Goal: Transaction & Acquisition: Book appointment/travel/reservation

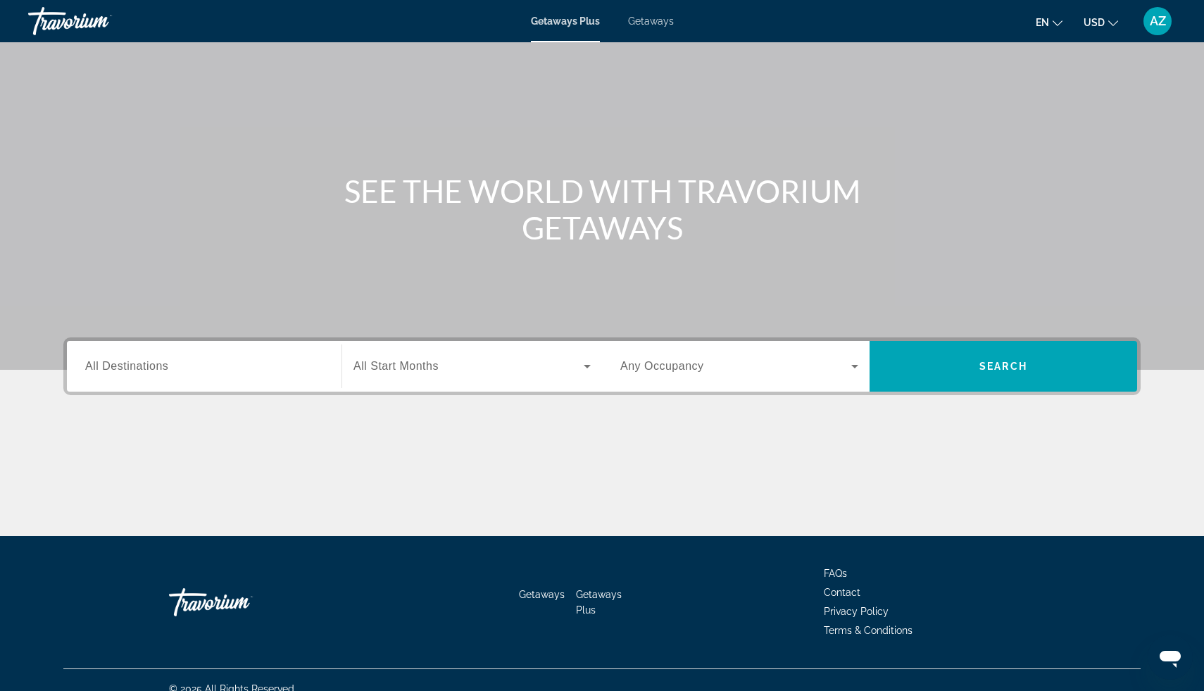
scroll to position [70, 0]
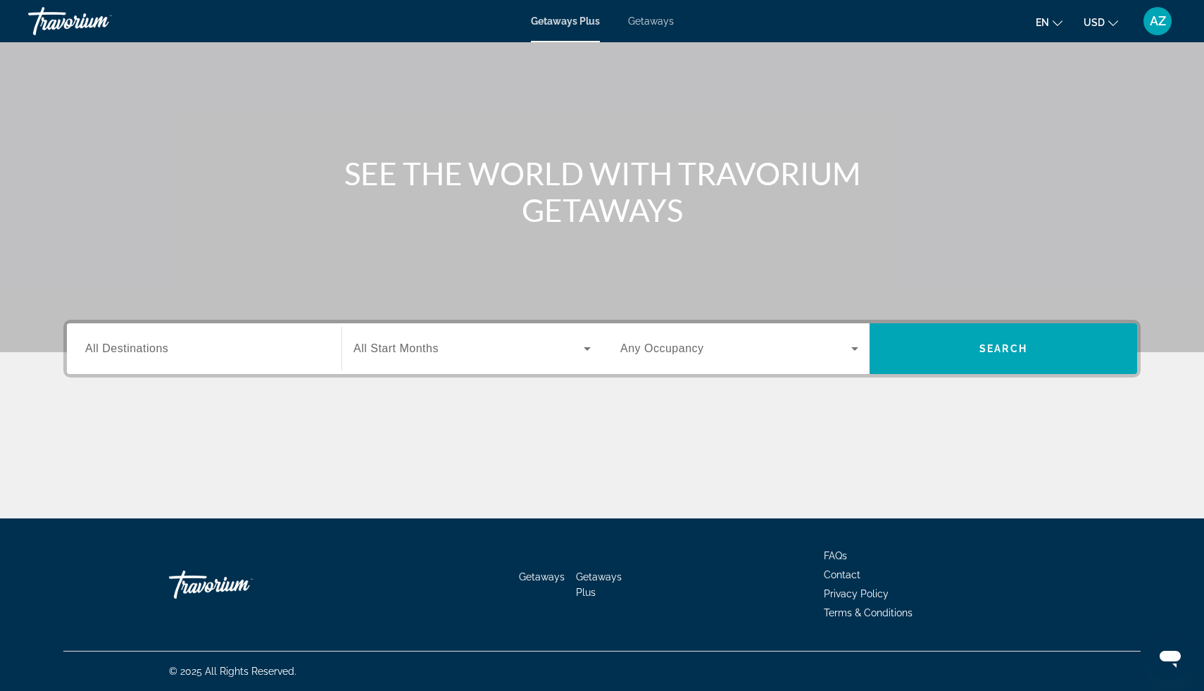
click at [203, 345] on input "Destination All Destinations" at bounding box center [204, 349] width 238 height 17
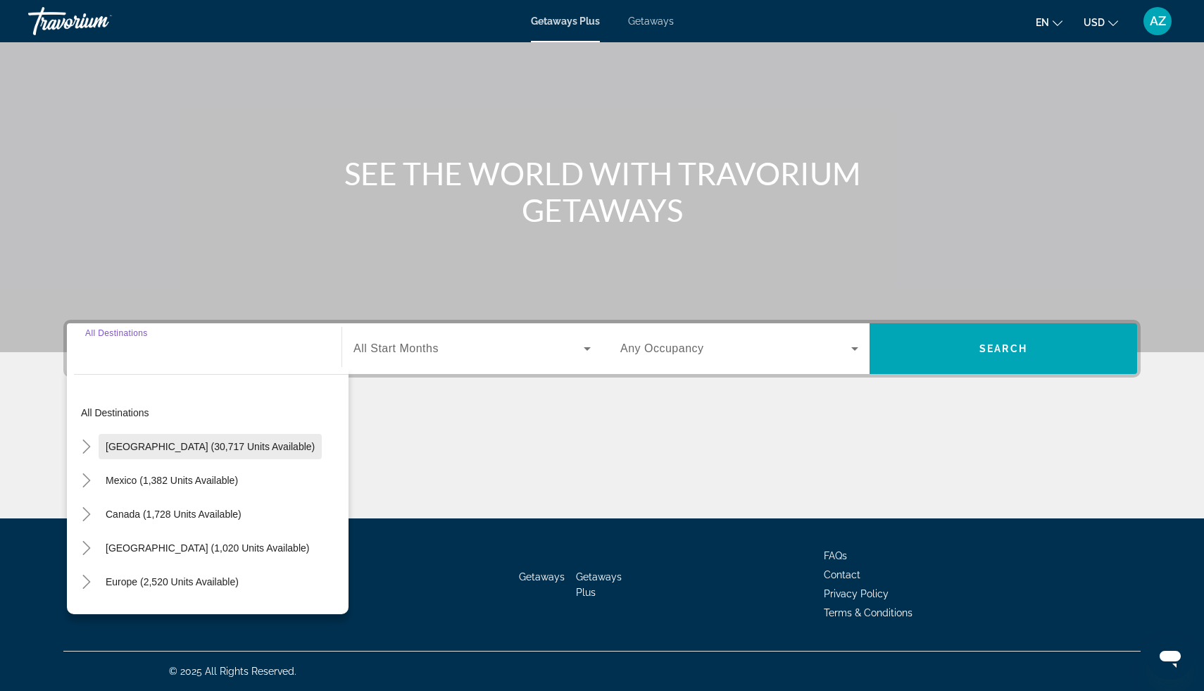
click at [185, 439] on span "Search widget" at bounding box center [210, 446] width 223 height 34
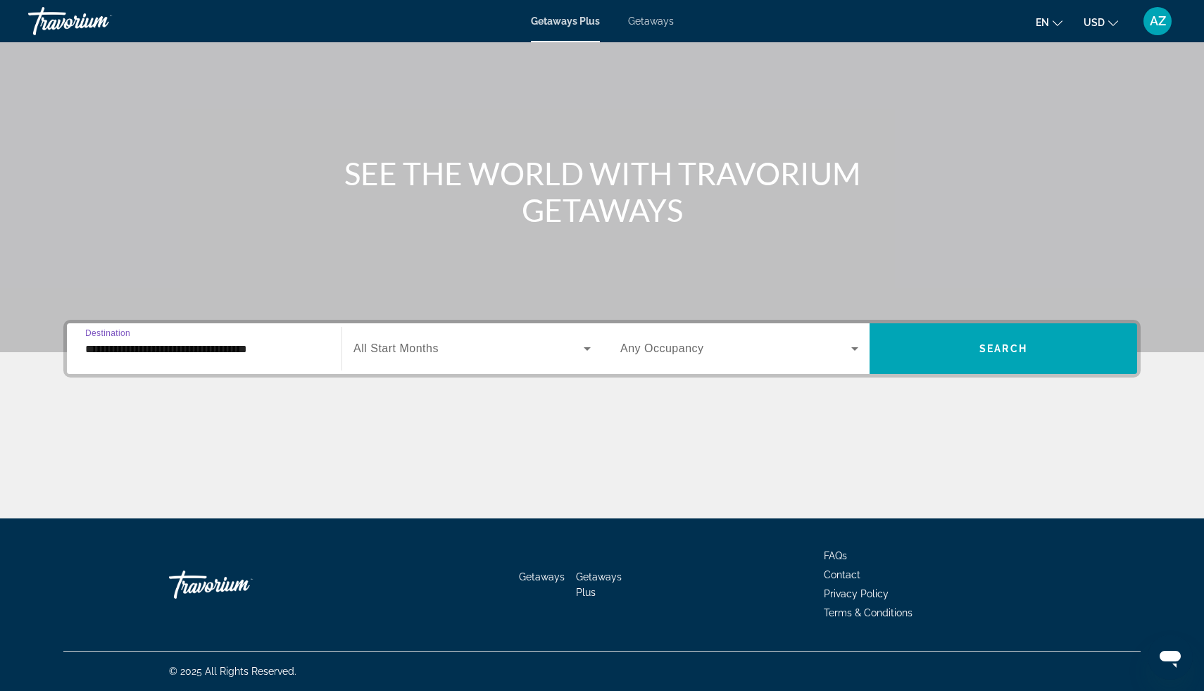
click at [221, 356] on input "**********" at bounding box center [204, 349] width 238 height 17
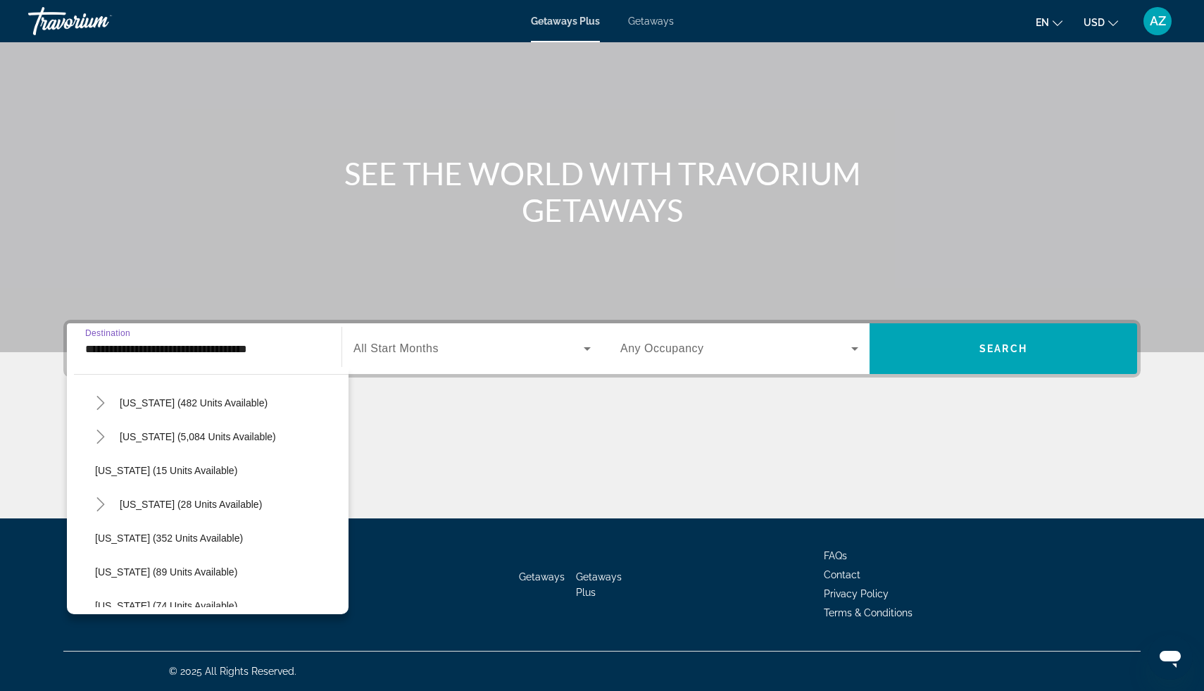
scroll to position [180, 0]
click at [148, 510] on span "Search widget" at bounding box center [191, 503] width 156 height 34
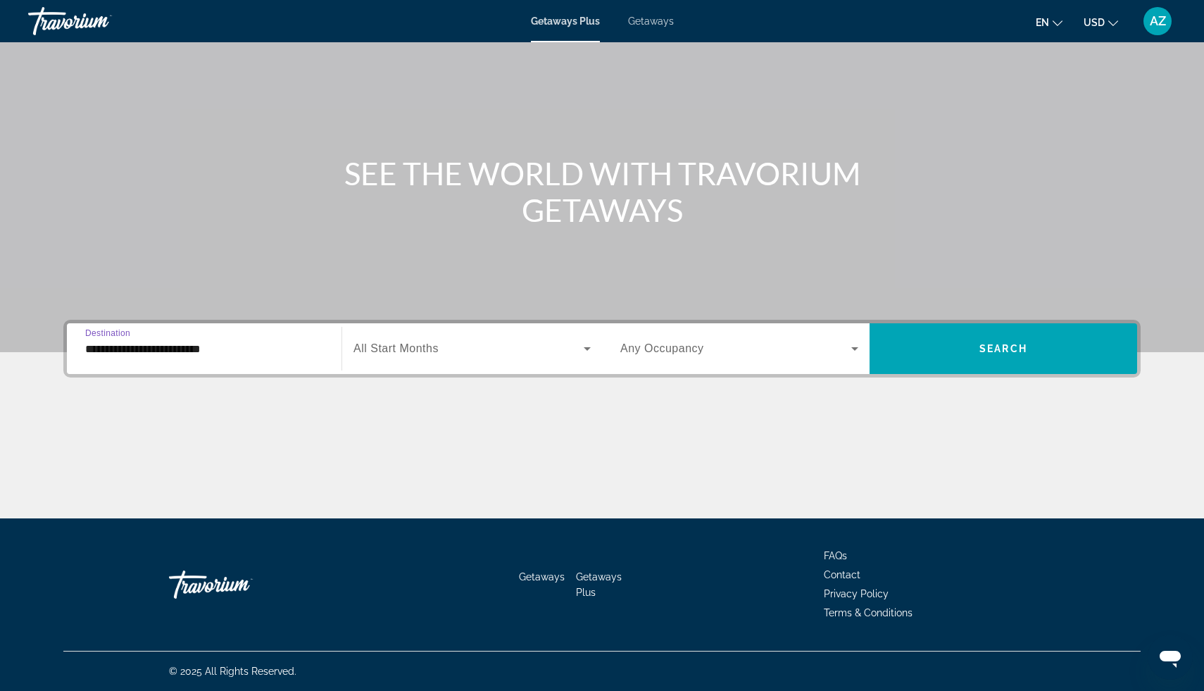
click at [220, 353] on input "**********" at bounding box center [204, 349] width 238 height 17
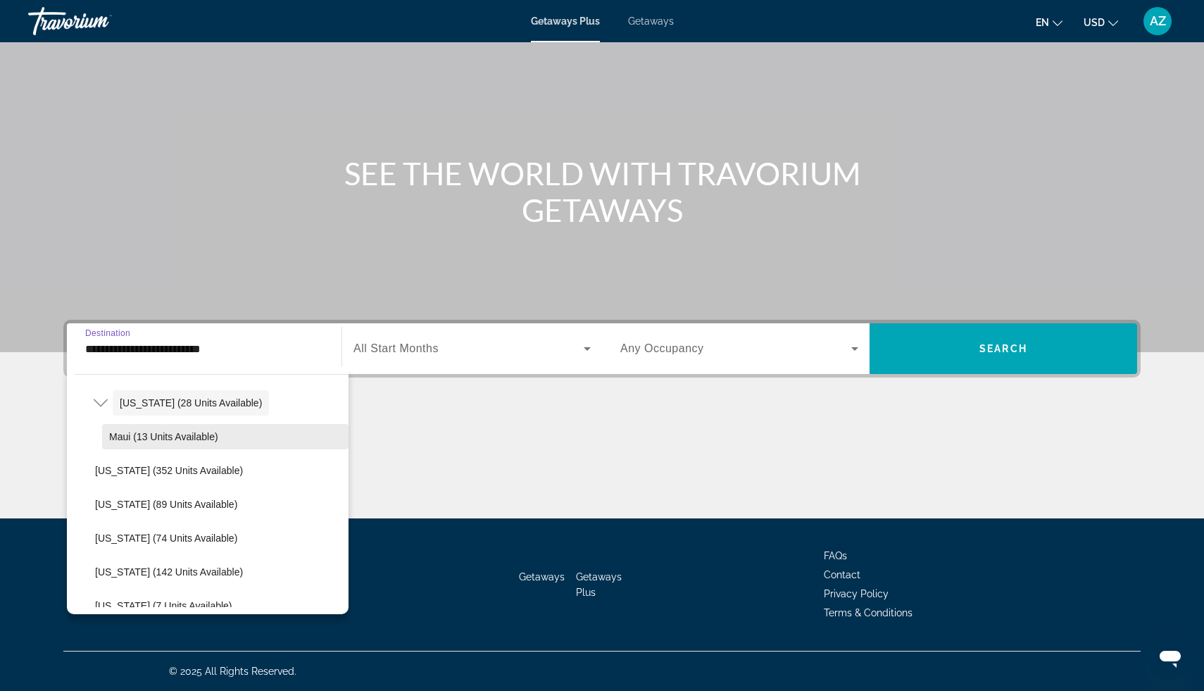
scroll to position [283, 0]
click at [190, 431] on span "Maui (13 units available)" at bounding box center [163, 433] width 109 height 11
type input "**********"
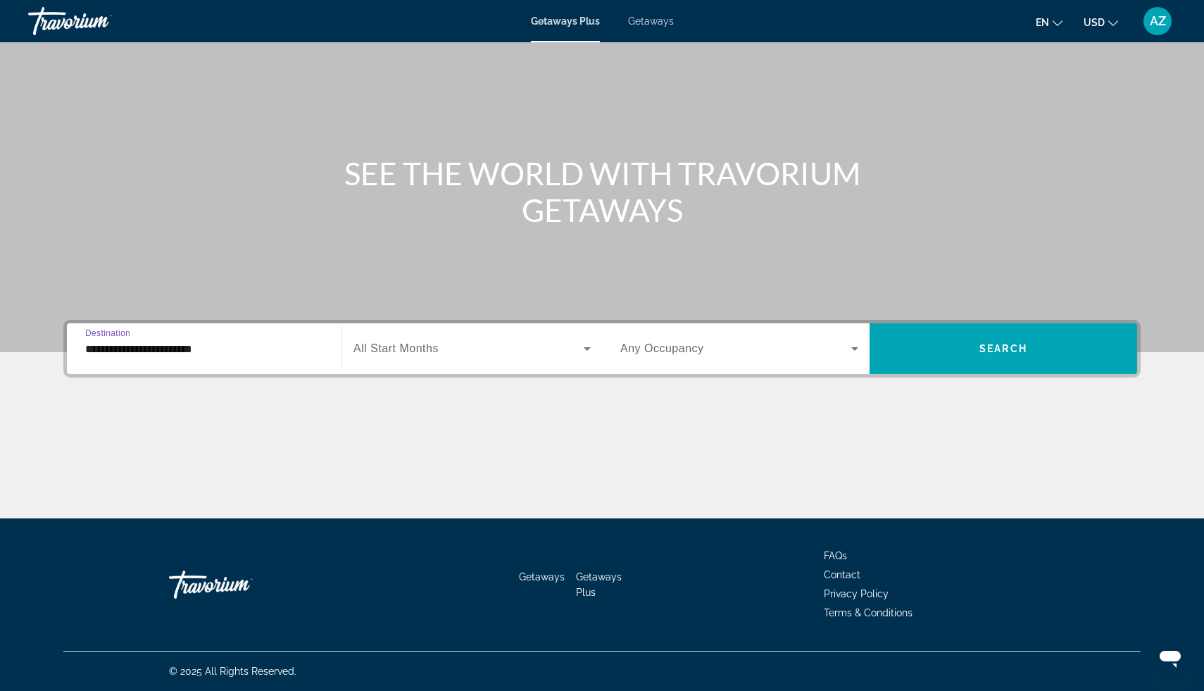
click at [491, 351] on span "Search widget" at bounding box center [468, 348] width 230 height 17
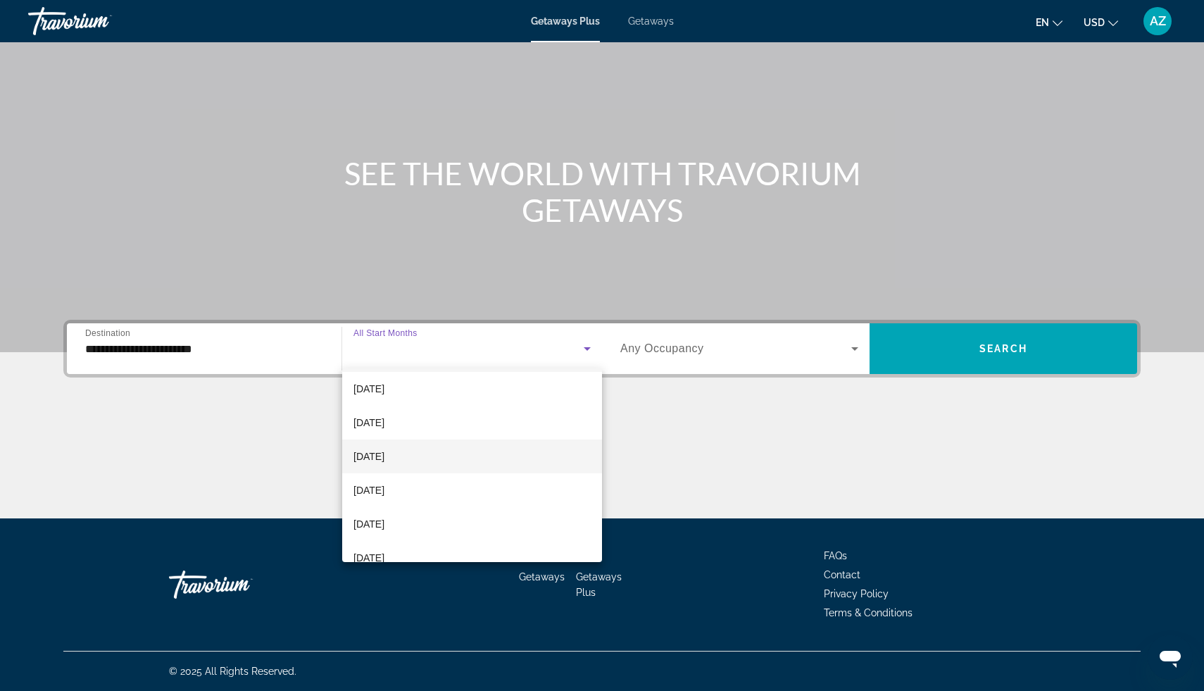
scroll to position [45, 0]
click at [468, 456] on mat-option "November 2025" at bounding box center [472, 447] width 260 height 34
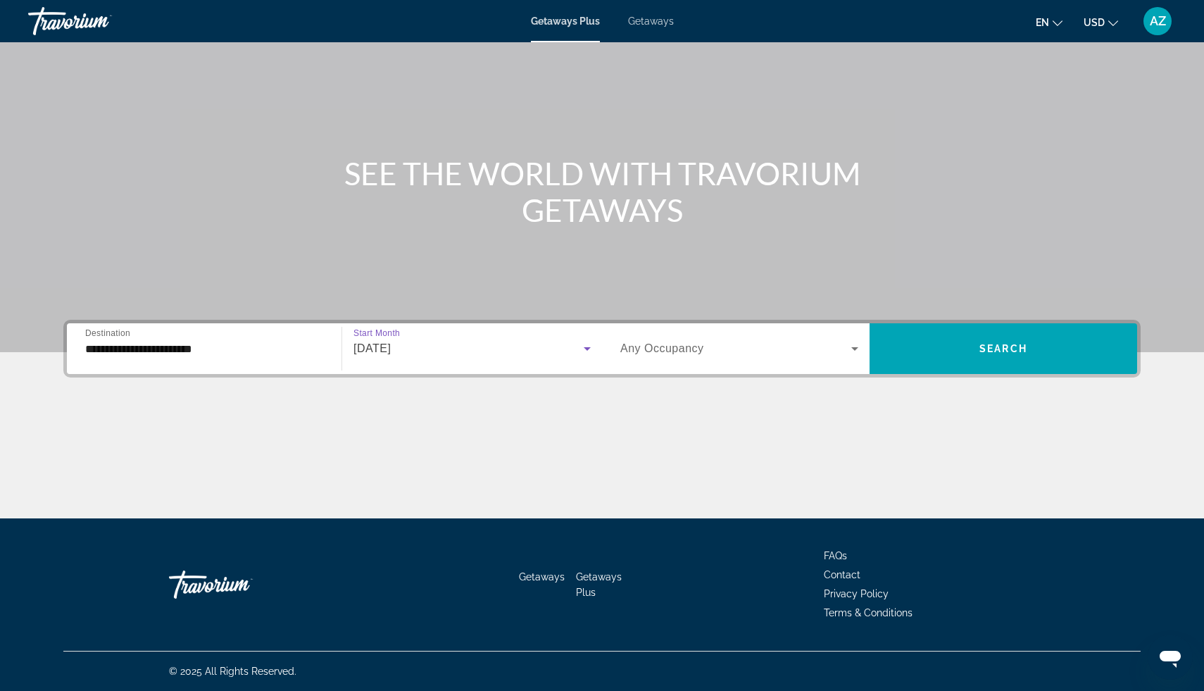
click at [825, 340] on span "Search widget" at bounding box center [735, 348] width 231 height 17
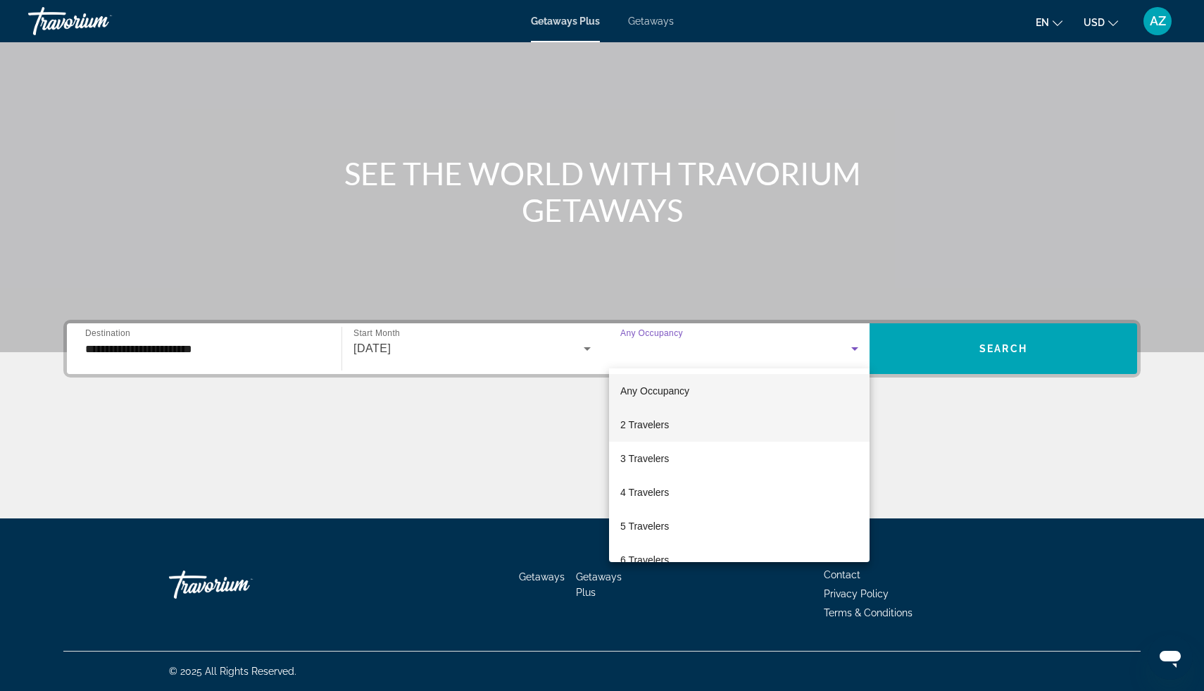
click at [762, 417] on mat-option "2 Travelers" at bounding box center [739, 425] width 260 height 34
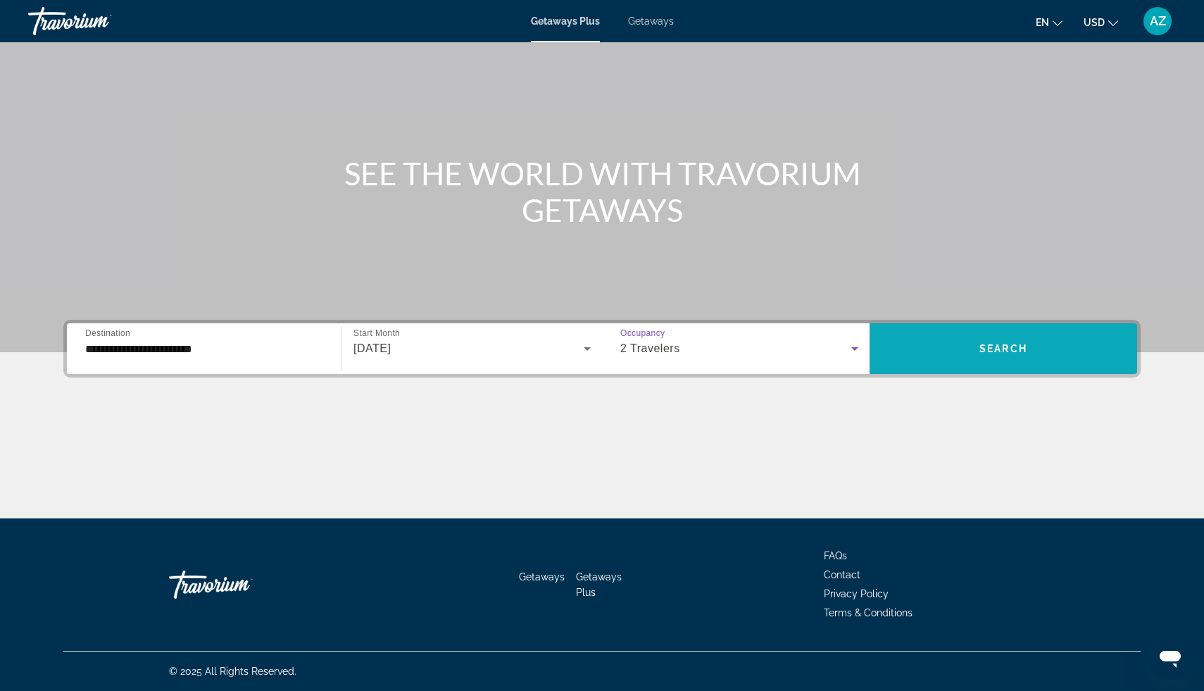
click at [1042, 339] on span "Search widget" at bounding box center [1003, 349] width 268 height 34
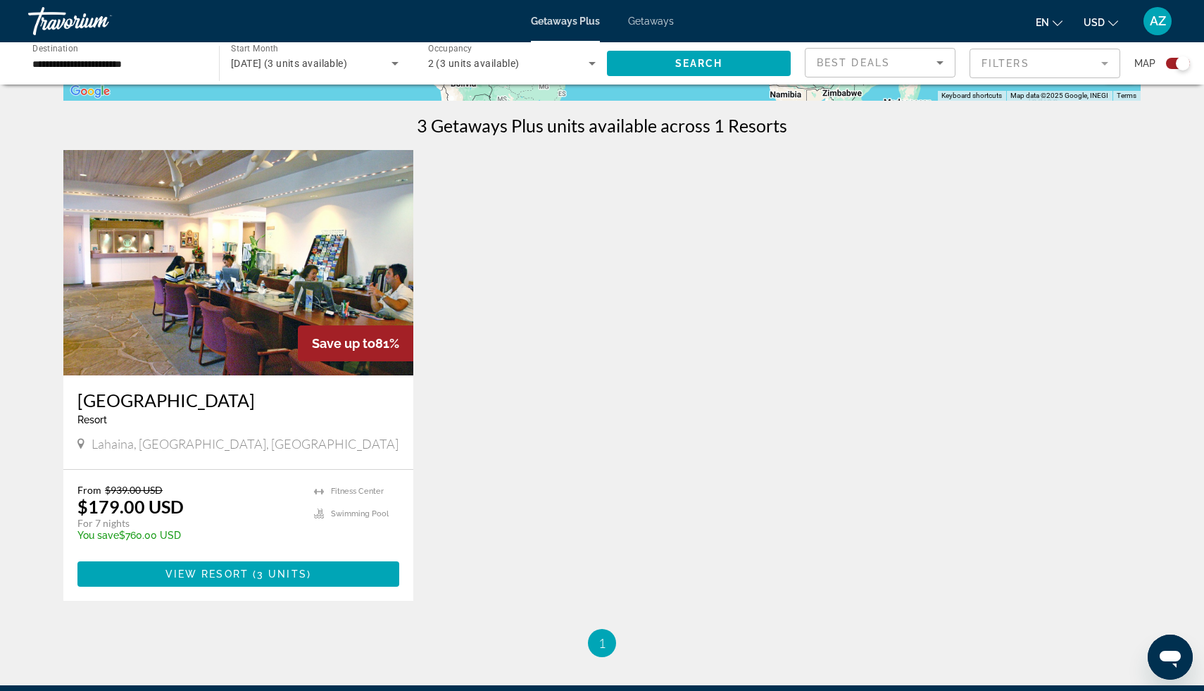
scroll to position [424, 0]
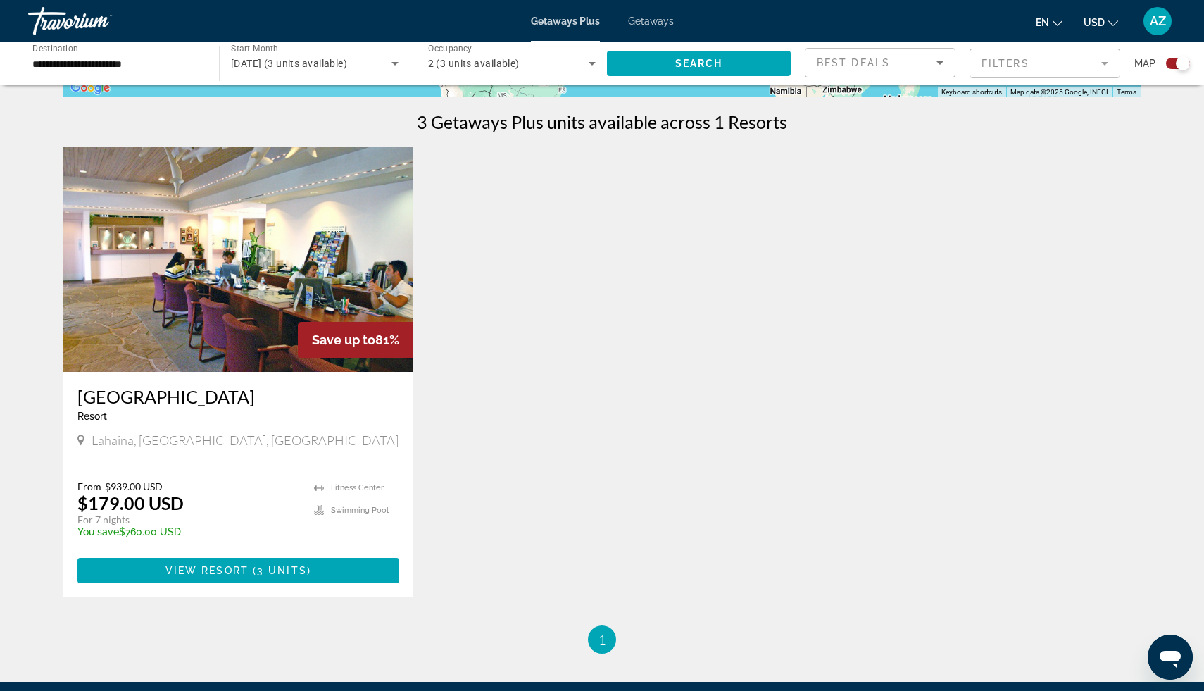
click at [258, 269] on img "Main content" at bounding box center [238, 258] width 350 height 225
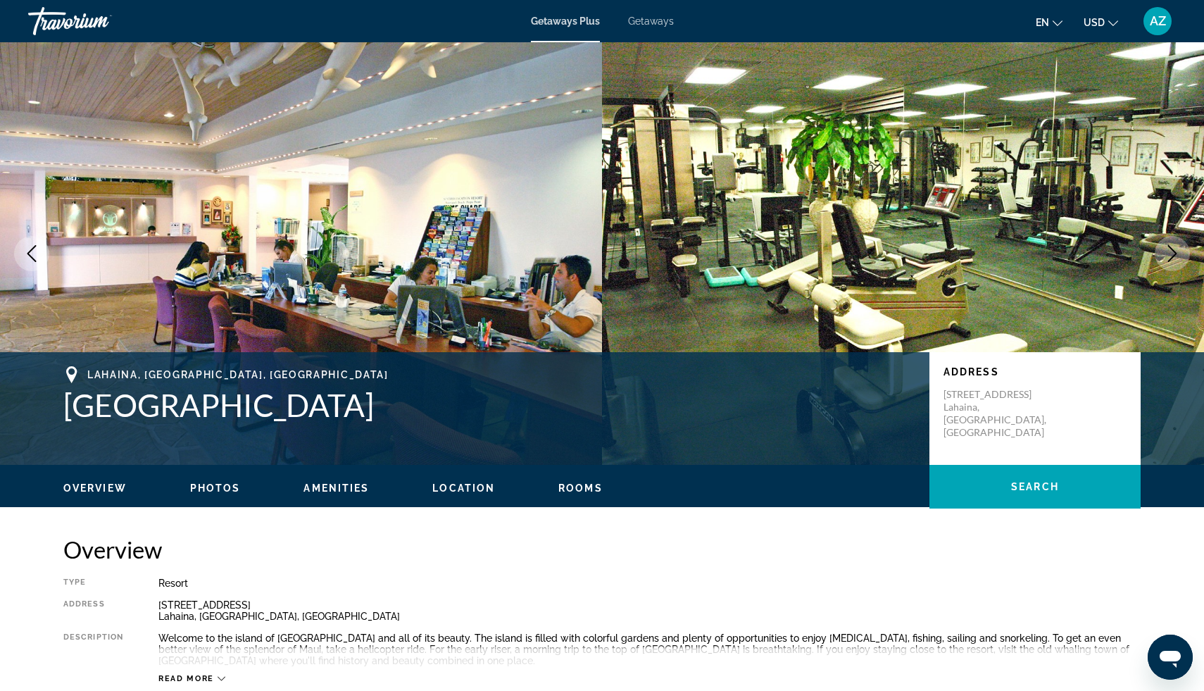
click at [470, 308] on img "Main content" at bounding box center [301, 253] width 602 height 422
click at [1177, 251] on icon "Next image" at bounding box center [1172, 253] width 17 height 17
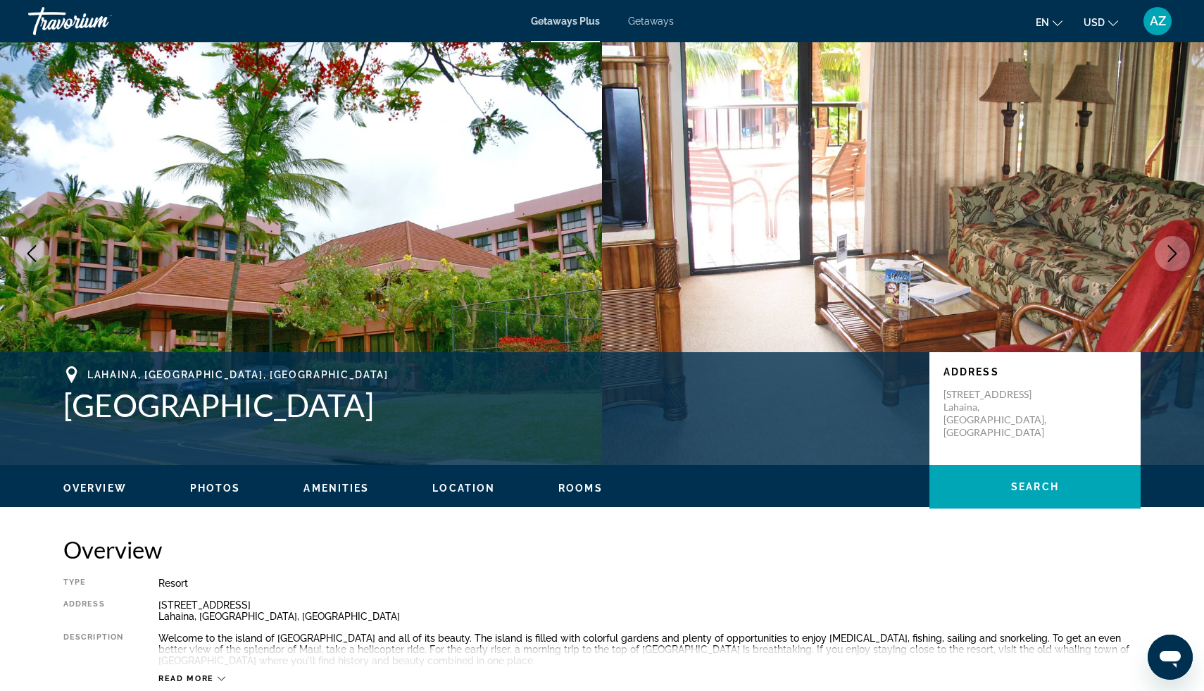
click at [1177, 251] on icon "Next image" at bounding box center [1172, 253] width 17 height 17
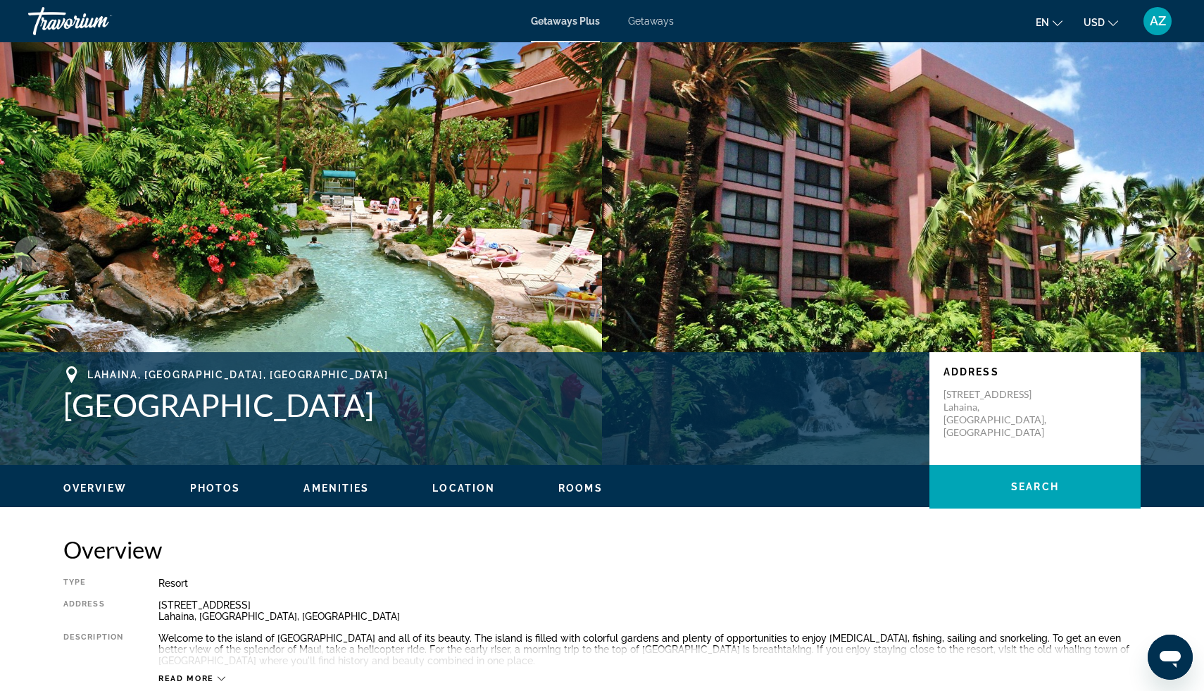
click at [1177, 251] on icon "Next image" at bounding box center [1172, 253] width 17 height 17
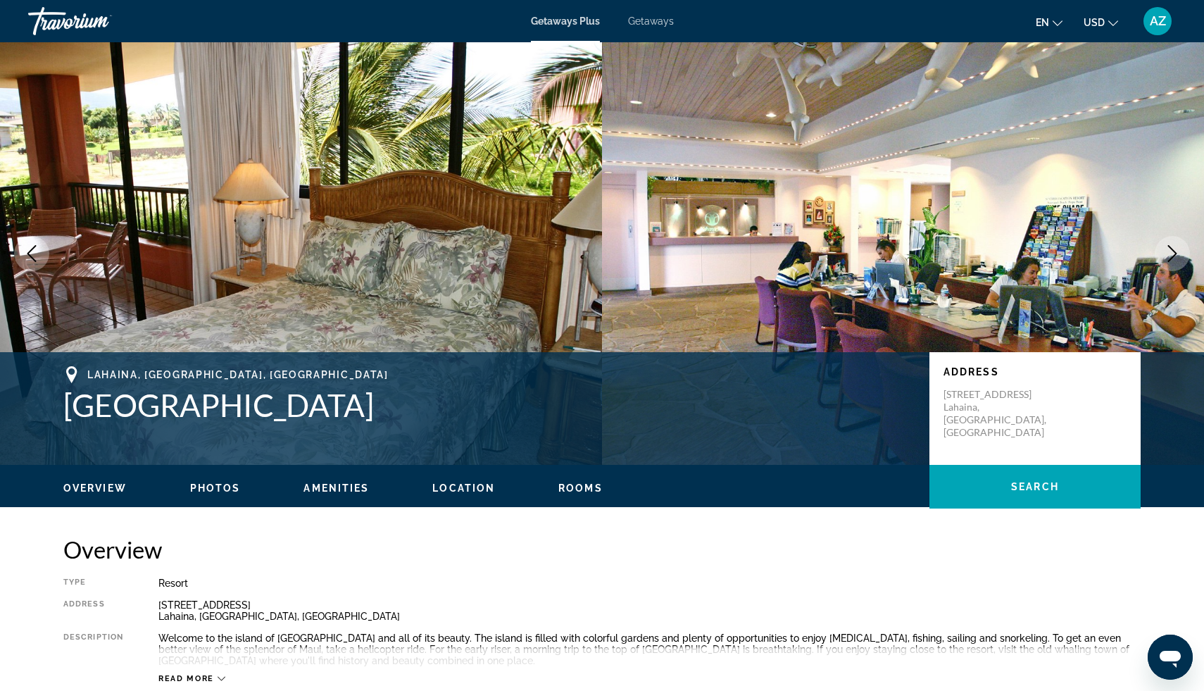
click at [1177, 251] on icon "Next image" at bounding box center [1172, 253] width 17 height 17
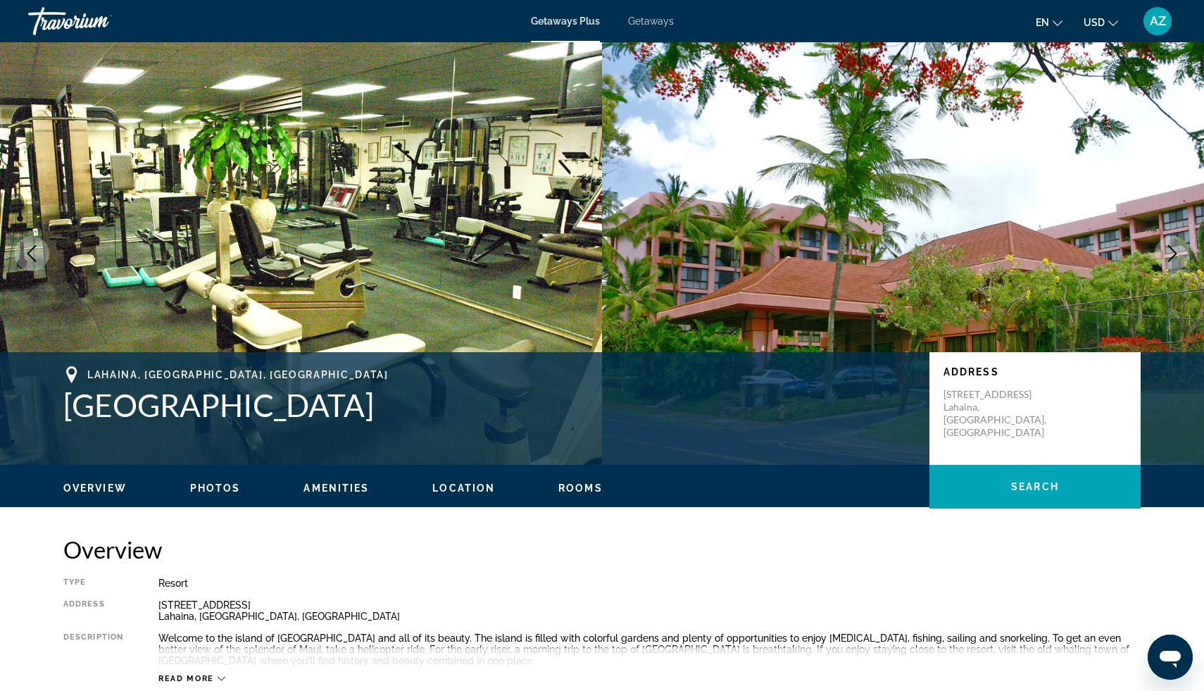
click at [1177, 251] on icon "Next image" at bounding box center [1172, 253] width 17 height 17
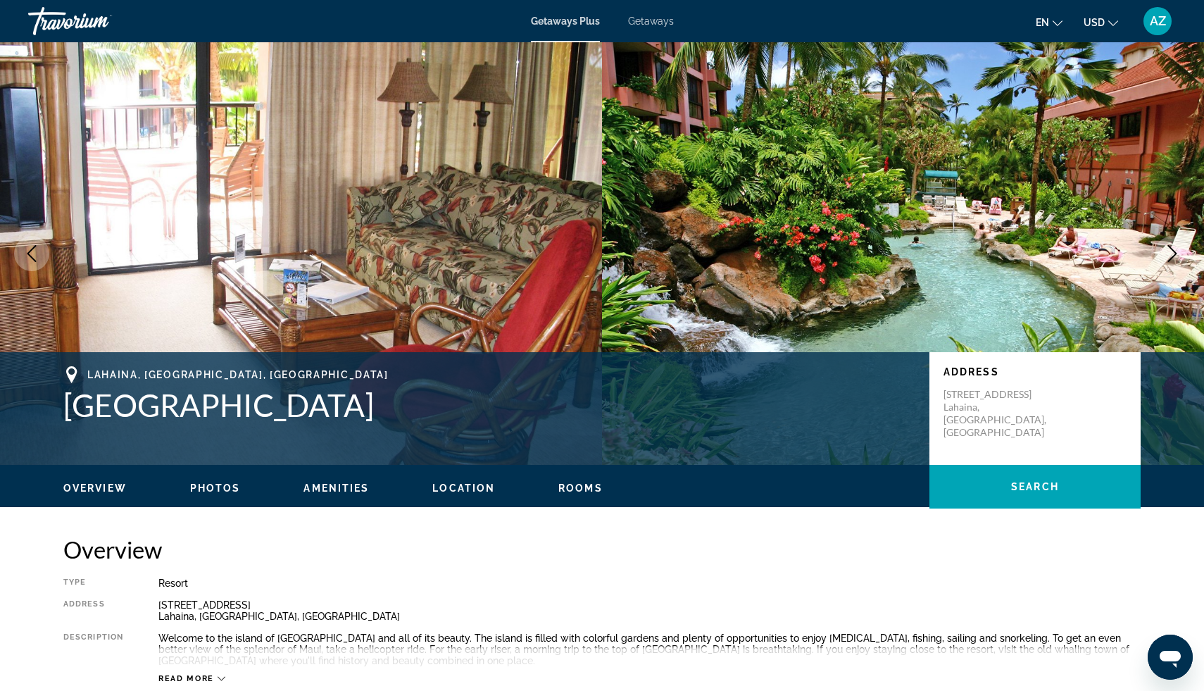
click at [1177, 251] on icon "Next image" at bounding box center [1172, 253] width 17 height 17
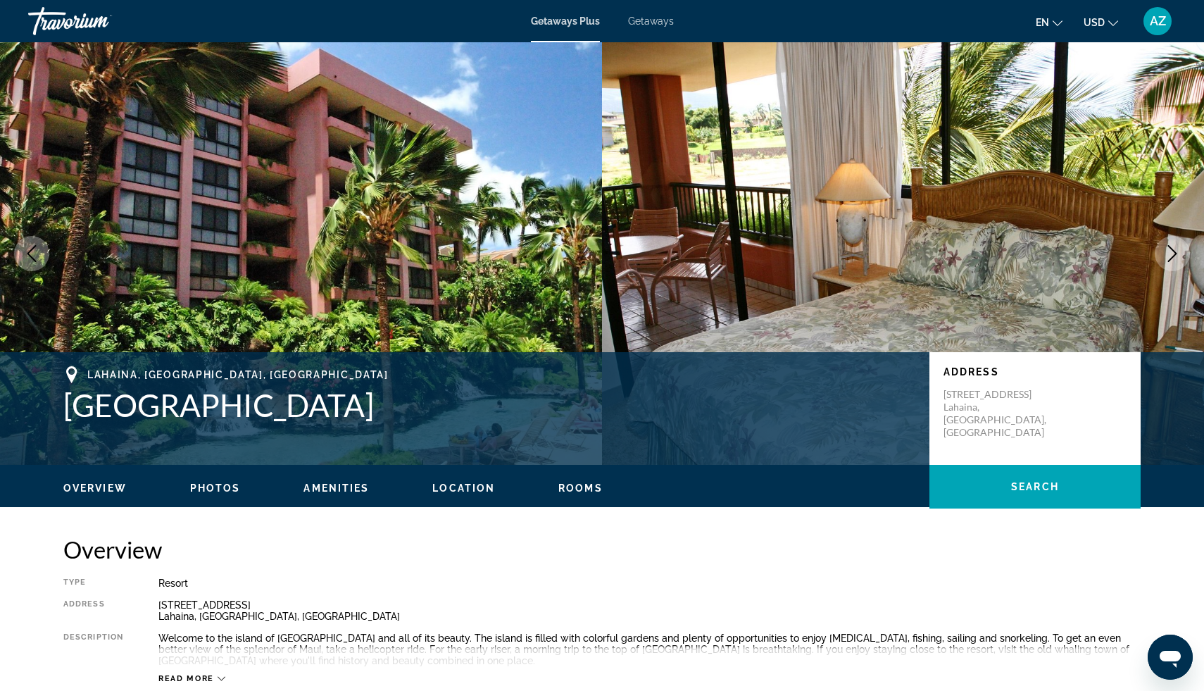
click at [1177, 251] on icon "Next image" at bounding box center [1172, 253] width 17 height 17
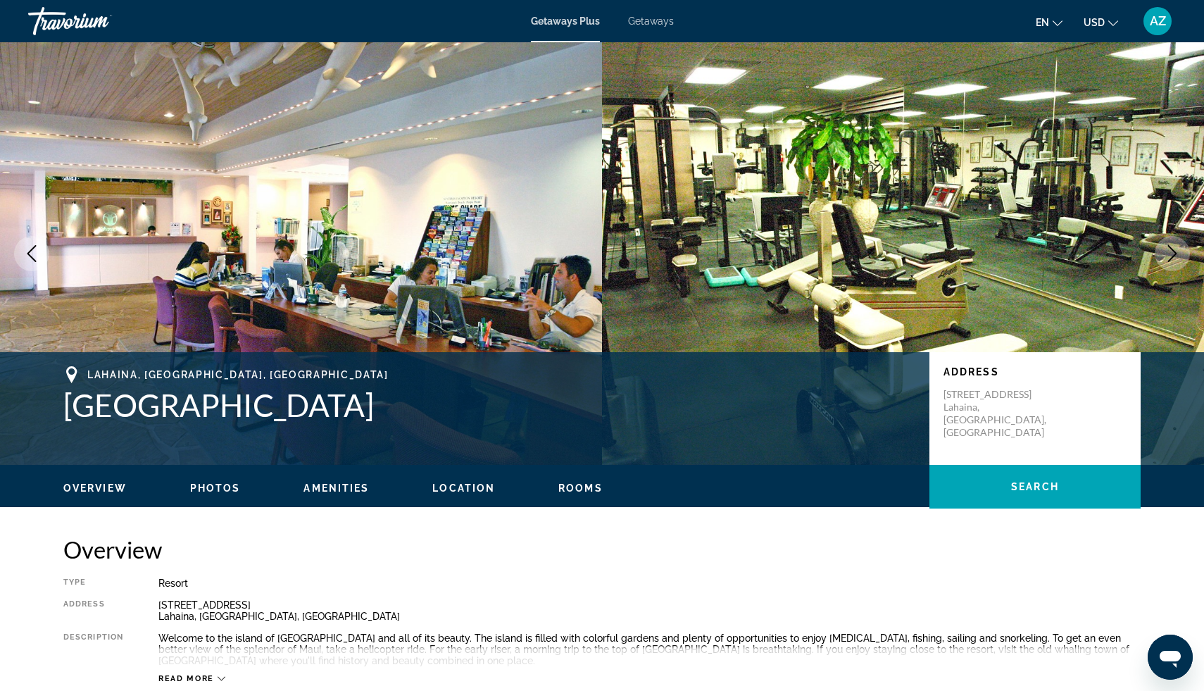
click at [1177, 251] on icon "Next image" at bounding box center [1172, 253] width 17 height 17
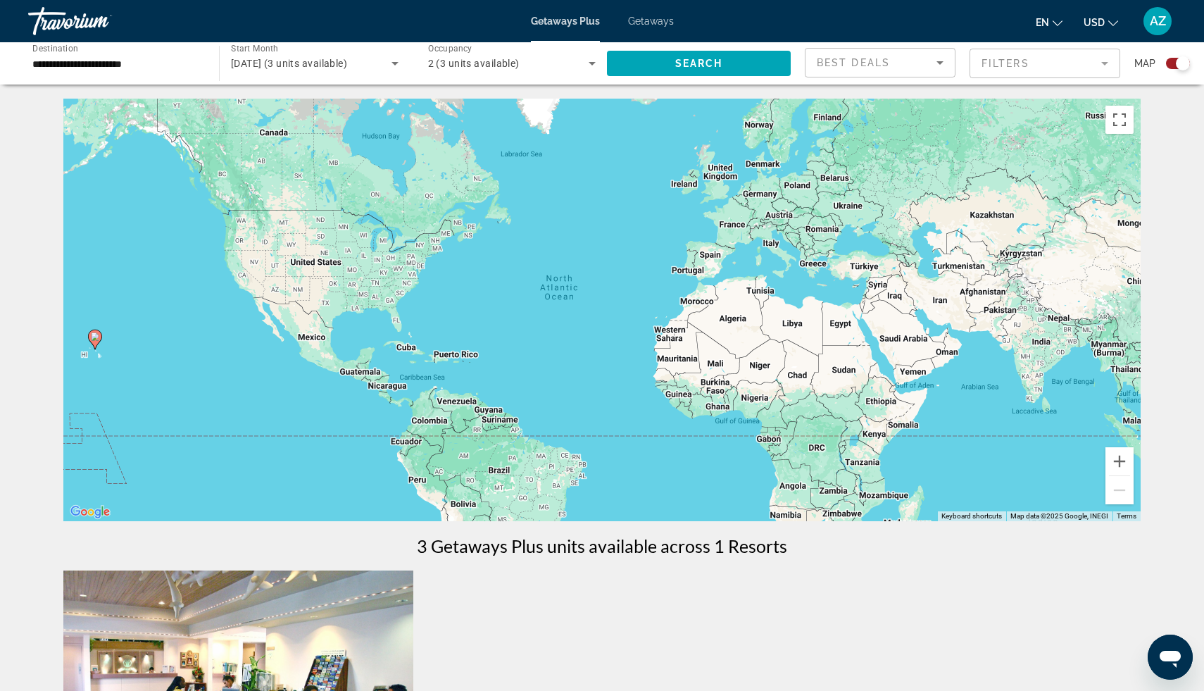
click at [137, 63] on input "**********" at bounding box center [116, 64] width 168 height 17
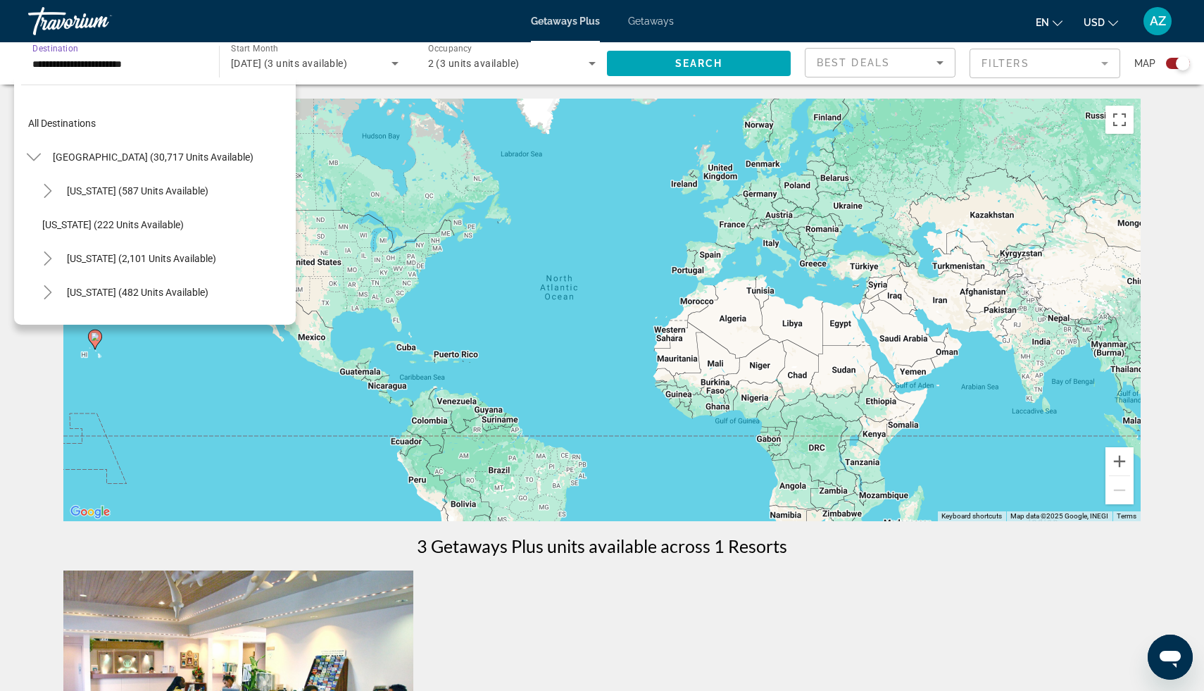
scroll to position [219, 0]
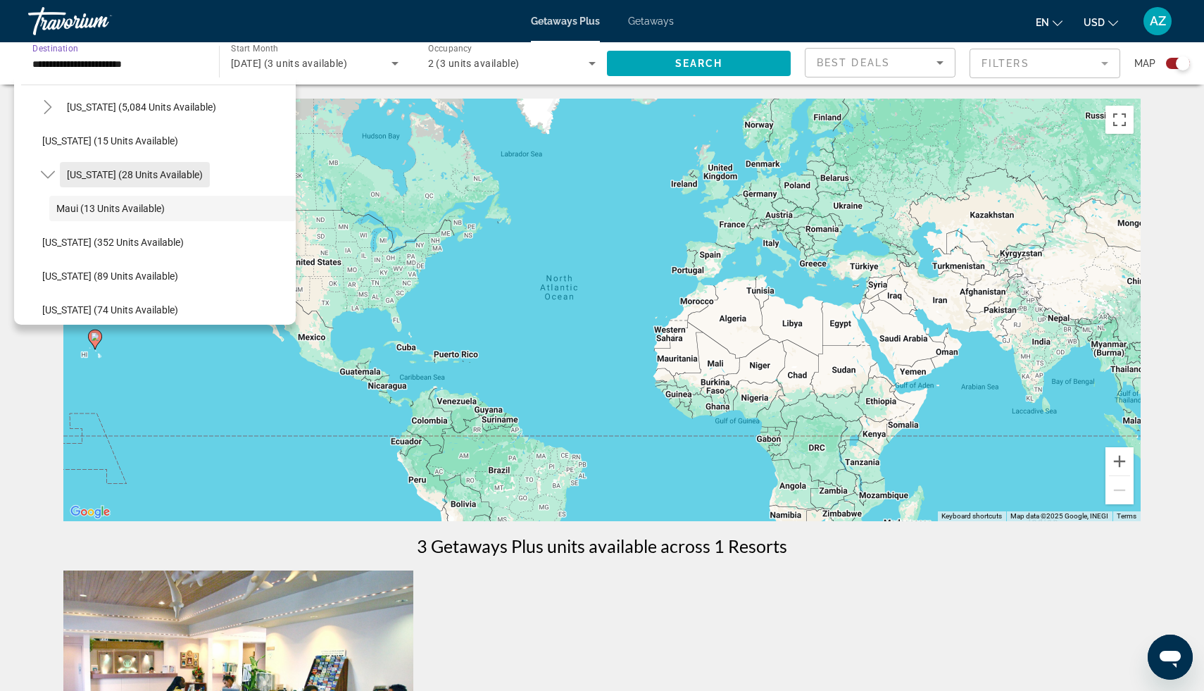
click at [162, 171] on span "Hawaii (28 units available)" at bounding box center [135, 174] width 136 height 11
type input "**********"
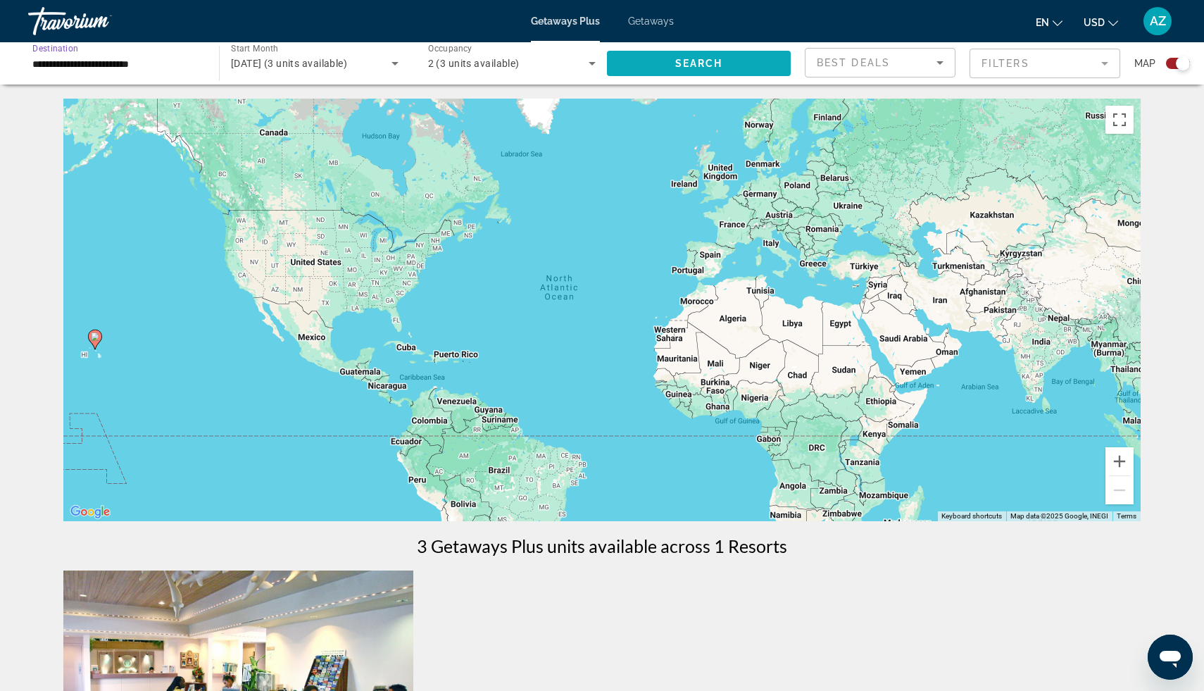
click at [672, 58] on span "Search widget" at bounding box center [699, 63] width 184 height 34
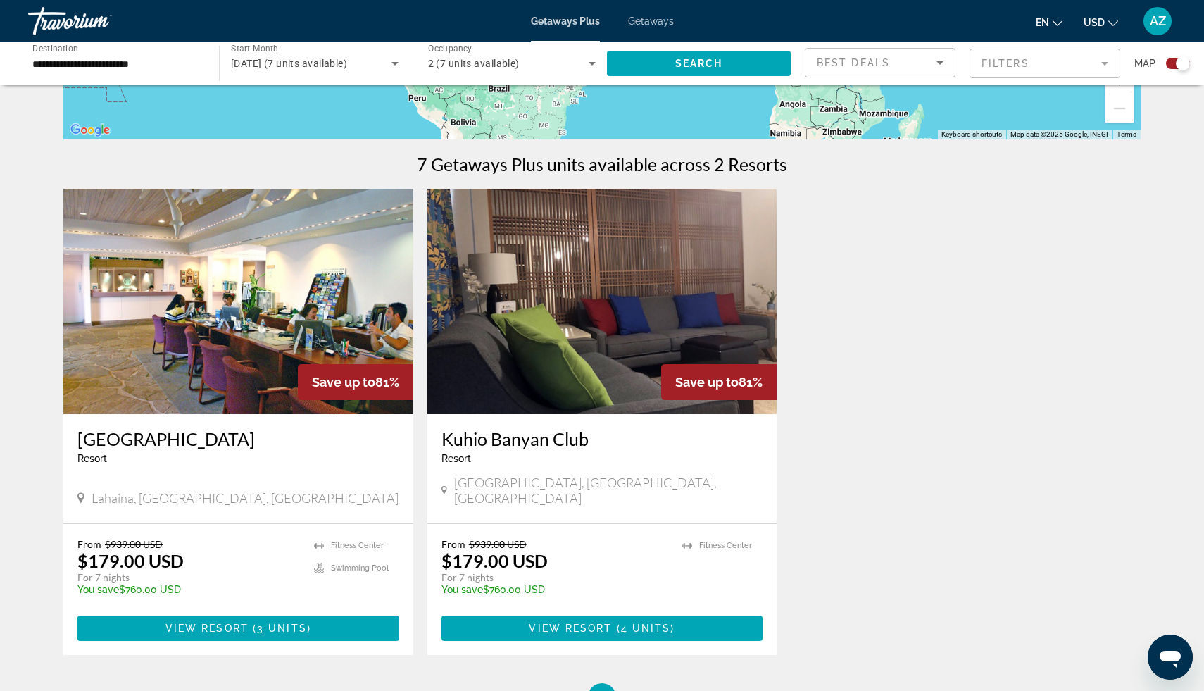
scroll to position [382, 0]
click at [632, 323] on img "Main content" at bounding box center [602, 300] width 350 height 225
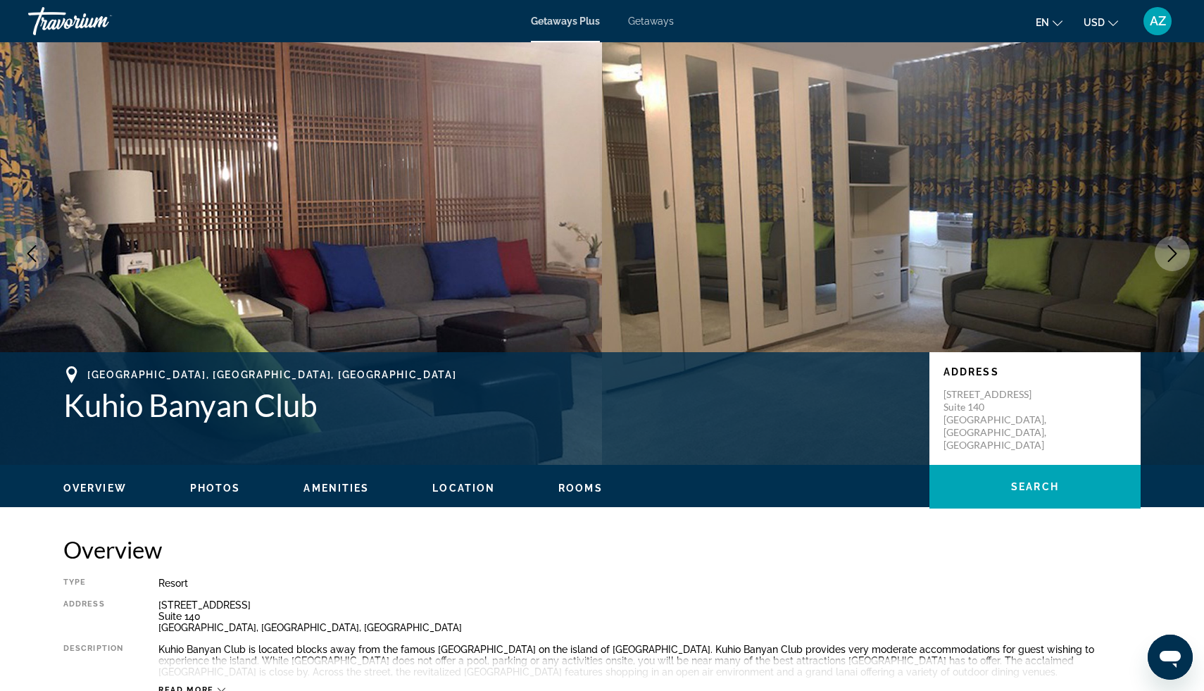
click at [1180, 253] on icon "Next image" at bounding box center [1172, 253] width 17 height 17
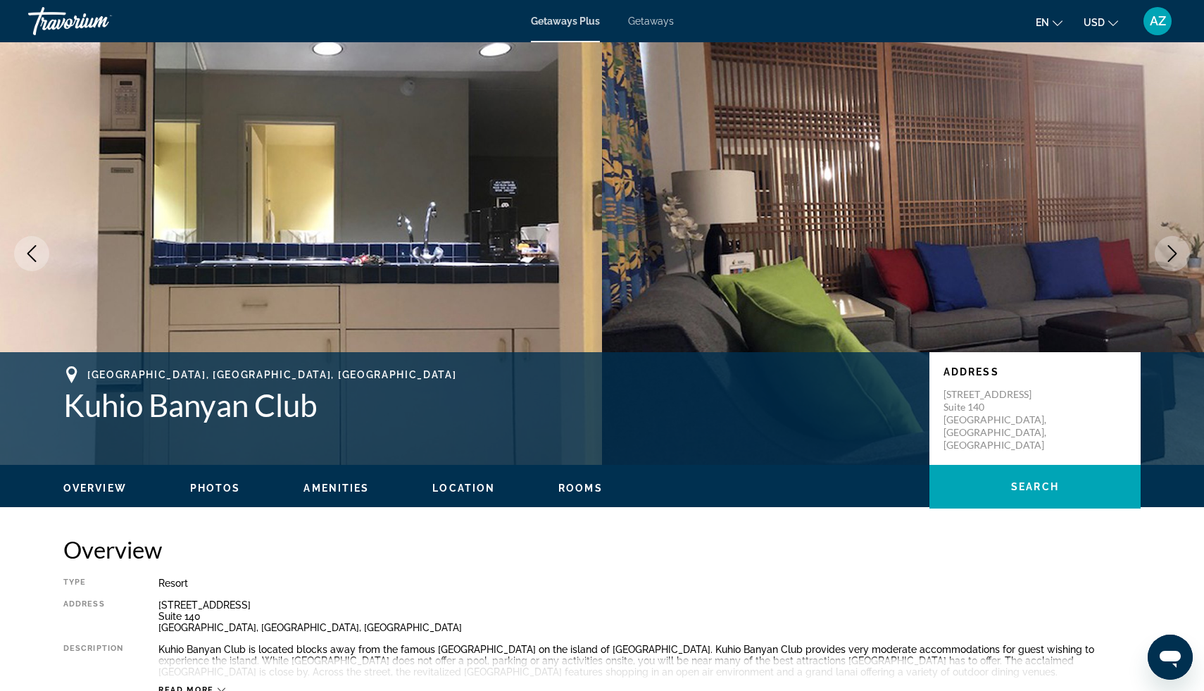
click at [1180, 253] on icon "Next image" at bounding box center [1172, 253] width 17 height 17
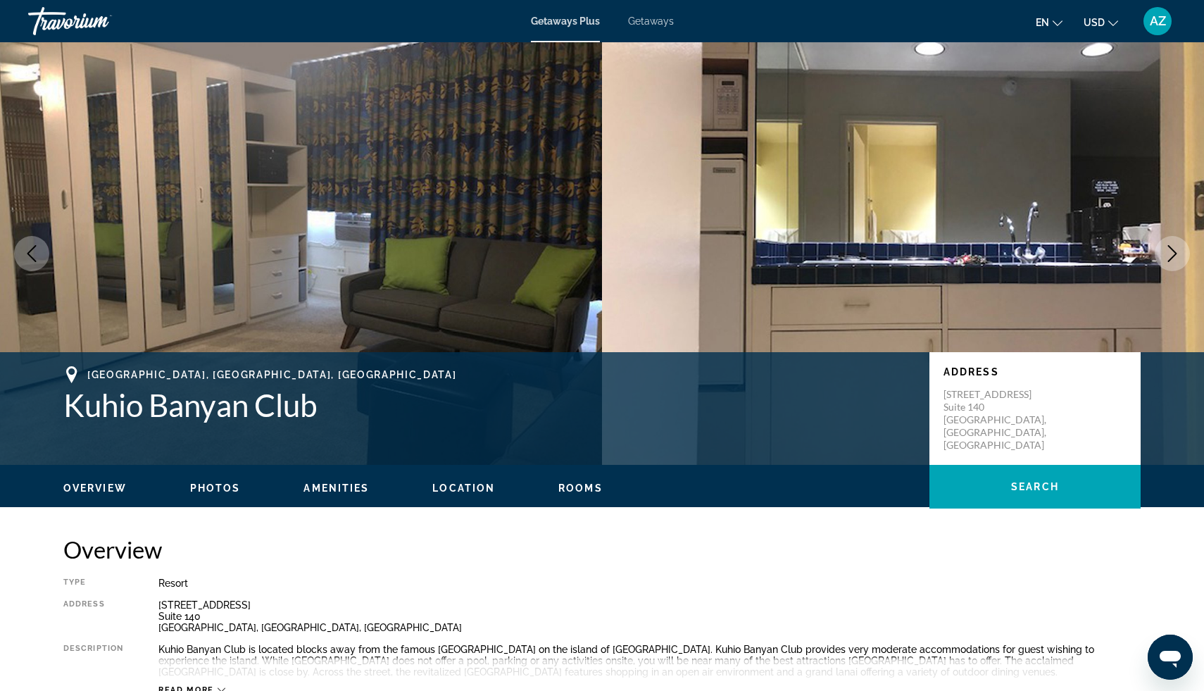
click at [1180, 253] on icon "Next image" at bounding box center [1172, 253] width 17 height 17
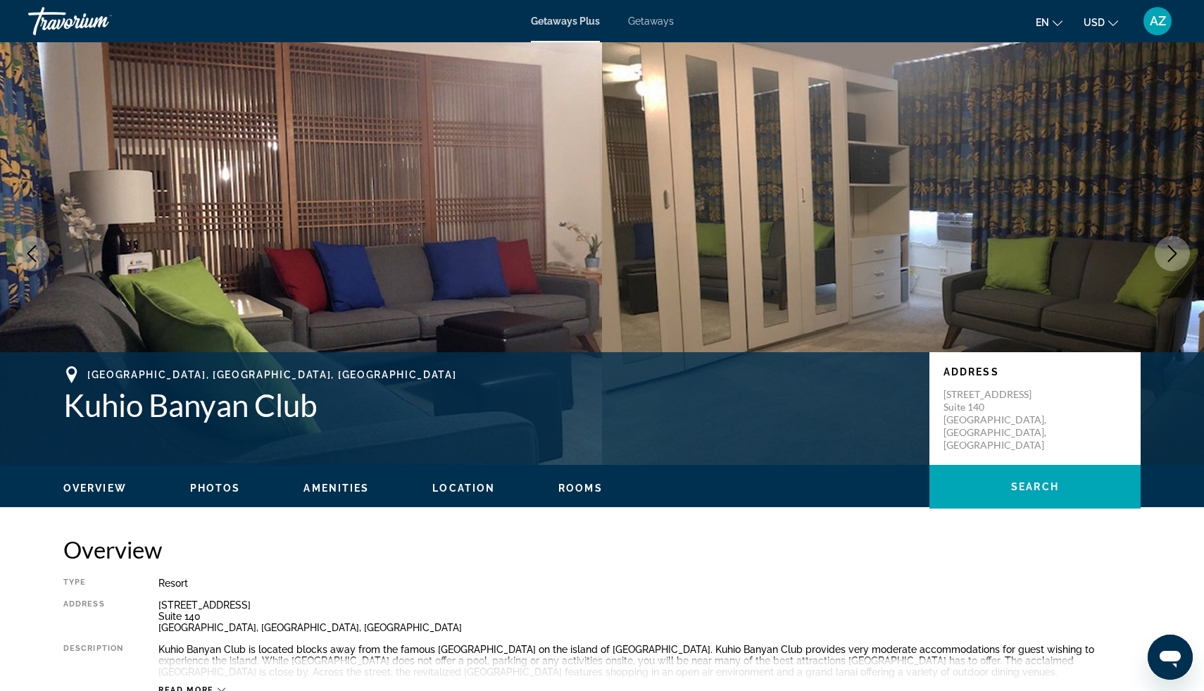
click at [1180, 253] on icon "Next image" at bounding box center [1172, 253] width 17 height 17
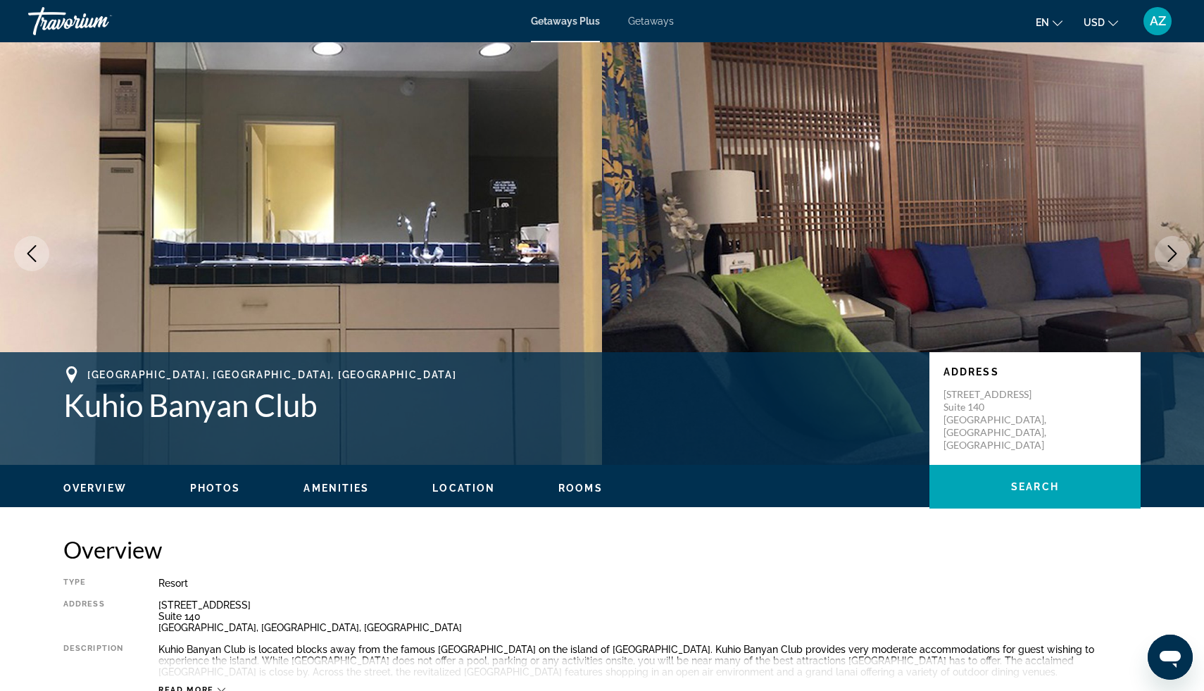
click at [1180, 253] on icon "Next image" at bounding box center [1172, 253] width 17 height 17
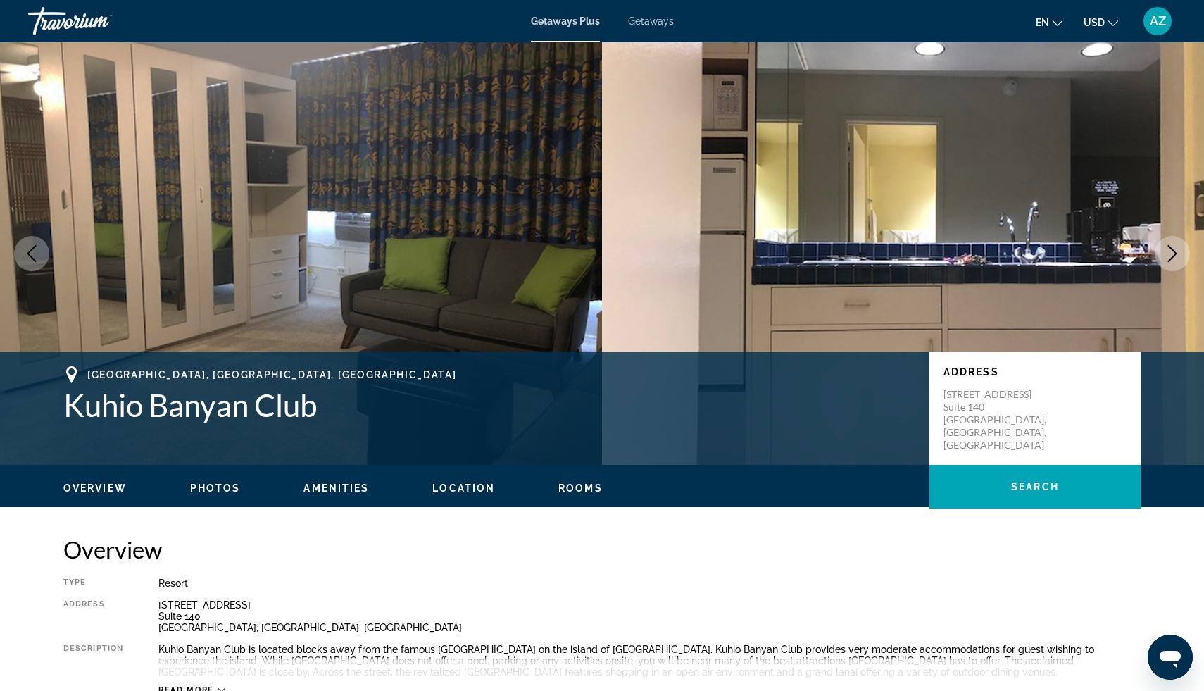
click at [1180, 253] on icon "Next image" at bounding box center [1172, 253] width 17 height 17
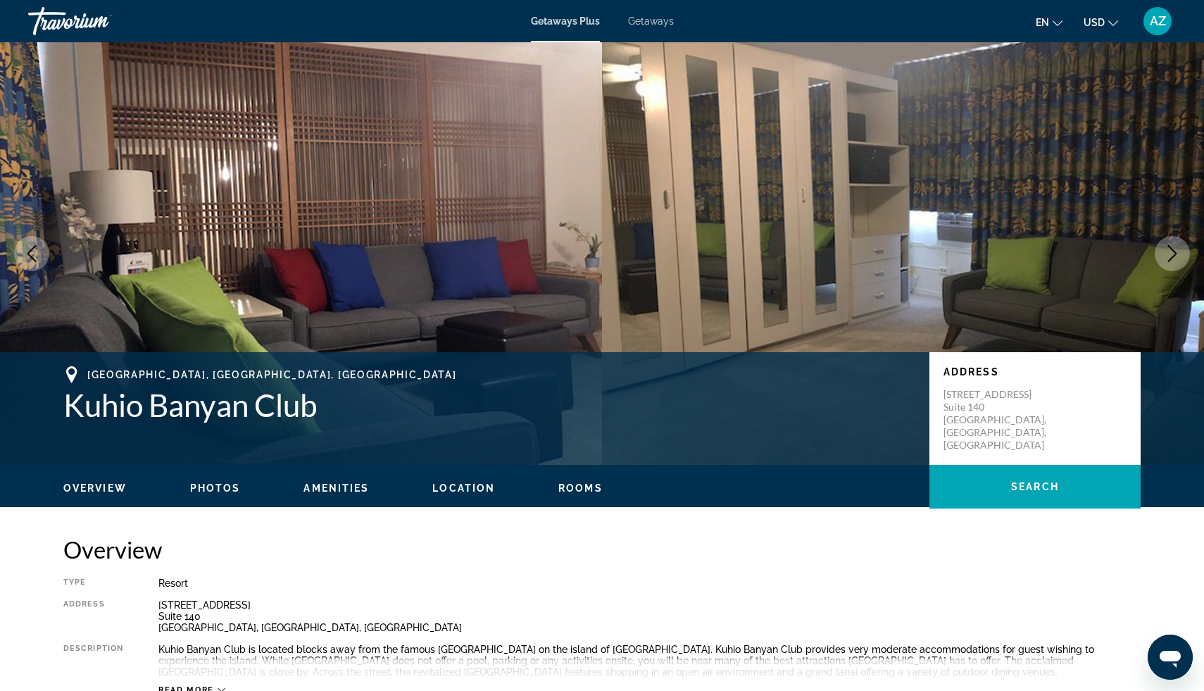
click at [1180, 253] on icon "Next image" at bounding box center [1172, 253] width 17 height 17
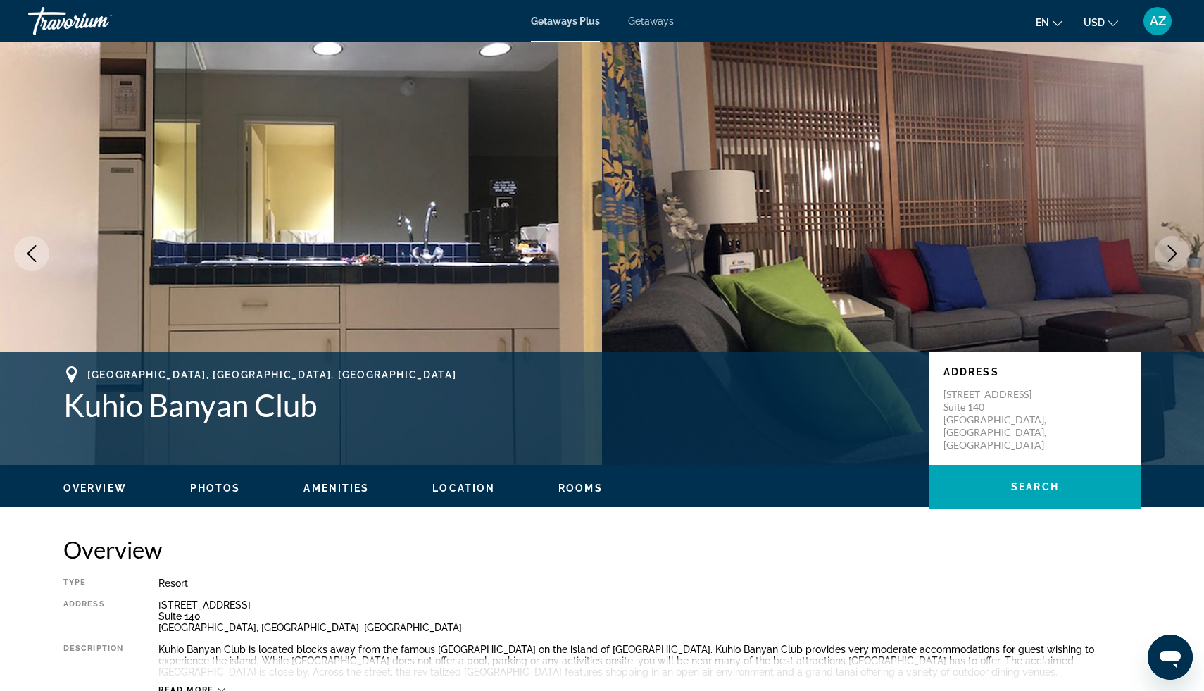
click at [1180, 253] on icon "Next image" at bounding box center [1172, 253] width 17 height 17
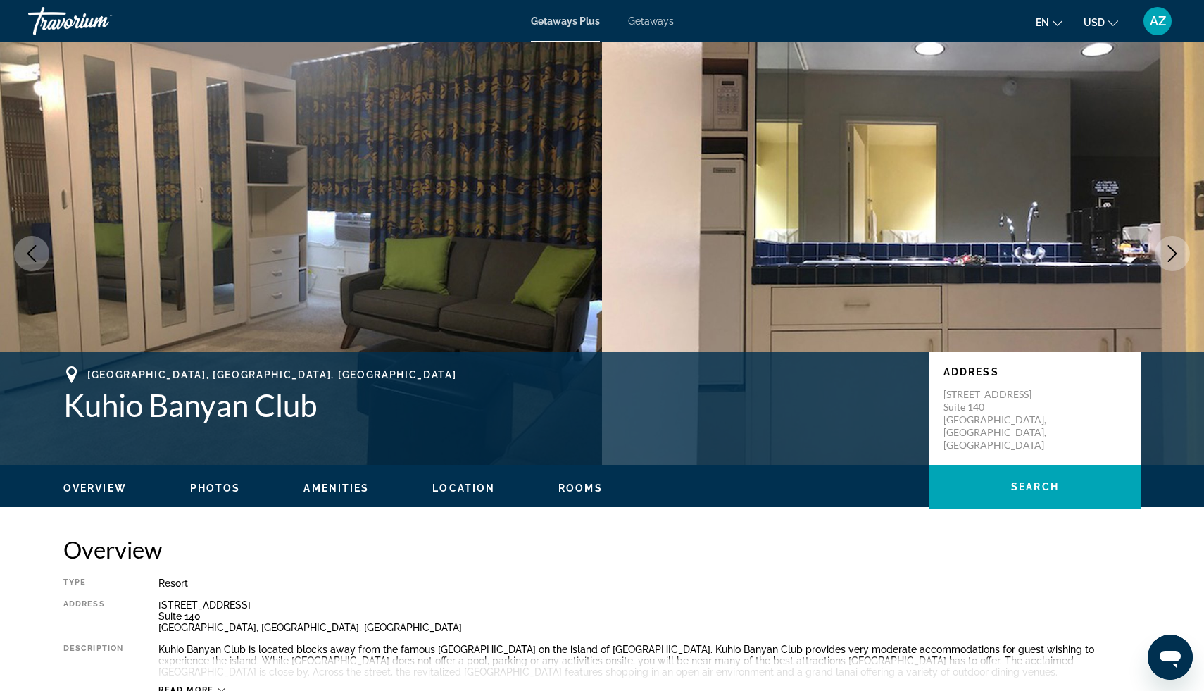
click at [1180, 253] on icon "Next image" at bounding box center [1172, 253] width 17 height 17
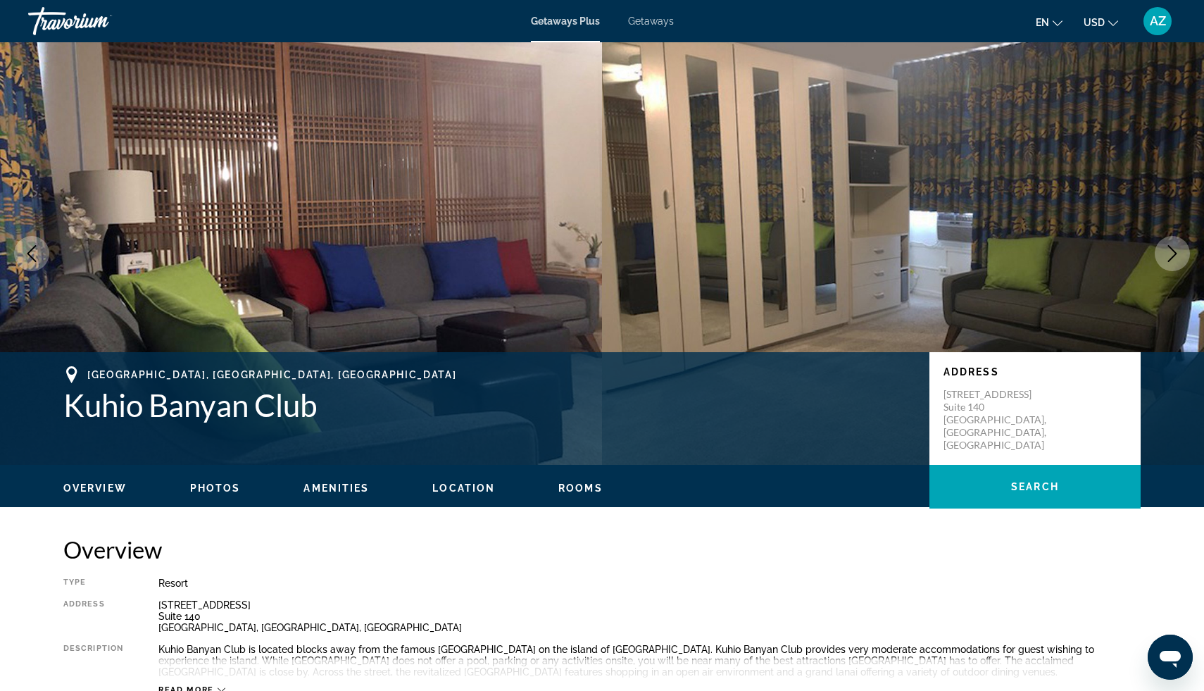
click at [1180, 253] on icon "Next image" at bounding box center [1172, 253] width 17 height 17
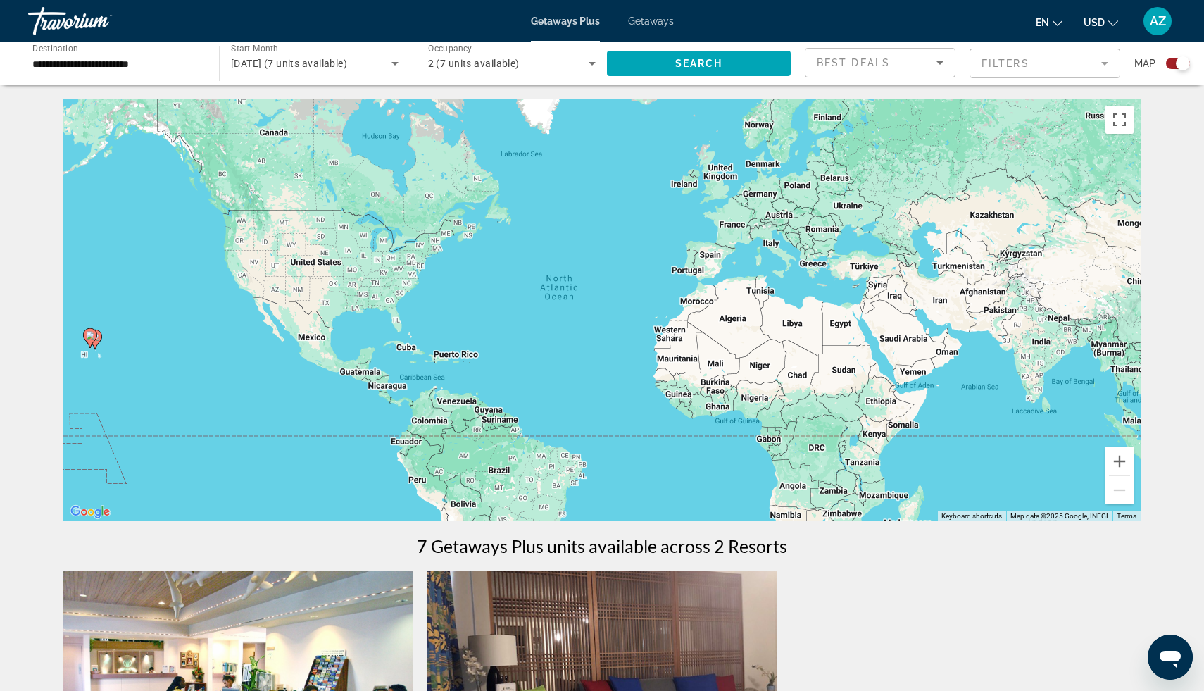
click at [322, 63] on span "November 2025 (7 units available)" at bounding box center [289, 63] width 116 height 11
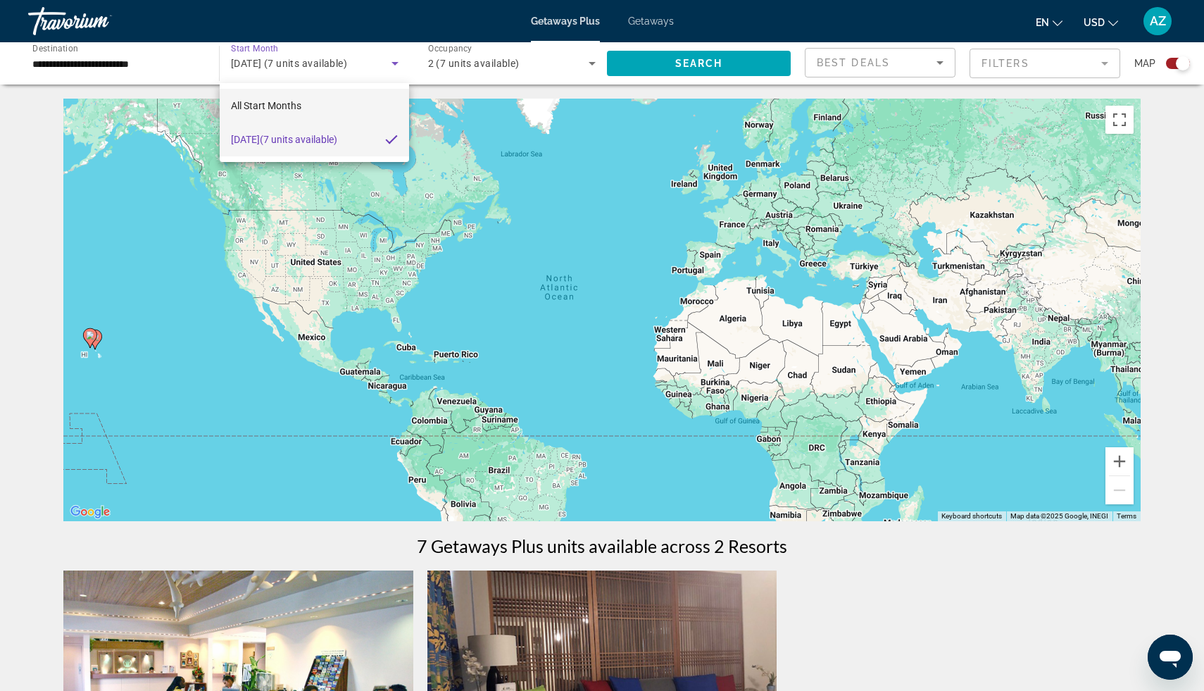
click at [301, 106] on span "All Start Months" at bounding box center [266, 105] width 70 height 11
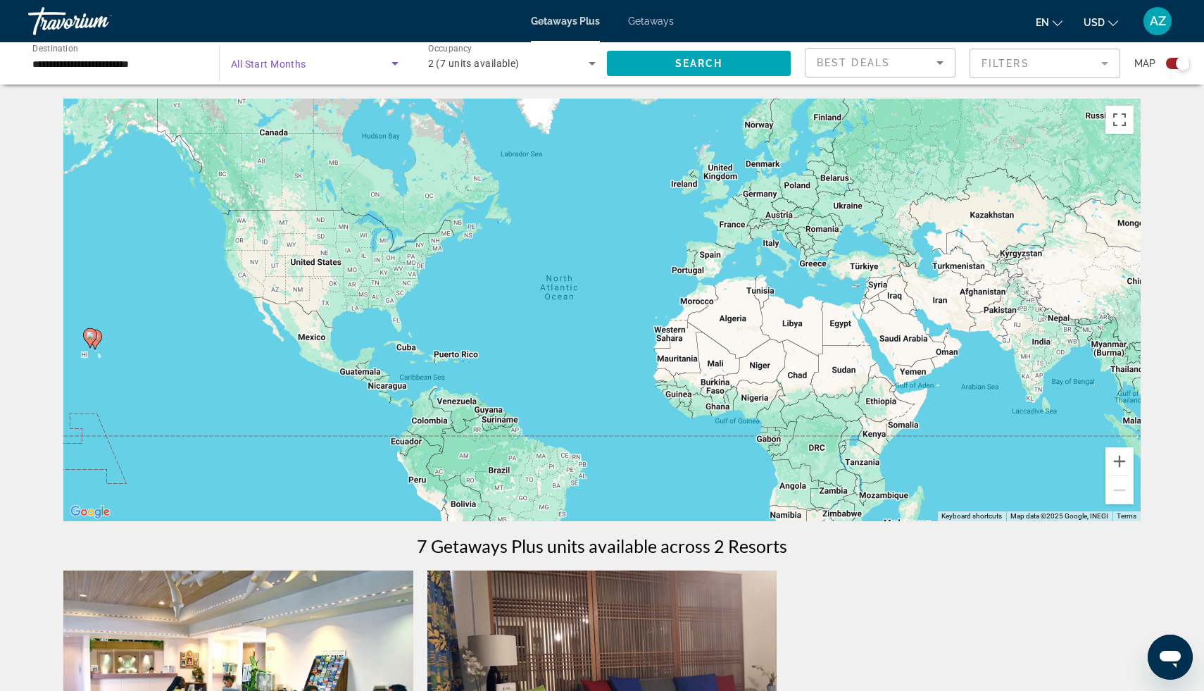
click at [312, 57] on span "Search widget" at bounding box center [311, 63] width 161 height 17
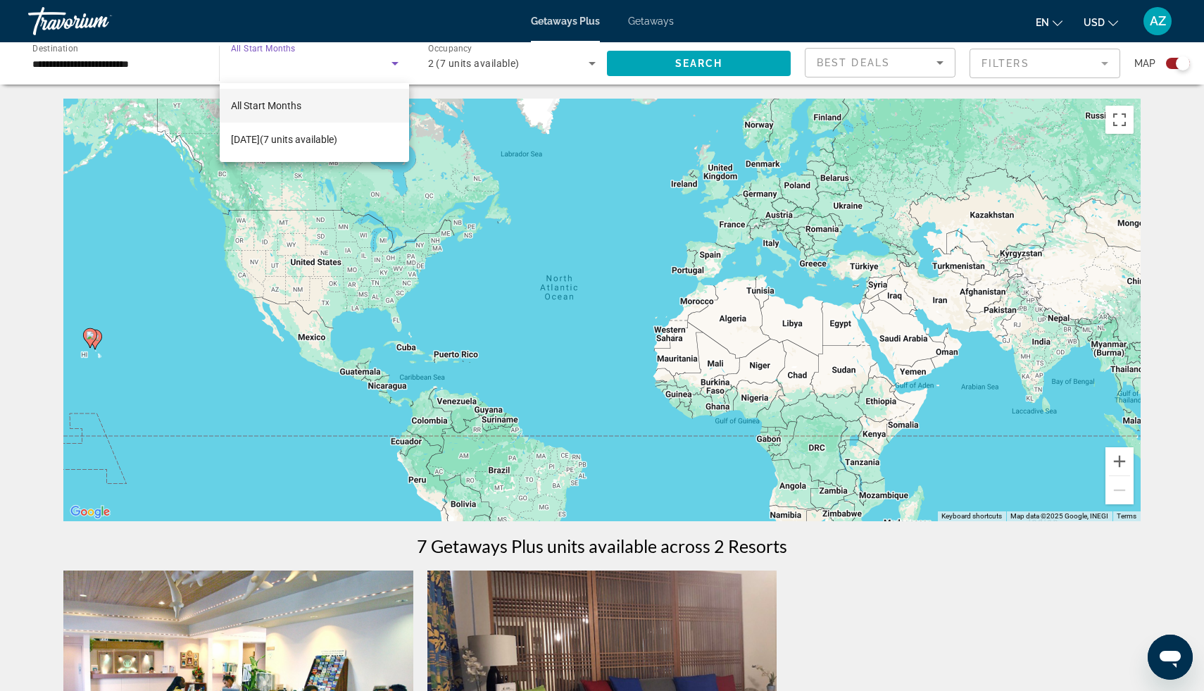
click at [734, 66] on div at bounding box center [602, 345] width 1204 height 691
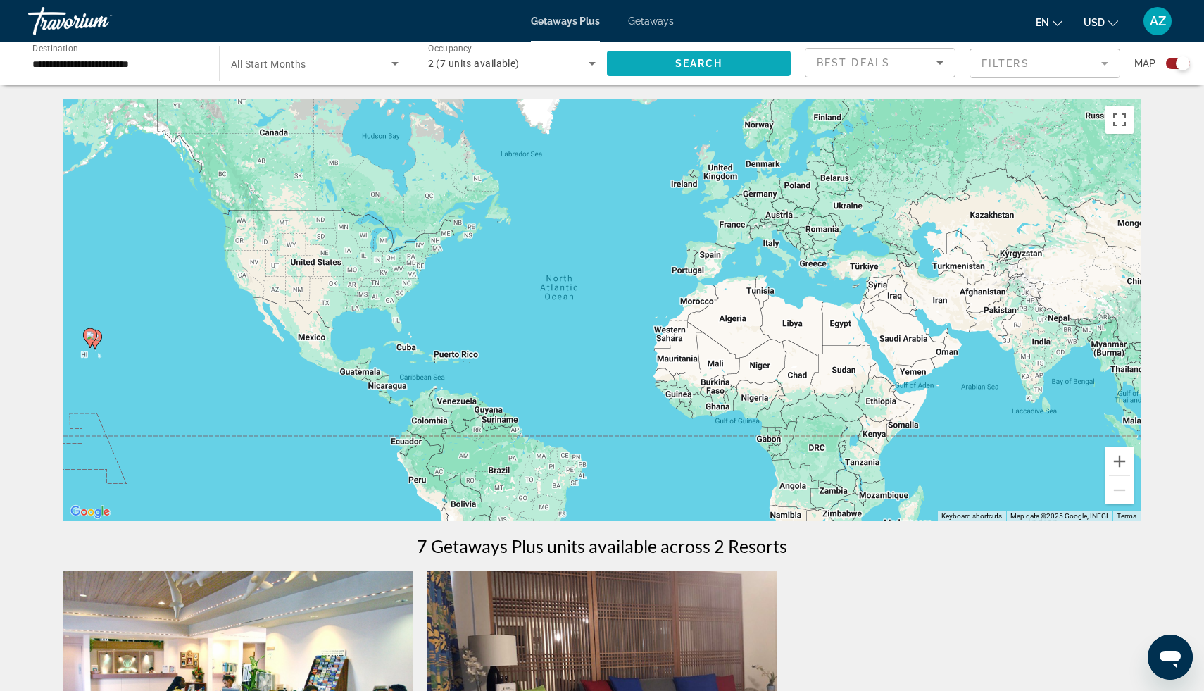
click at [710, 65] on span "Search" at bounding box center [699, 63] width 48 height 11
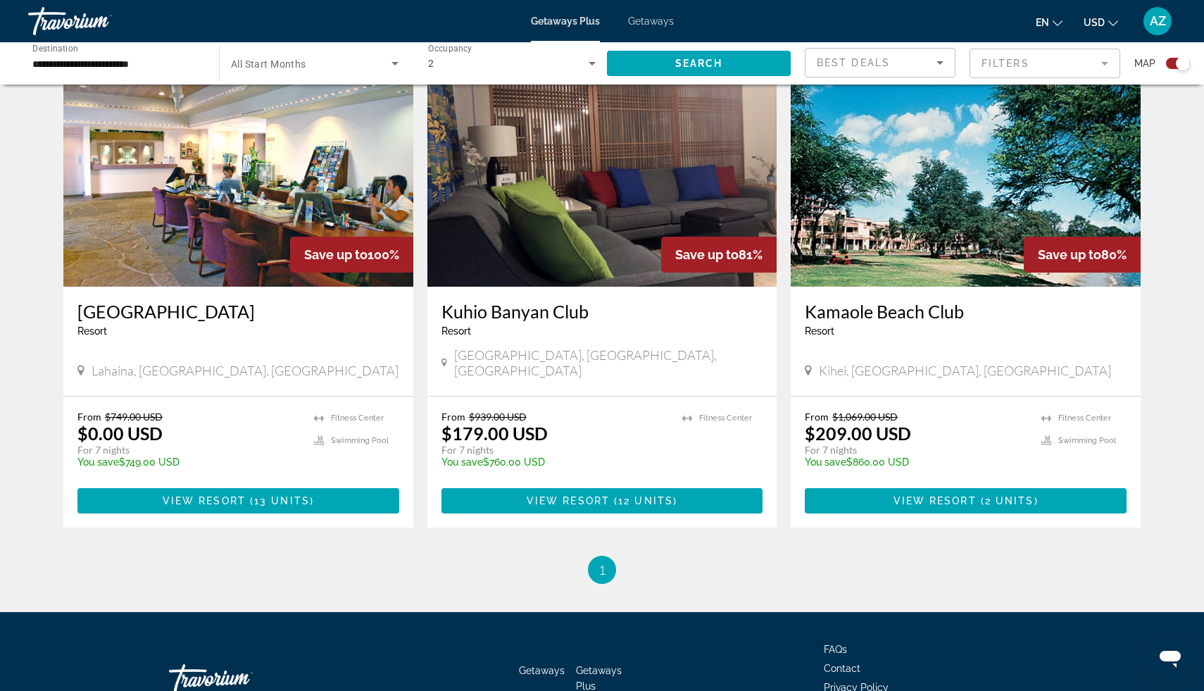
scroll to position [510, 0]
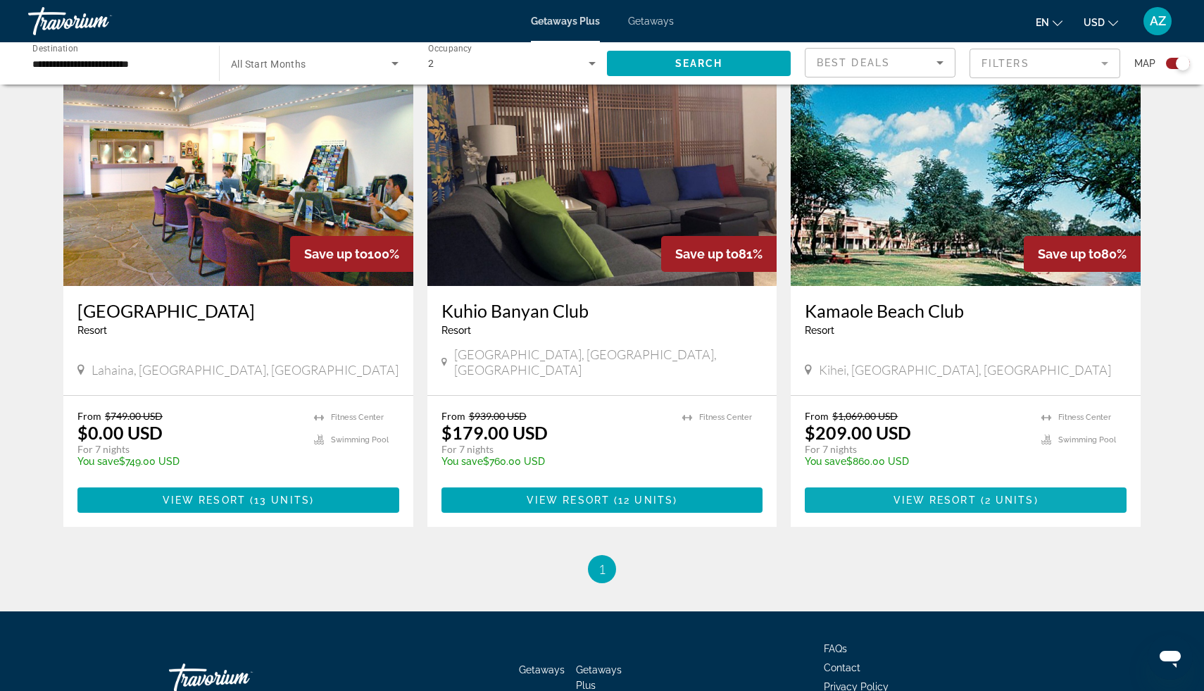
click at [910, 494] on span "View Resort" at bounding box center [934, 499] width 83 height 11
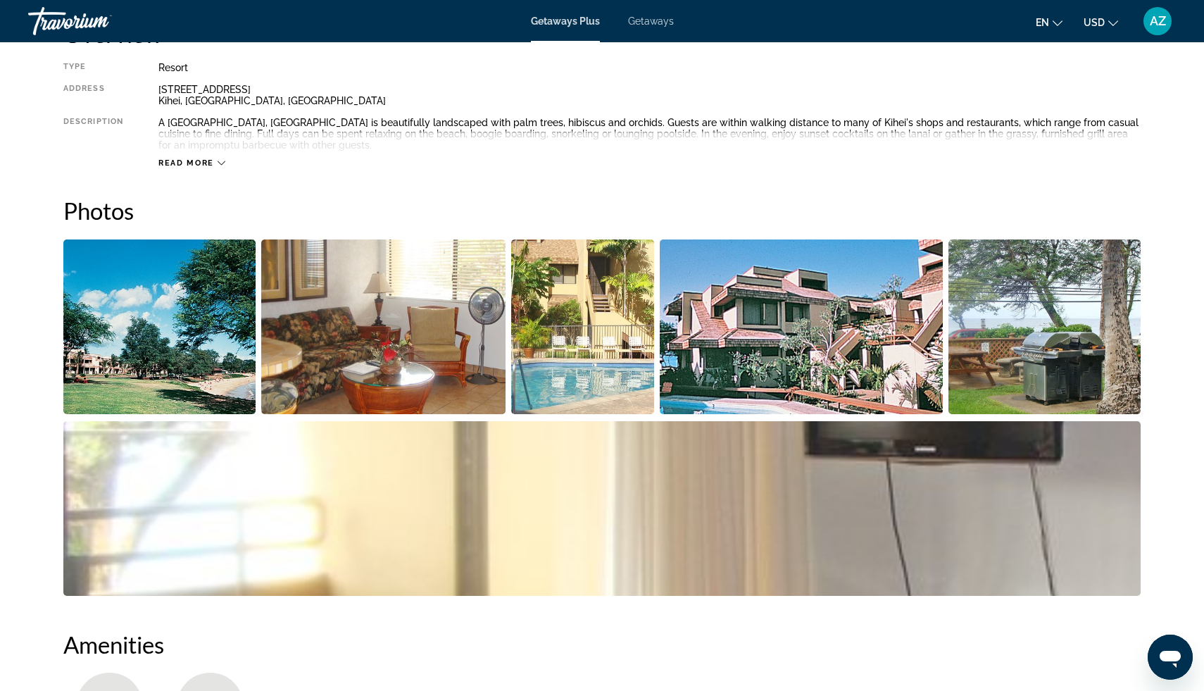
scroll to position [517, 0]
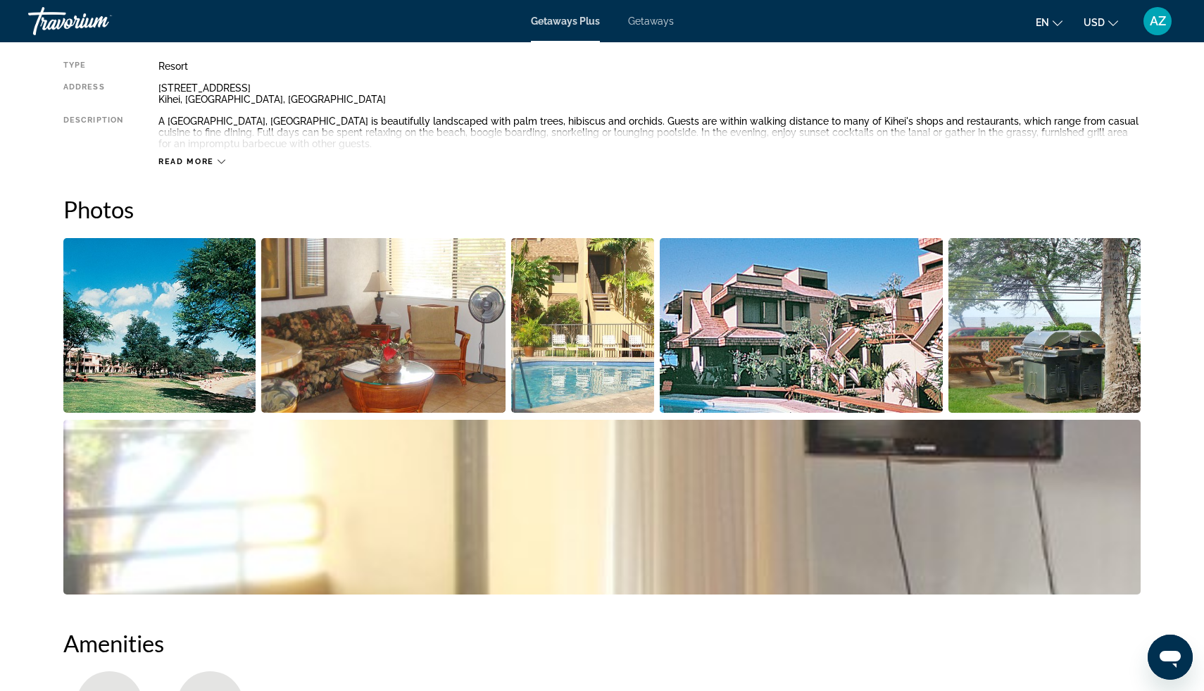
click at [220, 332] on img "Open full-screen image slider" at bounding box center [159, 325] width 192 height 175
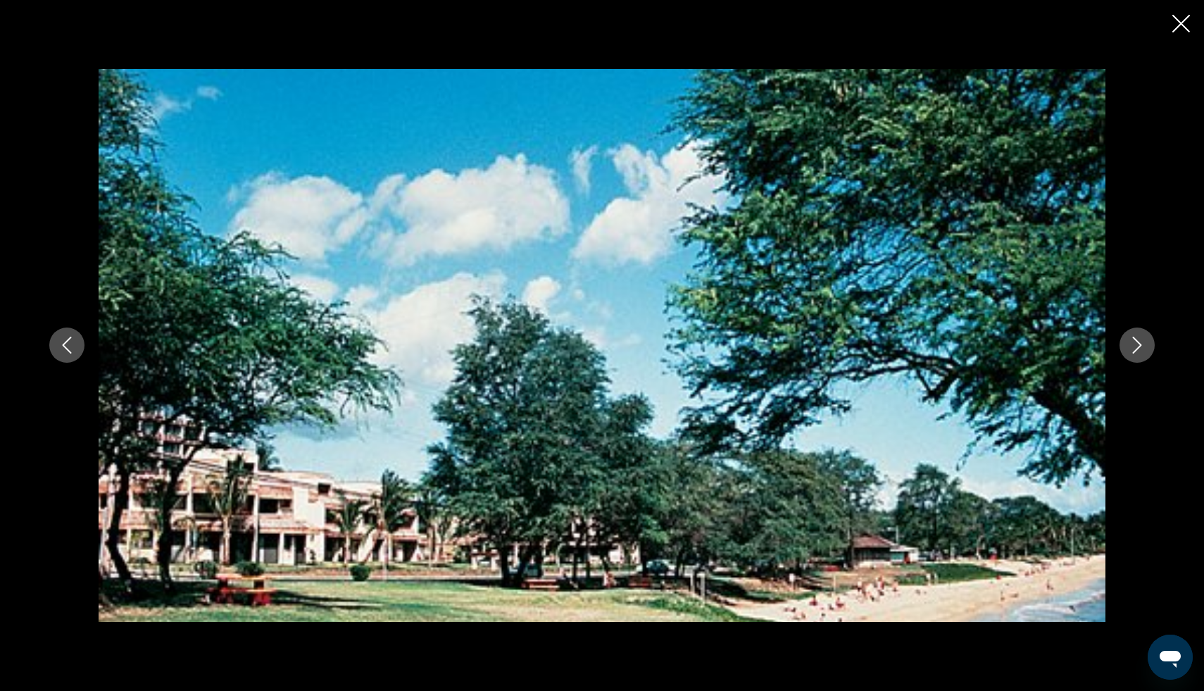
click at [1132, 341] on icon "Next image" at bounding box center [1137, 345] width 17 height 17
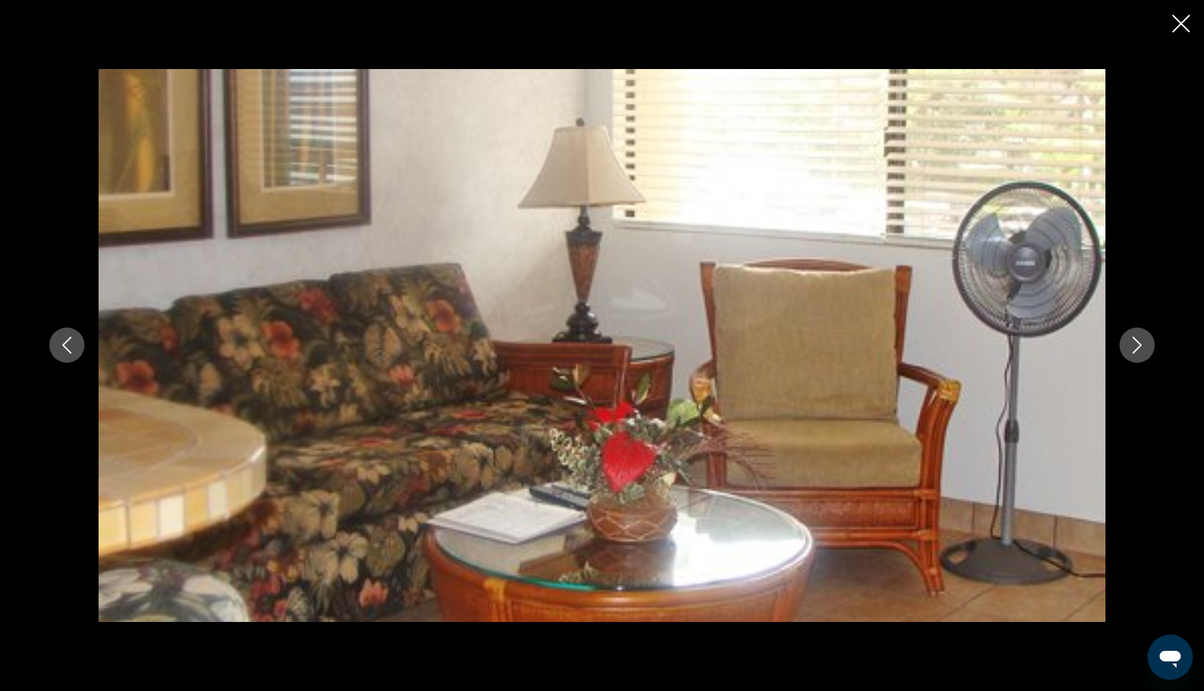
click at [1132, 341] on icon "Next image" at bounding box center [1137, 345] width 17 height 17
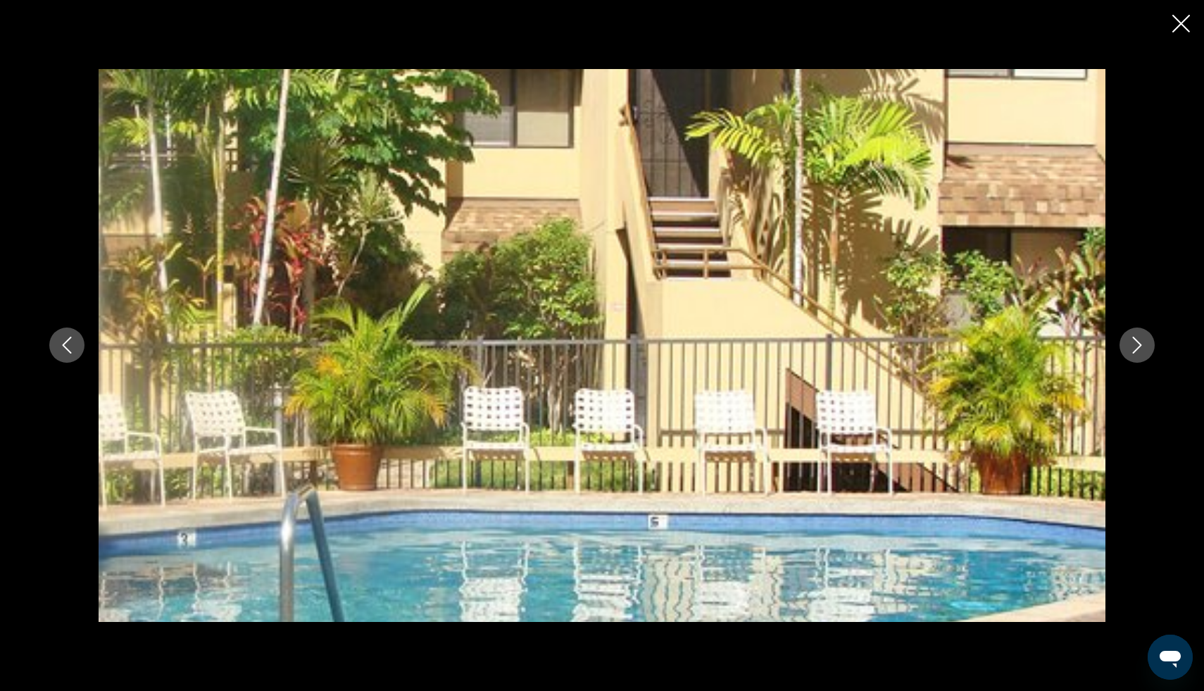
click at [1132, 341] on icon "Next image" at bounding box center [1137, 345] width 17 height 17
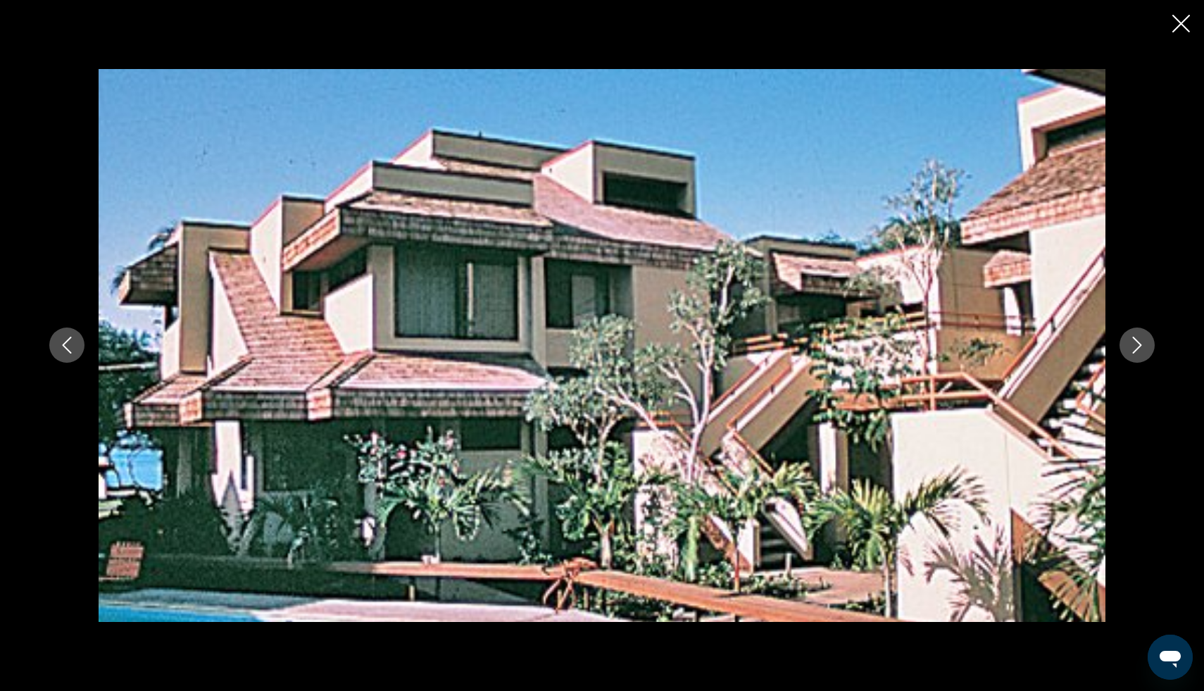
click at [1132, 341] on icon "Next image" at bounding box center [1137, 345] width 17 height 17
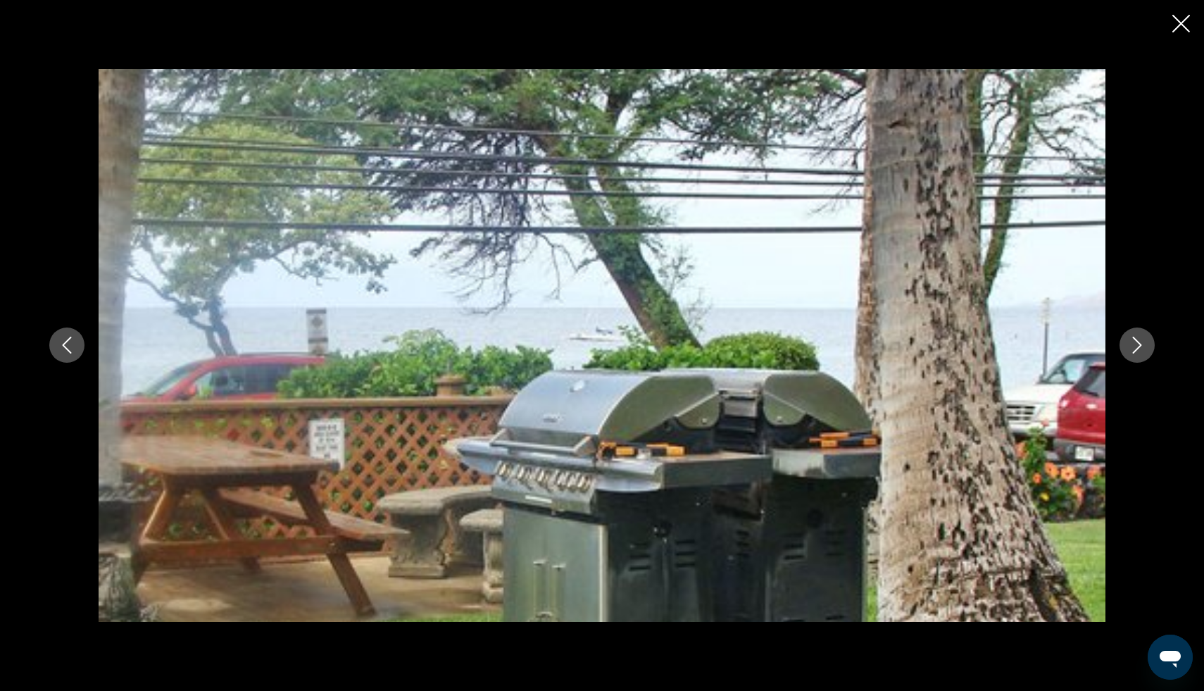
click at [1132, 341] on icon "Next image" at bounding box center [1137, 345] width 17 height 17
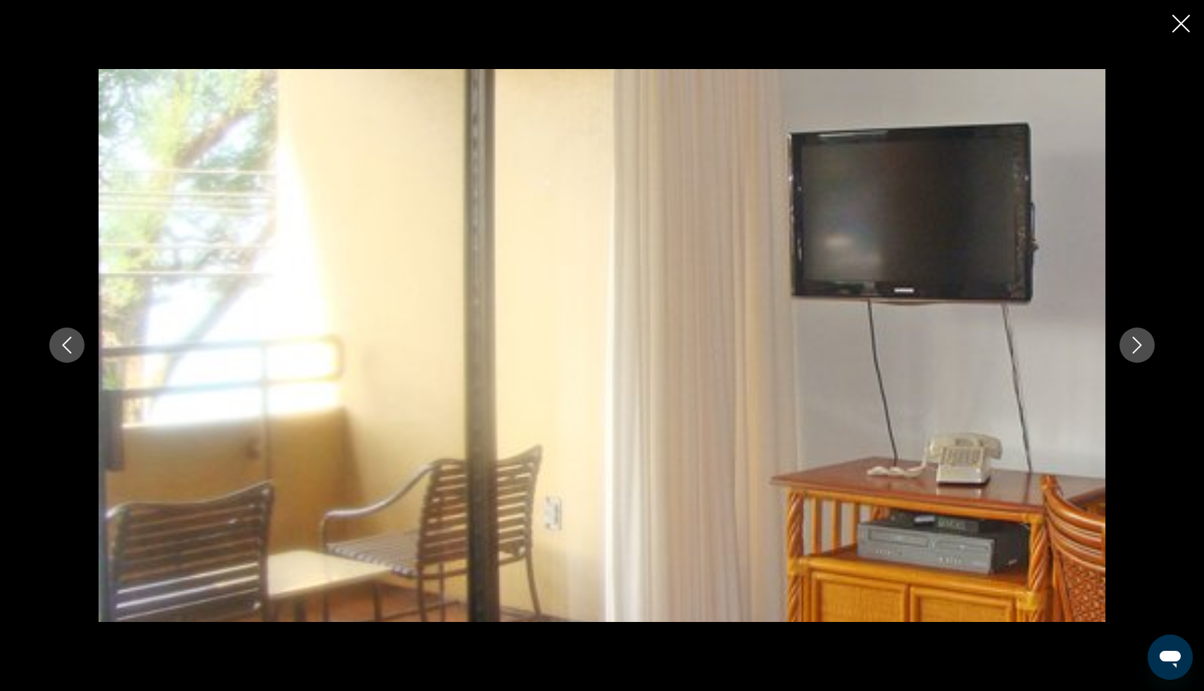
click at [1132, 341] on icon "Next image" at bounding box center [1137, 345] width 17 height 17
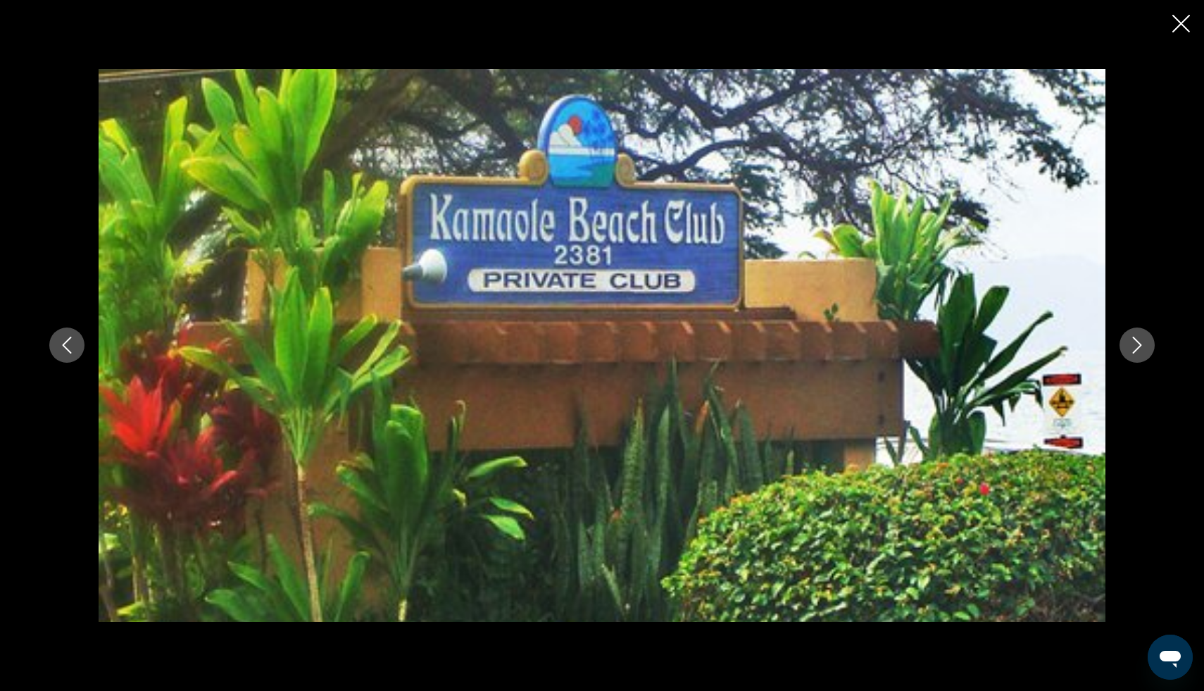
click at [1132, 341] on icon "Next image" at bounding box center [1137, 345] width 17 height 17
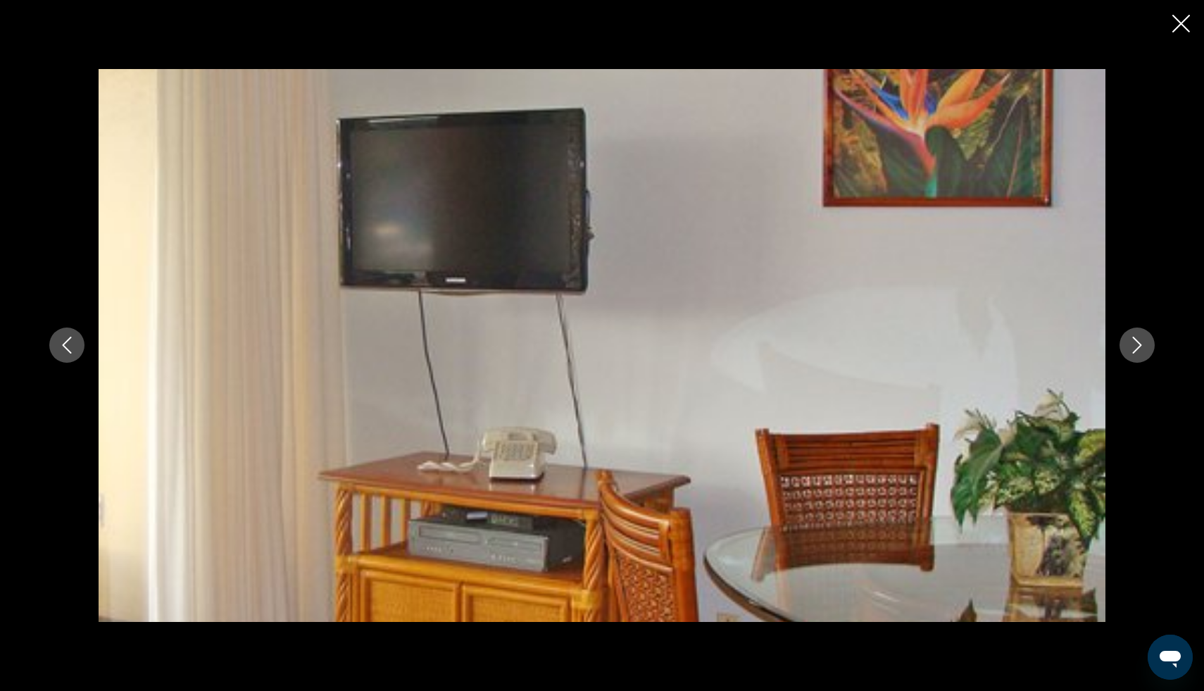
click at [1185, 20] on icon "Close slideshow" at bounding box center [1181, 24] width 18 height 18
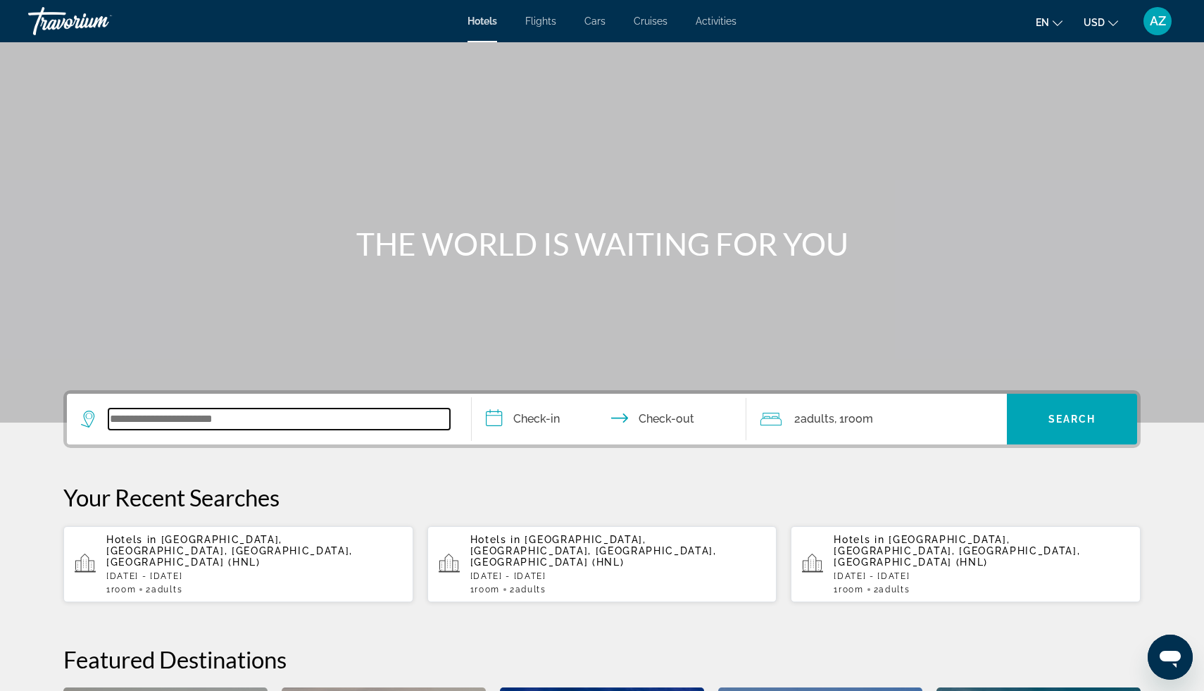
click at [270, 423] on input "Search widget" at bounding box center [278, 418] width 341 height 21
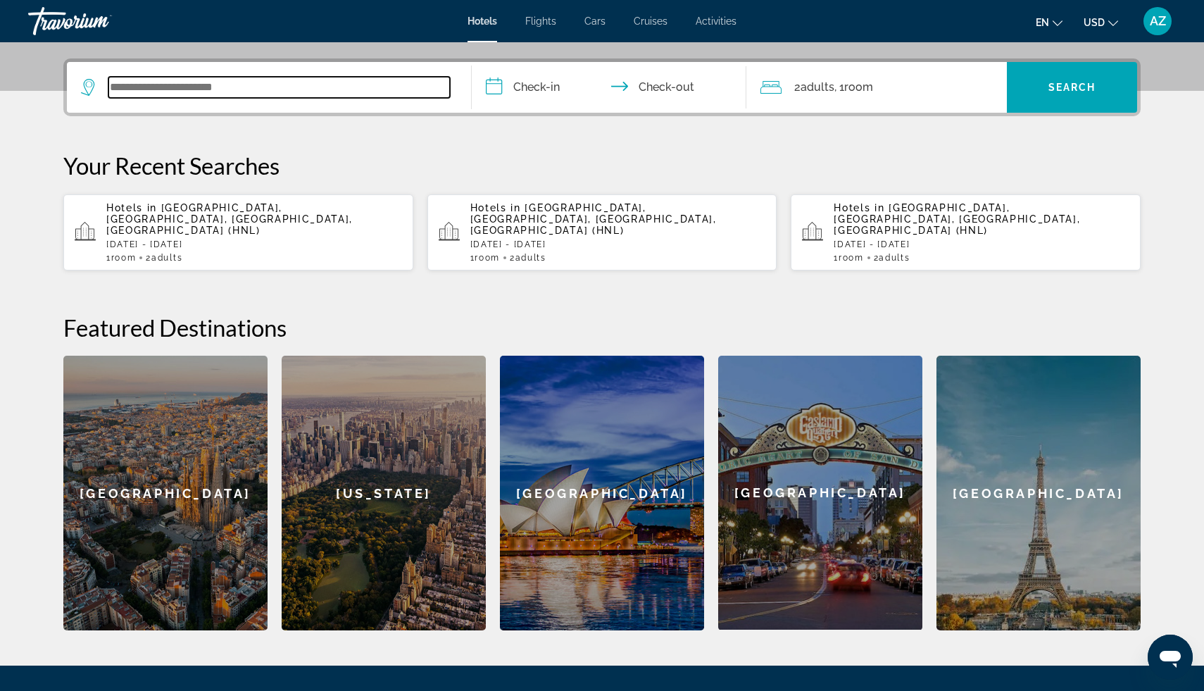
scroll to position [344, 0]
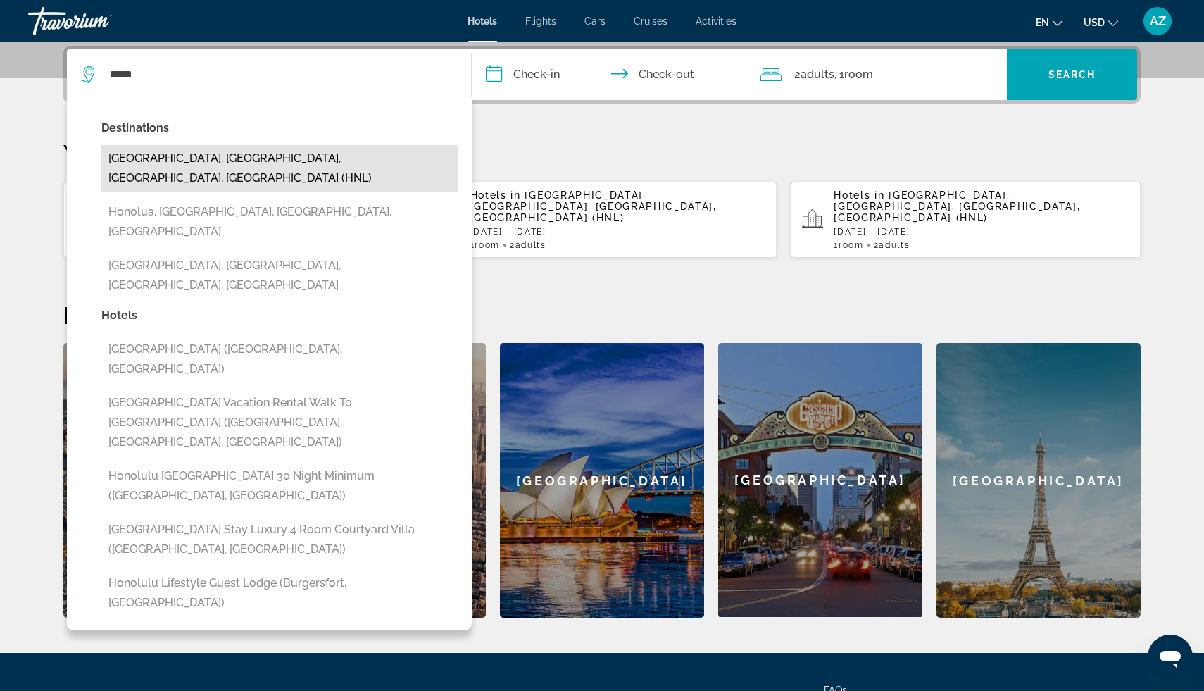
click at [210, 165] on button "[GEOGRAPHIC_DATA], [GEOGRAPHIC_DATA], [GEOGRAPHIC_DATA], [GEOGRAPHIC_DATA] (HNL)" at bounding box center [279, 168] width 356 height 46
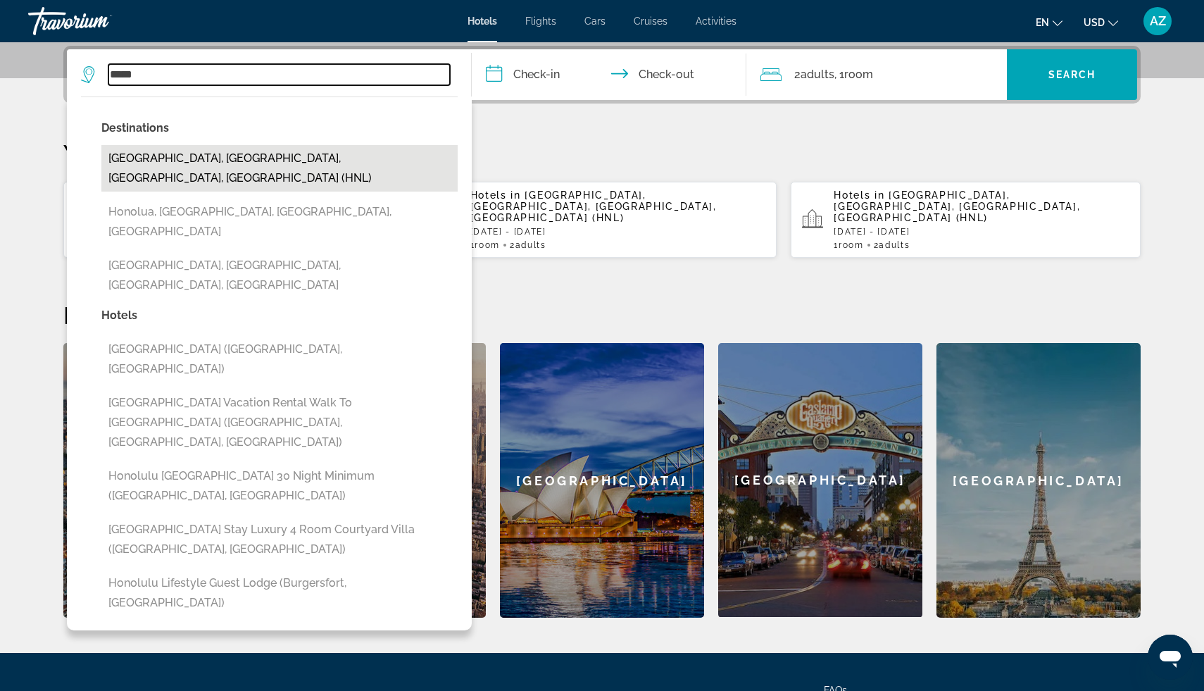
type input "**********"
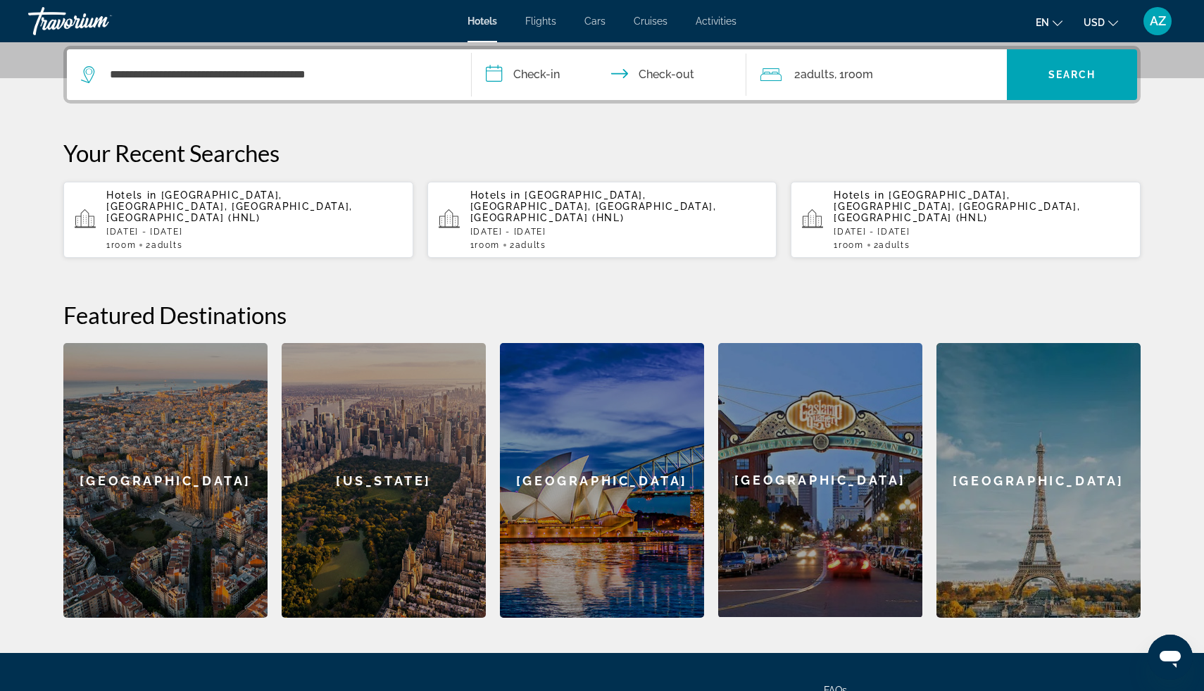
click at [544, 78] on input "**********" at bounding box center [612, 76] width 280 height 55
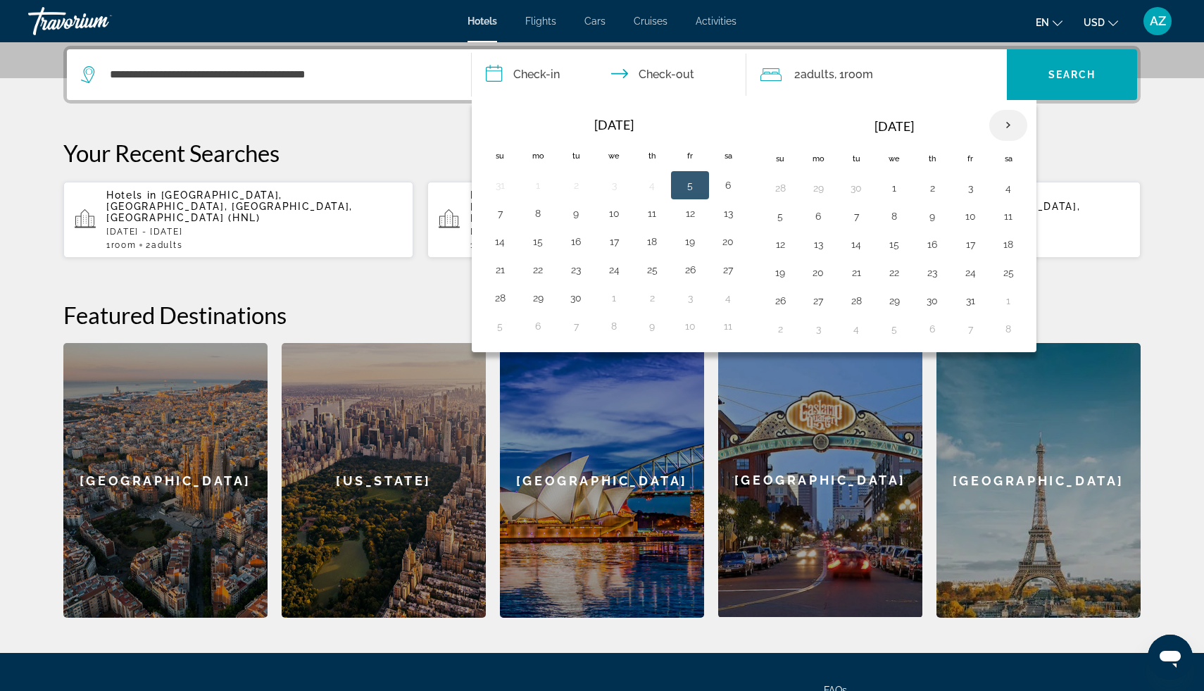
click at [1010, 128] on th "Next month" at bounding box center [1008, 125] width 38 height 31
click at [822, 300] on button "24" at bounding box center [818, 301] width 23 height 20
click at [1010, 128] on th "Next month" at bounding box center [1008, 125] width 38 height 31
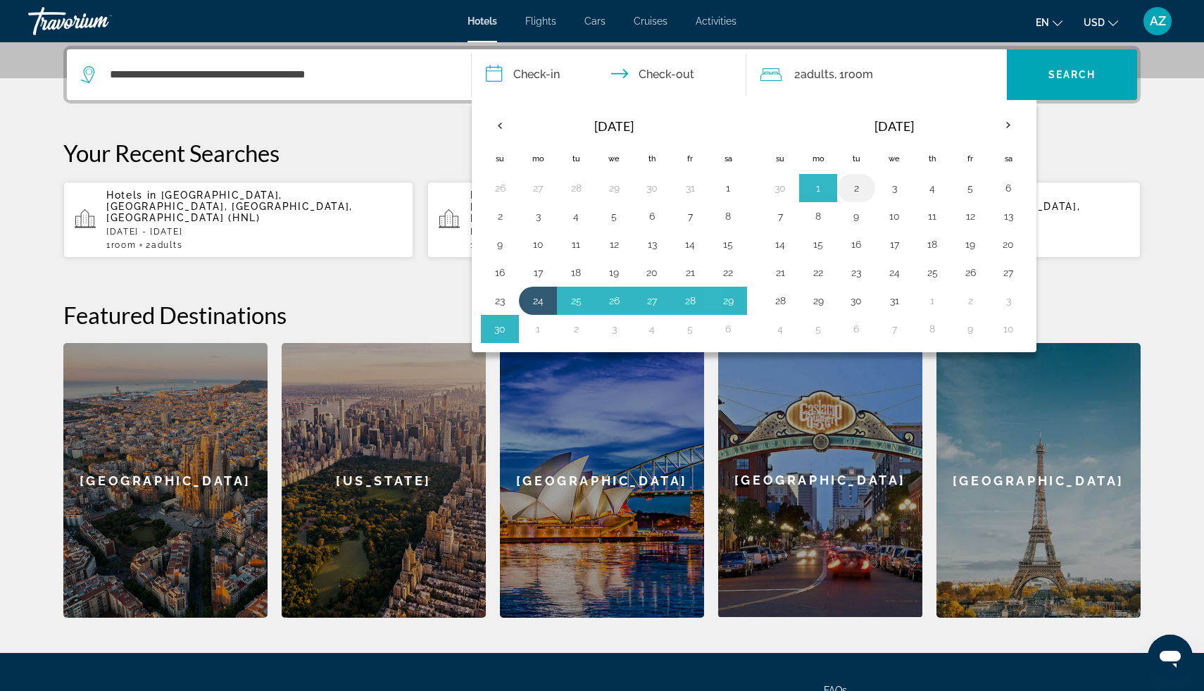
click at [859, 189] on button "2" at bounding box center [856, 188] width 23 height 20
type input "**********"
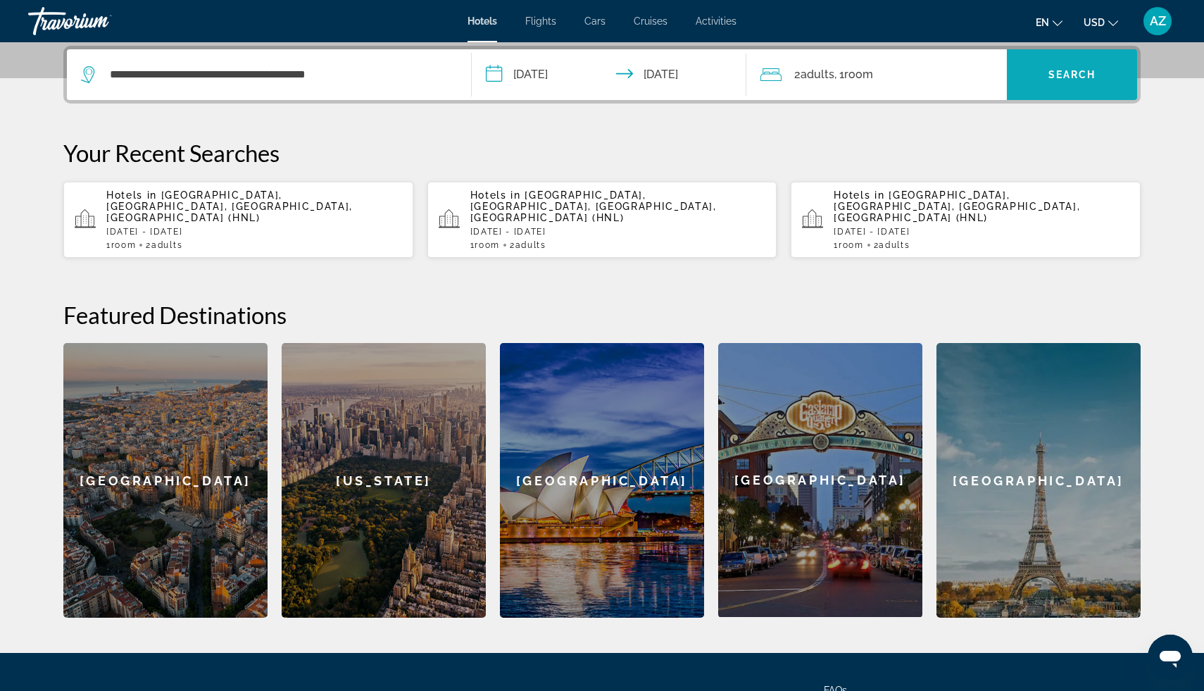
click at [1081, 80] on span "Search" at bounding box center [1072, 74] width 48 height 11
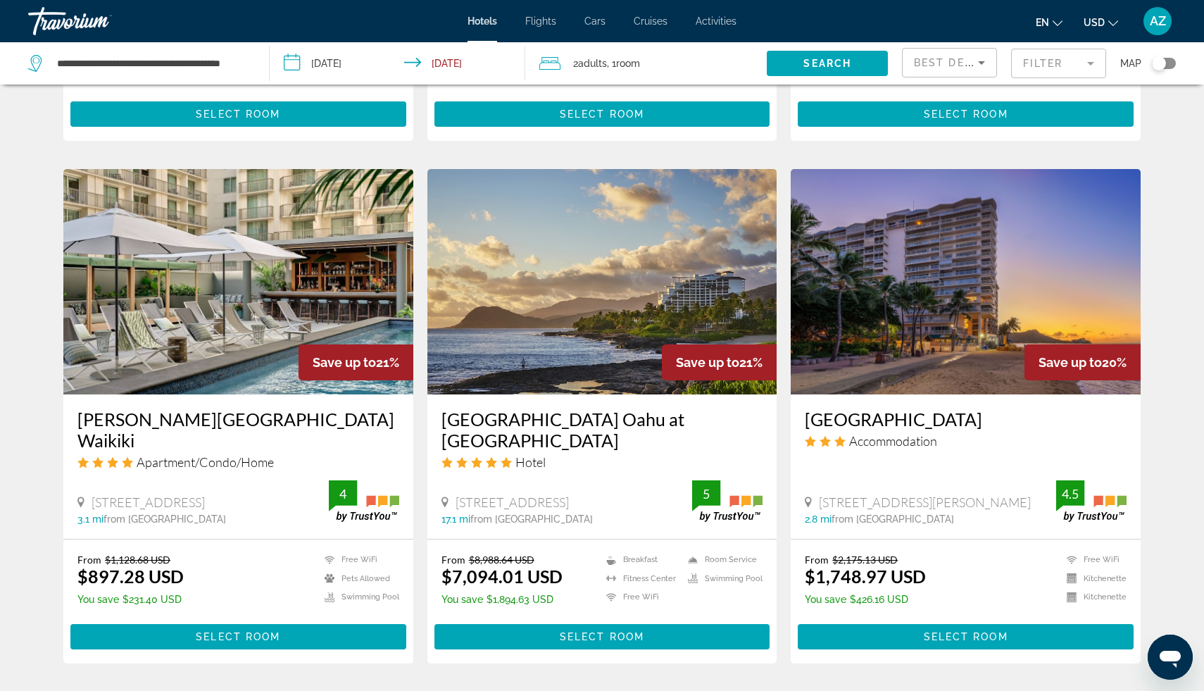
scroll to position [1011, 0]
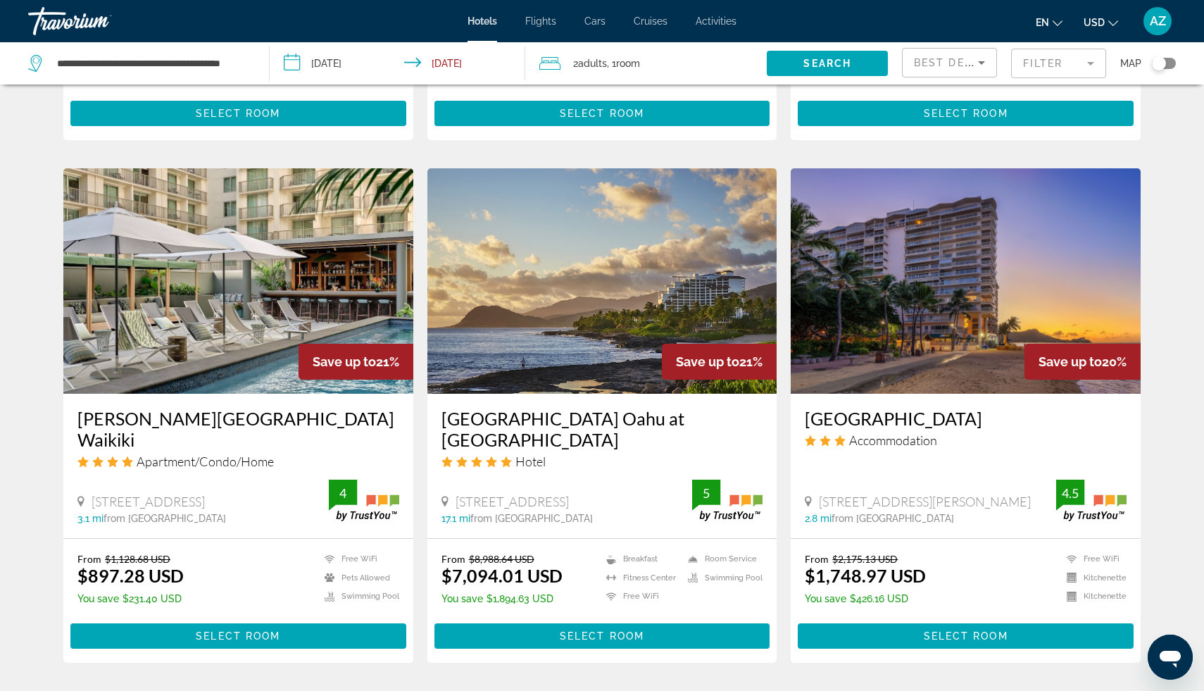
click at [938, 348] on img "Main content" at bounding box center [966, 280] width 350 height 225
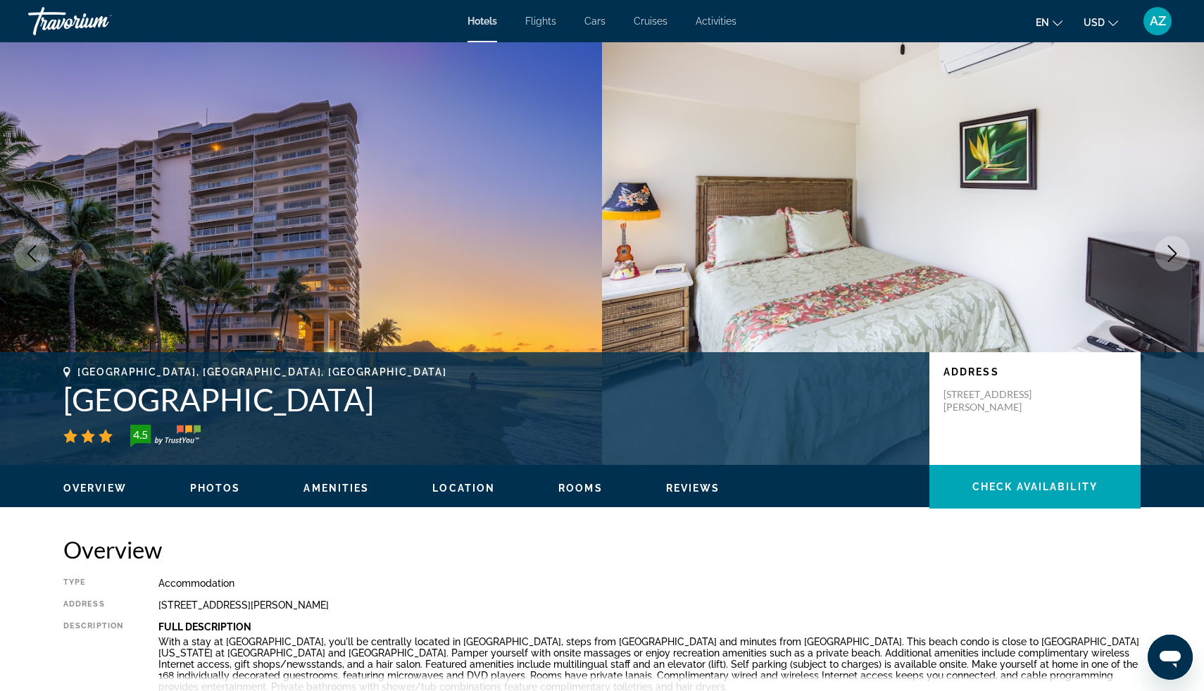
click at [1165, 256] on icon "Next image" at bounding box center [1172, 253] width 17 height 17
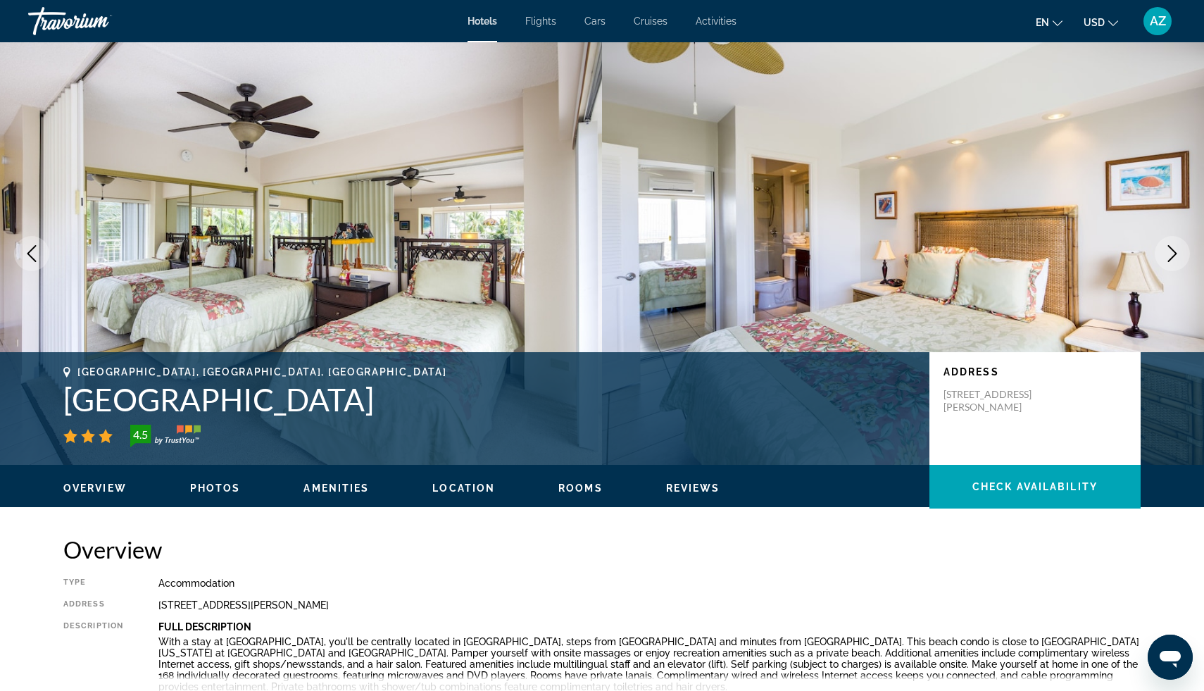
click at [1183, 247] on button "Next image" at bounding box center [1172, 253] width 35 height 35
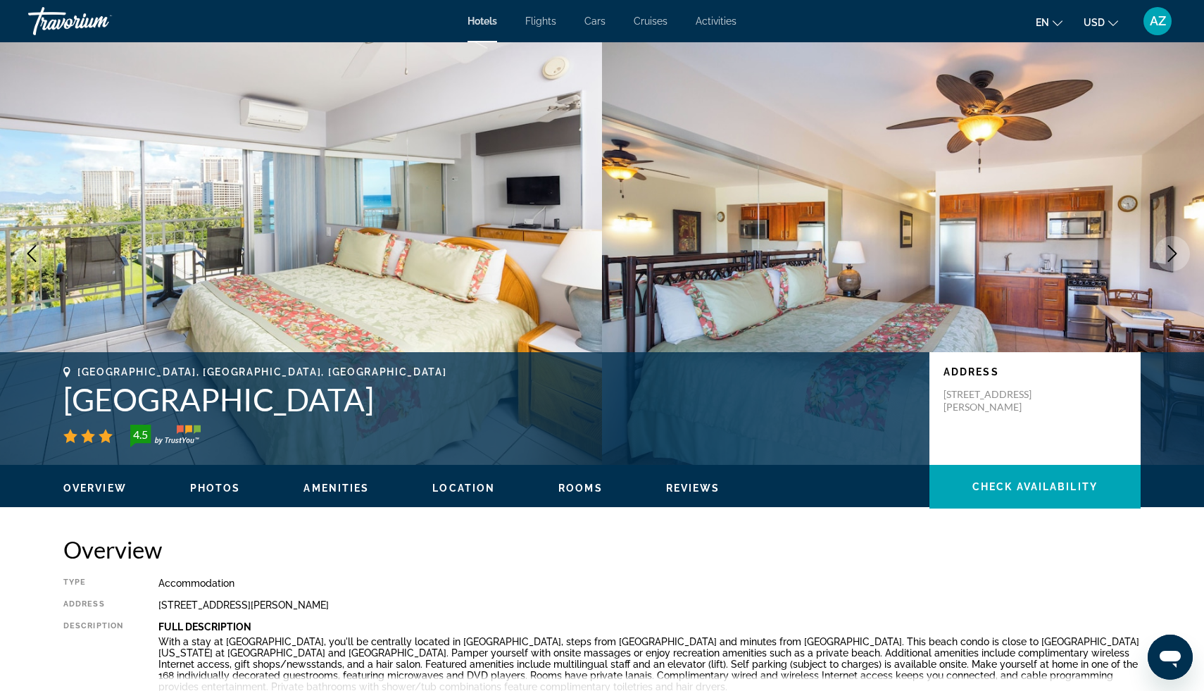
click at [1183, 247] on button "Next image" at bounding box center [1172, 253] width 35 height 35
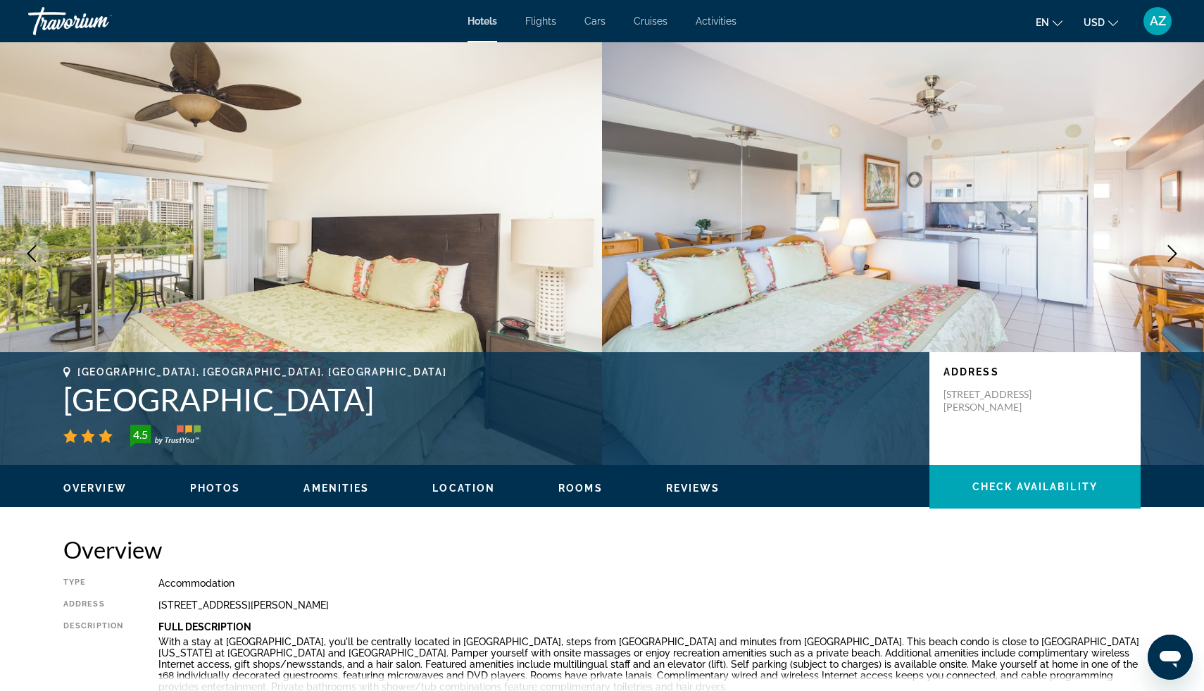
click at [1183, 247] on button "Next image" at bounding box center [1172, 253] width 35 height 35
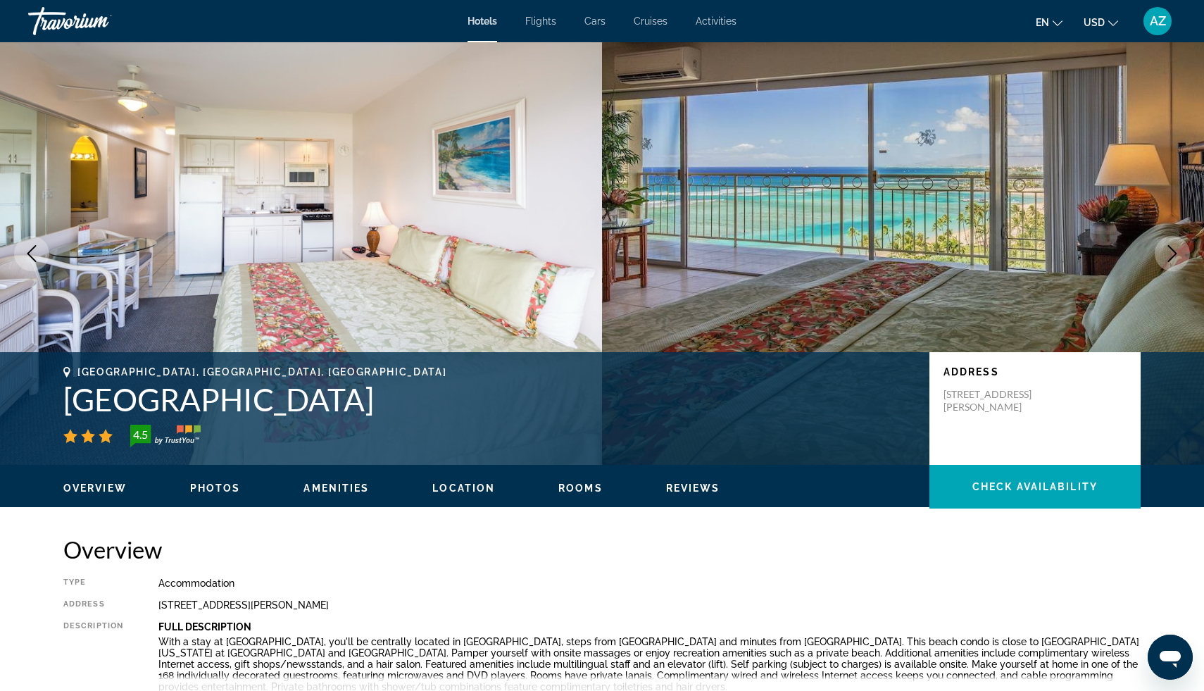
click at [1183, 247] on button "Next image" at bounding box center [1172, 253] width 35 height 35
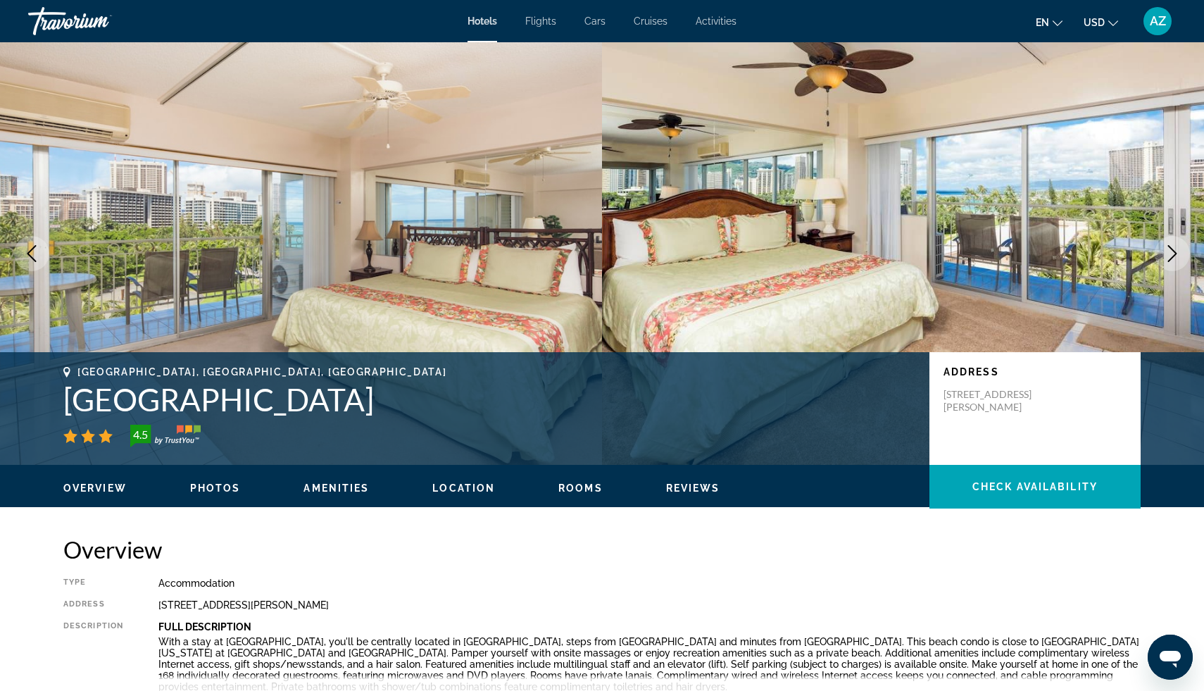
click at [1183, 247] on button "Next image" at bounding box center [1172, 253] width 35 height 35
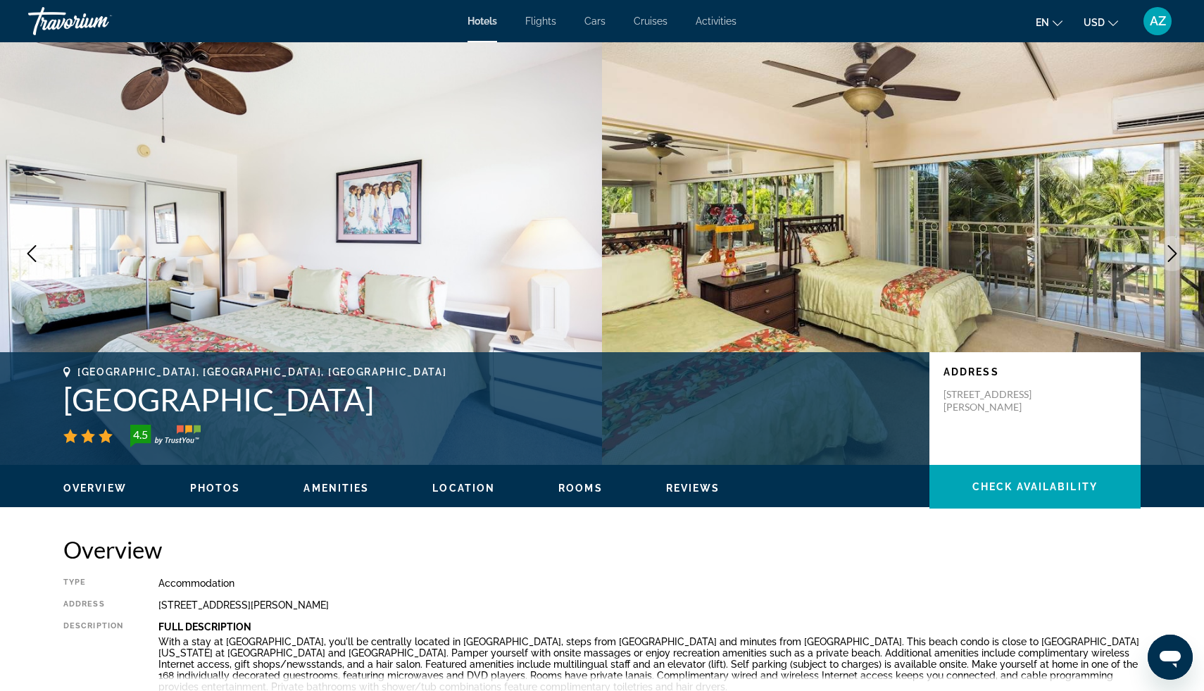
click at [1183, 247] on button "Next image" at bounding box center [1172, 253] width 35 height 35
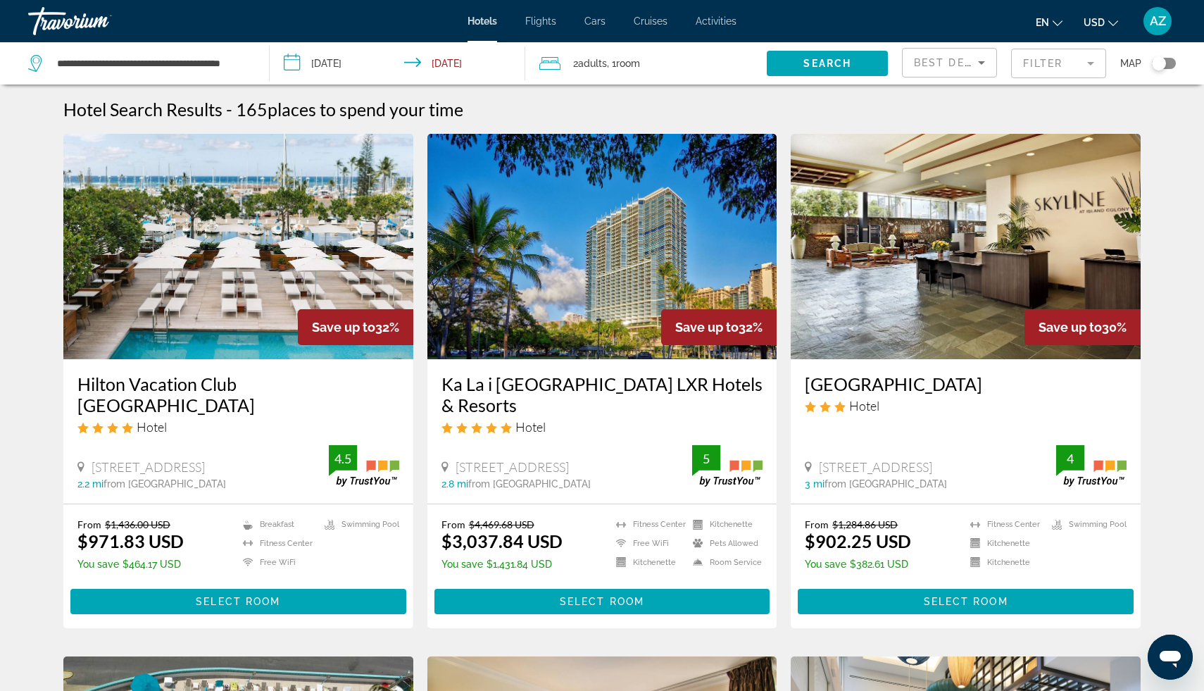
click at [239, 382] on h3 "Hilton Vacation Club The Modern Honolulu" at bounding box center [238, 394] width 322 height 42
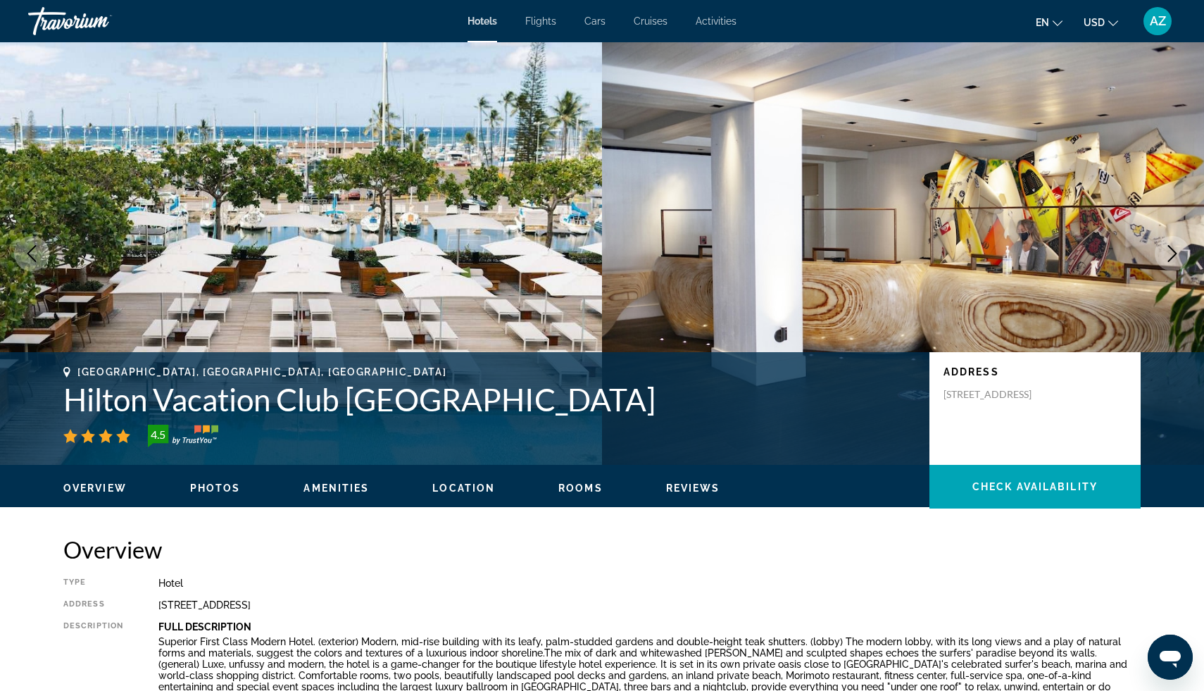
click at [1173, 249] on icon "Next image" at bounding box center [1172, 253] width 9 height 17
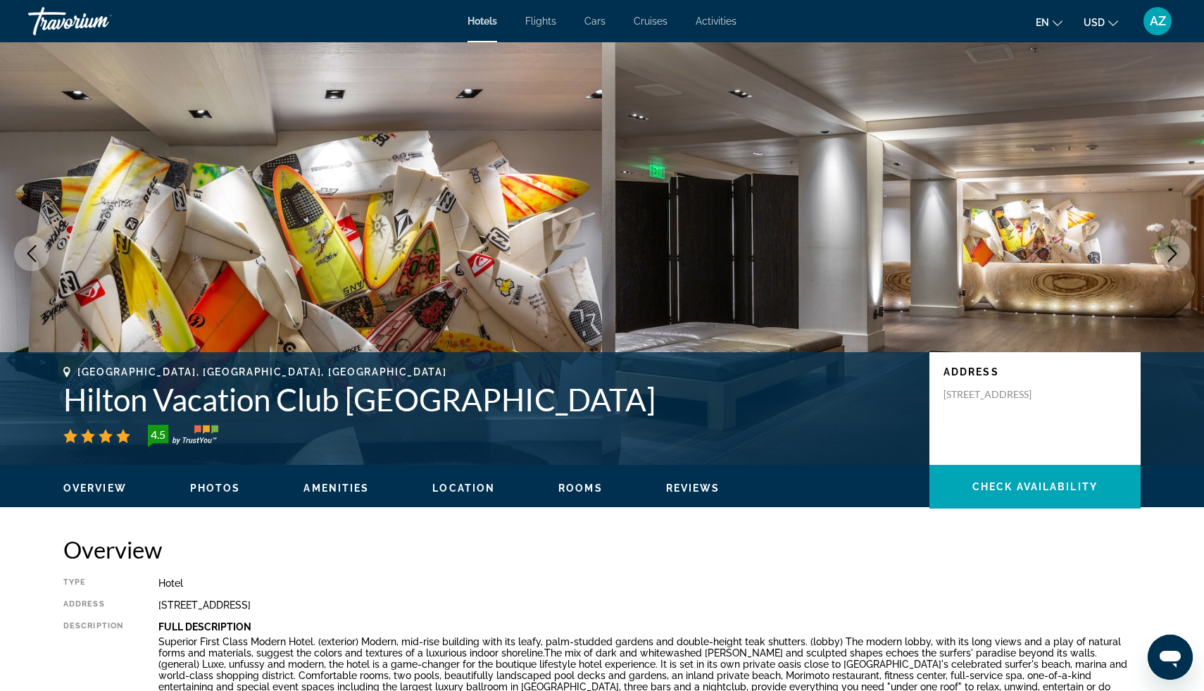
click at [32, 262] on button "Previous image" at bounding box center [31, 253] width 35 height 35
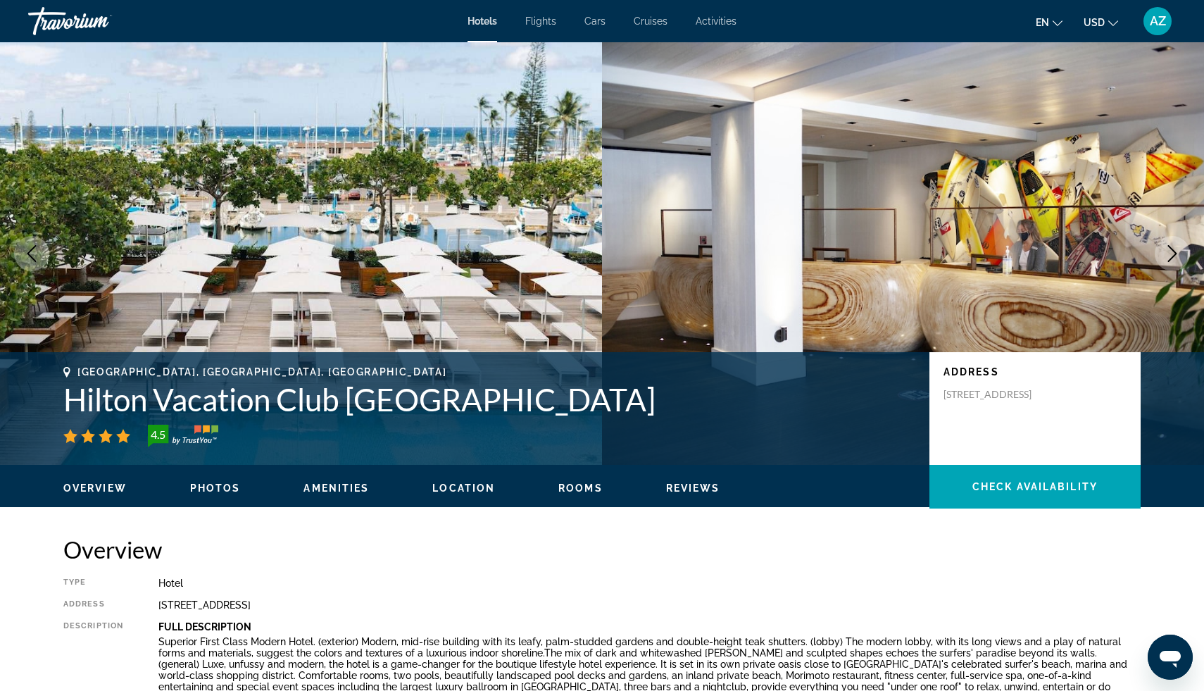
click at [1173, 249] on icon "Next image" at bounding box center [1172, 253] width 17 height 17
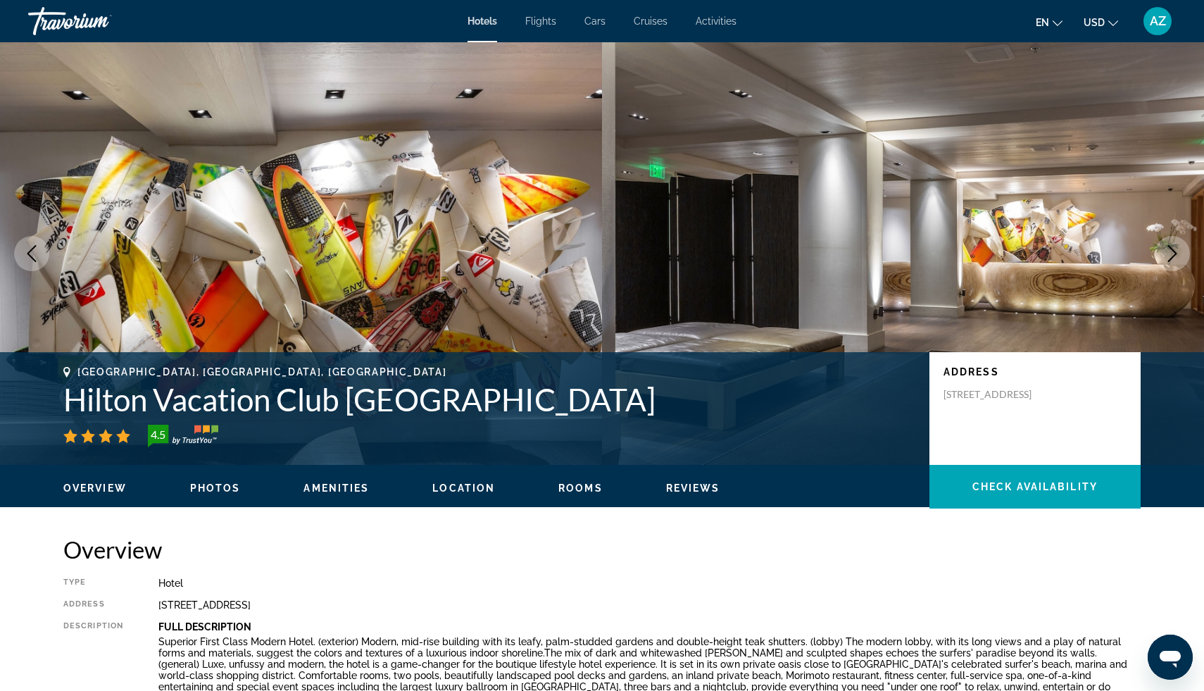
click at [1173, 249] on icon "Next image" at bounding box center [1172, 253] width 17 height 17
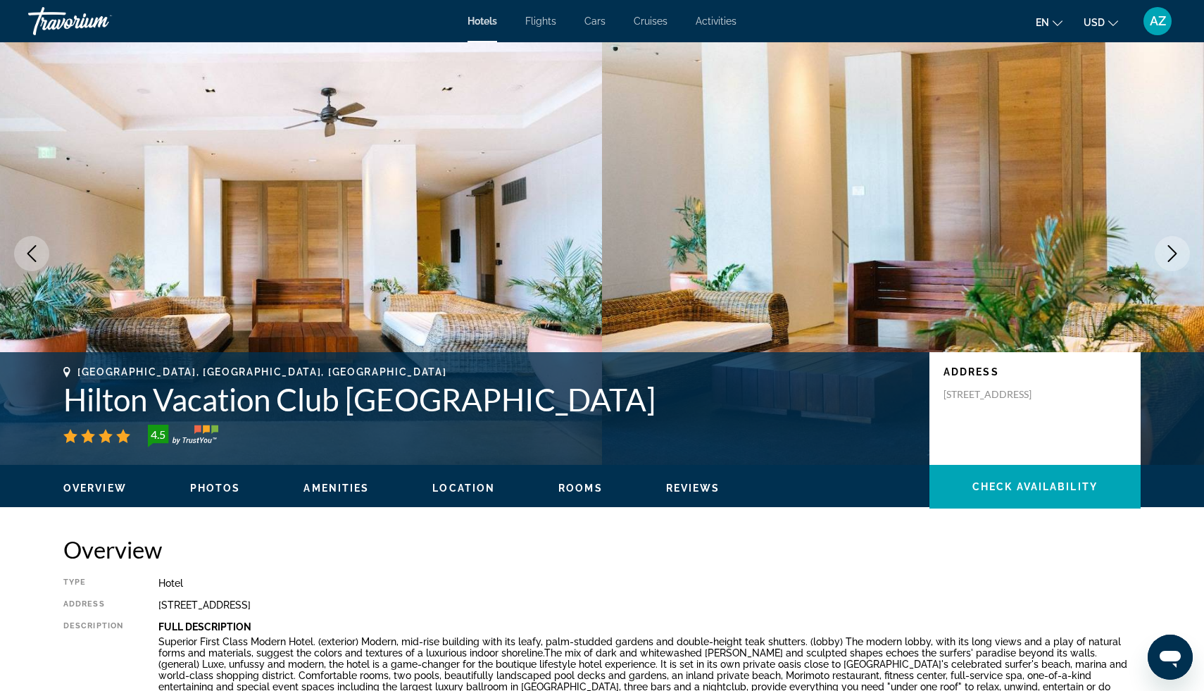
click at [1173, 249] on icon "Next image" at bounding box center [1172, 253] width 17 height 17
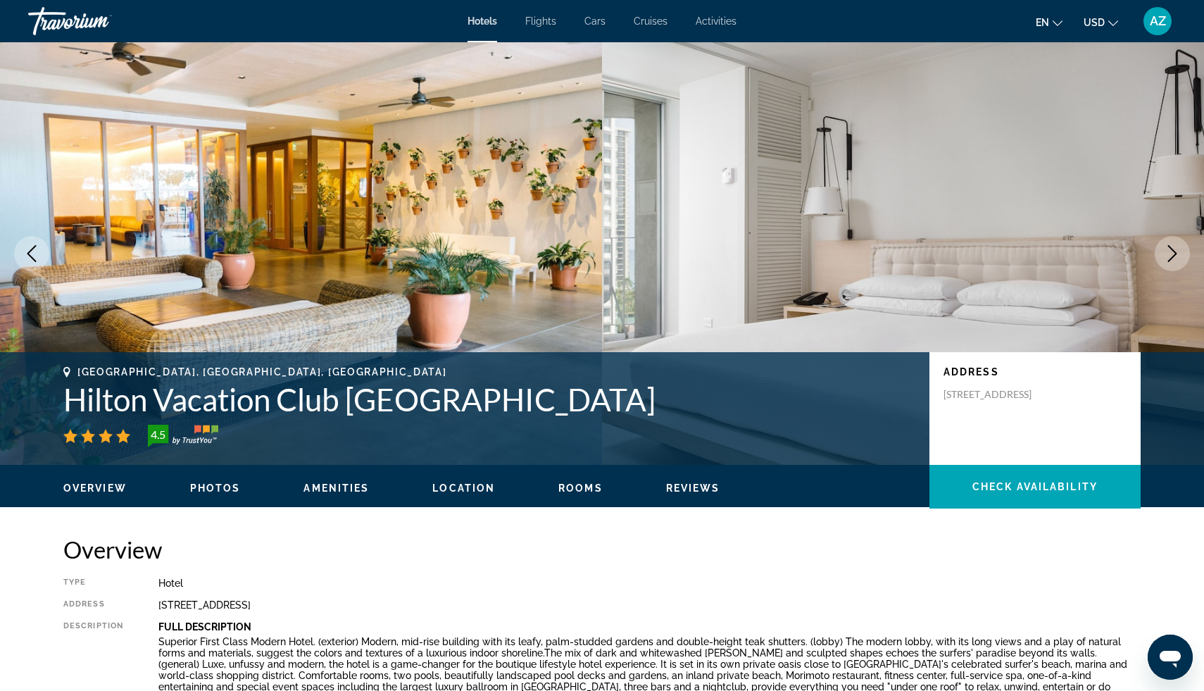
click at [1173, 249] on icon "Next image" at bounding box center [1172, 253] width 17 height 17
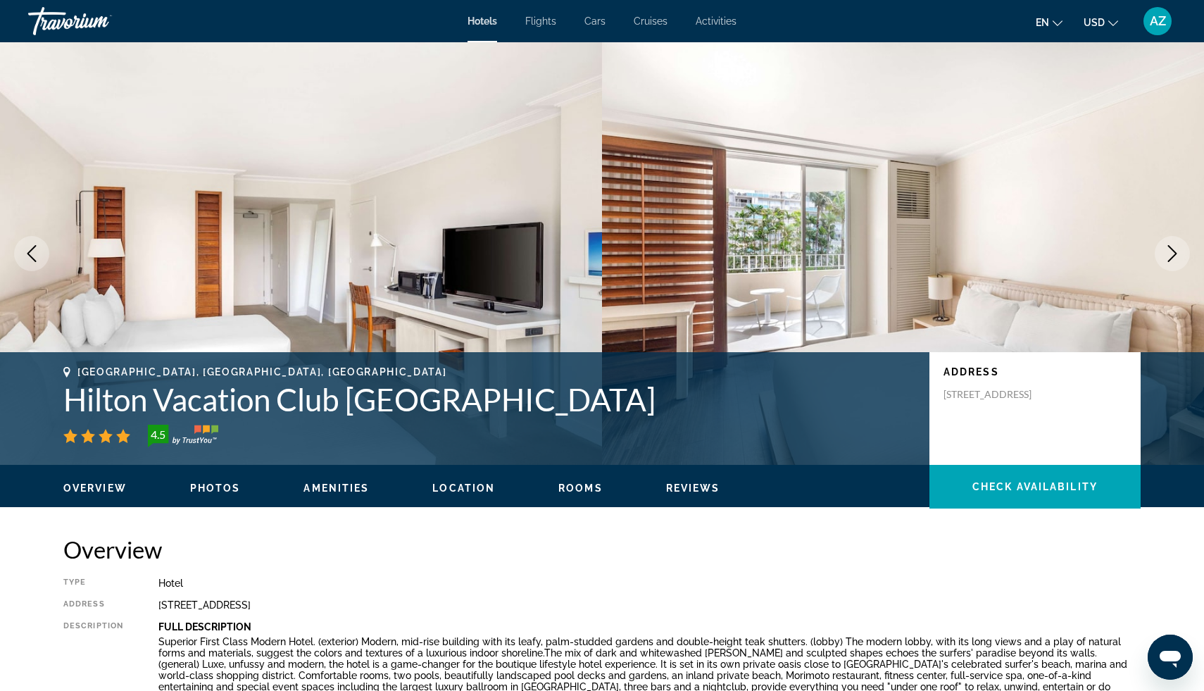
click at [1173, 249] on icon "Next image" at bounding box center [1172, 253] width 17 height 17
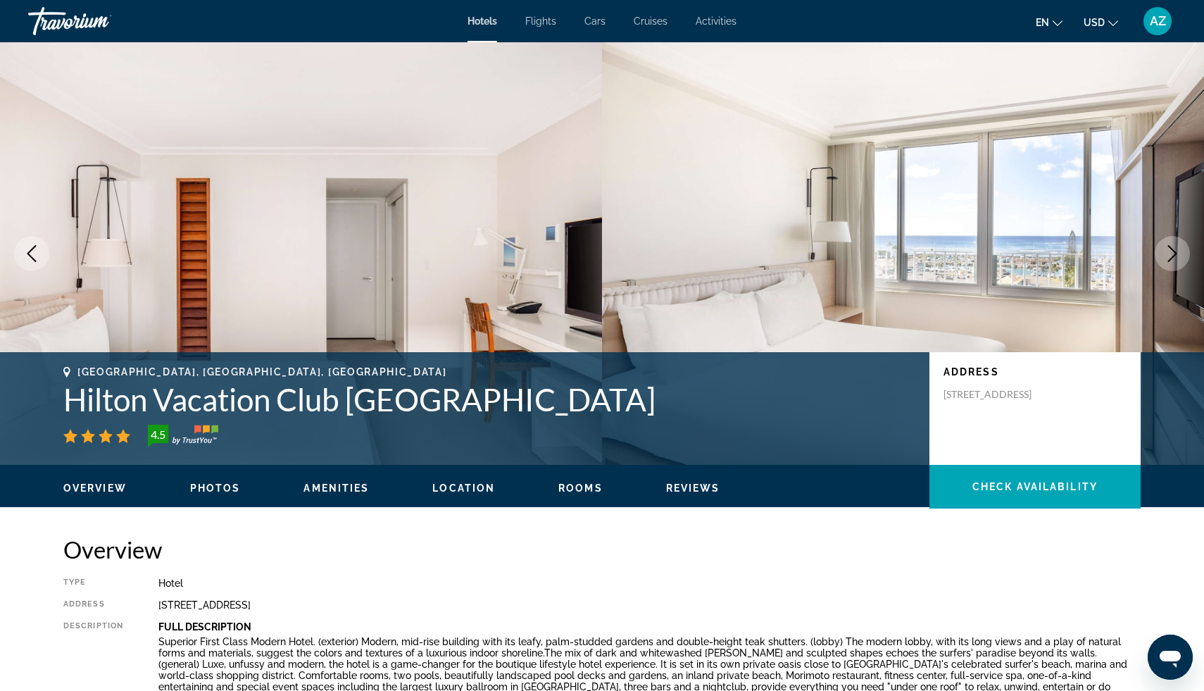
click at [1173, 249] on icon "Next image" at bounding box center [1172, 253] width 17 height 17
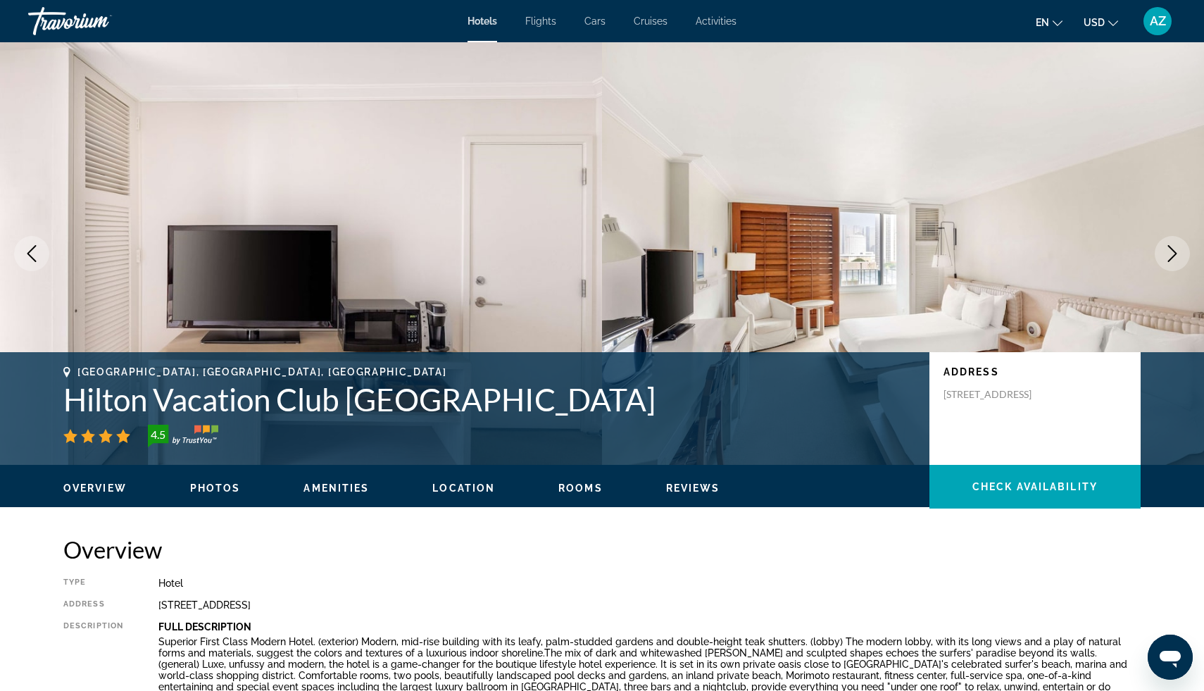
click at [30, 262] on button "Previous image" at bounding box center [31, 253] width 35 height 35
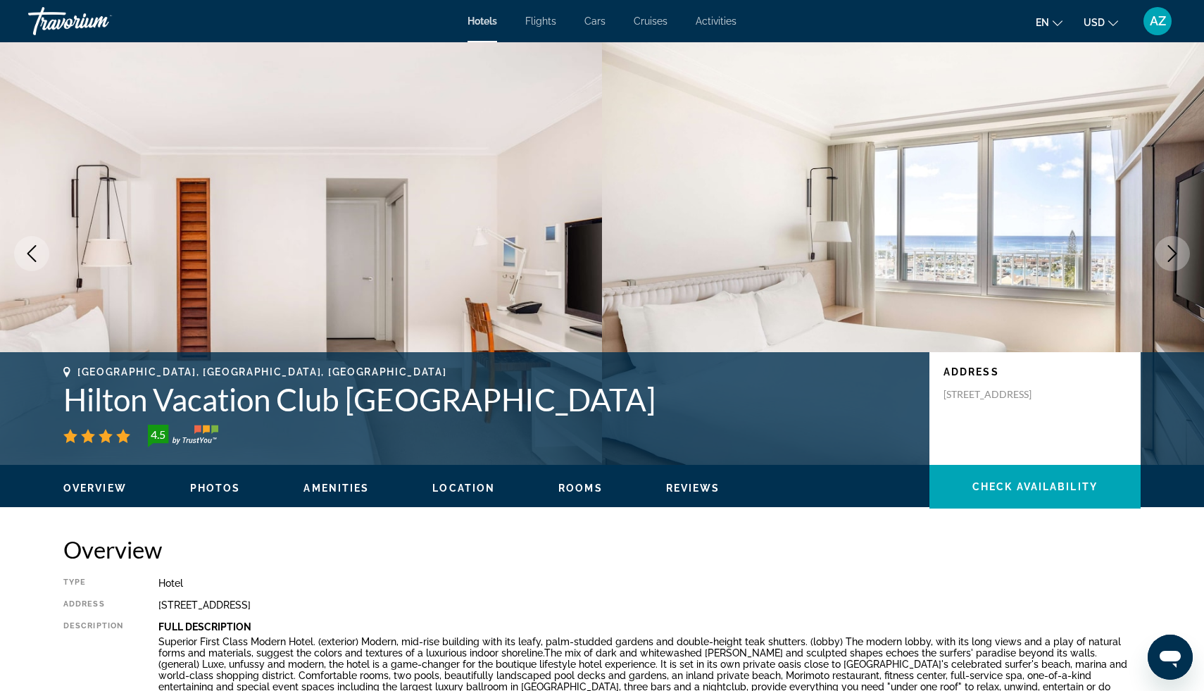
click at [1167, 262] on button "Next image" at bounding box center [1172, 253] width 35 height 35
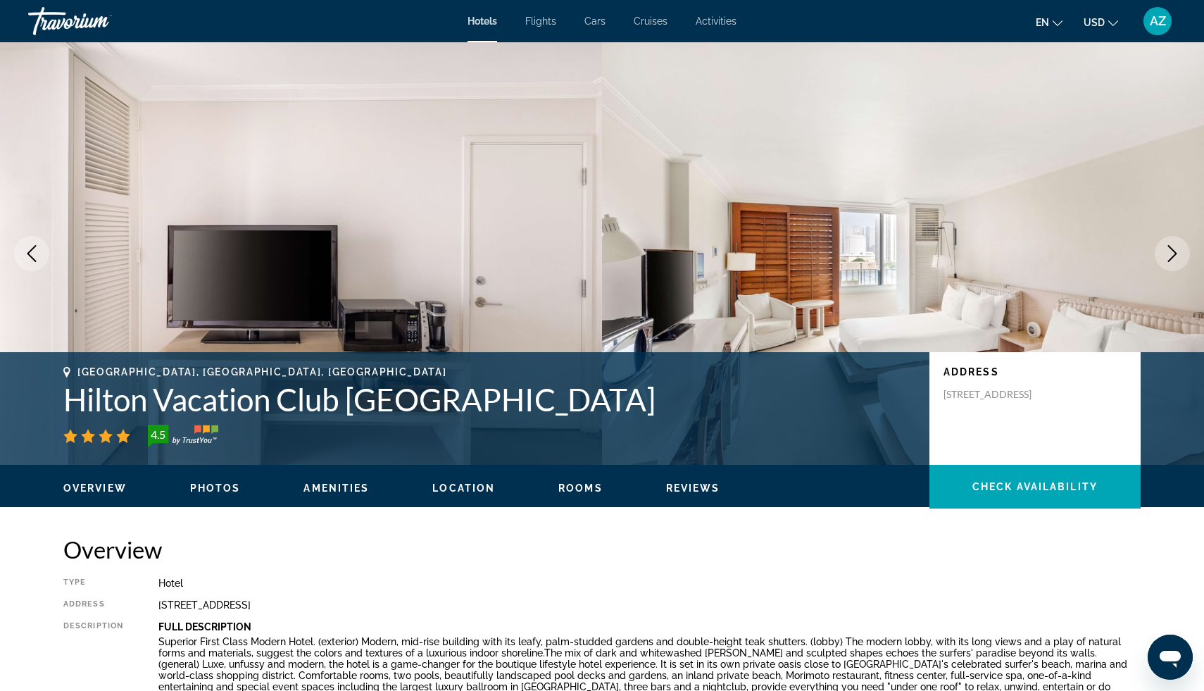
click at [1167, 262] on button "Next image" at bounding box center [1172, 253] width 35 height 35
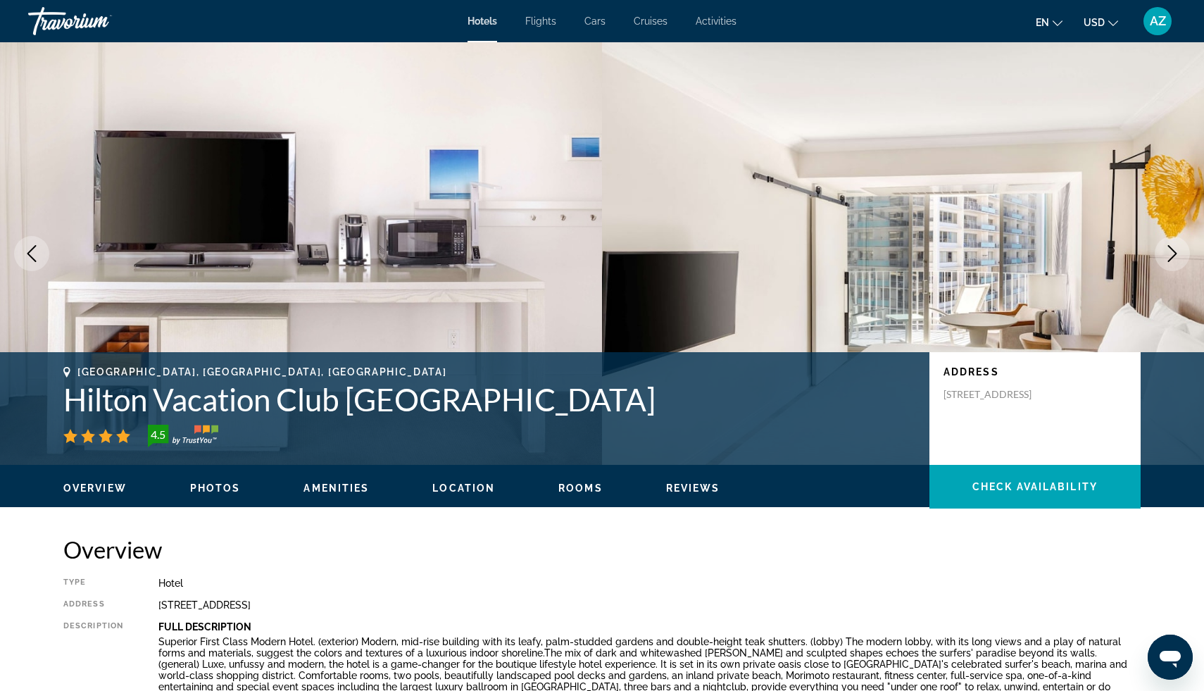
click at [1167, 262] on button "Next image" at bounding box center [1172, 253] width 35 height 35
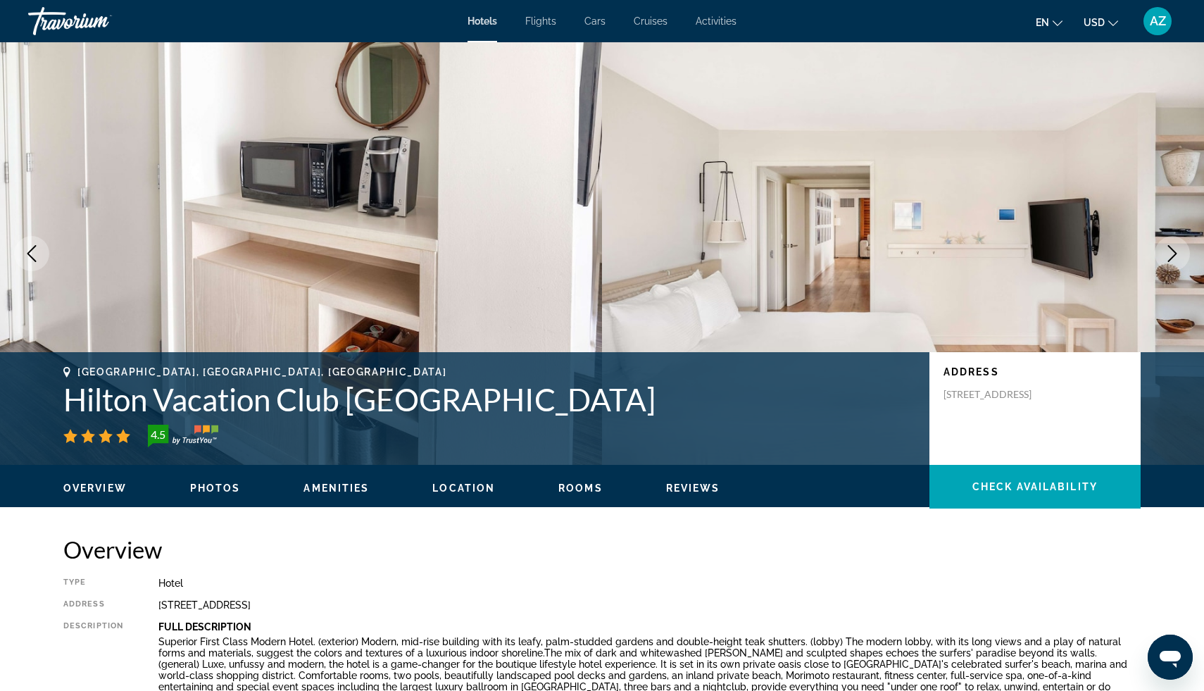
click at [24, 255] on icon "Previous image" at bounding box center [31, 253] width 17 height 17
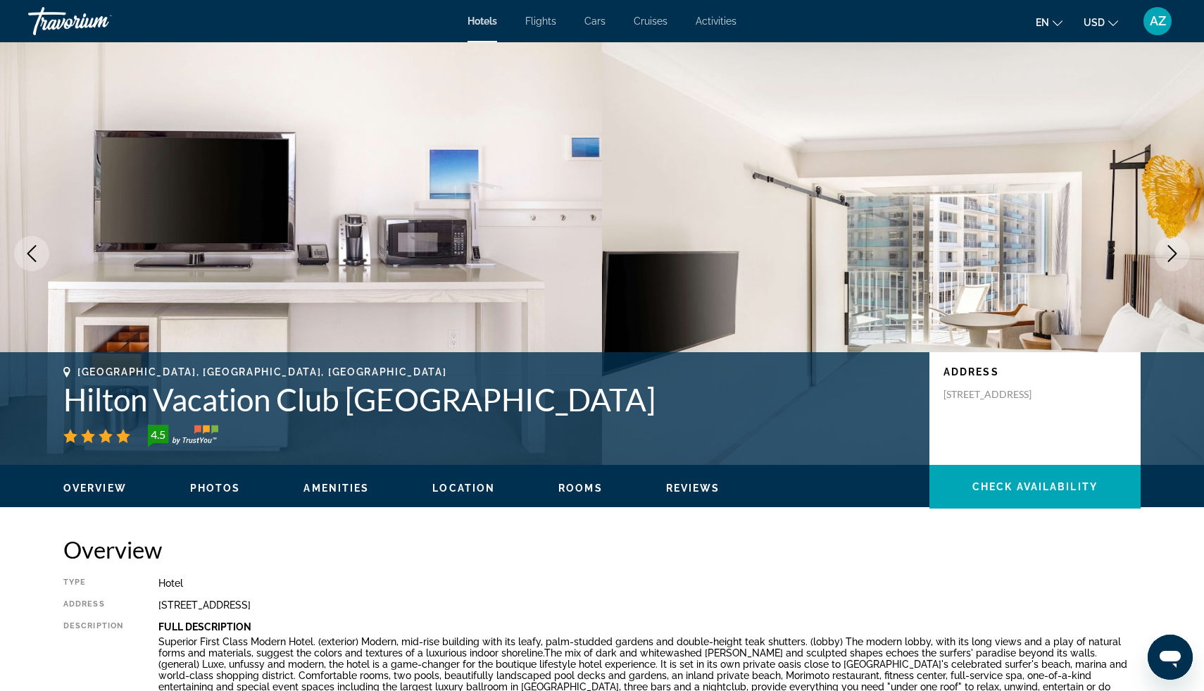
click at [1176, 247] on icon "Next image" at bounding box center [1172, 253] width 17 height 17
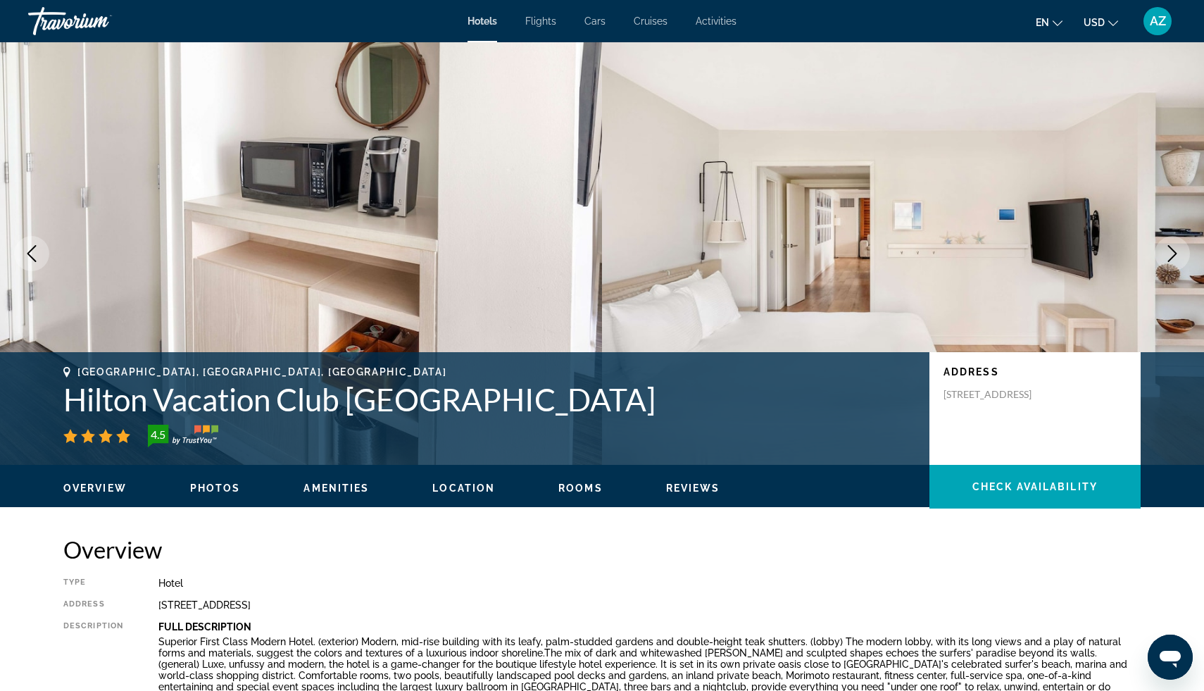
click at [1176, 247] on icon "Next image" at bounding box center [1172, 253] width 17 height 17
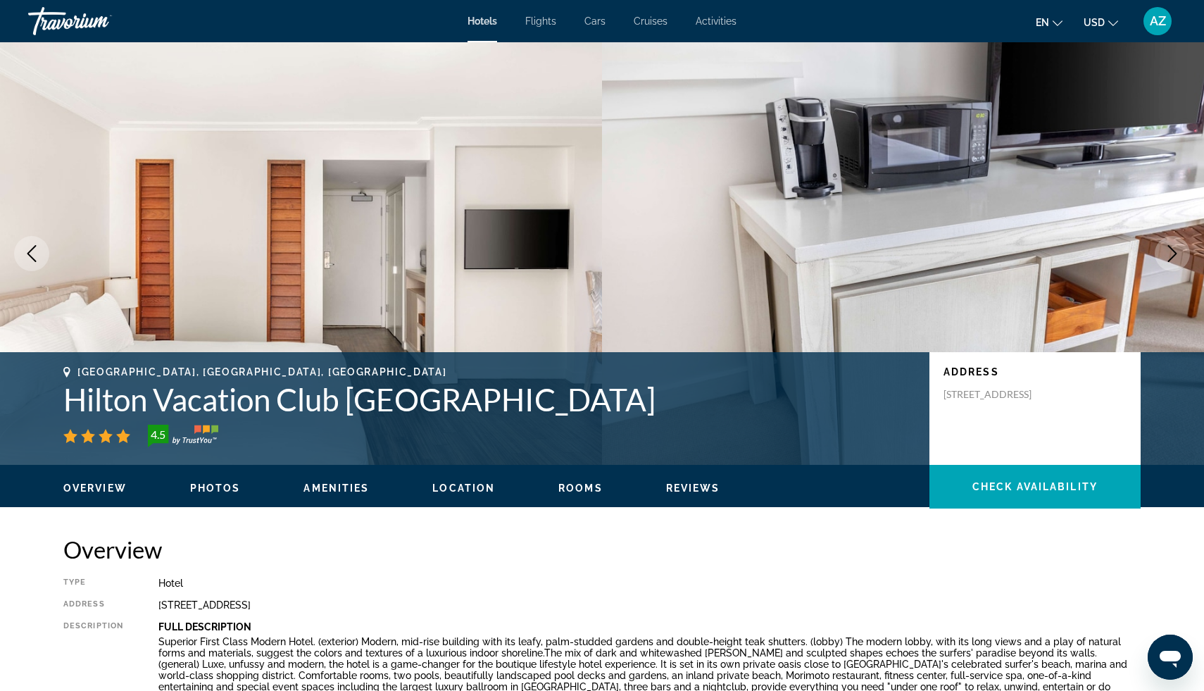
click at [1176, 247] on icon "Next image" at bounding box center [1172, 253] width 17 height 17
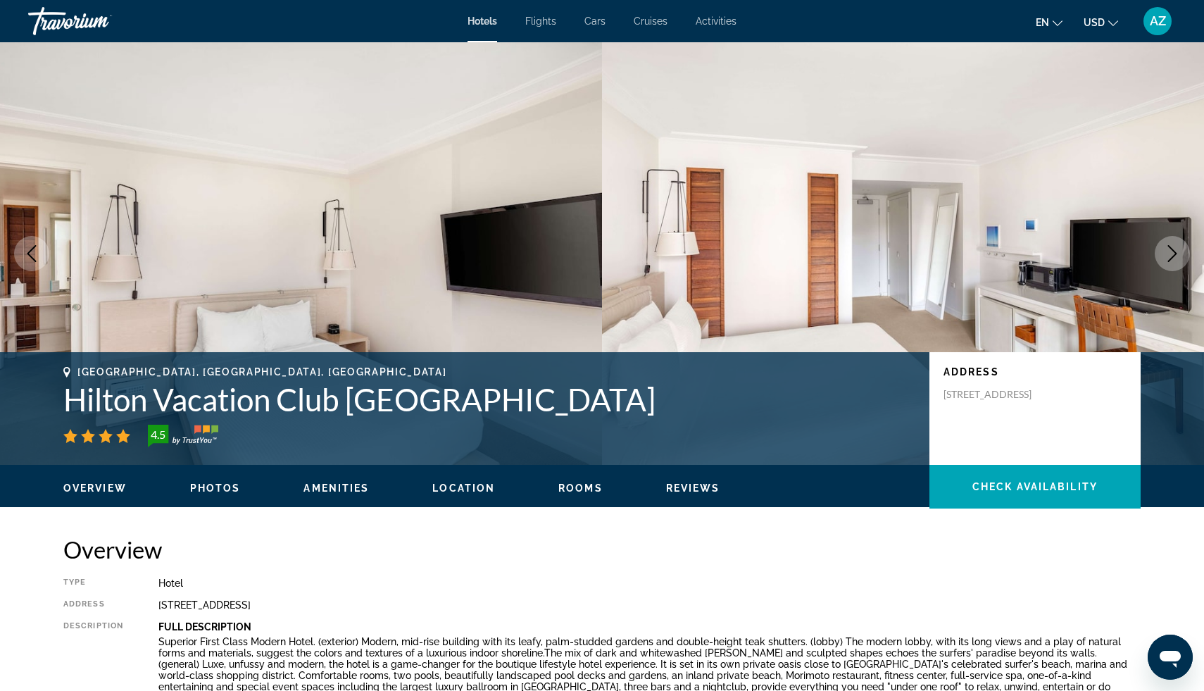
click at [1176, 247] on icon "Next image" at bounding box center [1172, 253] width 17 height 17
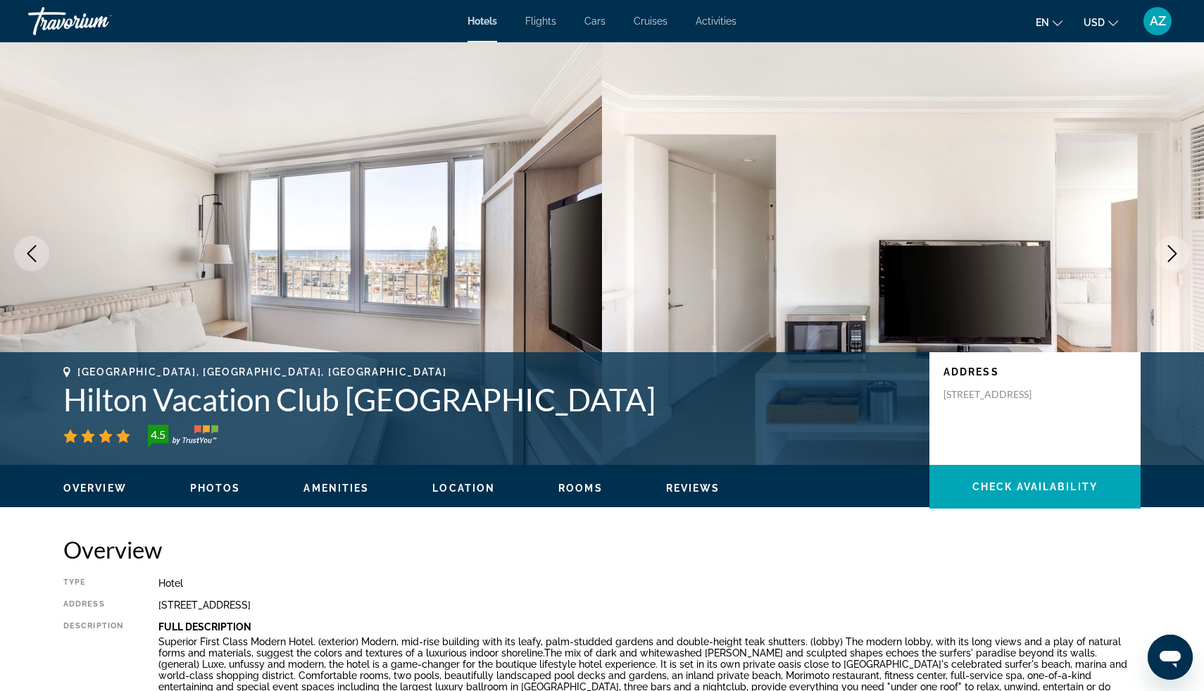
click at [1176, 247] on icon "Next image" at bounding box center [1172, 253] width 17 height 17
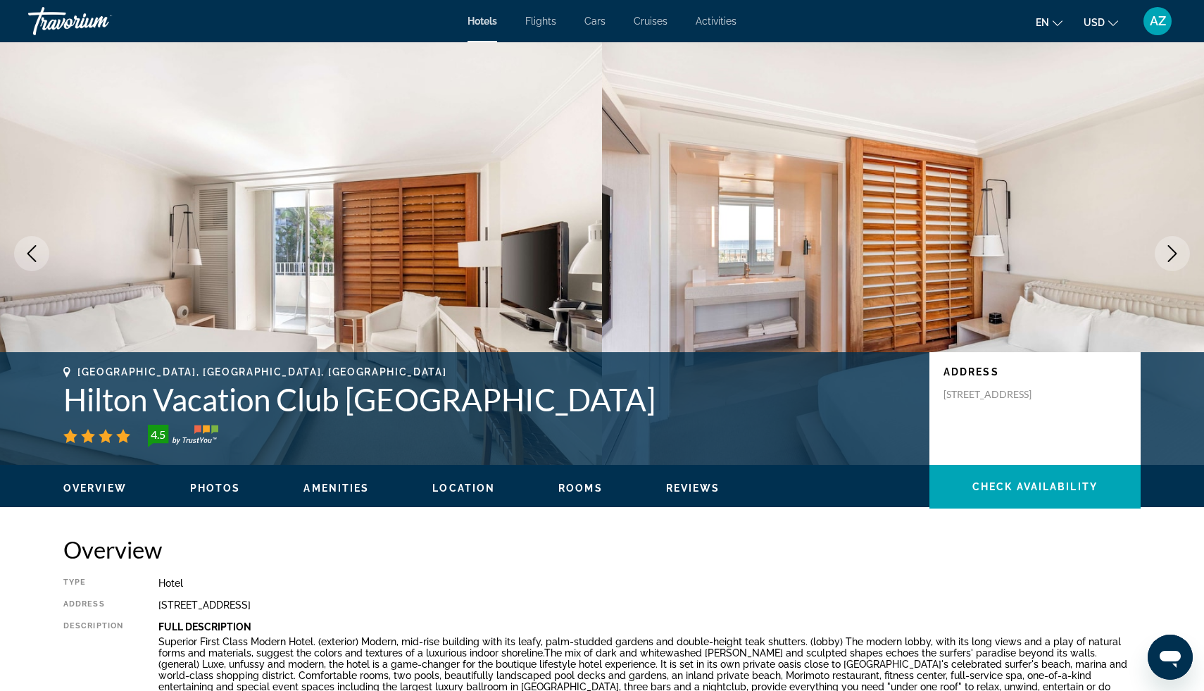
click at [1176, 247] on icon "Next image" at bounding box center [1172, 253] width 17 height 17
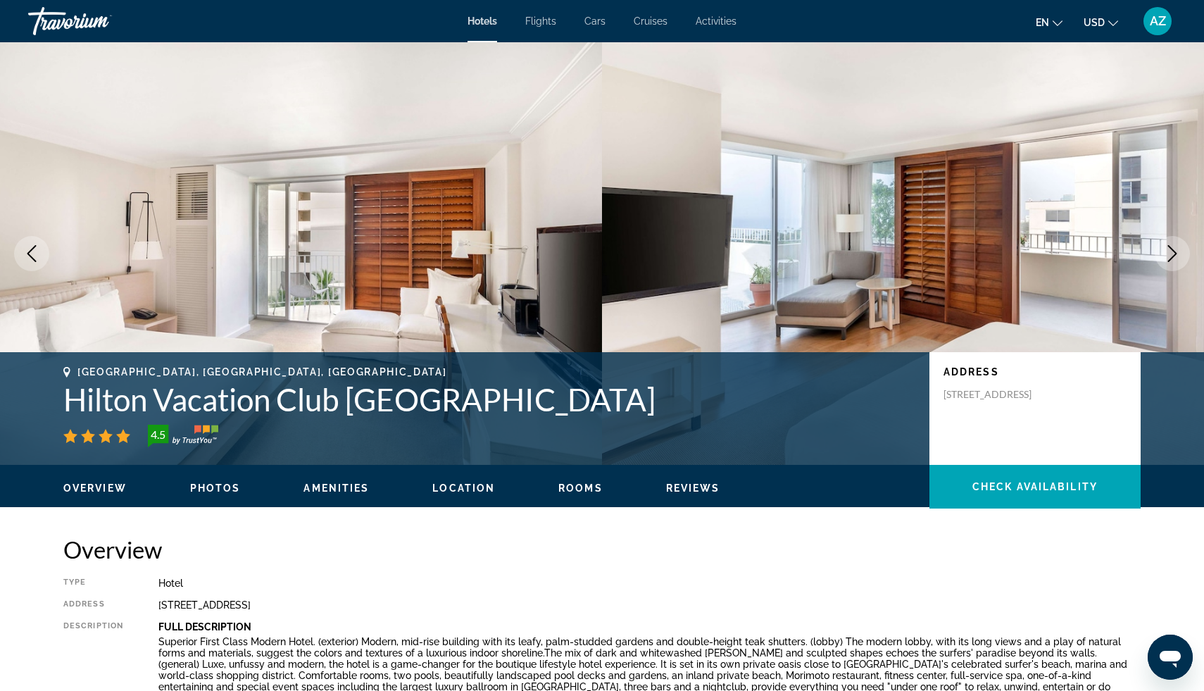
click at [1176, 247] on icon "Next image" at bounding box center [1172, 253] width 17 height 17
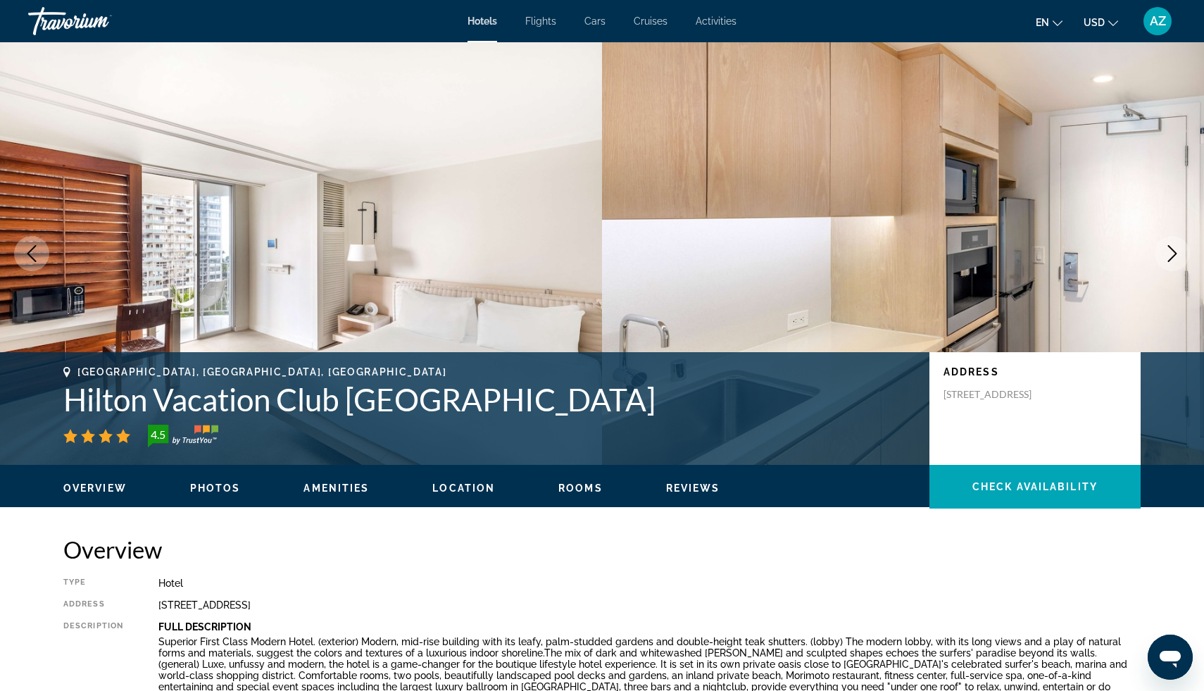
click at [1176, 247] on icon "Next image" at bounding box center [1172, 253] width 17 height 17
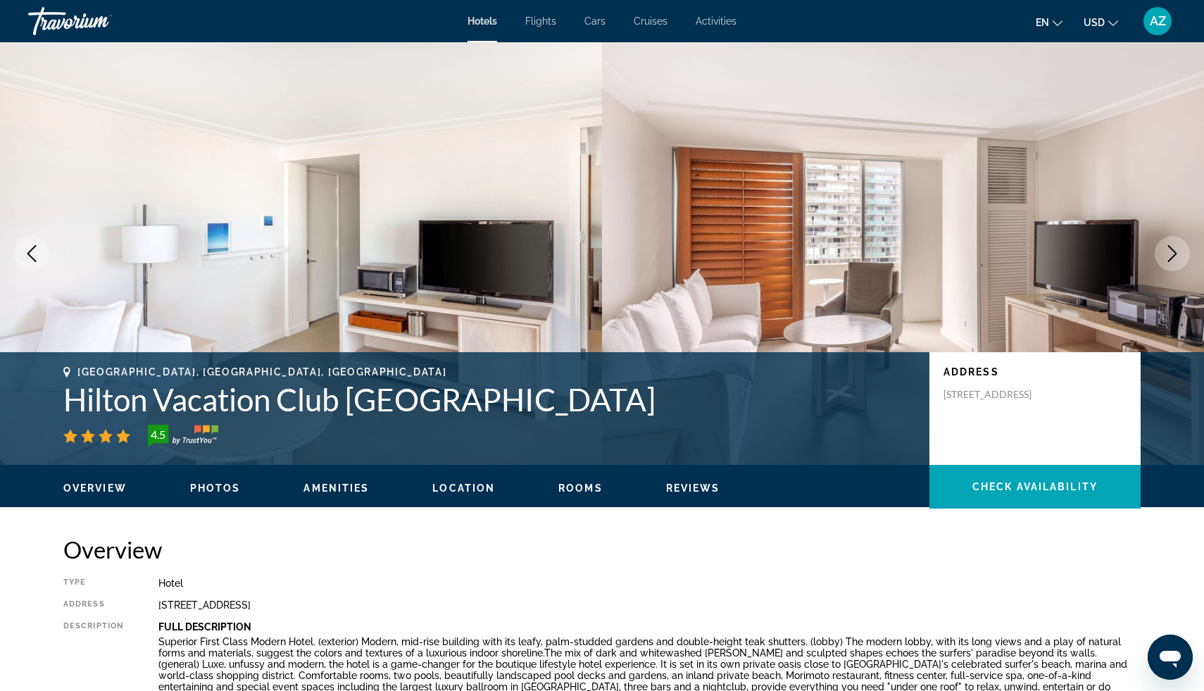
click at [1176, 247] on icon "Next image" at bounding box center [1172, 253] width 17 height 17
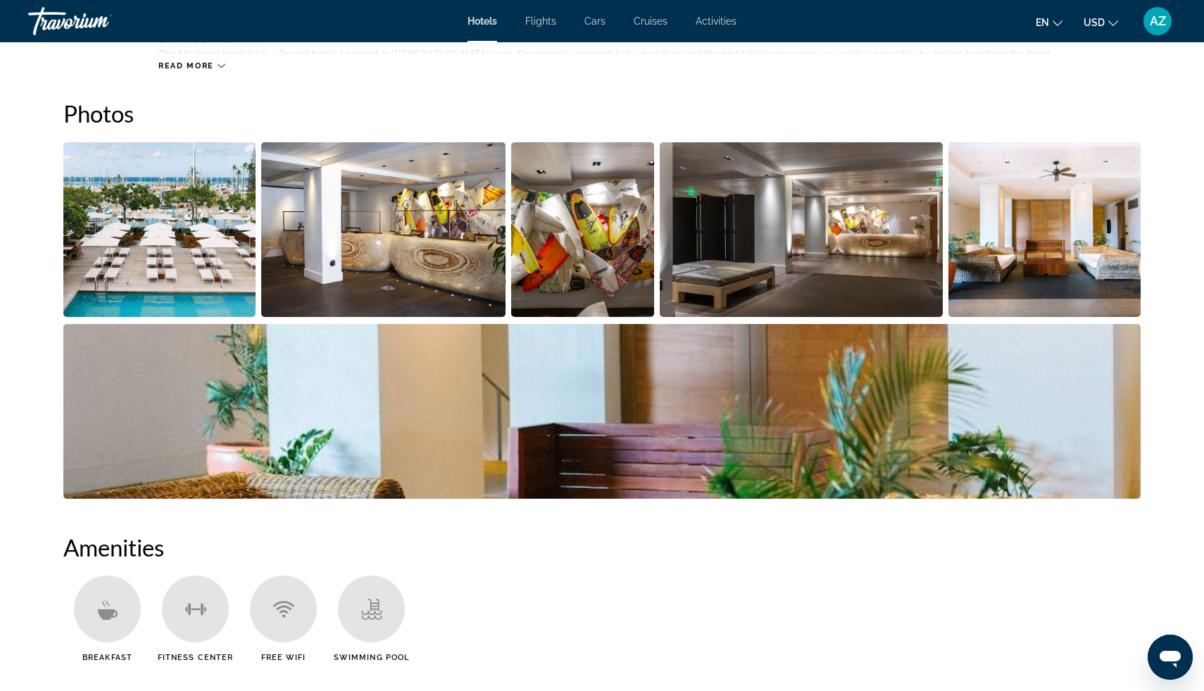
scroll to position [681, 0]
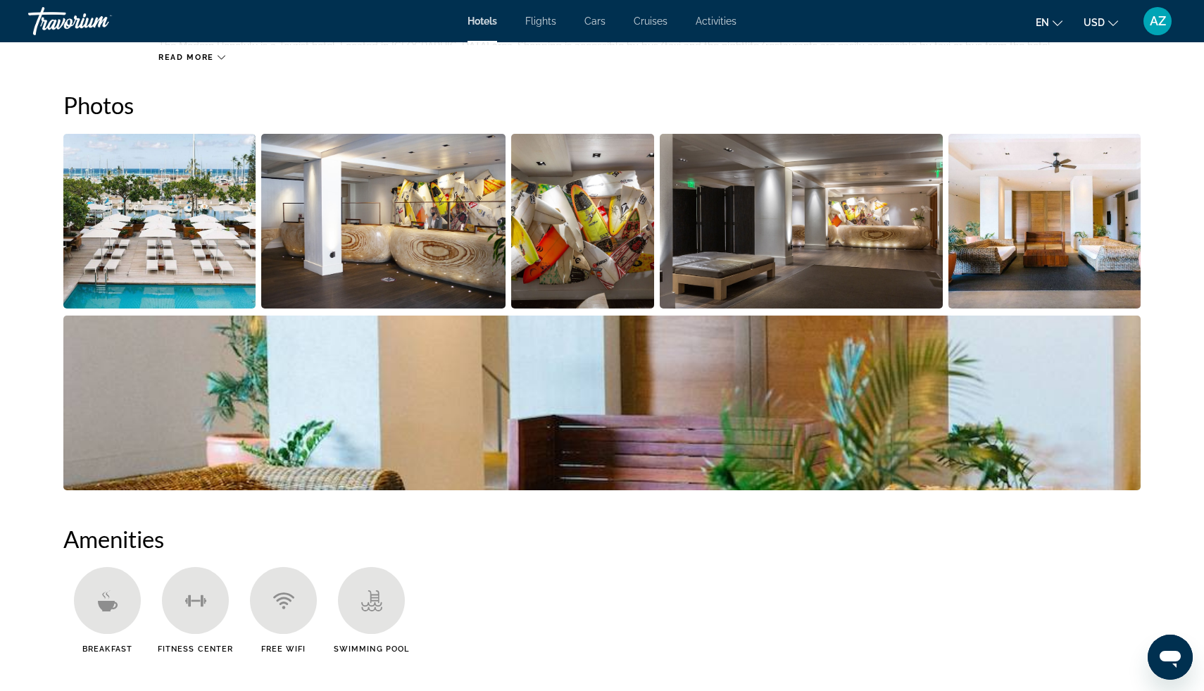
click at [206, 228] on img "Open full-screen image slider" at bounding box center [159, 221] width 192 height 175
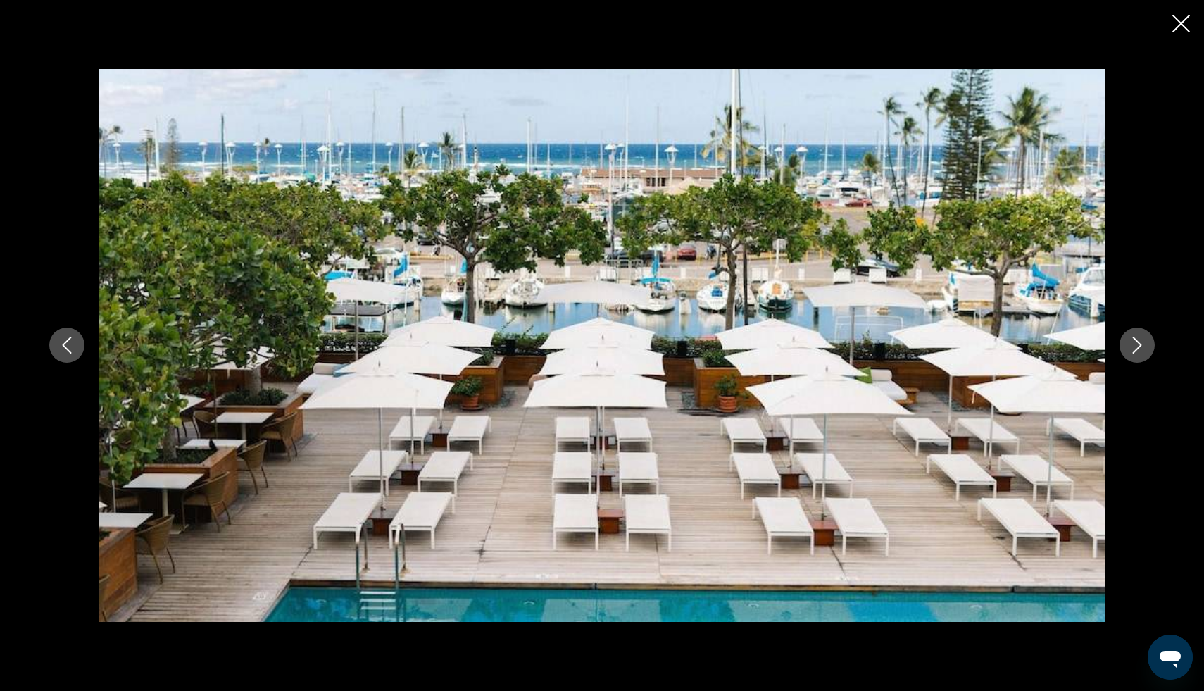
click at [1145, 348] on button "Next image" at bounding box center [1136, 344] width 35 height 35
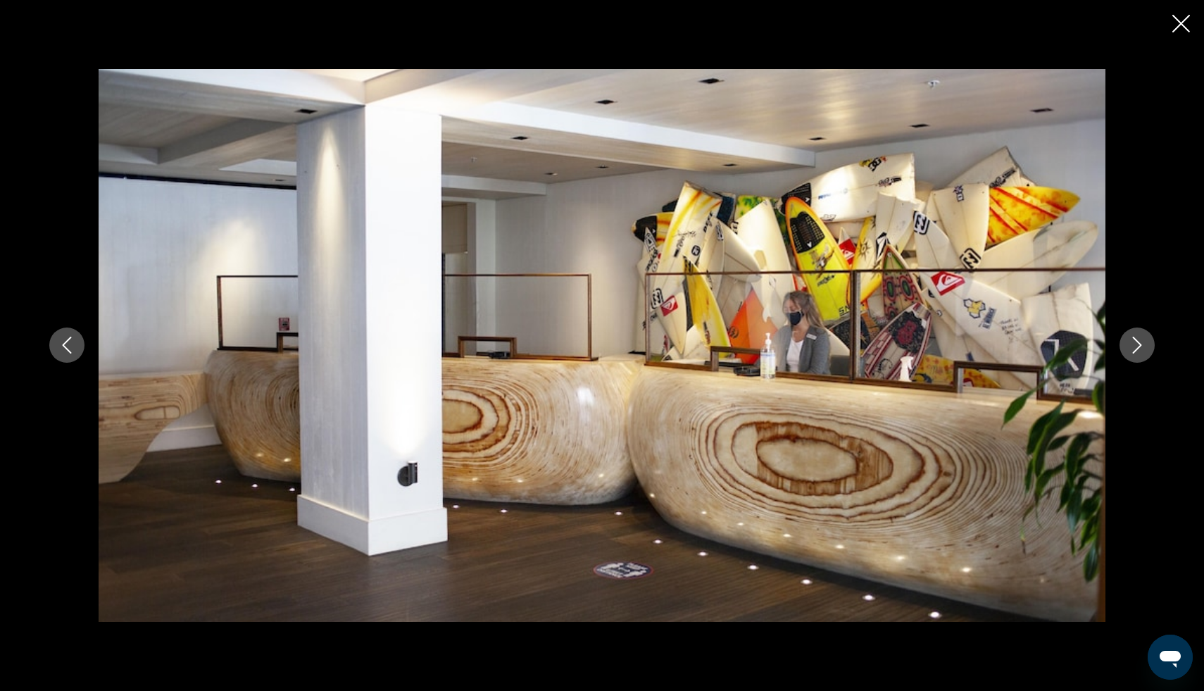
click at [1145, 348] on button "Next image" at bounding box center [1136, 344] width 35 height 35
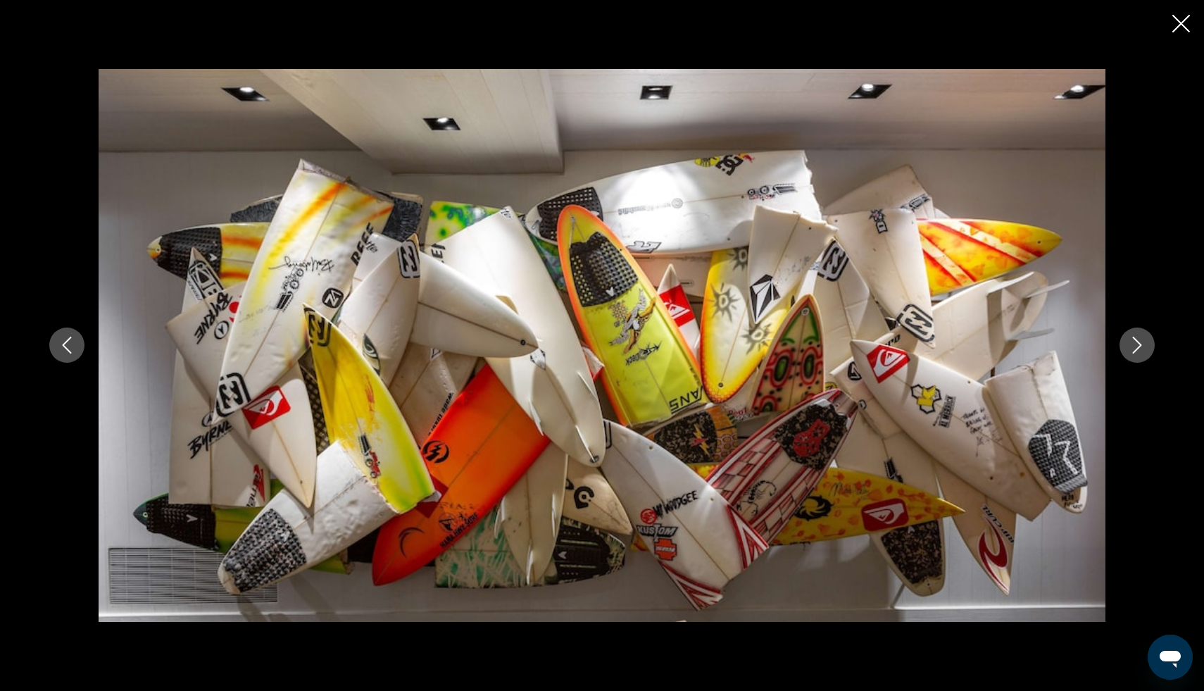
click at [1145, 348] on button "Next image" at bounding box center [1136, 344] width 35 height 35
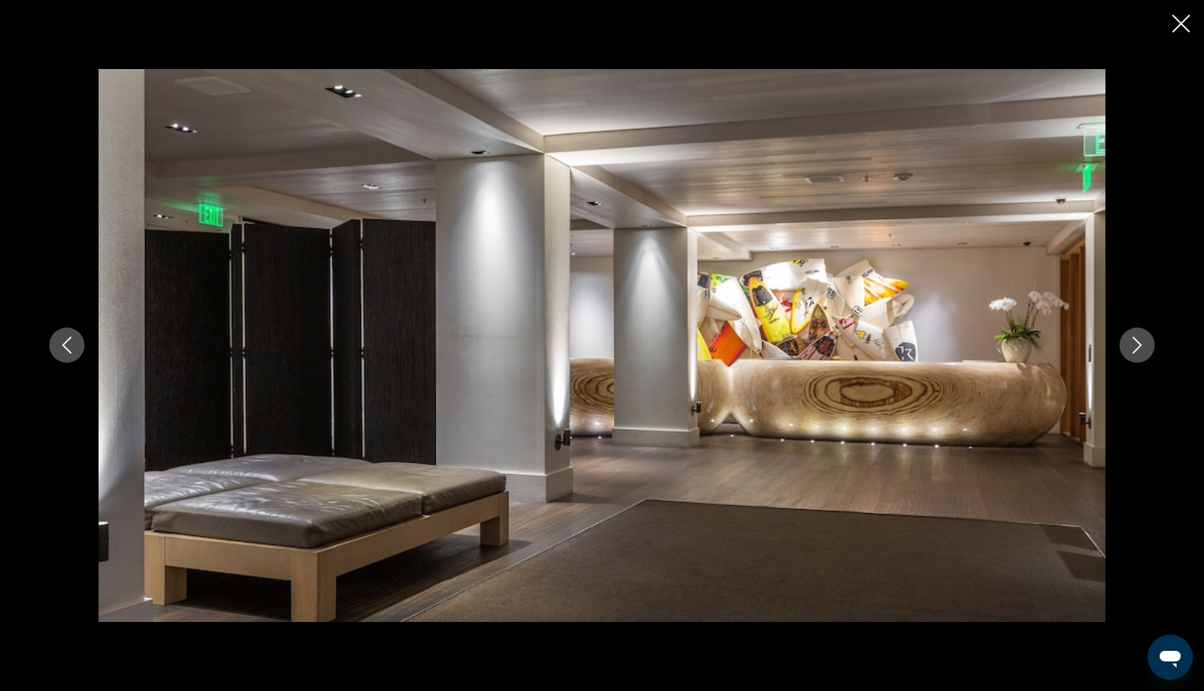
click at [1145, 348] on button "Next image" at bounding box center [1136, 344] width 35 height 35
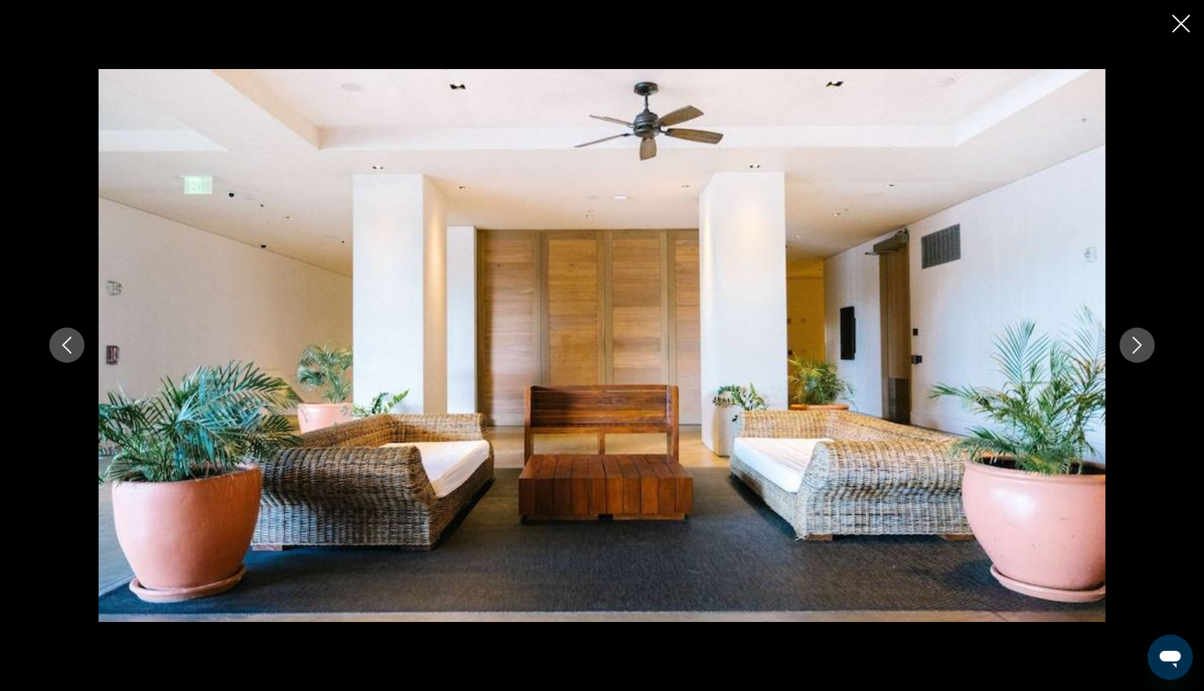
click at [1145, 348] on button "Next image" at bounding box center [1136, 344] width 35 height 35
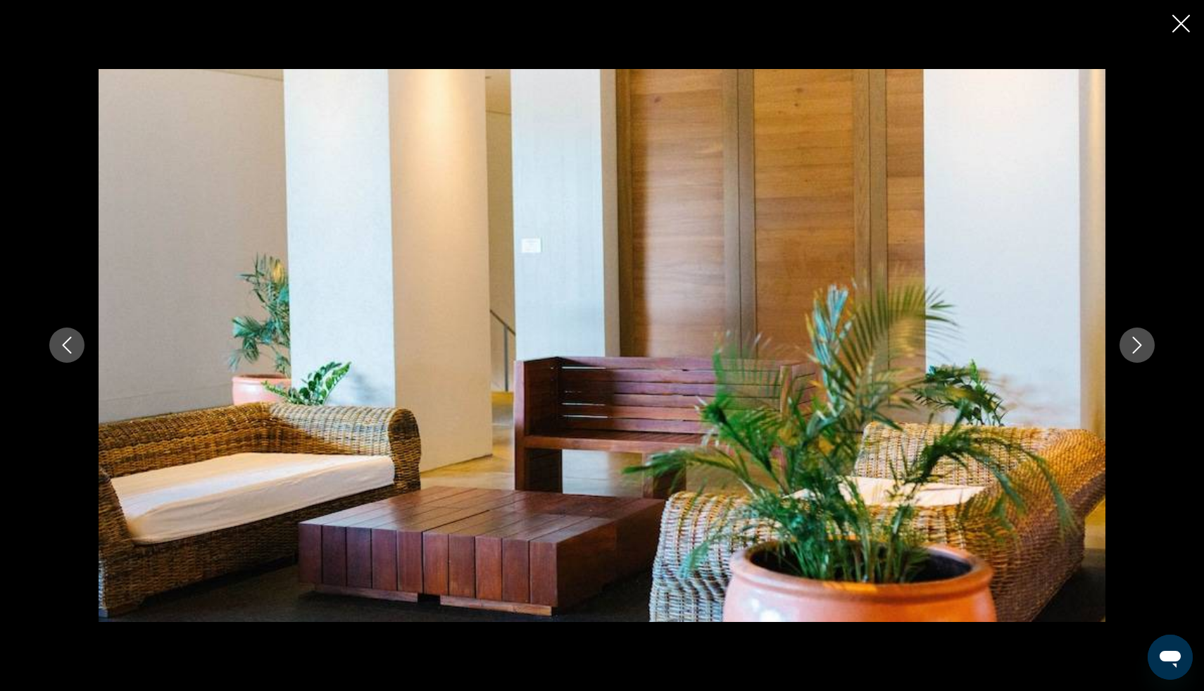
click at [1145, 348] on button "Next image" at bounding box center [1136, 344] width 35 height 35
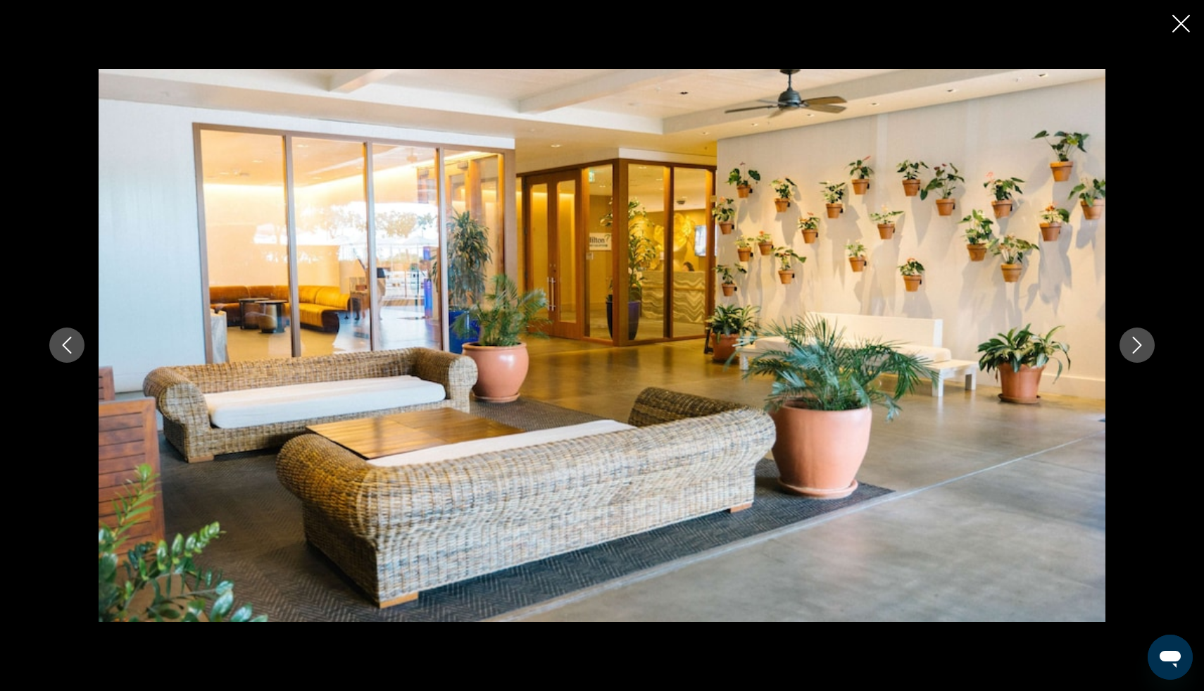
click at [1145, 348] on button "Next image" at bounding box center [1136, 344] width 35 height 35
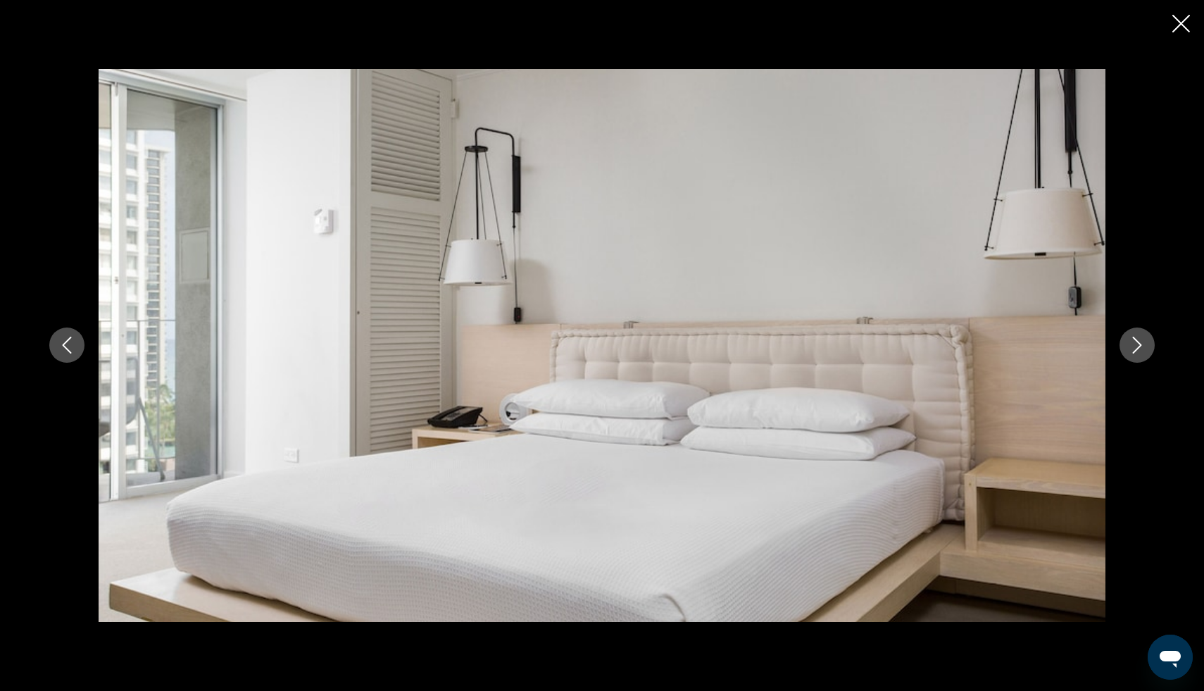
click at [1145, 348] on button "Next image" at bounding box center [1136, 344] width 35 height 35
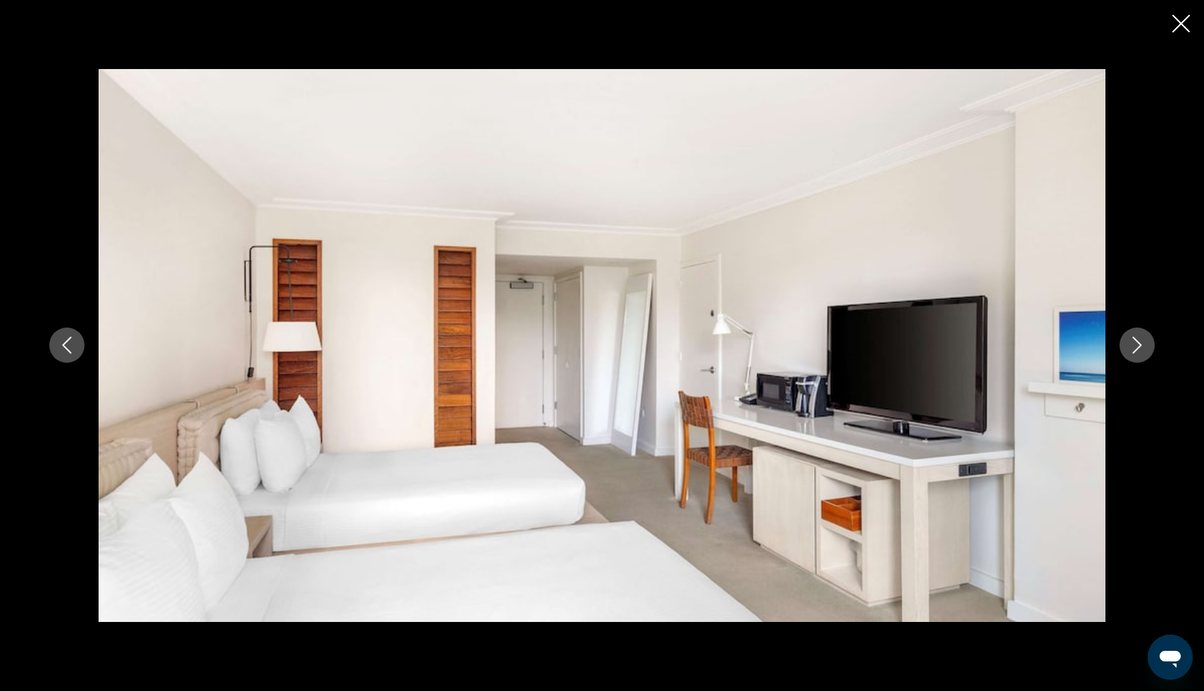
click at [1131, 348] on icon "Next image" at bounding box center [1137, 345] width 17 height 17
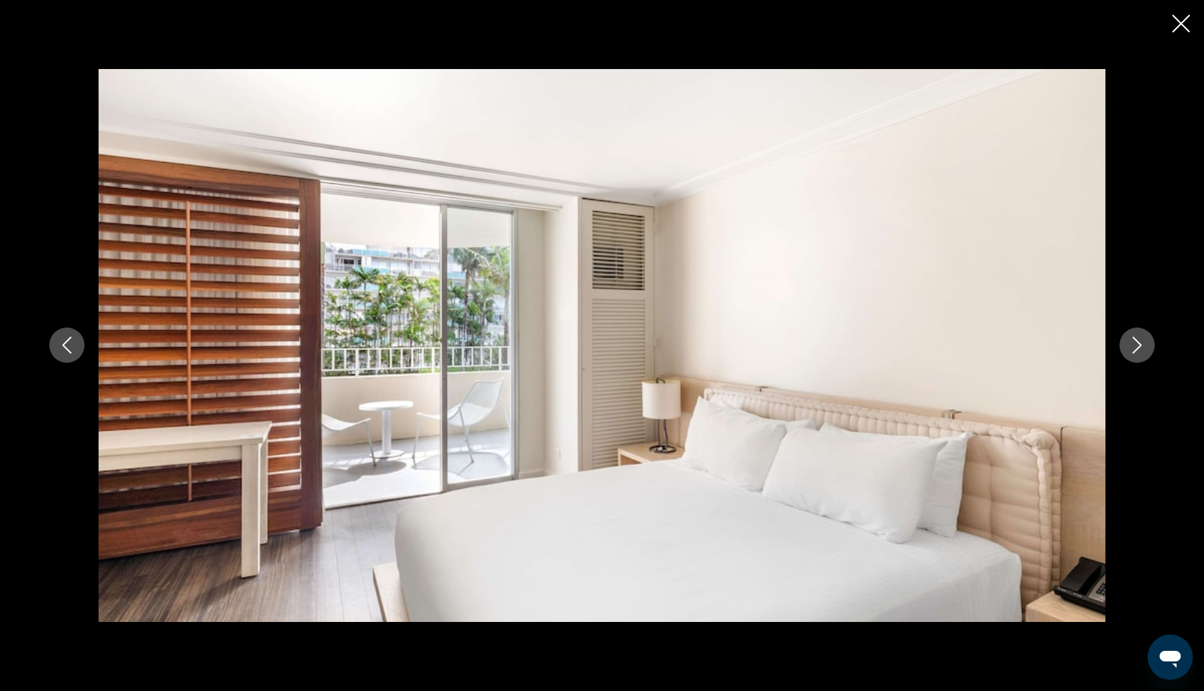
click at [1131, 348] on icon "Next image" at bounding box center [1137, 345] width 17 height 17
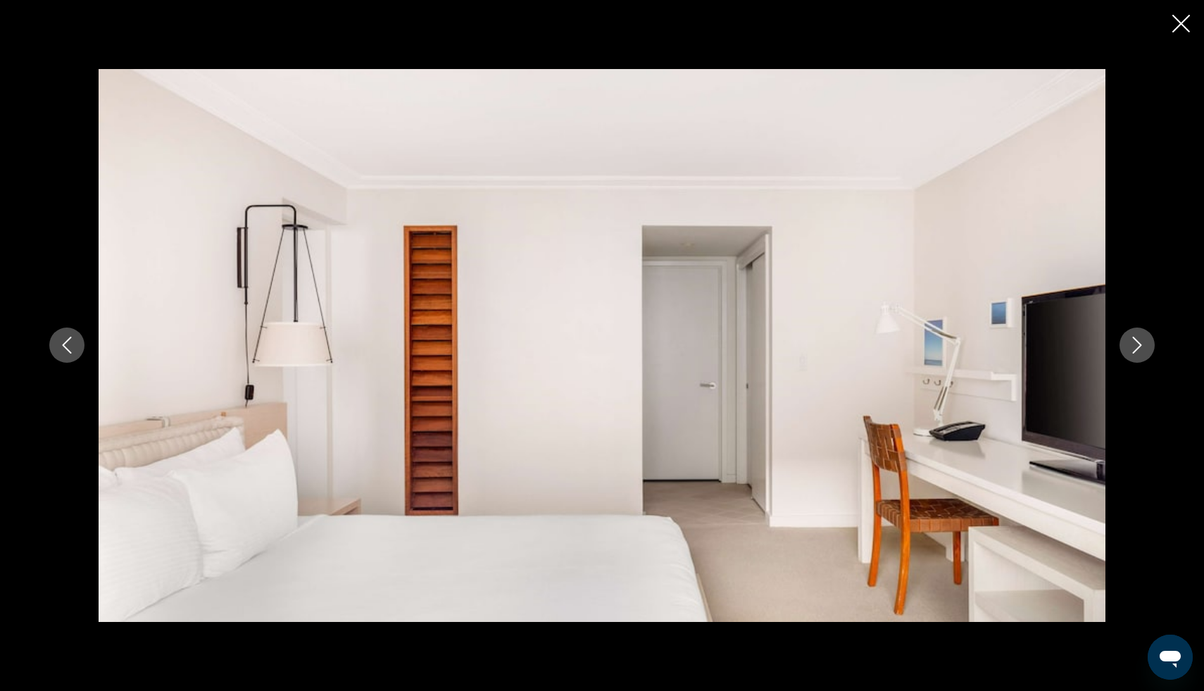
click at [1131, 348] on icon "Next image" at bounding box center [1137, 345] width 17 height 17
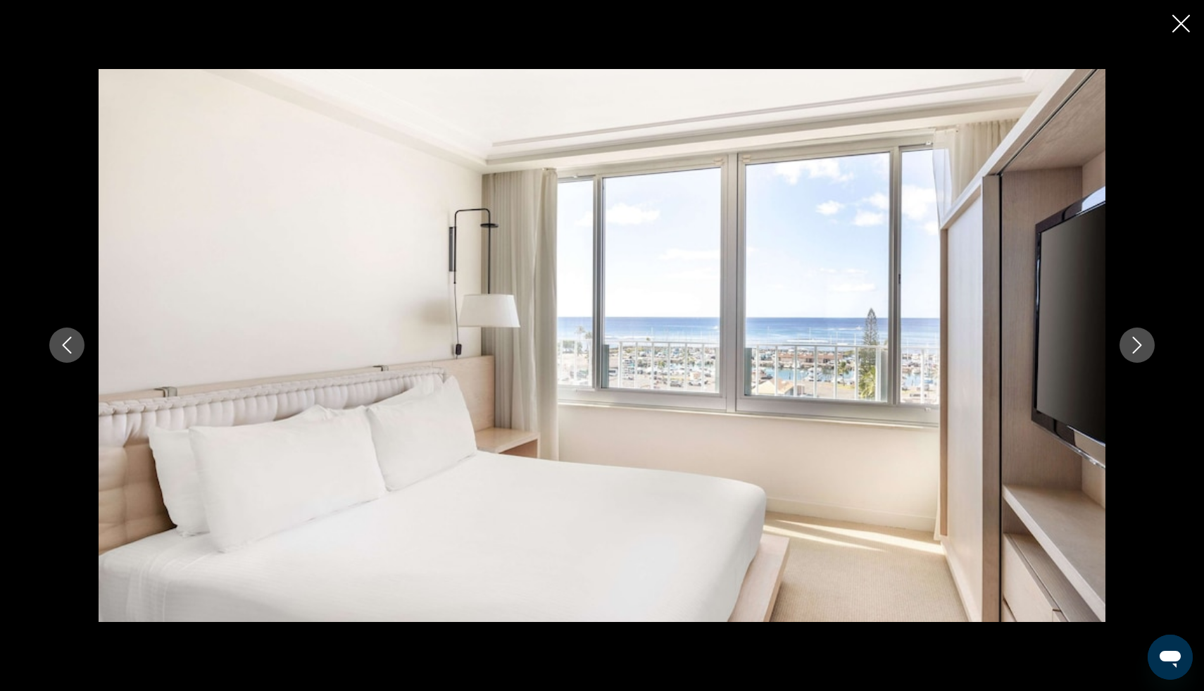
click at [1131, 348] on icon "Next image" at bounding box center [1137, 345] width 17 height 17
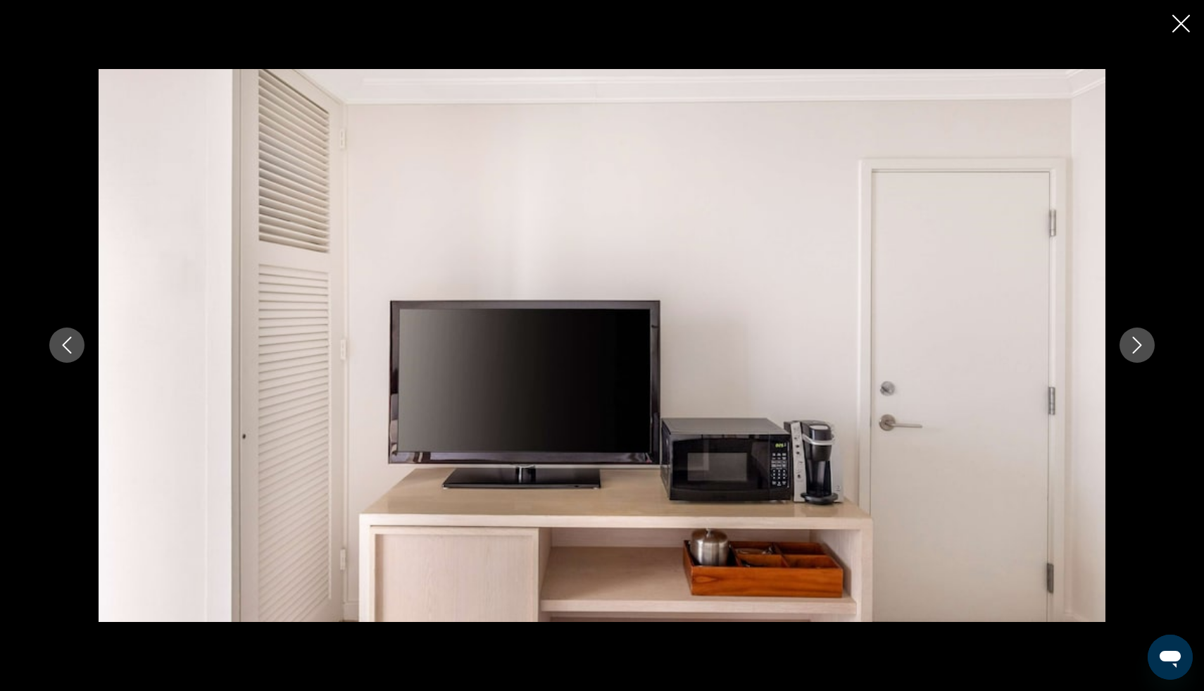
click at [1131, 348] on icon "Next image" at bounding box center [1137, 345] width 17 height 17
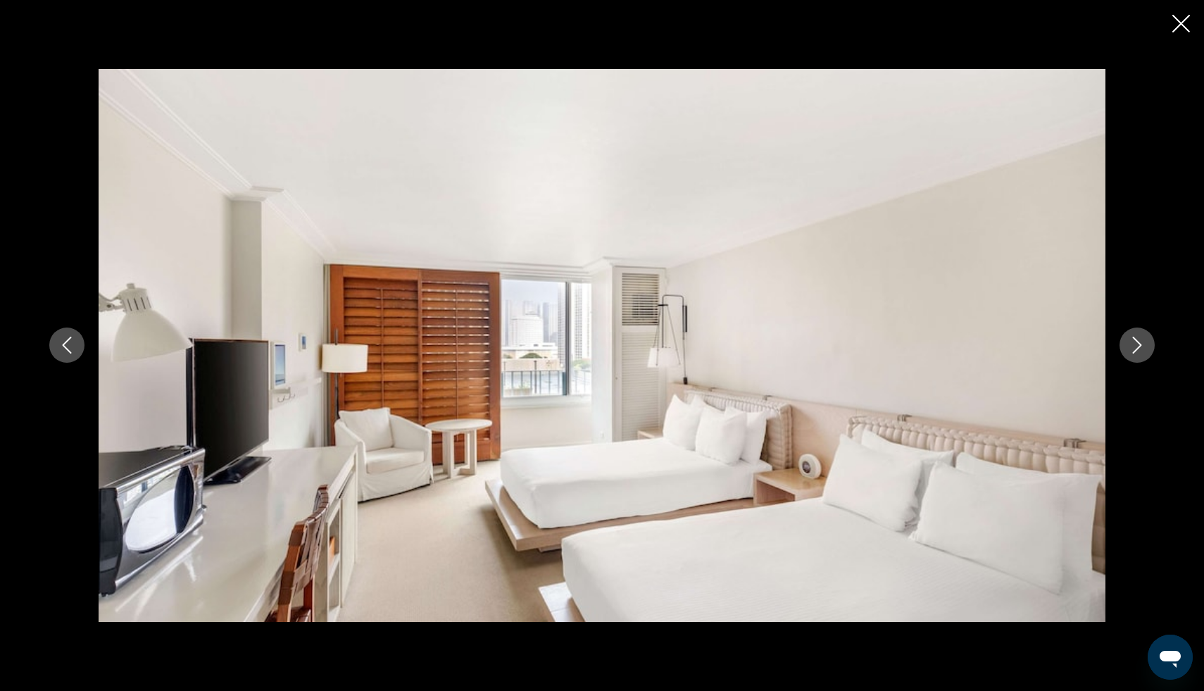
click at [1131, 348] on icon "Next image" at bounding box center [1137, 345] width 17 height 17
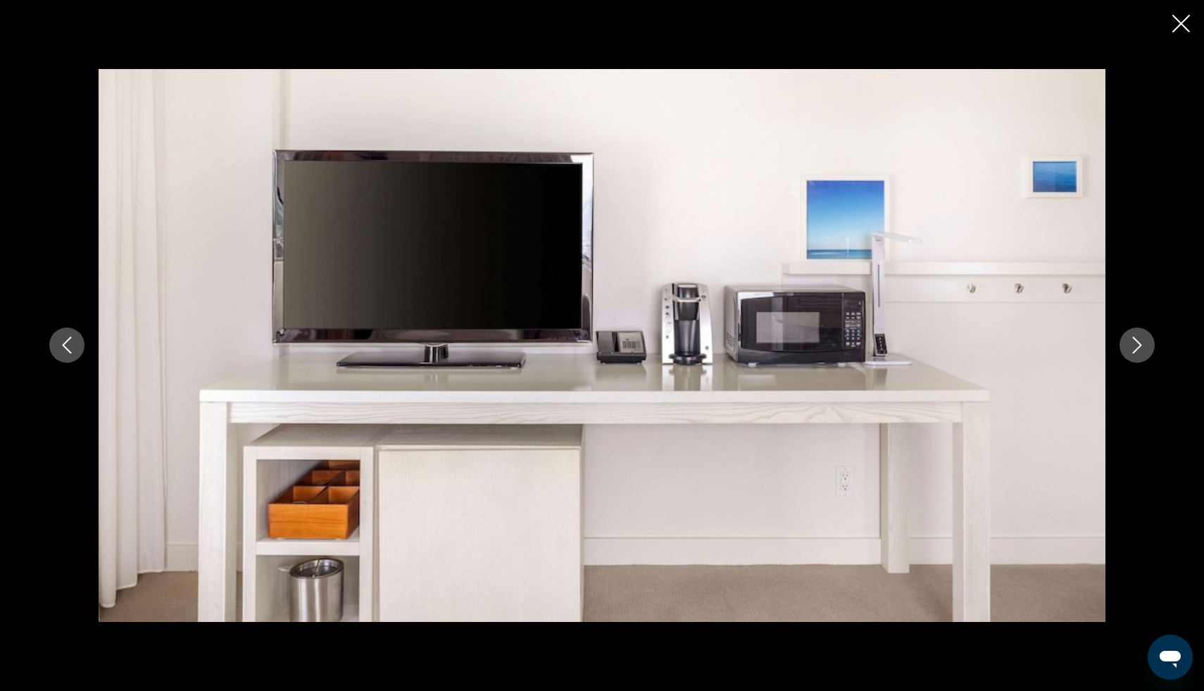
click at [1131, 348] on icon "Next image" at bounding box center [1137, 345] width 17 height 17
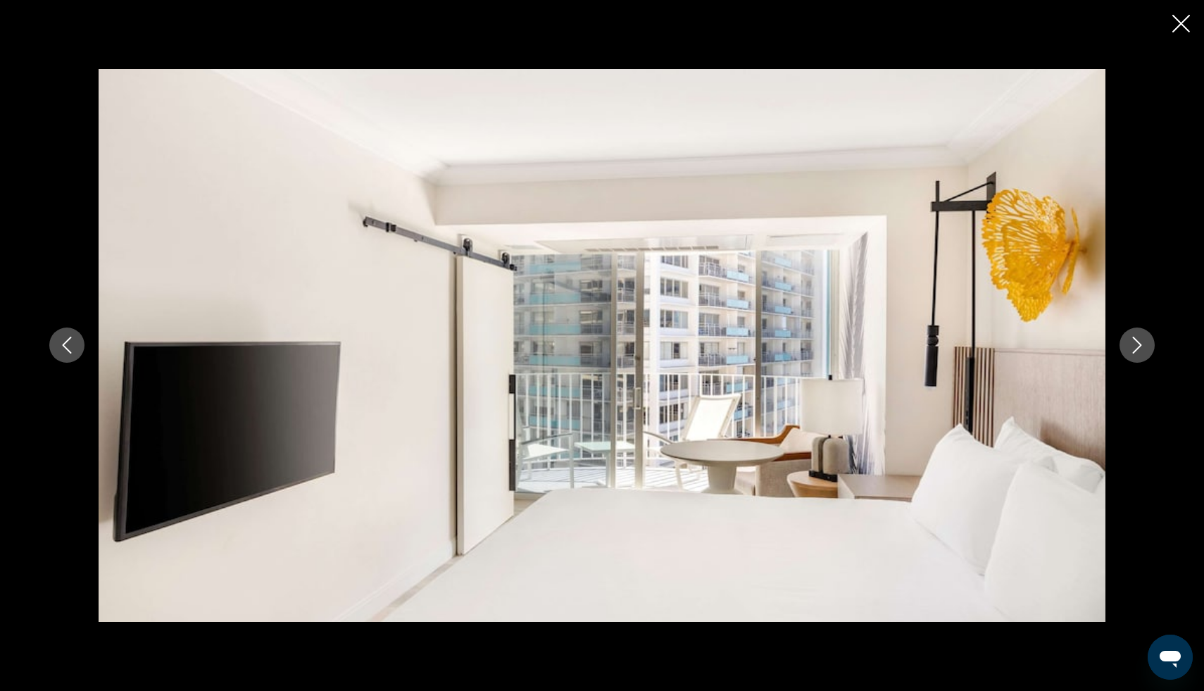
click at [1131, 348] on icon "Next image" at bounding box center [1137, 345] width 17 height 17
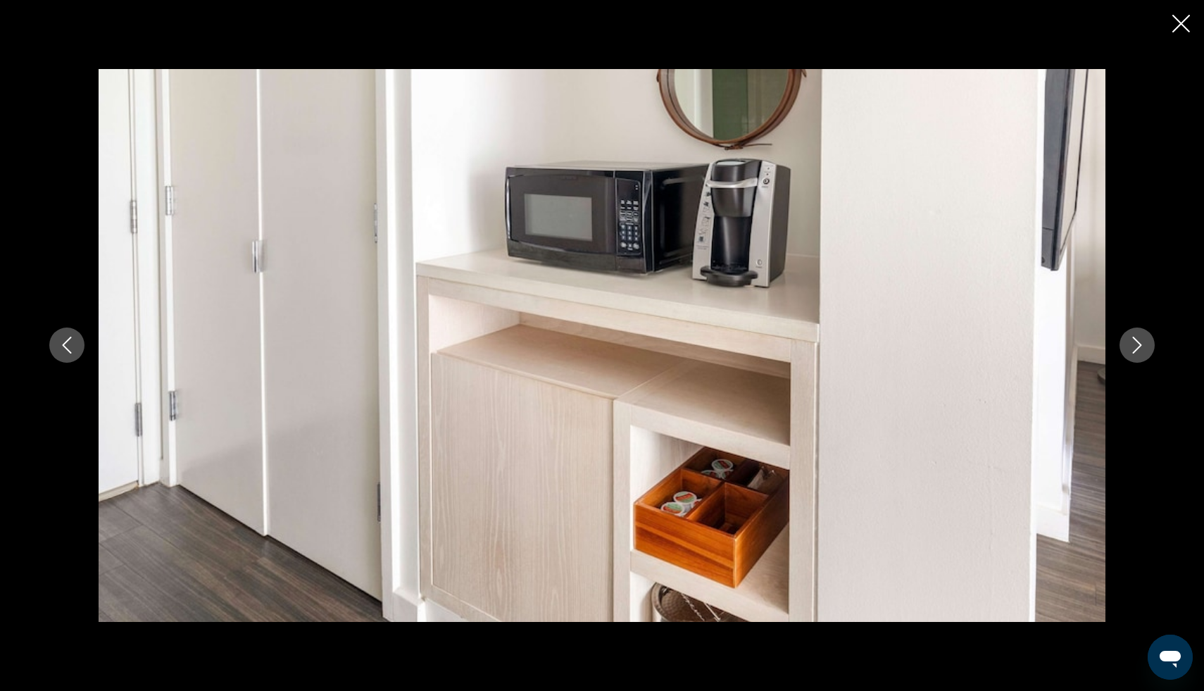
click at [1131, 348] on icon "Next image" at bounding box center [1137, 345] width 17 height 17
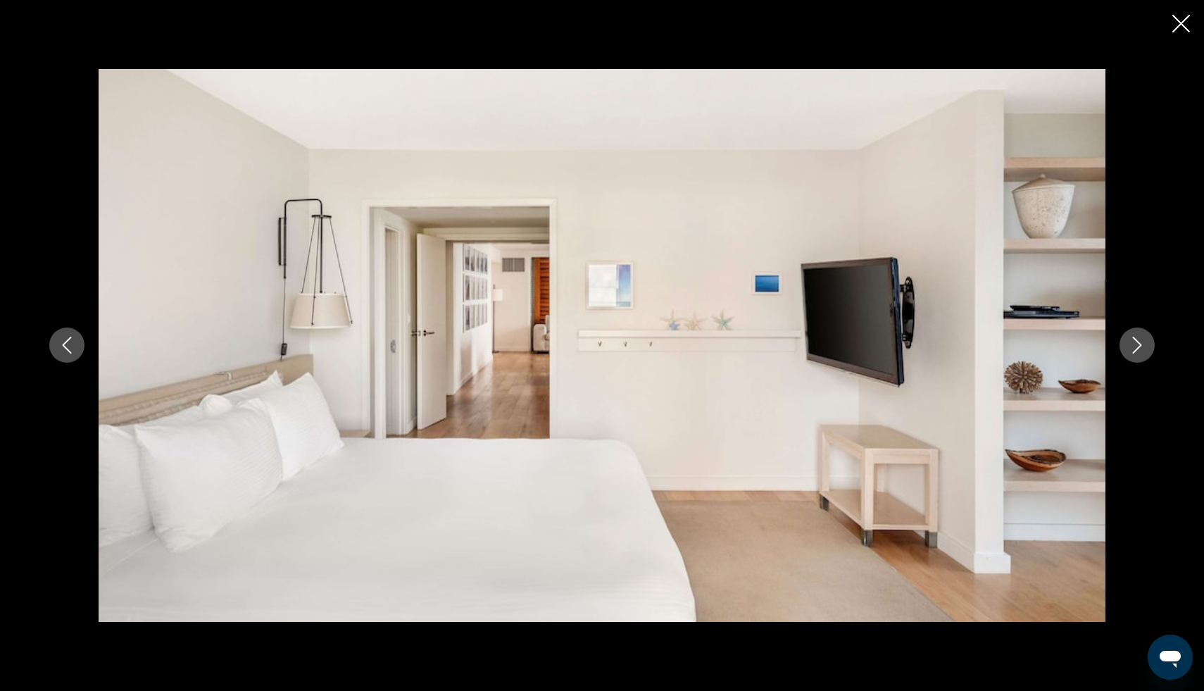
click at [1131, 348] on icon "Next image" at bounding box center [1137, 345] width 17 height 17
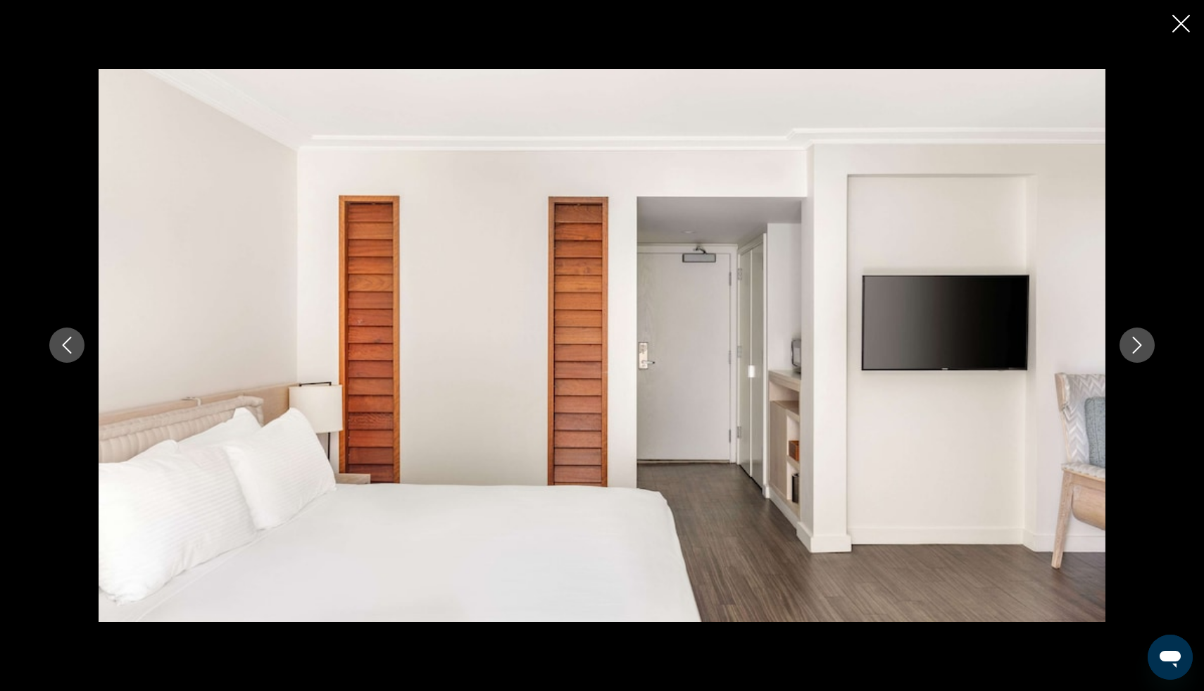
click at [1131, 348] on icon "Next image" at bounding box center [1137, 345] width 17 height 17
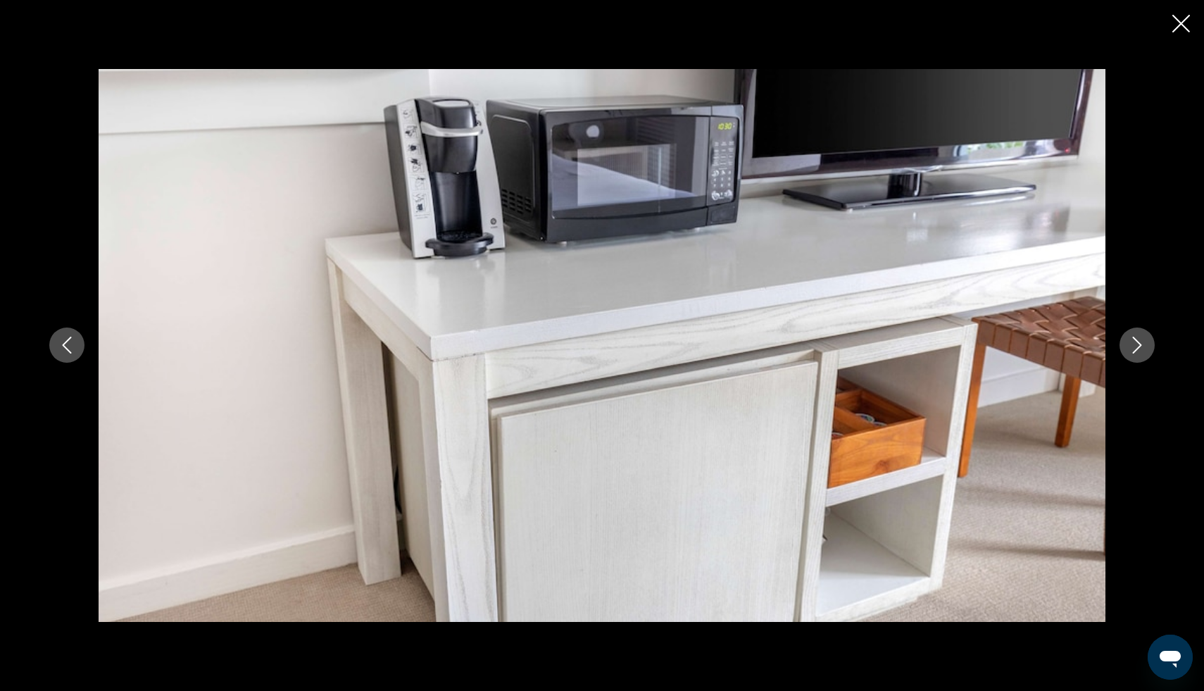
click at [1131, 348] on icon "Next image" at bounding box center [1137, 345] width 17 height 17
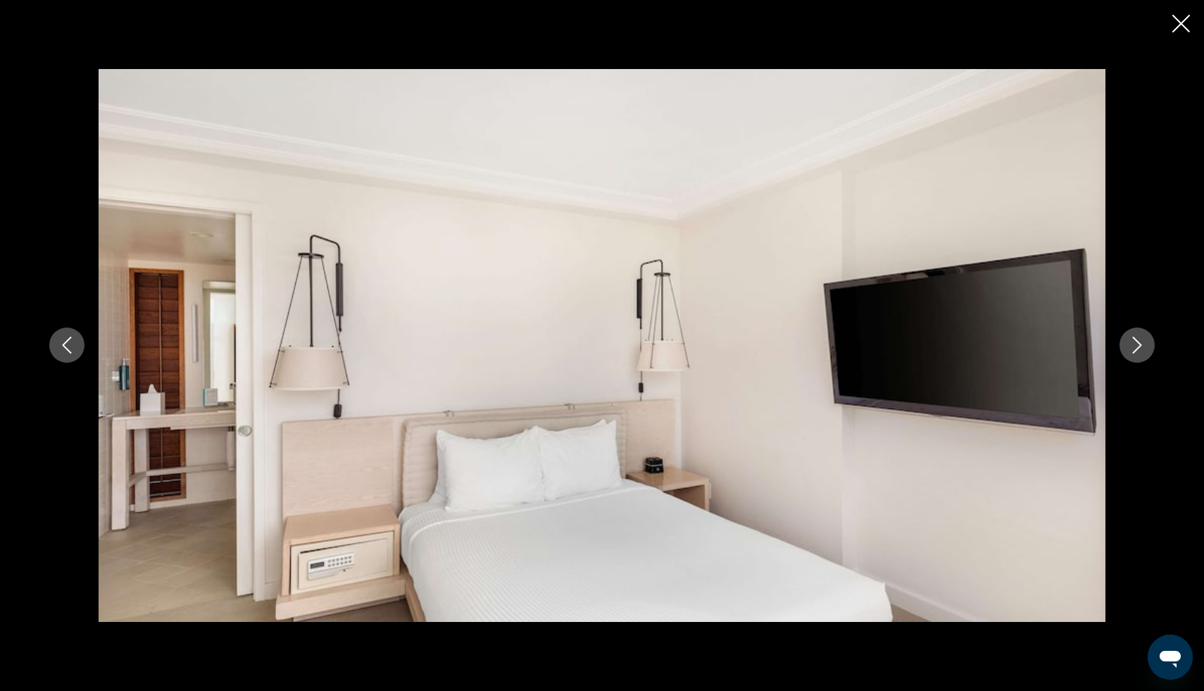
click at [1131, 348] on icon "Next image" at bounding box center [1137, 345] width 17 height 17
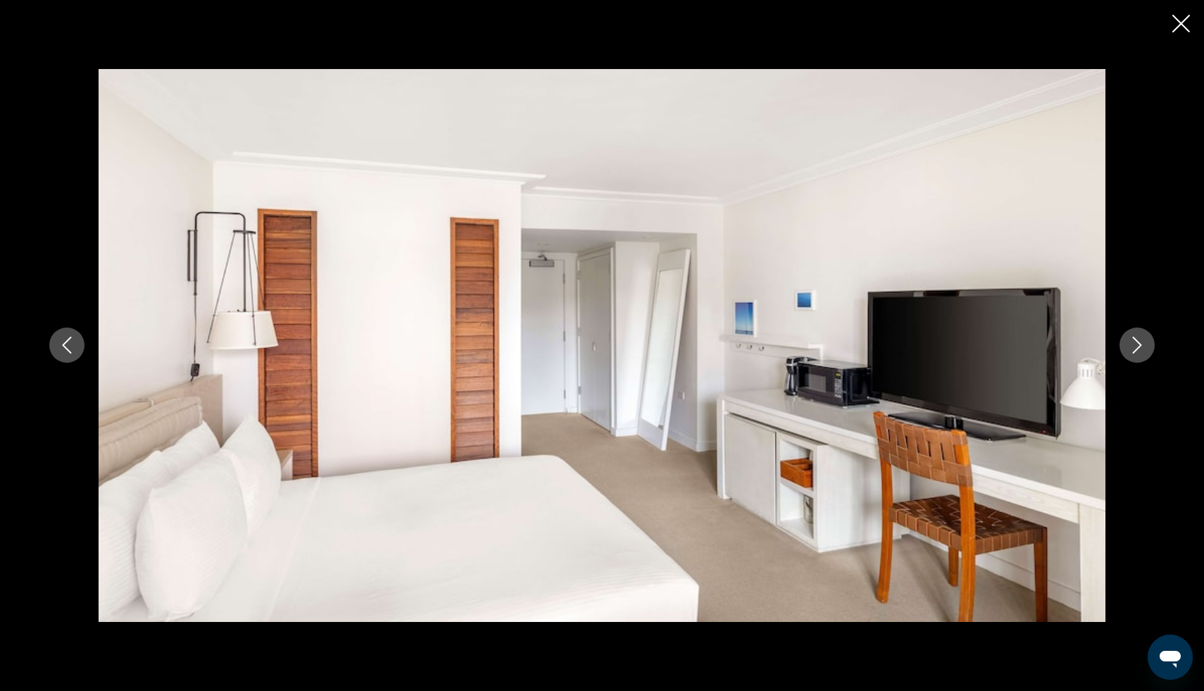
click at [1131, 348] on icon "Next image" at bounding box center [1137, 345] width 17 height 17
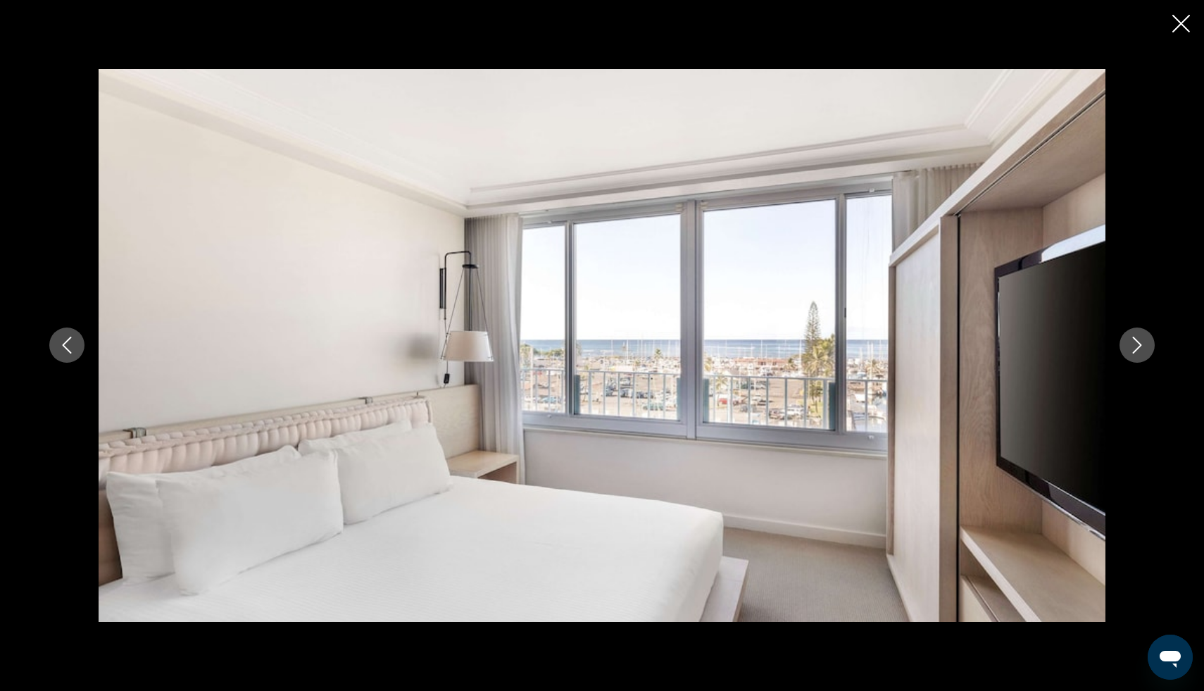
click at [1131, 348] on icon "Next image" at bounding box center [1137, 345] width 17 height 17
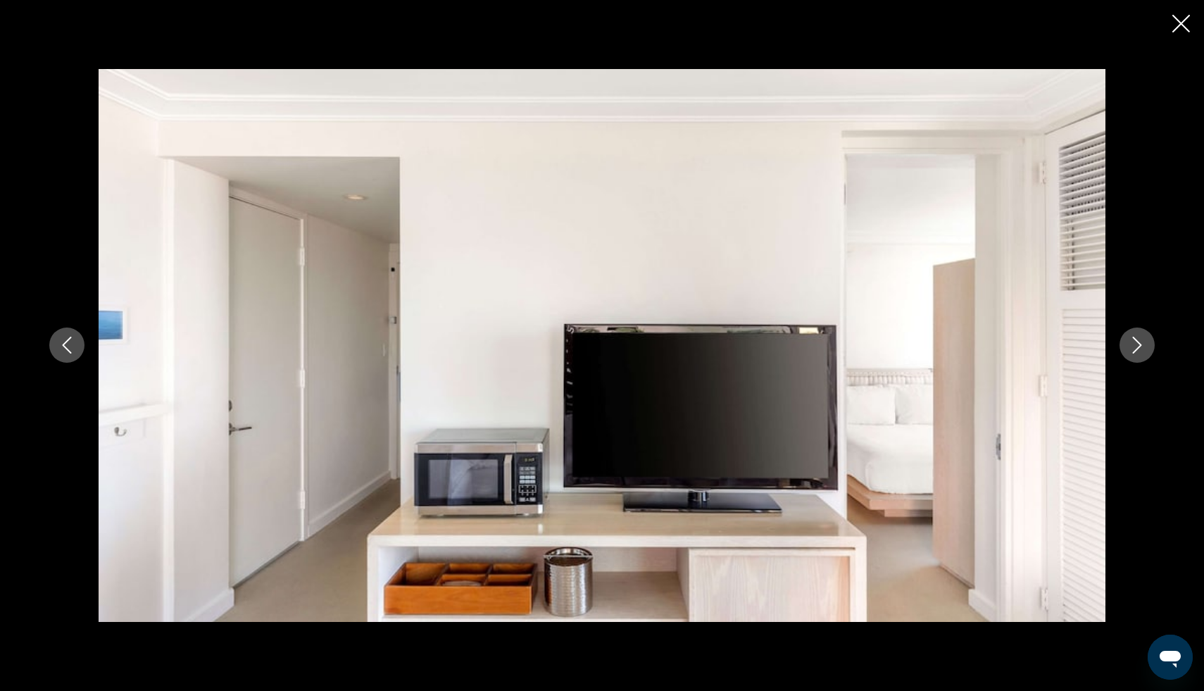
click at [1131, 348] on icon "Next image" at bounding box center [1137, 345] width 17 height 17
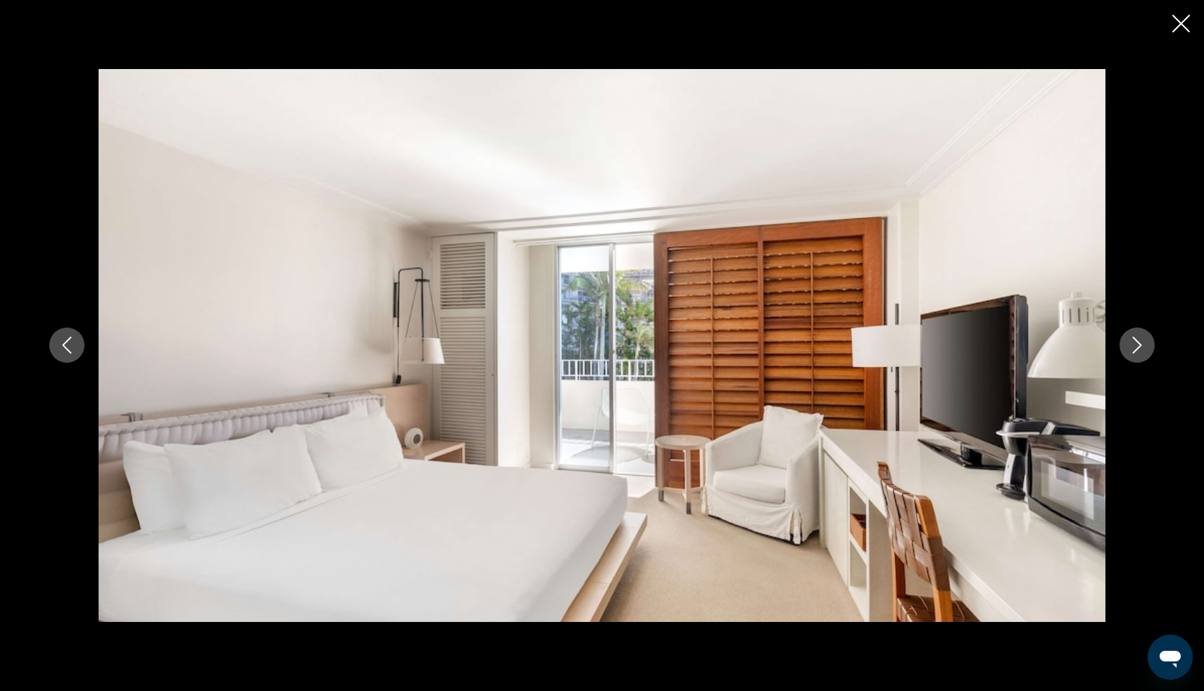
click at [1131, 348] on icon "Next image" at bounding box center [1137, 345] width 17 height 17
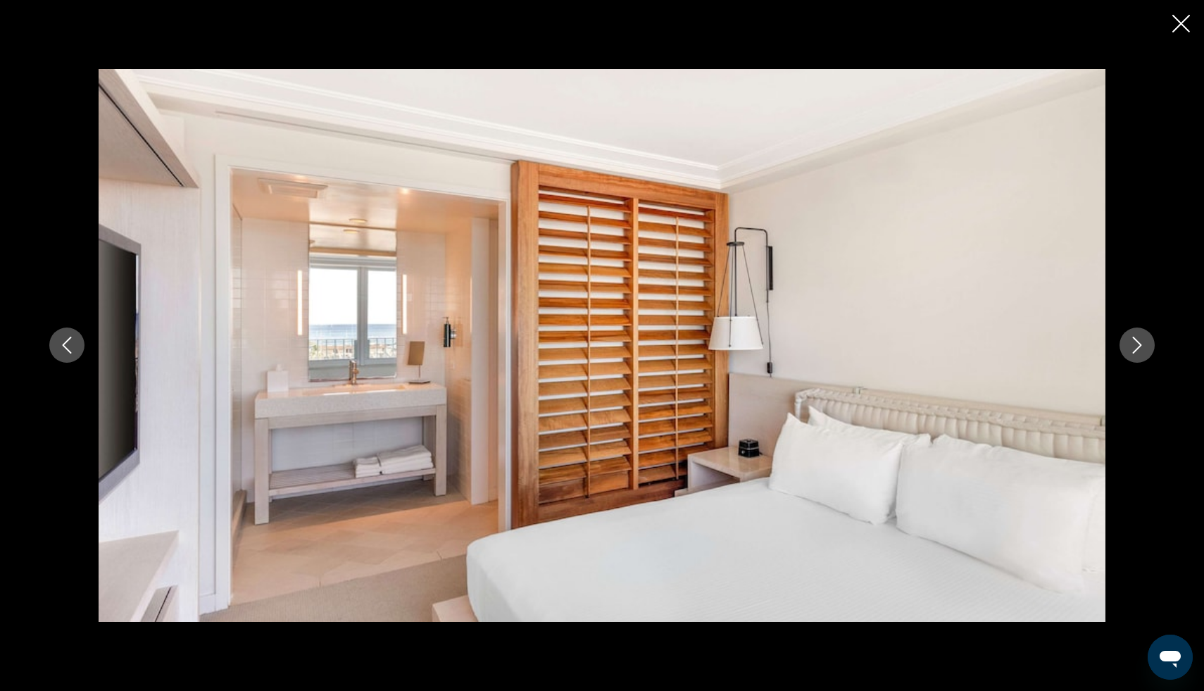
click at [1131, 348] on icon "Next image" at bounding box center [1137, 345] width 17 height 17
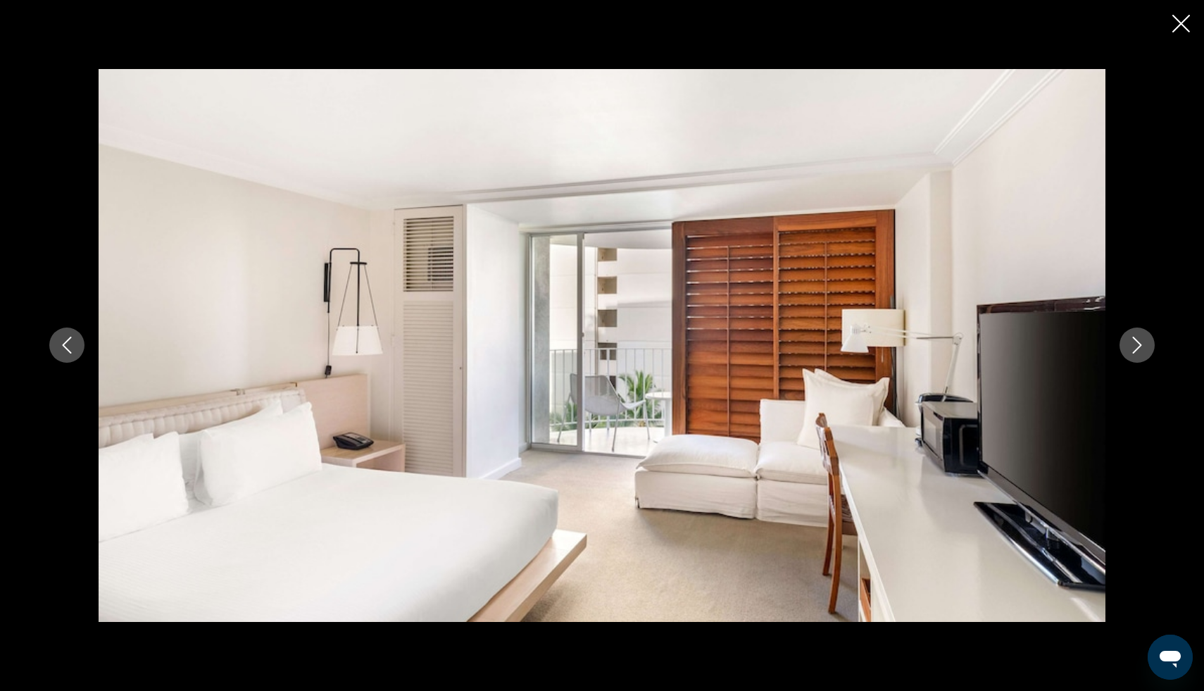
click at [1131, 348] on icon "Next image" at bounding box center [1137, 345] width 17 height 17
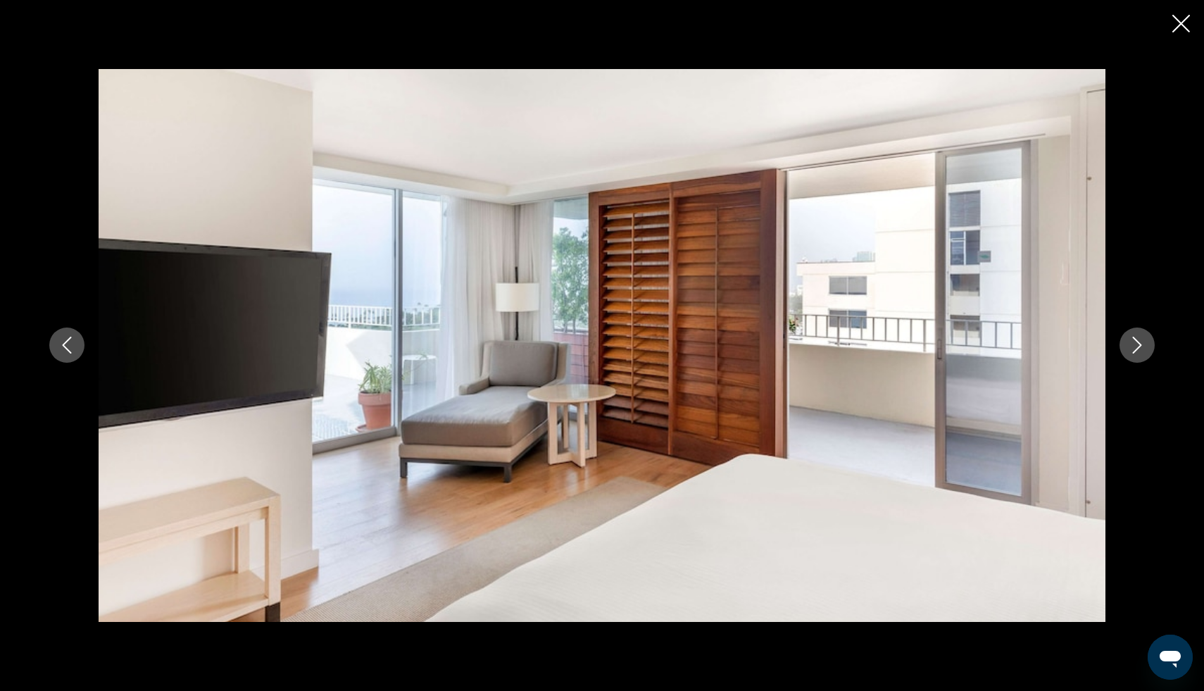
click at [1131, 348] on icon "Next image" at bounding box center [1137, 345] width 17 height 17
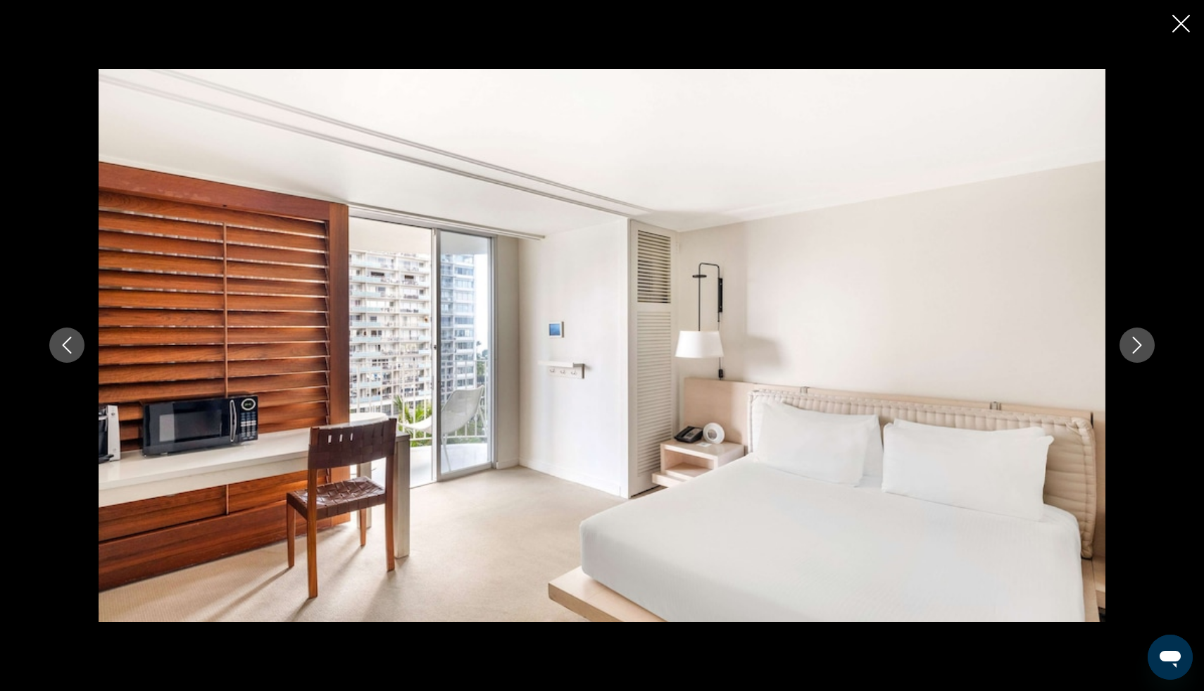
click at [1131, 348] on icon "Next image" at bounding box center [1137, 345] width 17 height 17
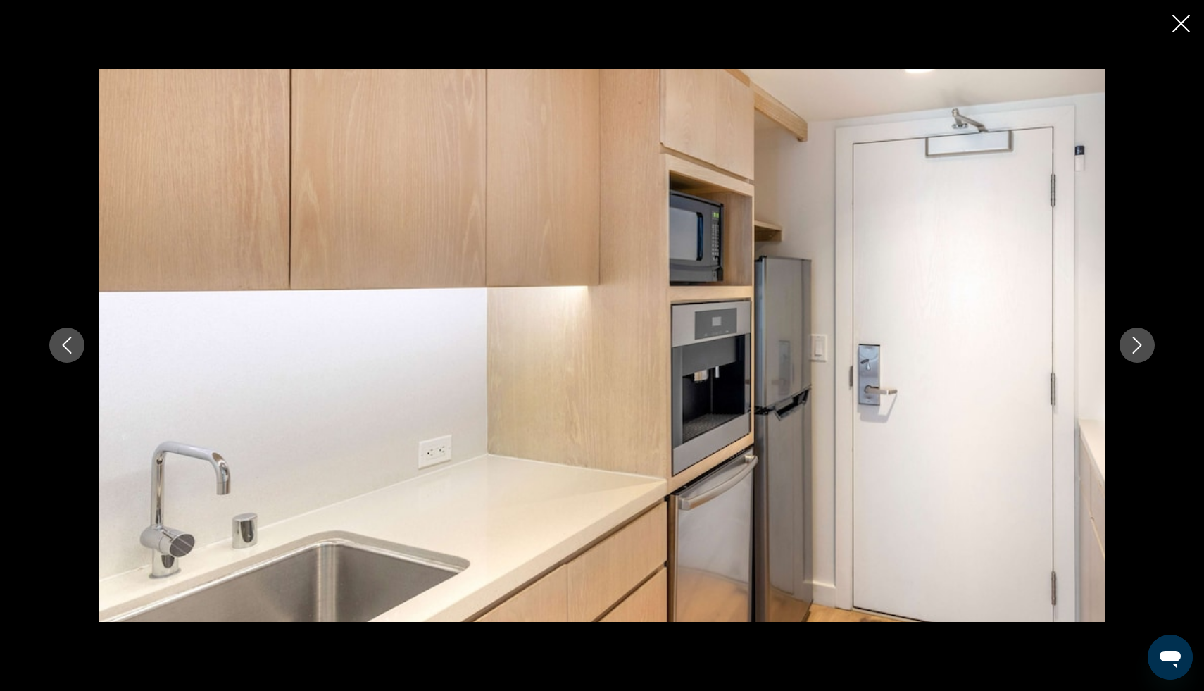
click at [1131, 348] on icon "Next image" at bounding box center [1137, 345] width 17 height 17
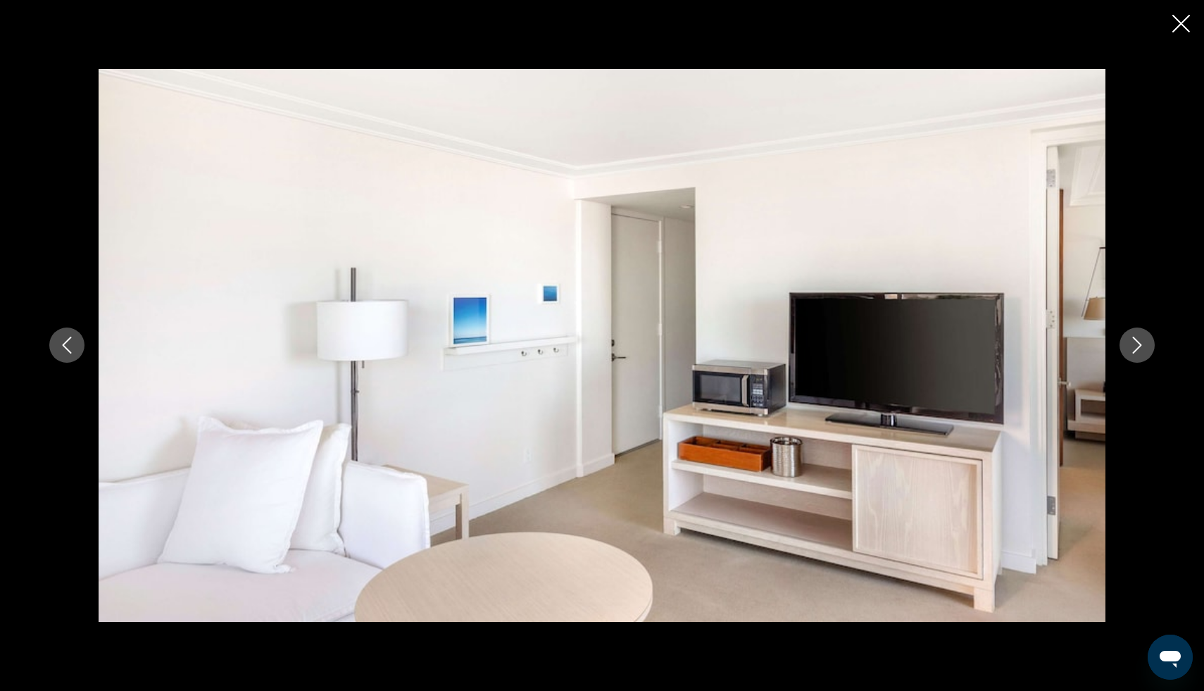
click at [1131, 348] on icon "Next image" at bounding box center [1137, 345] width 17 height 17
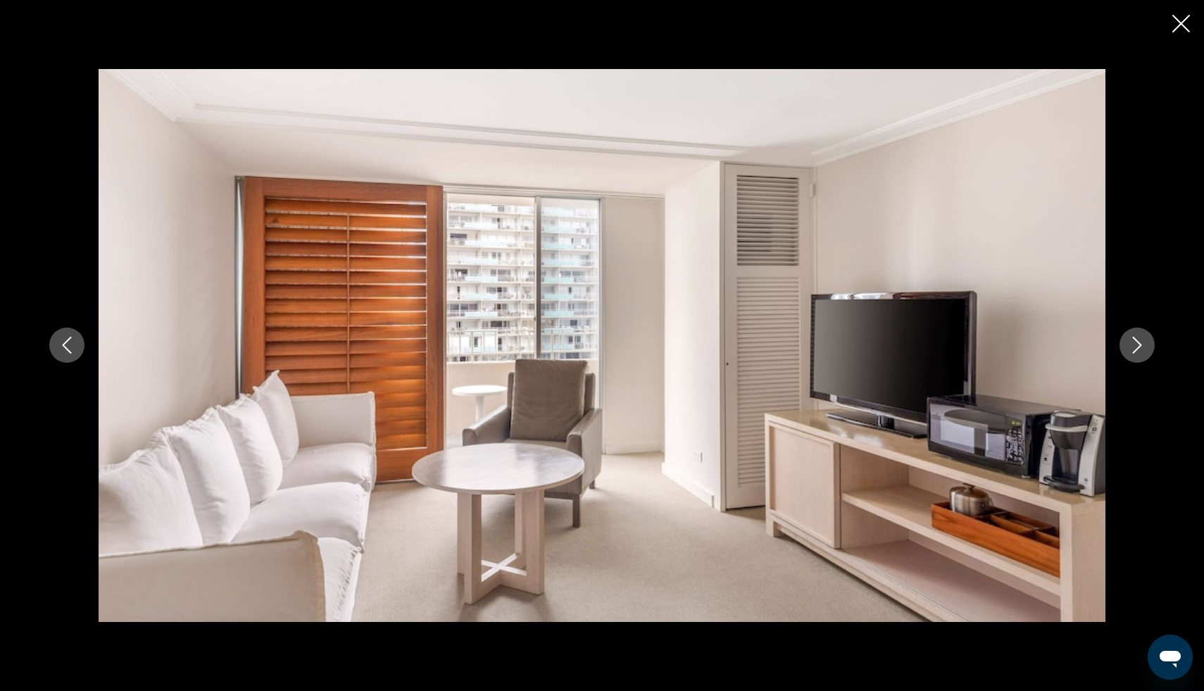
click at [1131, 348] on icon "Next image" at bounding box center [1137, 345] width 17 height 17
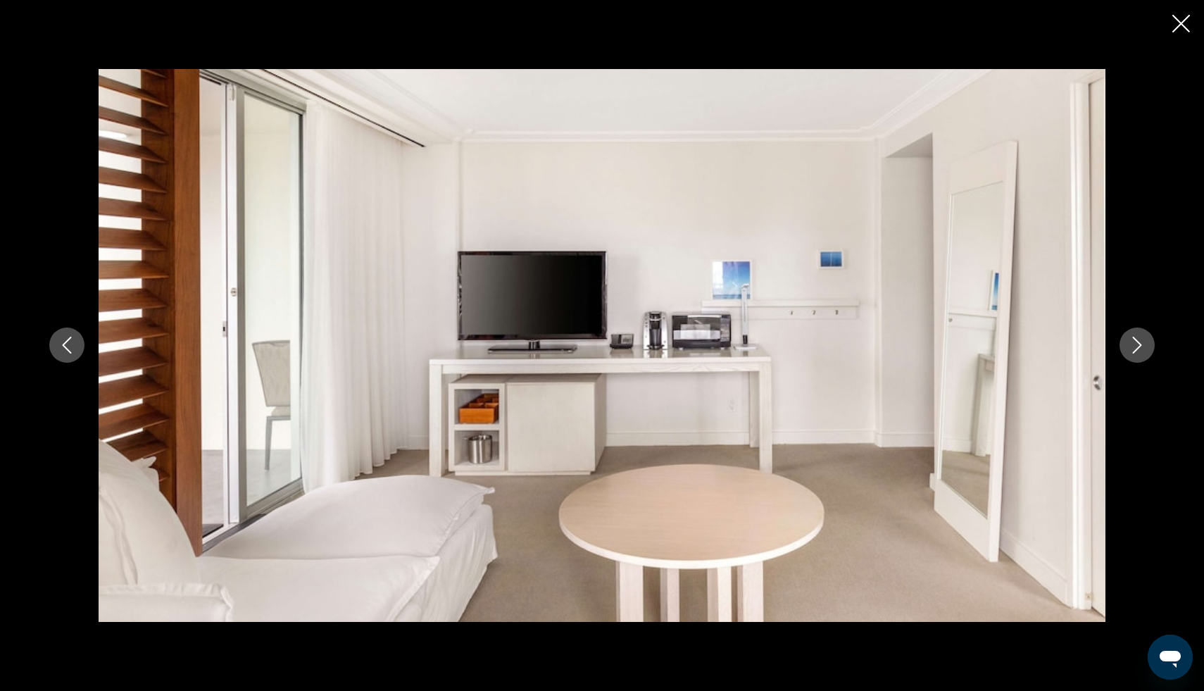
click at [1131, 348] on icon "Next image" at bounding box center [1137, 345] width 17 height 17
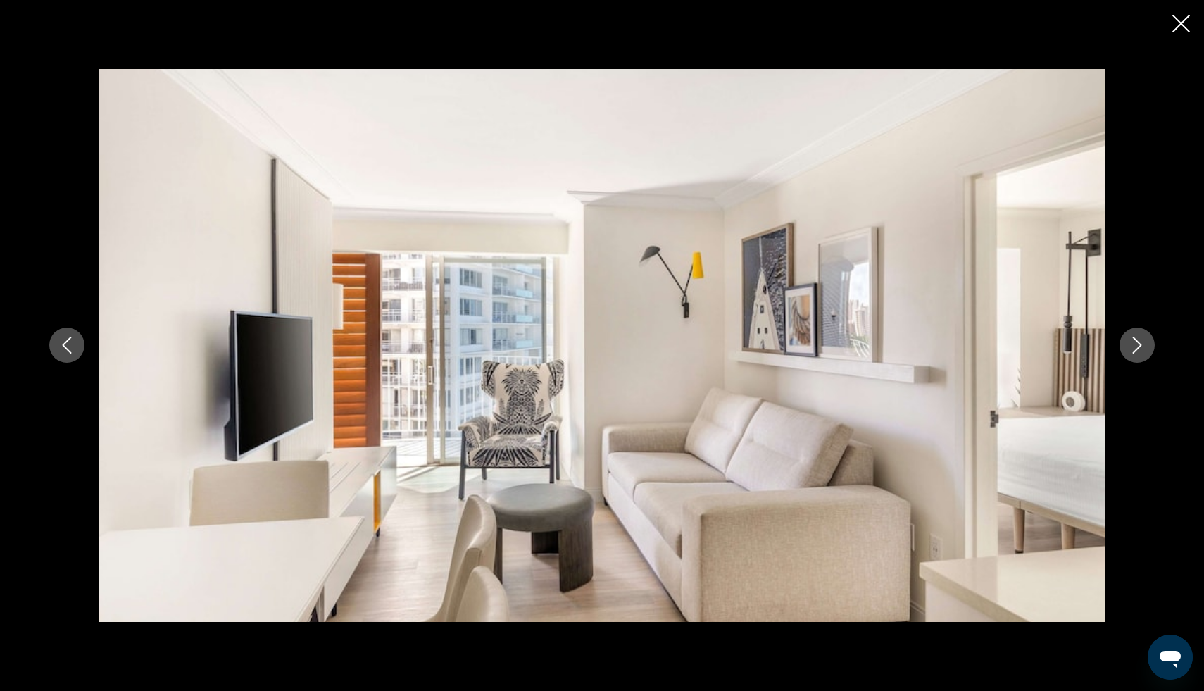
click at [1131, 348] on icon "Next image" at bounding box center [1137, 345] width 17 height 17
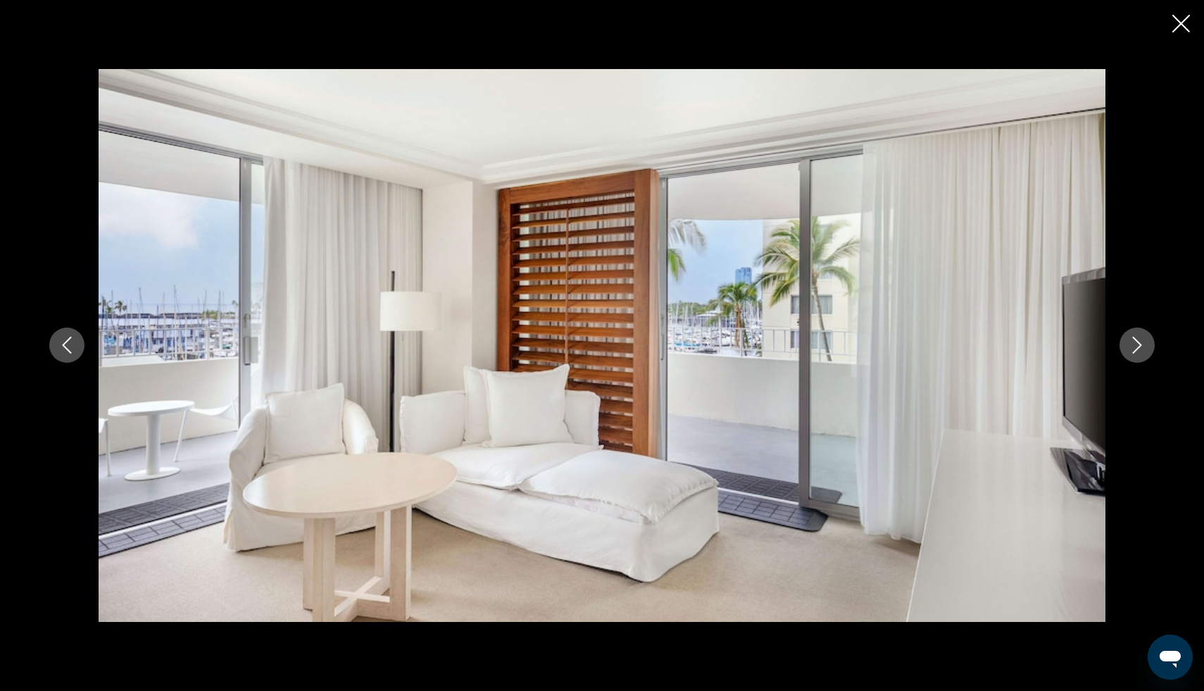
click at [1131, 348] on icon "Next image" at bounding box center [1137, 345] width 17 height 17
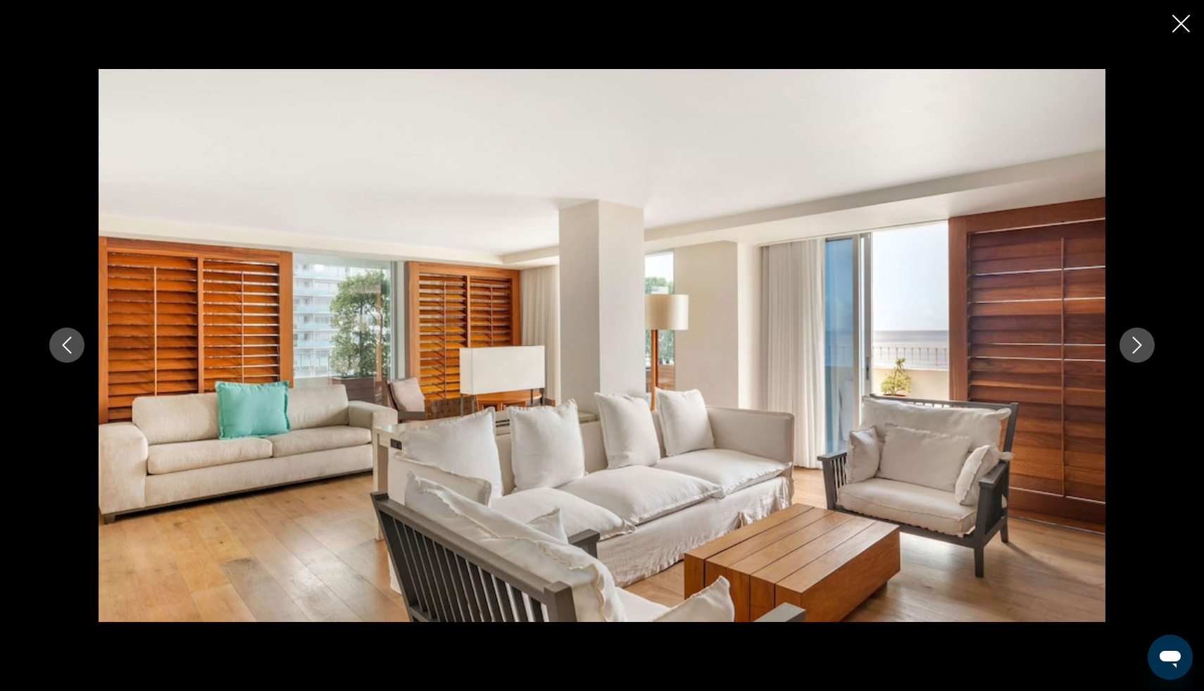
click at [1131, 348] on icon "Next image" at bounding box center [1137, 345] width 17 height 17
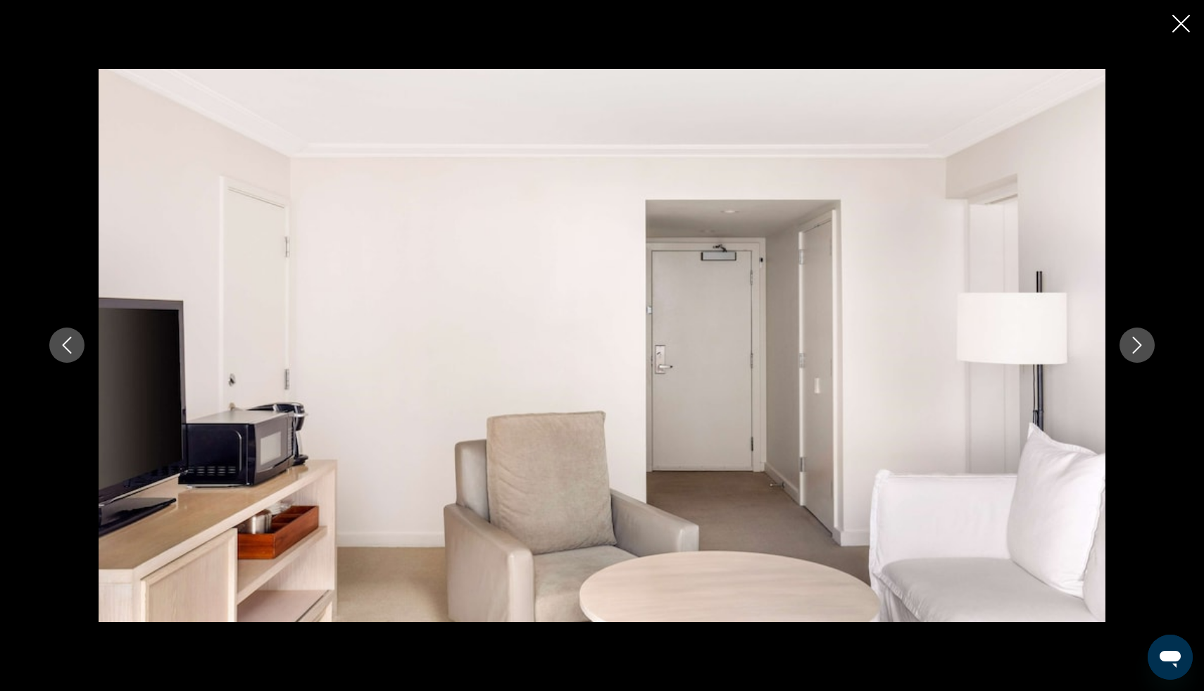
click at [1131, 348] on icon "Next image" at bounding box center [1137, 345] width 17 height 17
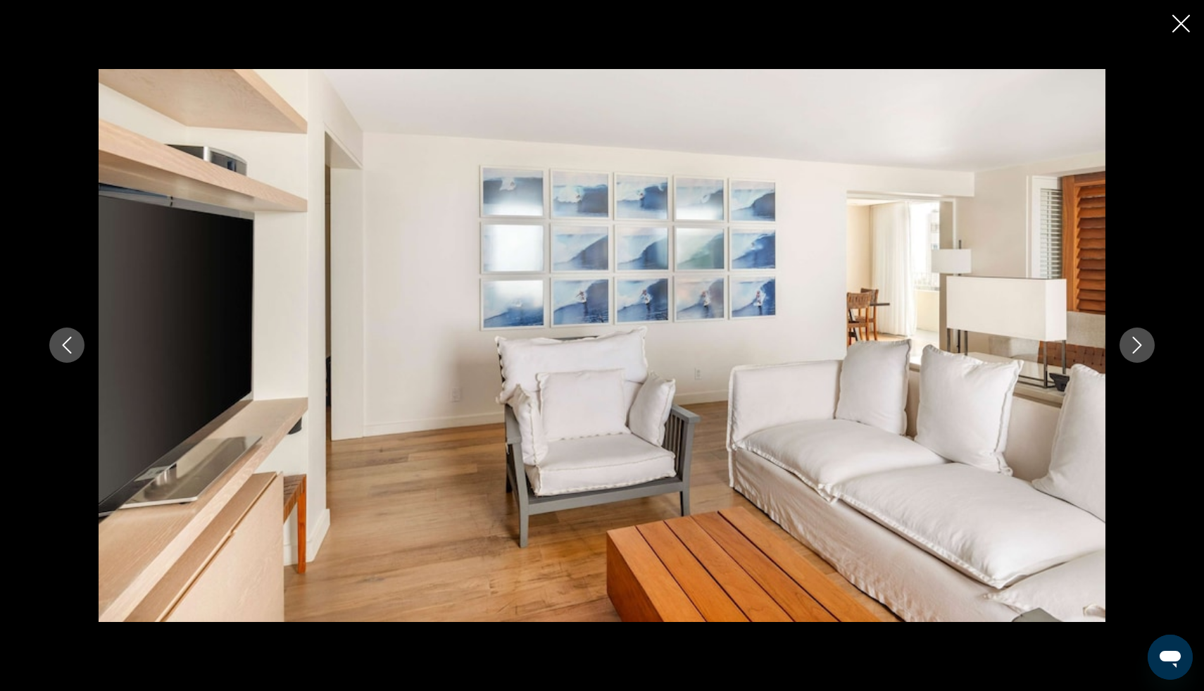
click at [1176, 20] on icon "Close slideshow" at bounding box center [1181, 24] width 18 height 18
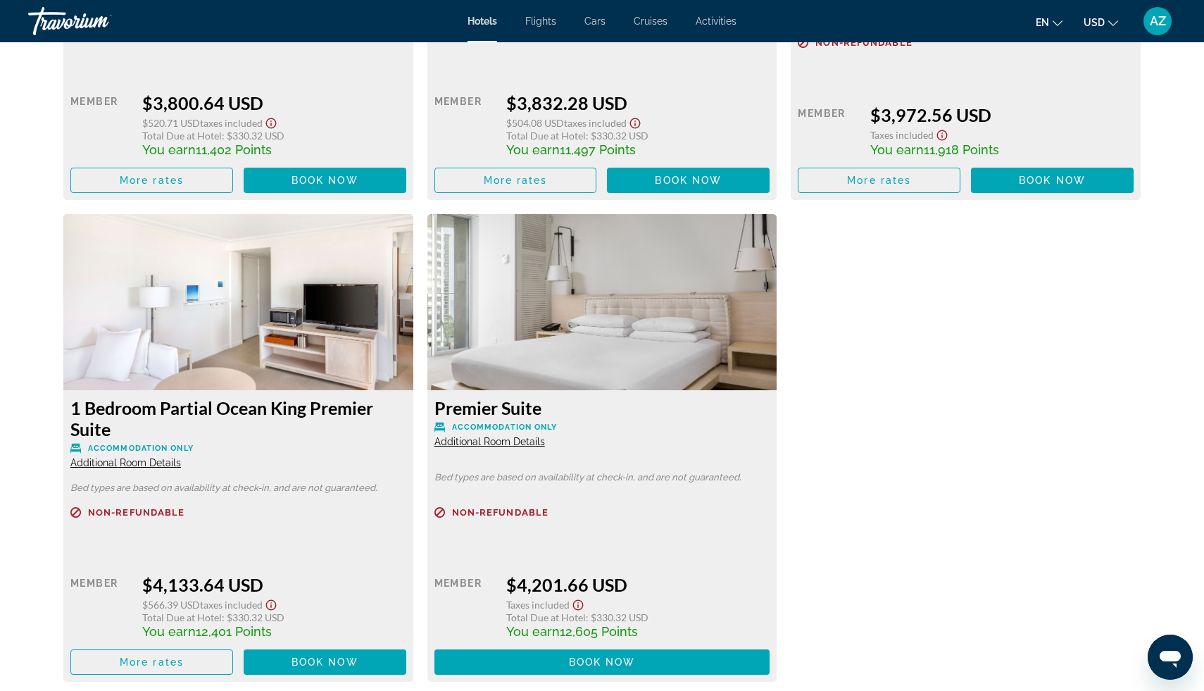
scroll to position [7566, 0]
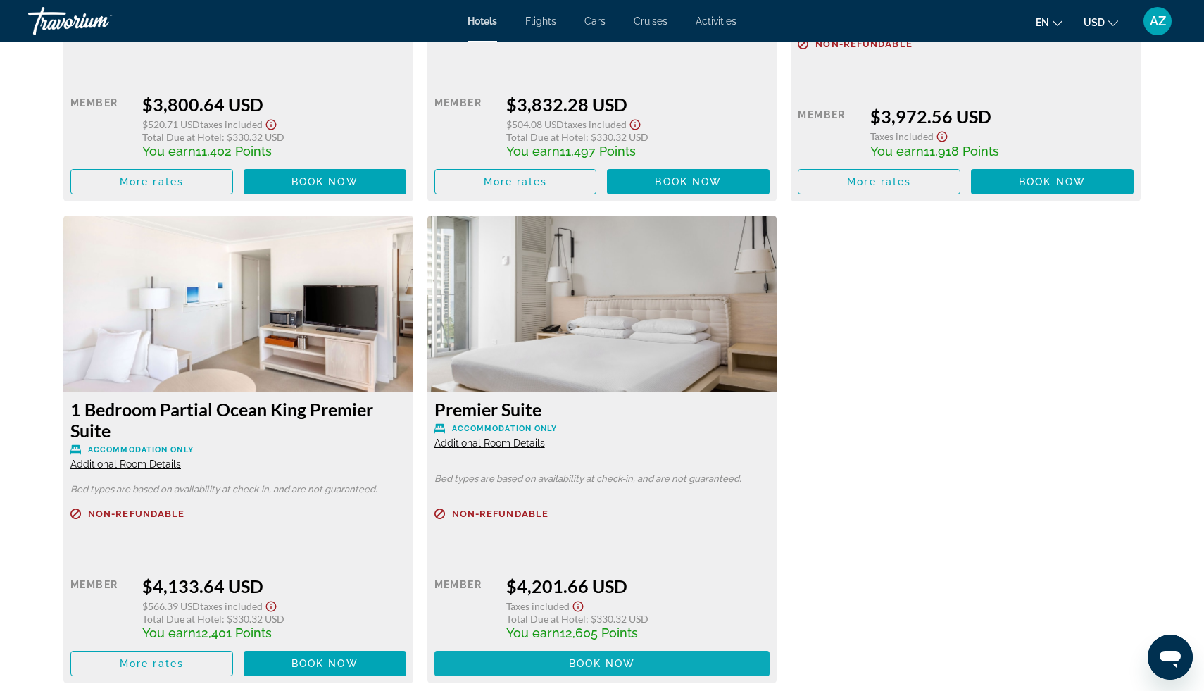
click at [569, 658] on span "Book now" at bounding box center [602, 663] width 67 height 11
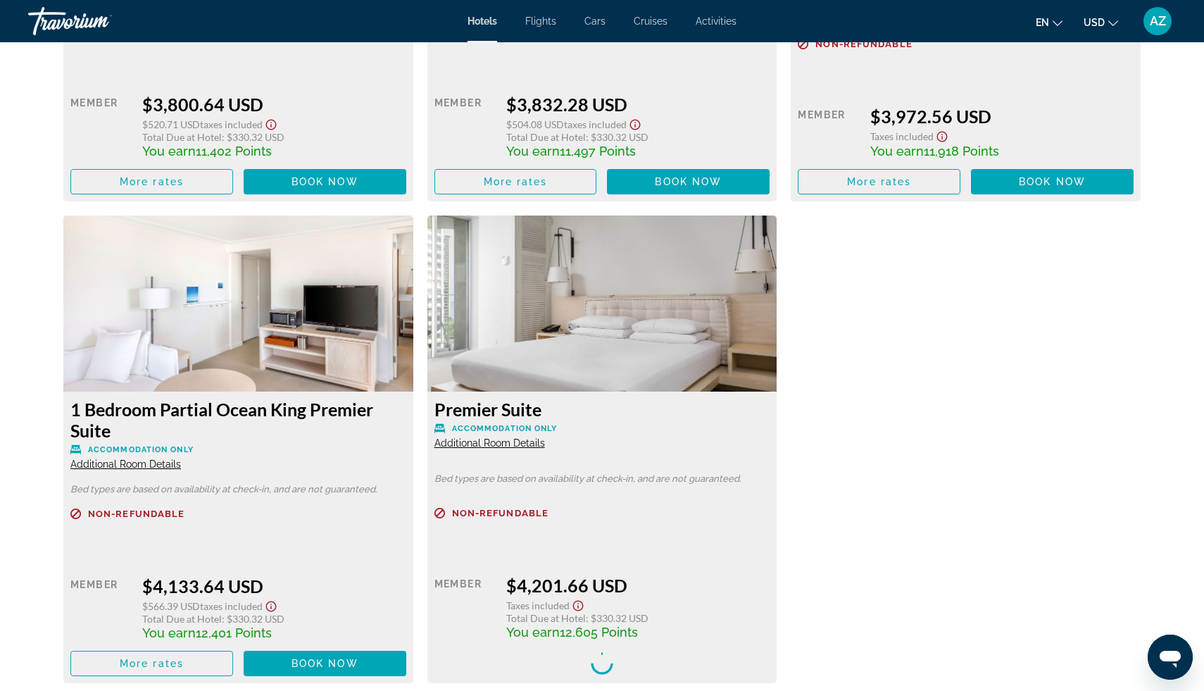
scroll to position [7568, 0]
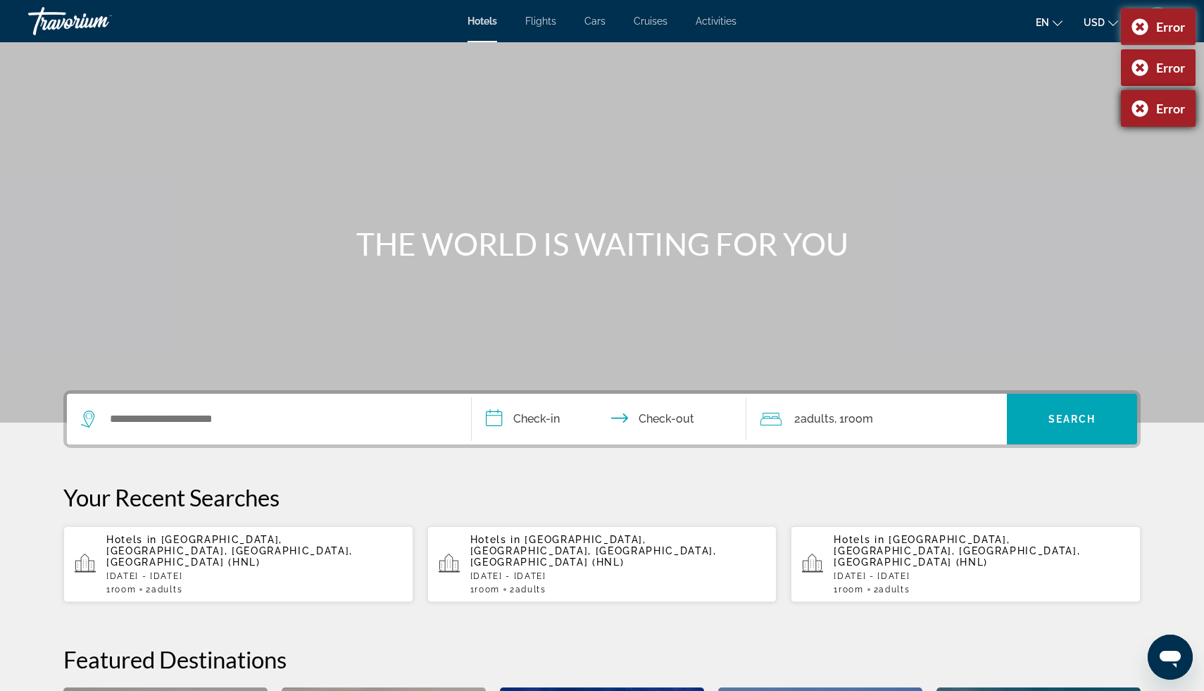
click at [1133, 108] on div "Error" at bounding box center [1158, 108] width 75 height 37
click at [1138, 73] on div "Error" at bounding box center [1158, 67] width 75 height 37
click at [1138, 20] on div "Error" at bounding box center [1158, 26] width 75 height 37
click at [327, 571] on p "[DATE] - [DATE]" at bounding box center [254, 576] width 296 height 10
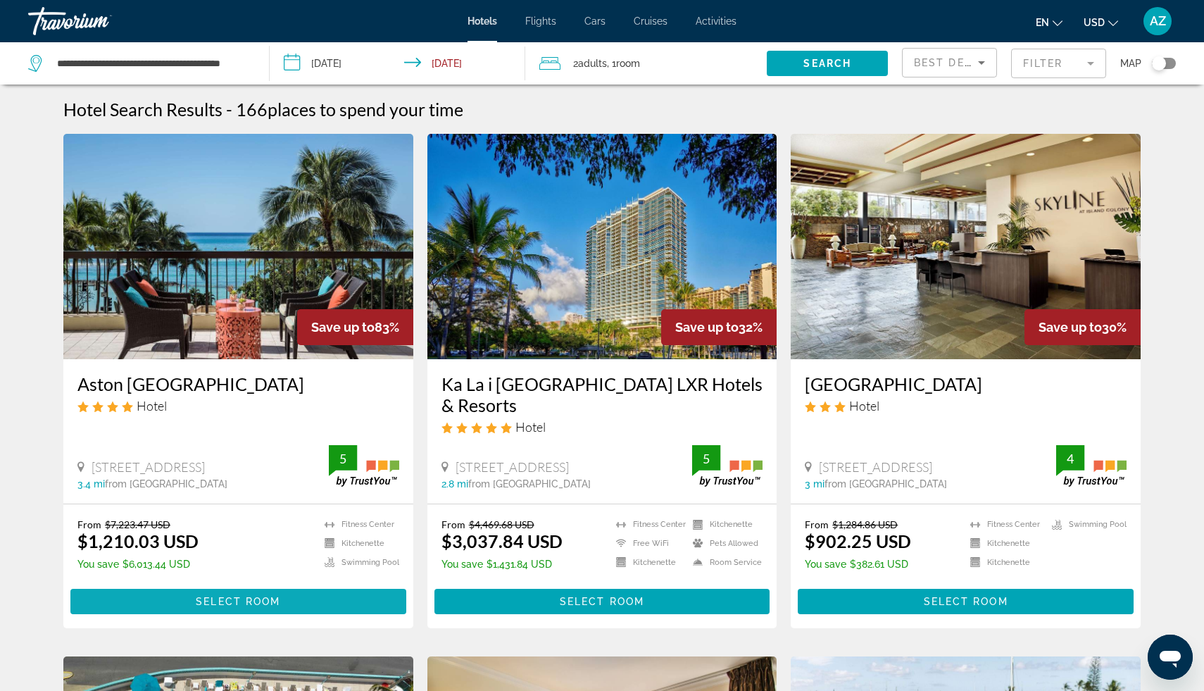
click at [345, 591] on span "Main content" at bounding box center [238, 601] width 336 height 34
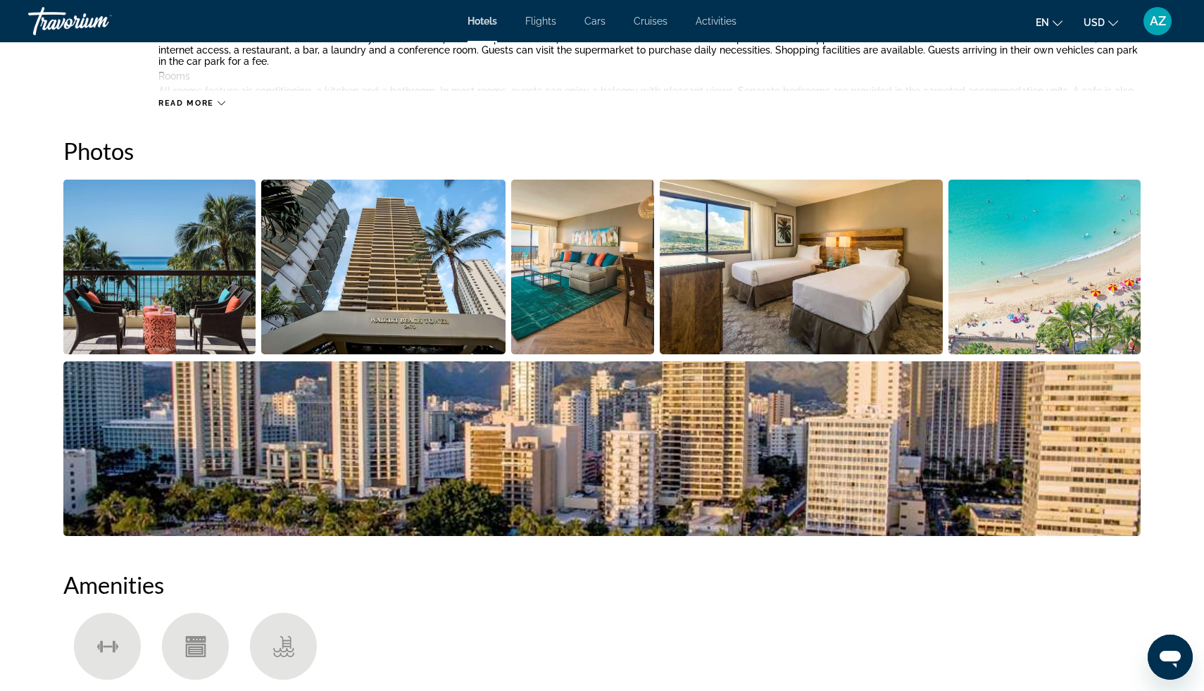
scroll to position [636, 0]
click at [194, 304] on img "Open full-screen image slider" at bounding box center [159, 266] width 192 height 175
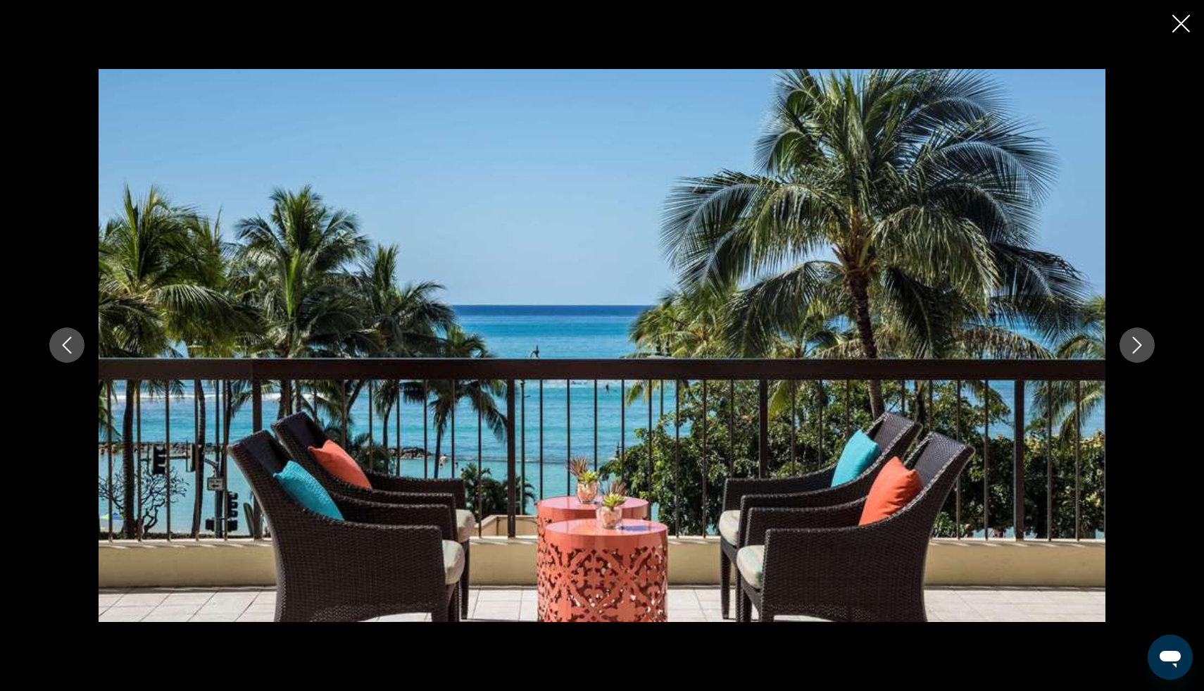
click at [1135, 346] on icon "Next image" at bounding box center [1137, 345] width 17 height 17
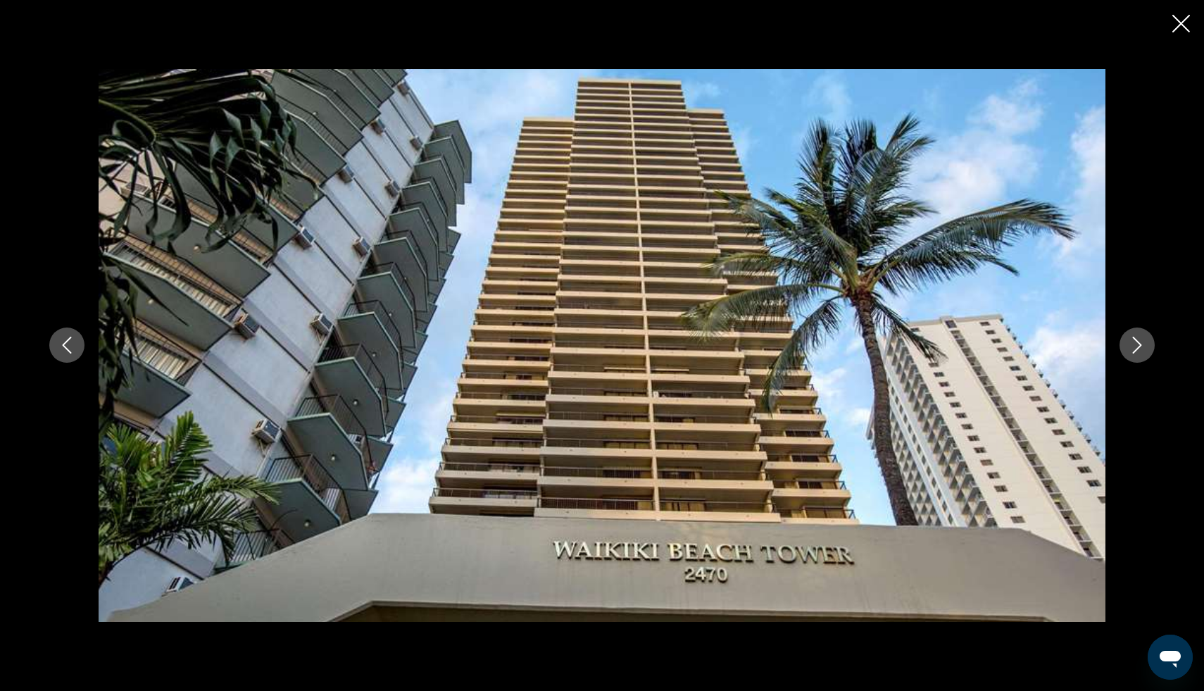
click at [1135, 346] on icon "Next image" at bounding box center [1137, 345] width 17 height 17
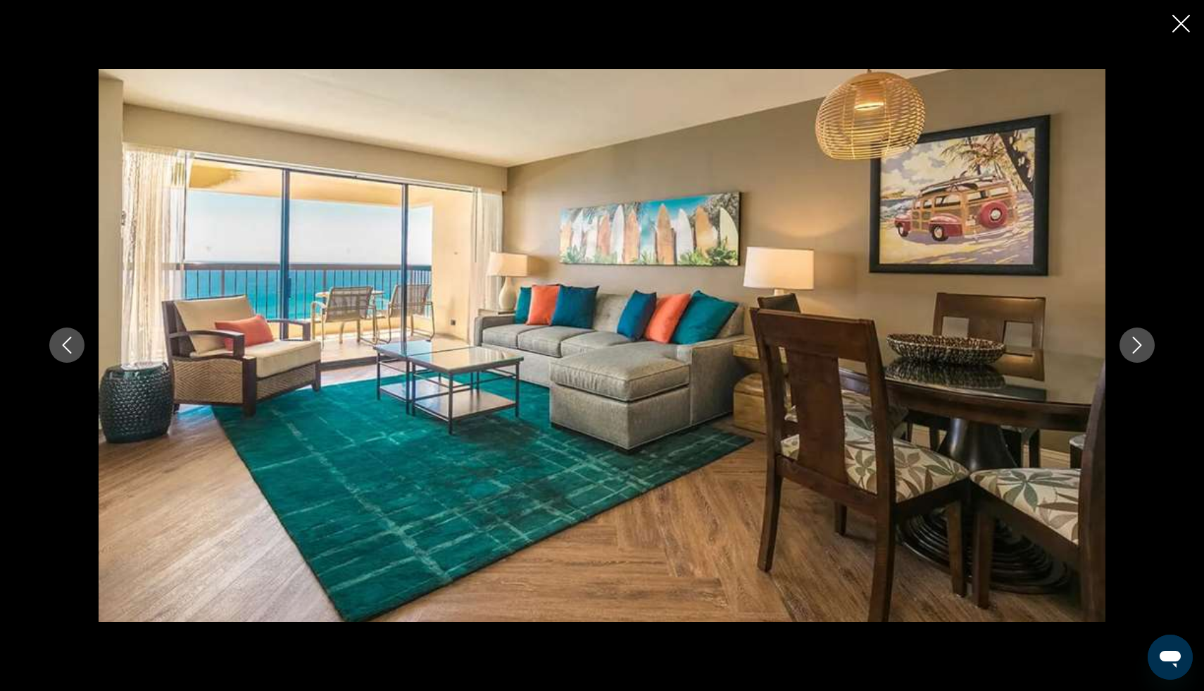
click at [1135, 346] on icon "Next image" at bounding box center [1137, 345] width 17 height 17
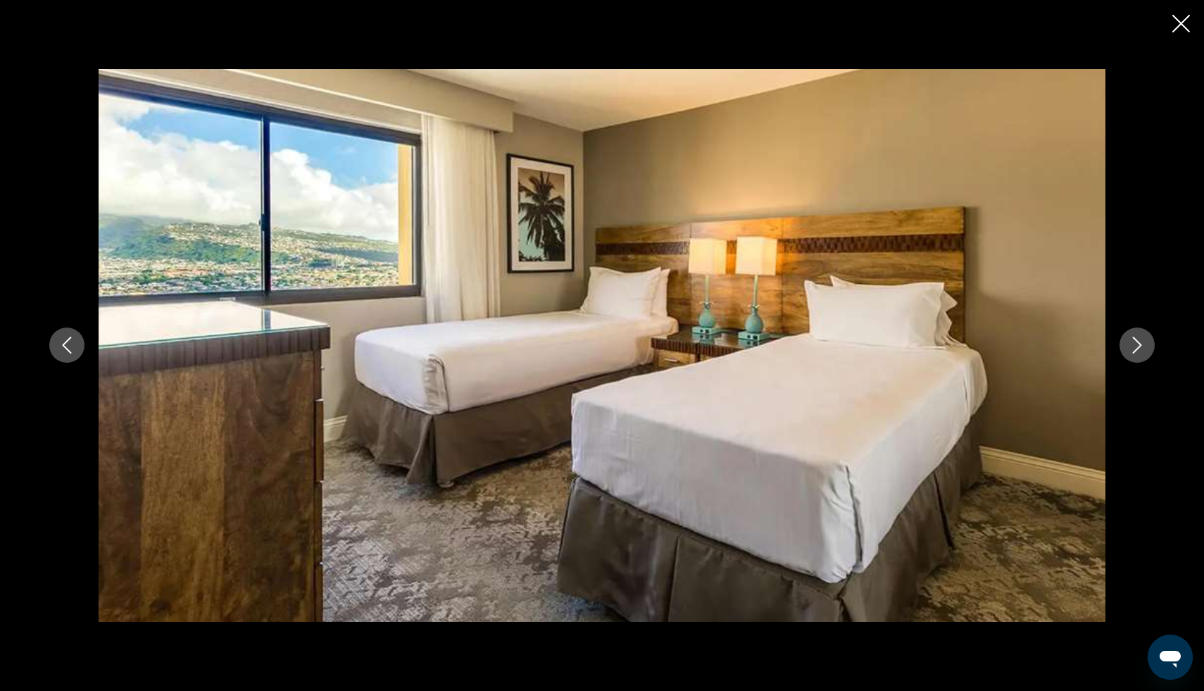
click at [1135, 346] on icon "Next image" at bounding box center [1137, 345] width 17 height 17
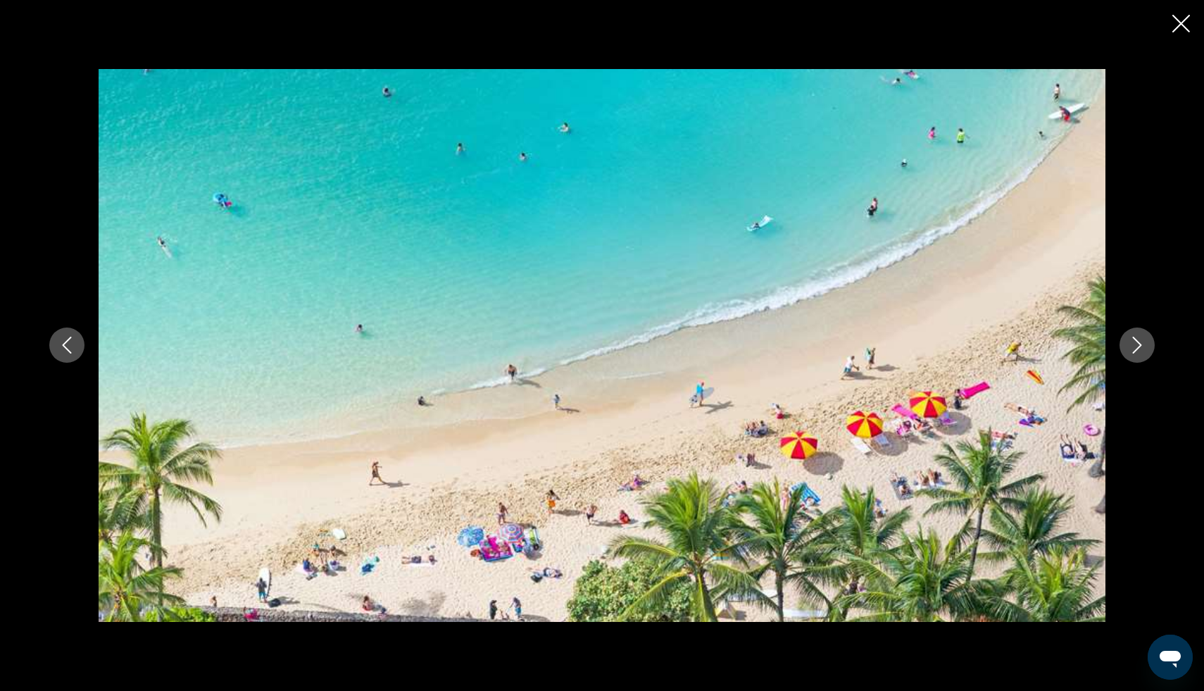
click at [1135, 346] on icon "Next image" at bounding box center [1137, 345] width 17 height 17
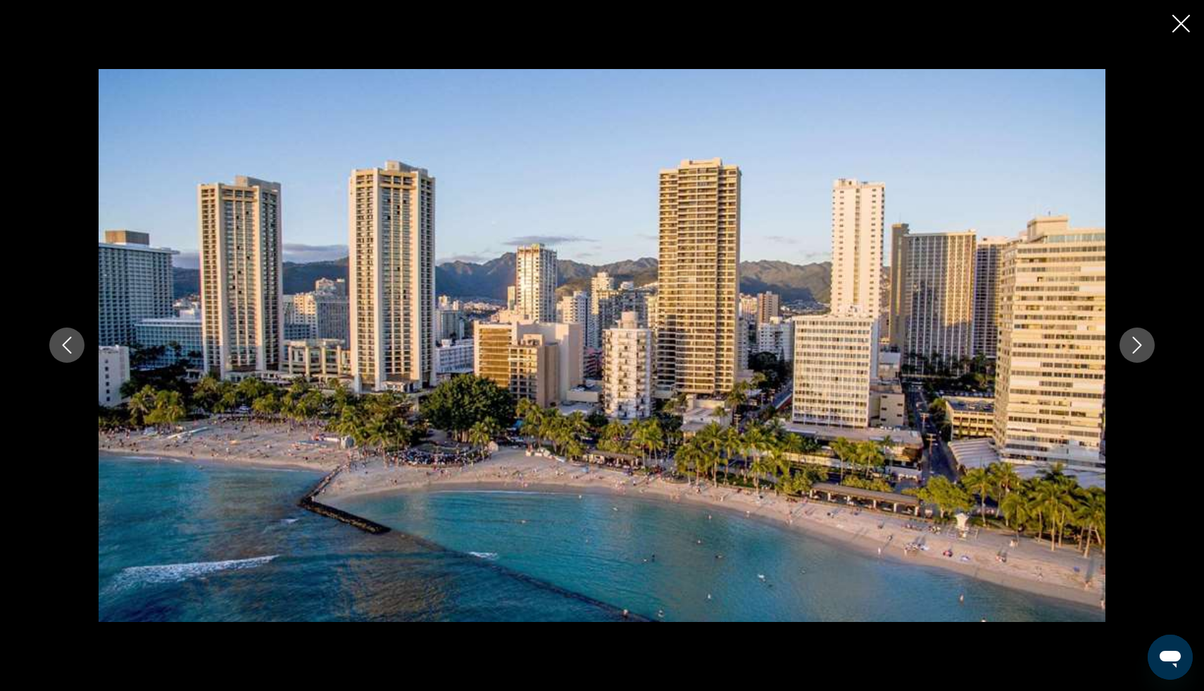
click at [1135, 346] on icon "Next image" at bounding box center [1137, 345] width 17 height 17
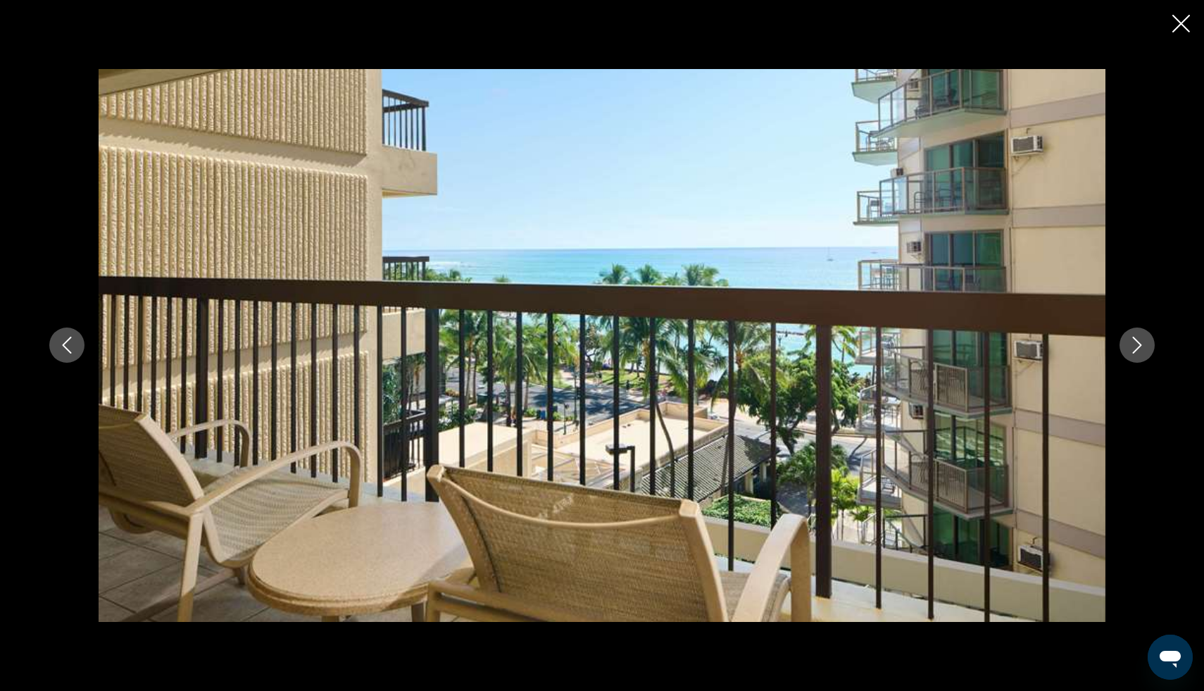
click at [1135, 346] on icon "Next image" at bounding box center [1137, 345] width 17 height 17
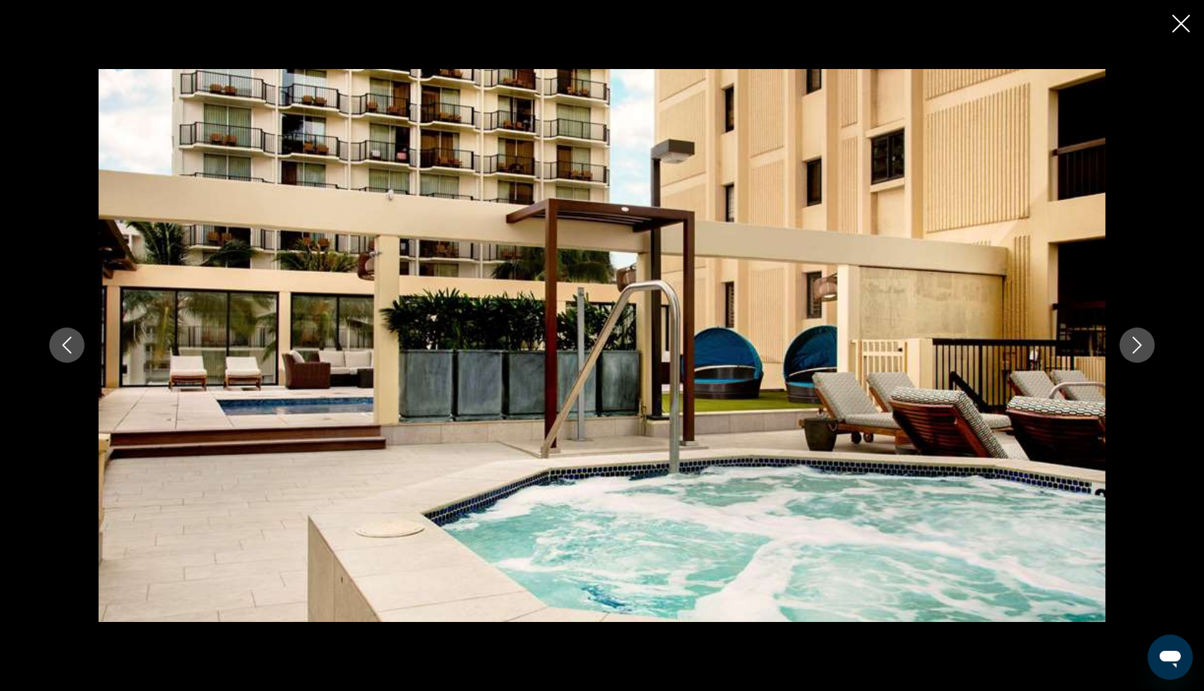
click at [1135, 346] on icon "Next image" at bounding box center [1137, 345] width 17 height 17
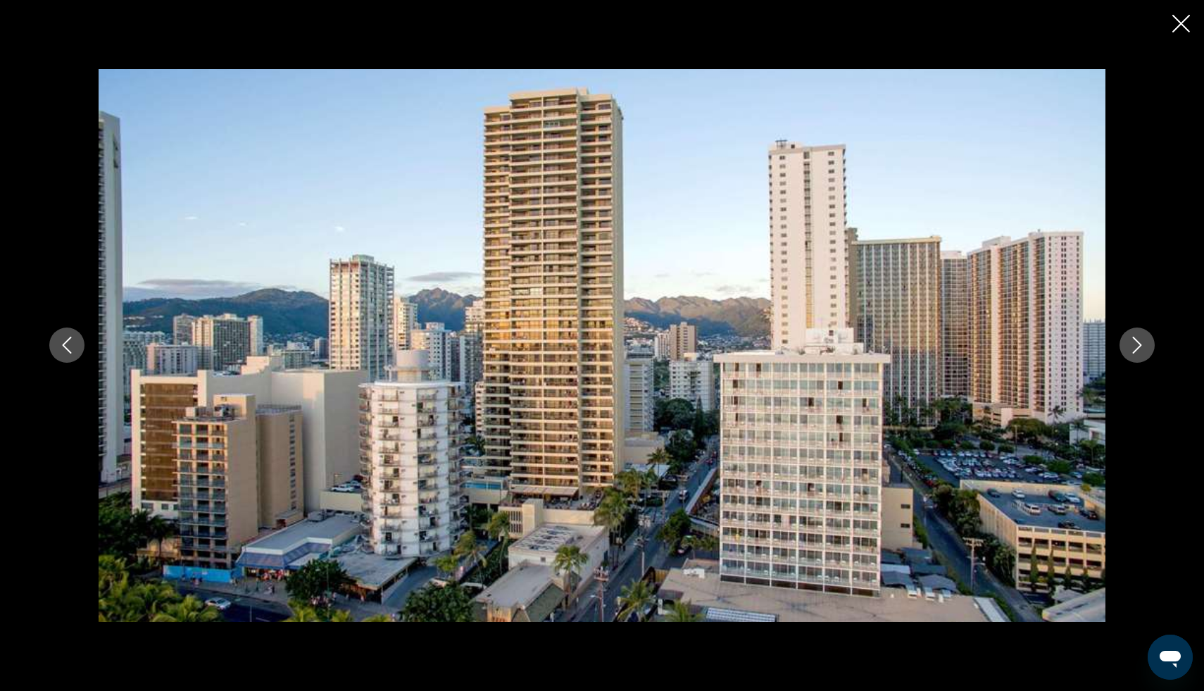
click at [1135, 346] on icon "Next image" at bounding box center [1137, 345] width 17 height 17
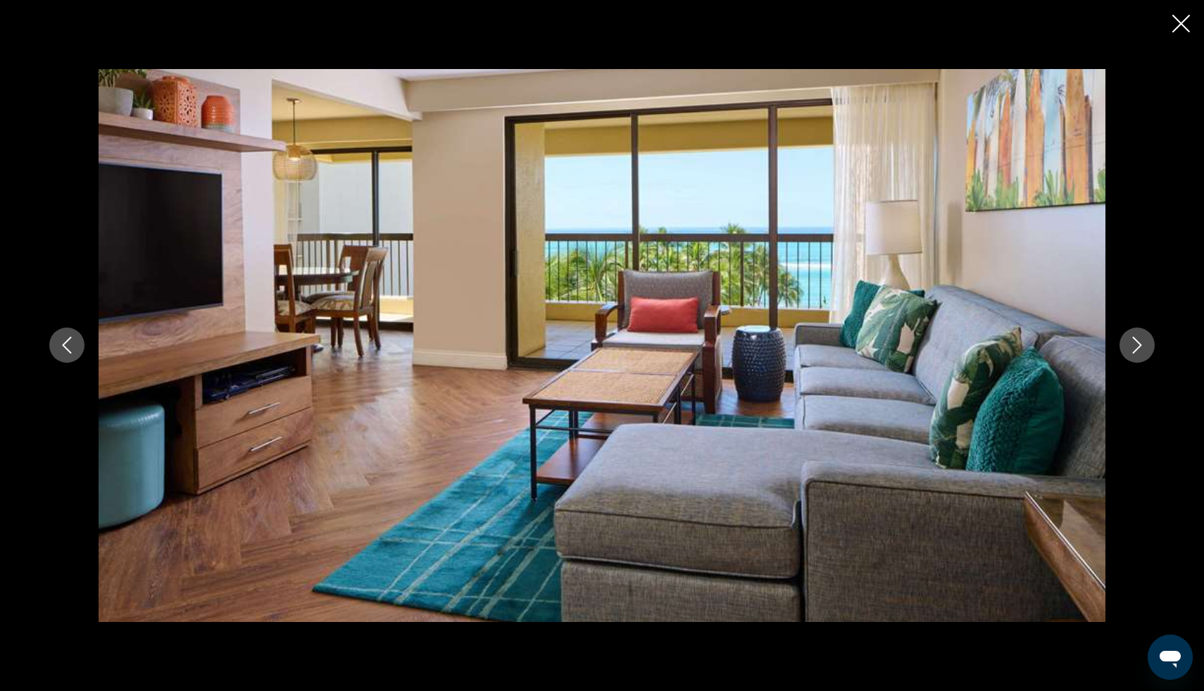
click at [1135, 346] on icon "Next image" at bounding box center [1137, 345] width 17 height 17
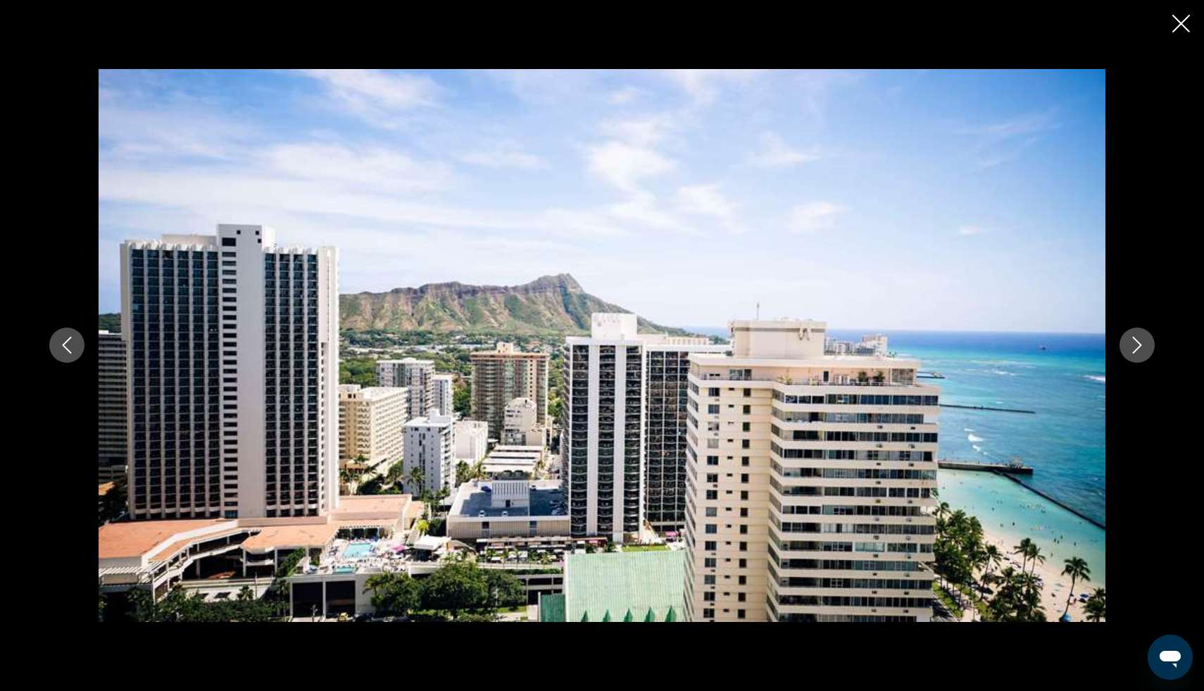
click at [1135, 346] on icon "Next image" at bounding box center [1137, 345] width 17 height 17
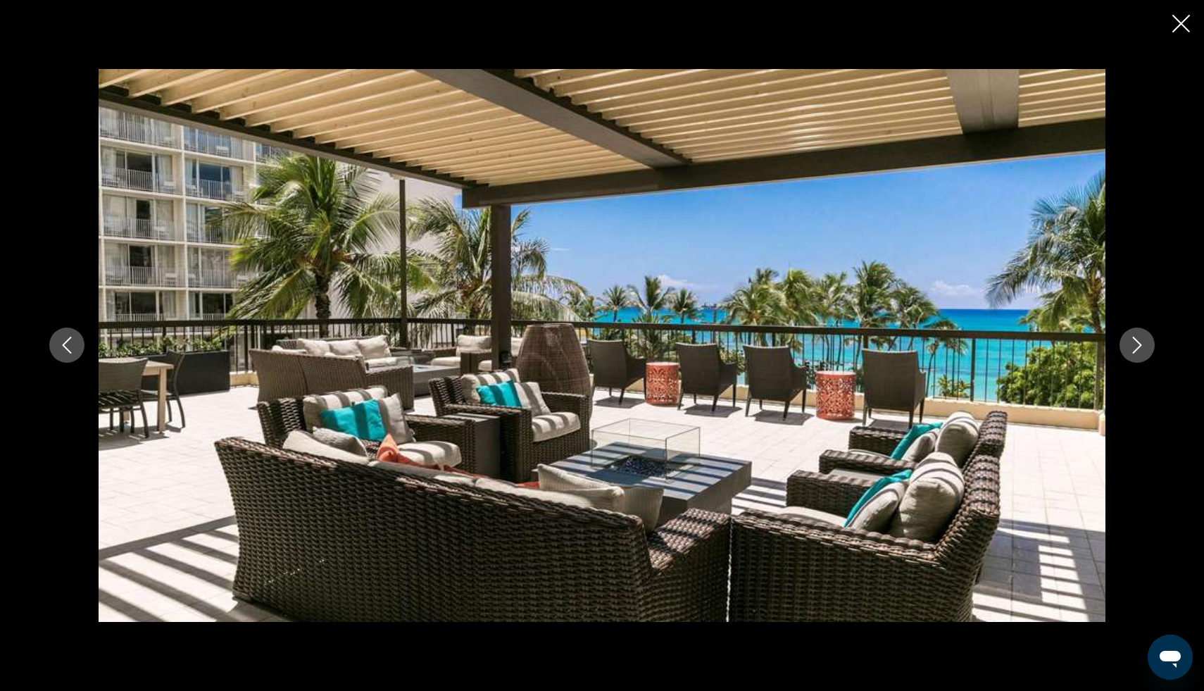
click at [1135, 346] on icon "Next image" at bounding box center [1137, 345] width 17 height 17
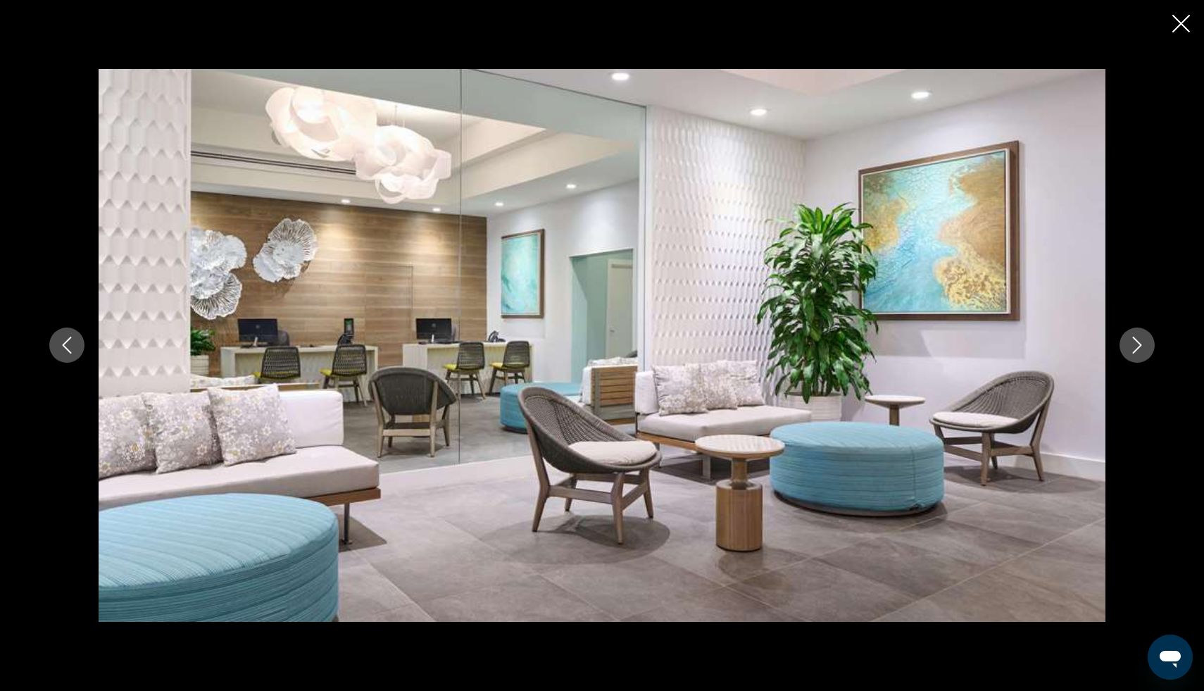
click at [1135, 346] on icon "Next image" at bounding box center [1137, 345] width 17 height 17
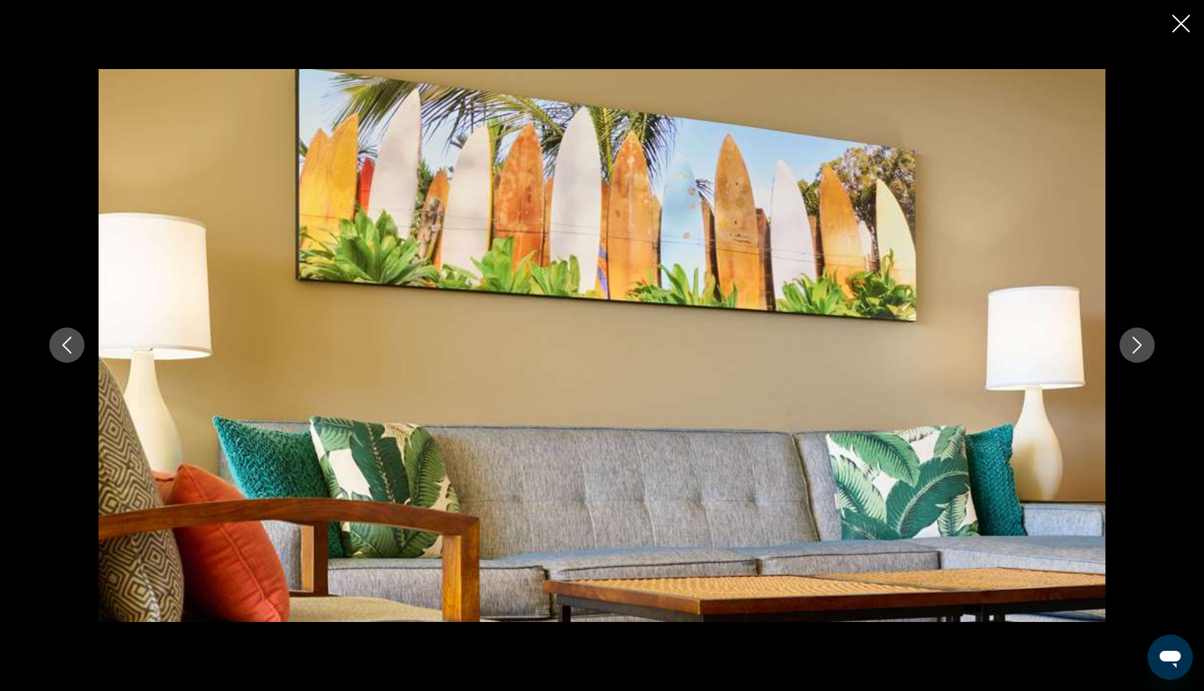
click at [1135, 346] on icon "Next image" at bounding box center [1137, 345] width 17 height 17
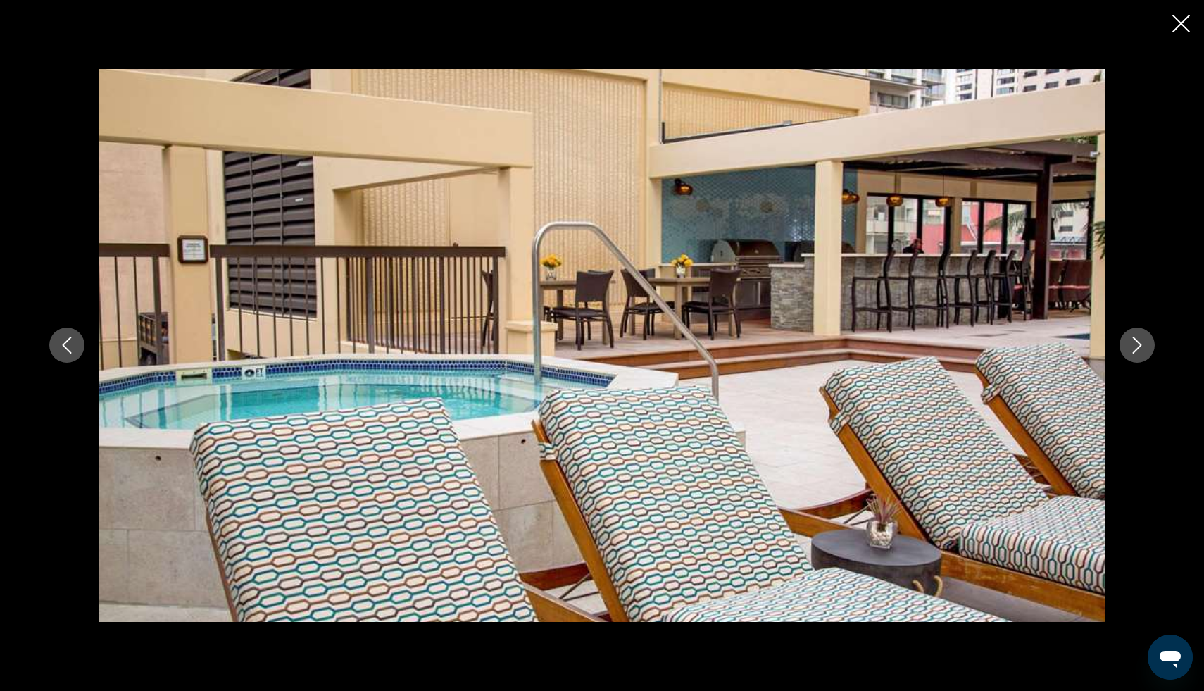
click at [1135, 346] on icon "Next image" at bounding box center [1137, 345] width 17 height 17
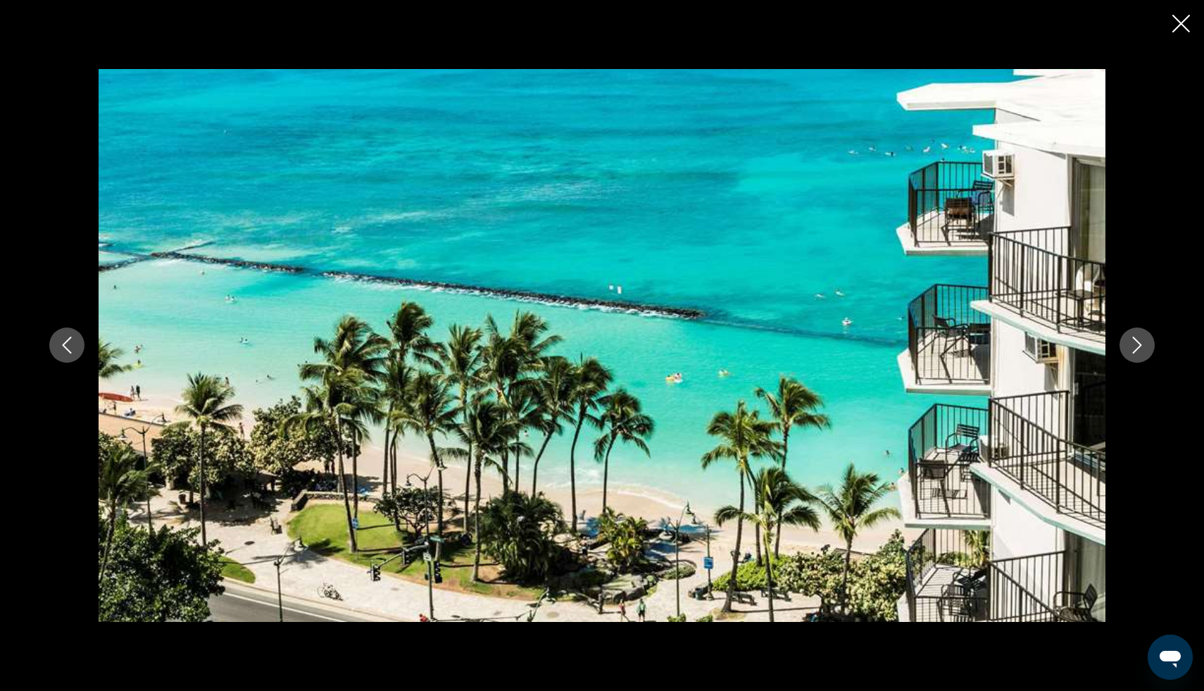
click at [1135, 346] on icon "Next image" at bounding box center [1137, 345] width 17 height 17
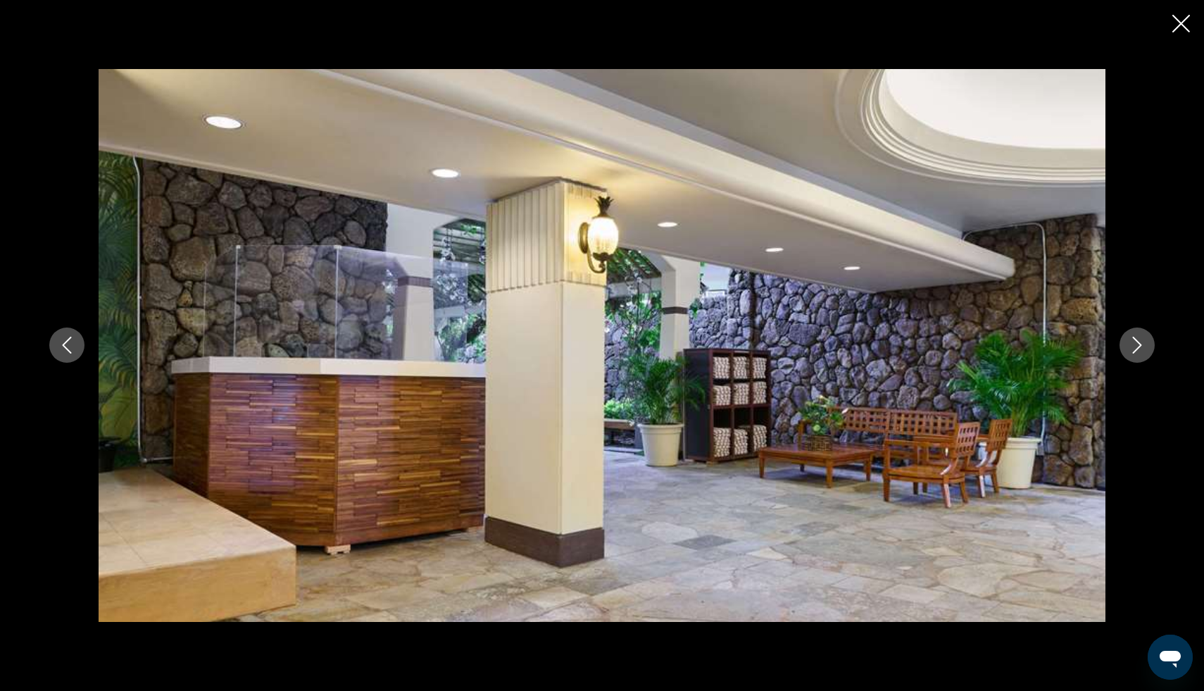
click at [1135, 346] on icon "Next image" at bounding box center [1137, 345] width 17 height 17
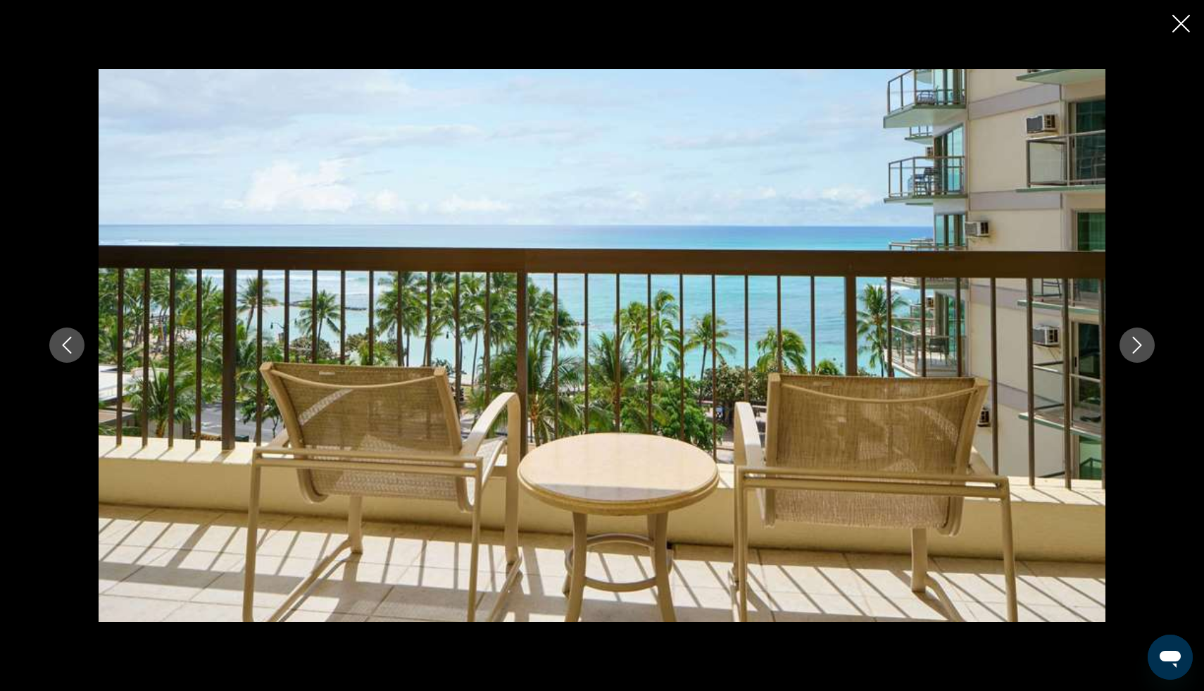
click at [1135, 346] on icon "Next image" at bounding box center [1137, 345] width 17 height 17
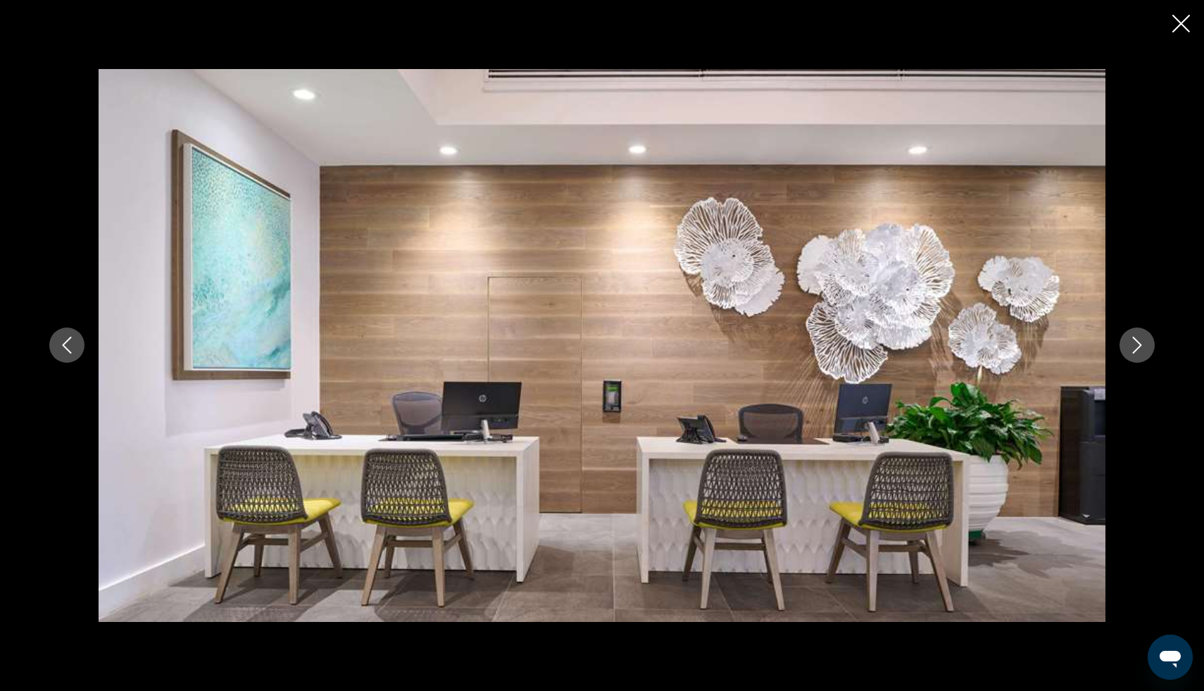
click at [1135, 346] on icon "Next image" at bounding box center [1137, 345] width 17 height 17
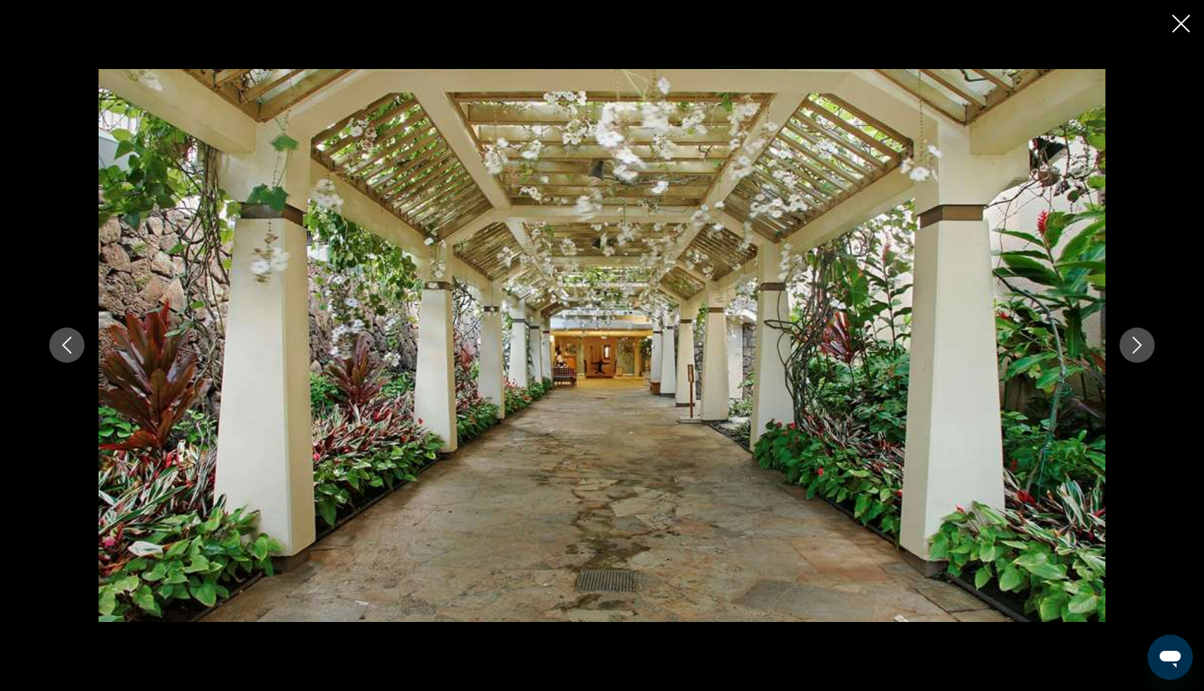
click at [1135, 346] on icon "Next image" at bounding box center [1137, 345] width 17 height 17
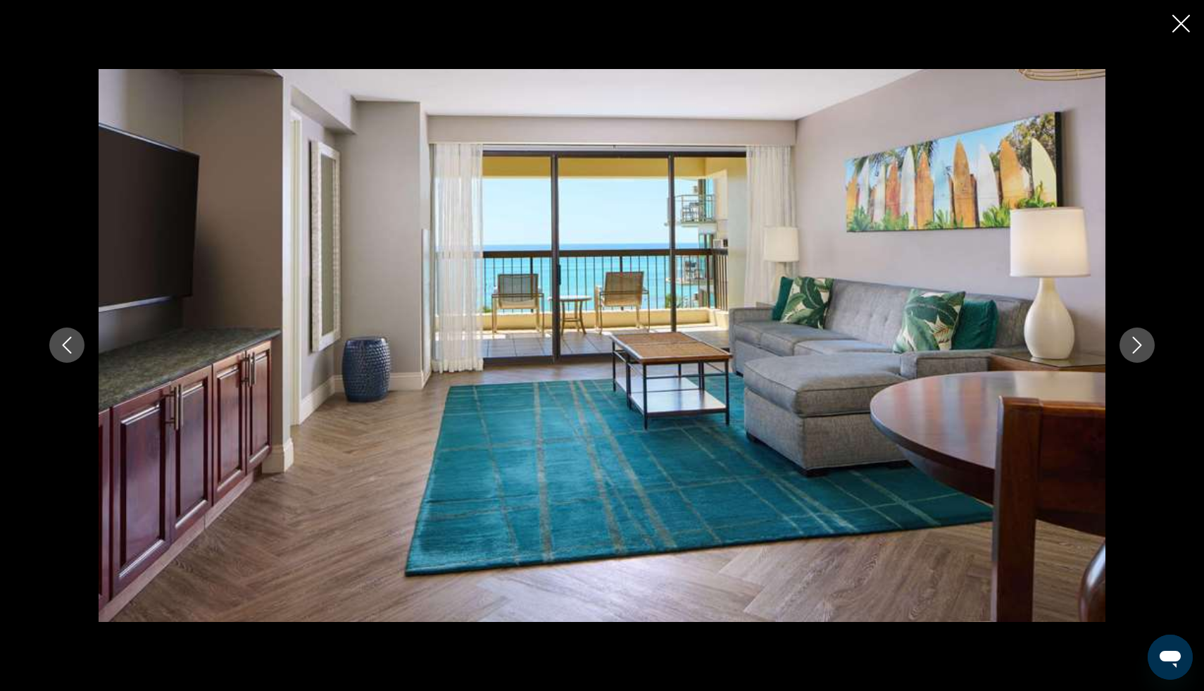
click at [1135, 346] on icon "Next image" at bounding box center [1137, 345] width 17 height 17
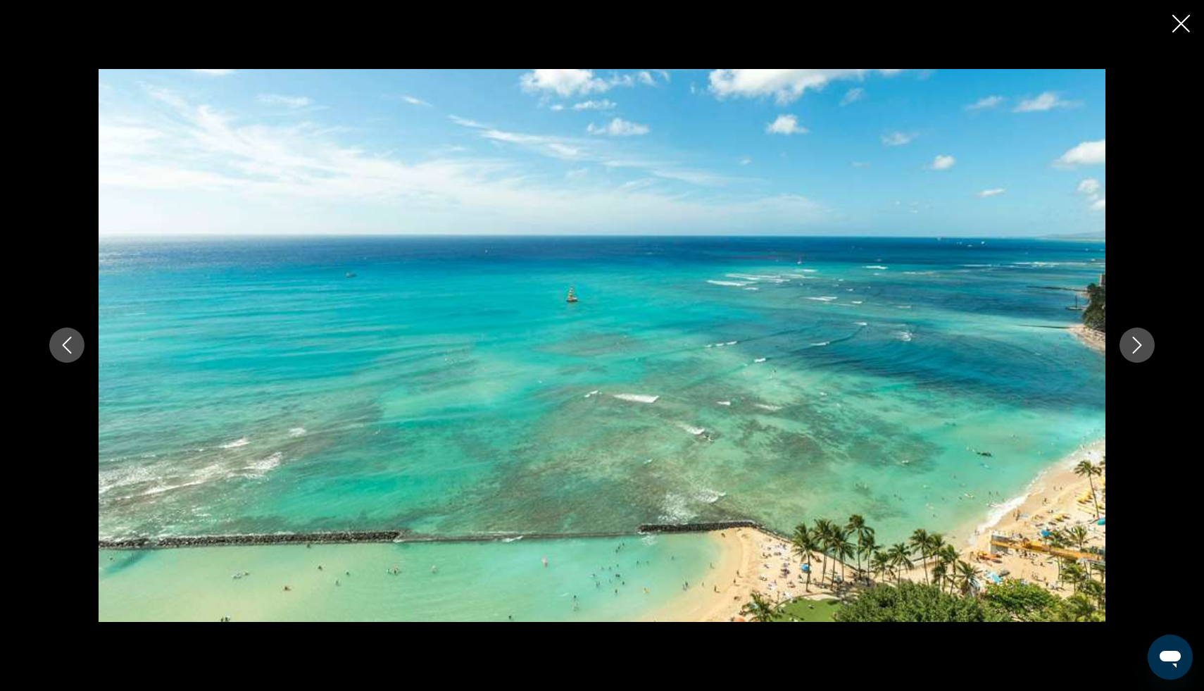
click at [1135, 346] on icon "Next image" at bounding box center [1137, 345] width 17 height 17
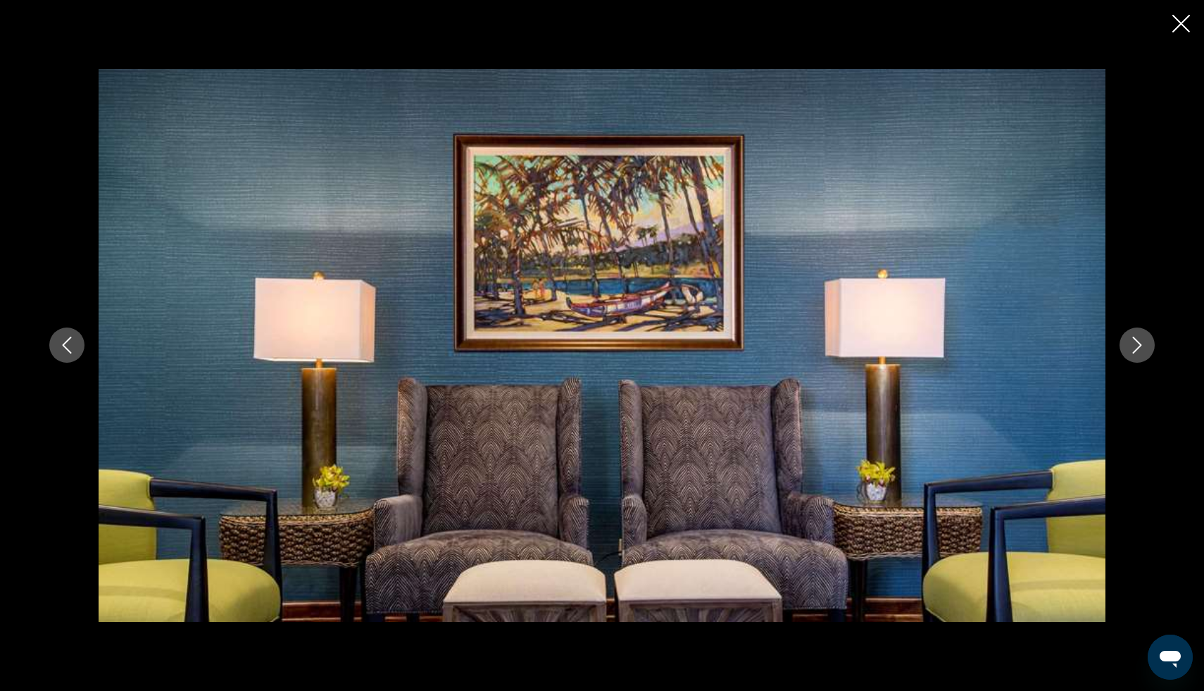
click at [1135, 346] on icon "Next image" at bounding box center [1137, 345] width 17 height 17
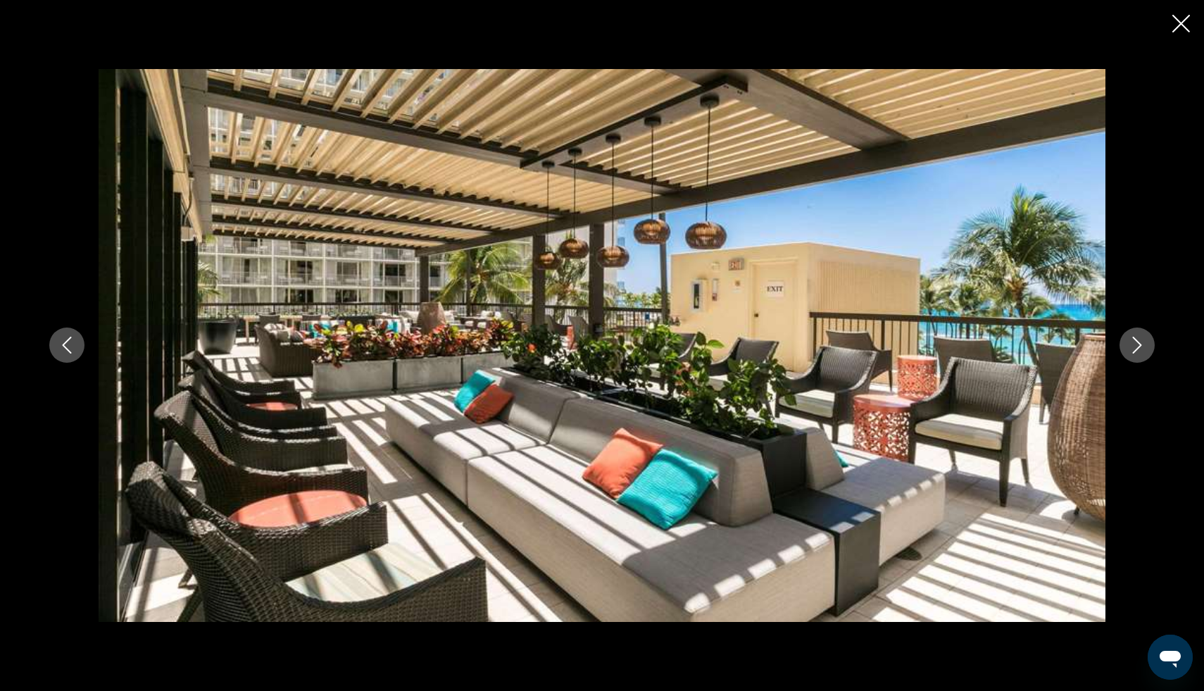
click at [1135, 346] on icon "Next image" at bounding box center [1137, 345] width 17 height 17
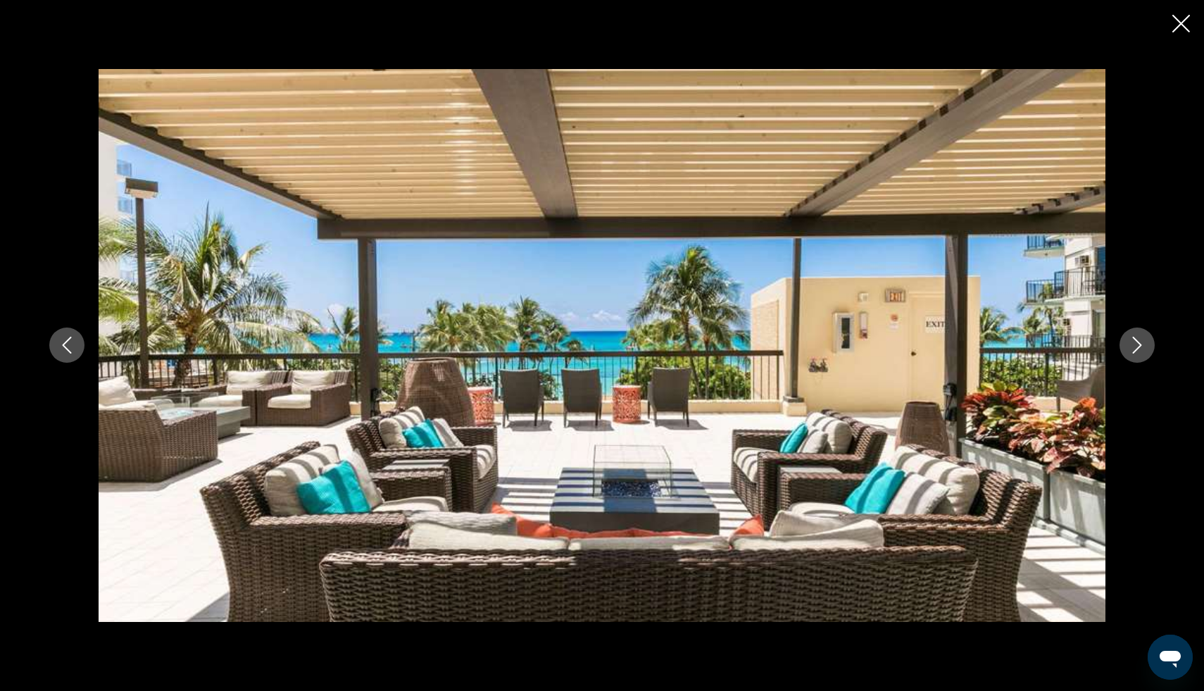
click at [1135, 346] on icon "Next image" at bounding box center [1137, 345] width 17 height 17
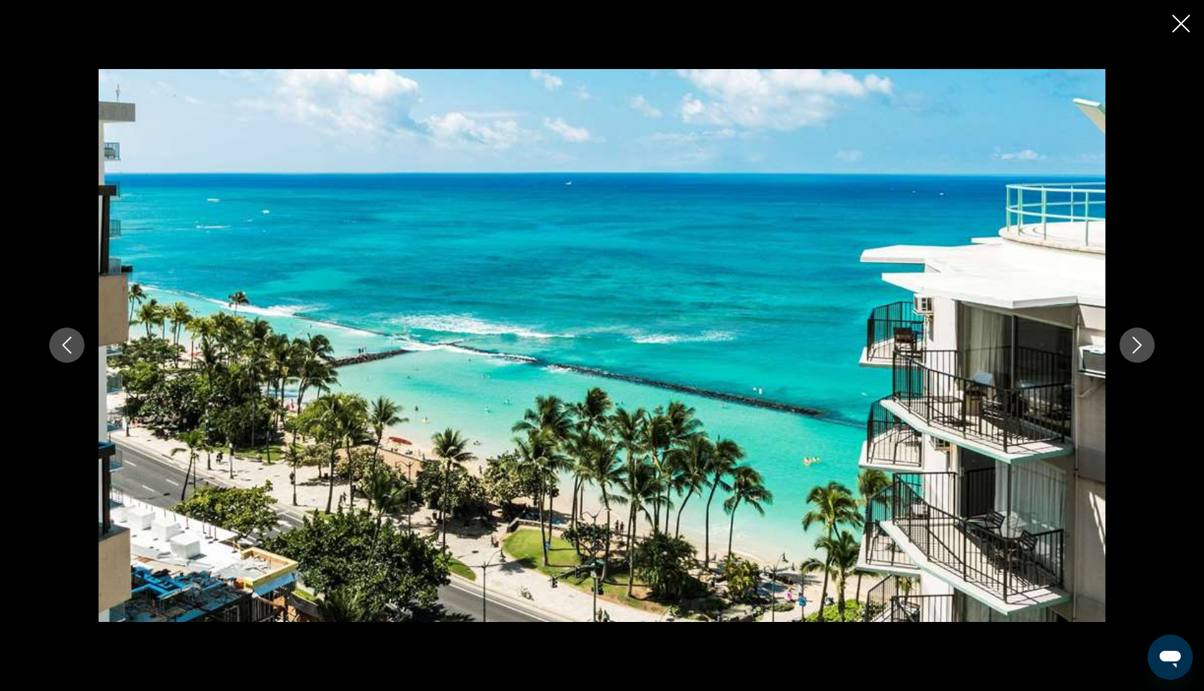
click at [1135, 346] on icon "Next image" at bounding box center [1137, 345] width 17 height 17
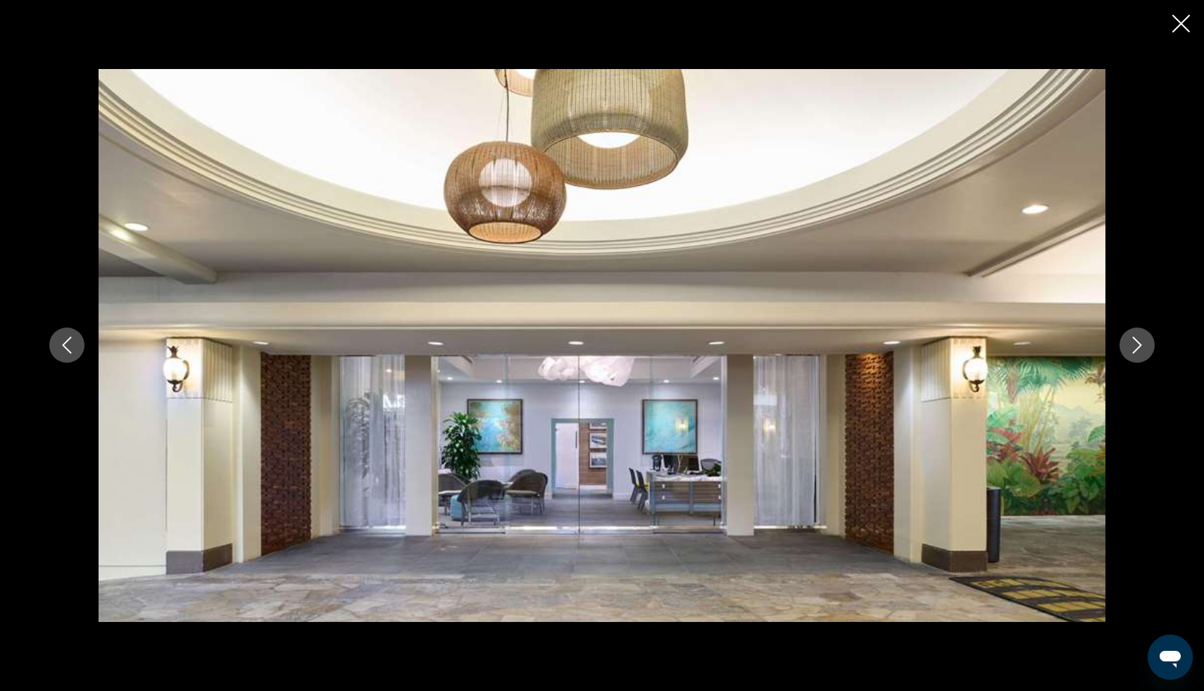
click at [73, 350] on icon "Previous image" at bounding box center [66, 345] width 17 height 17
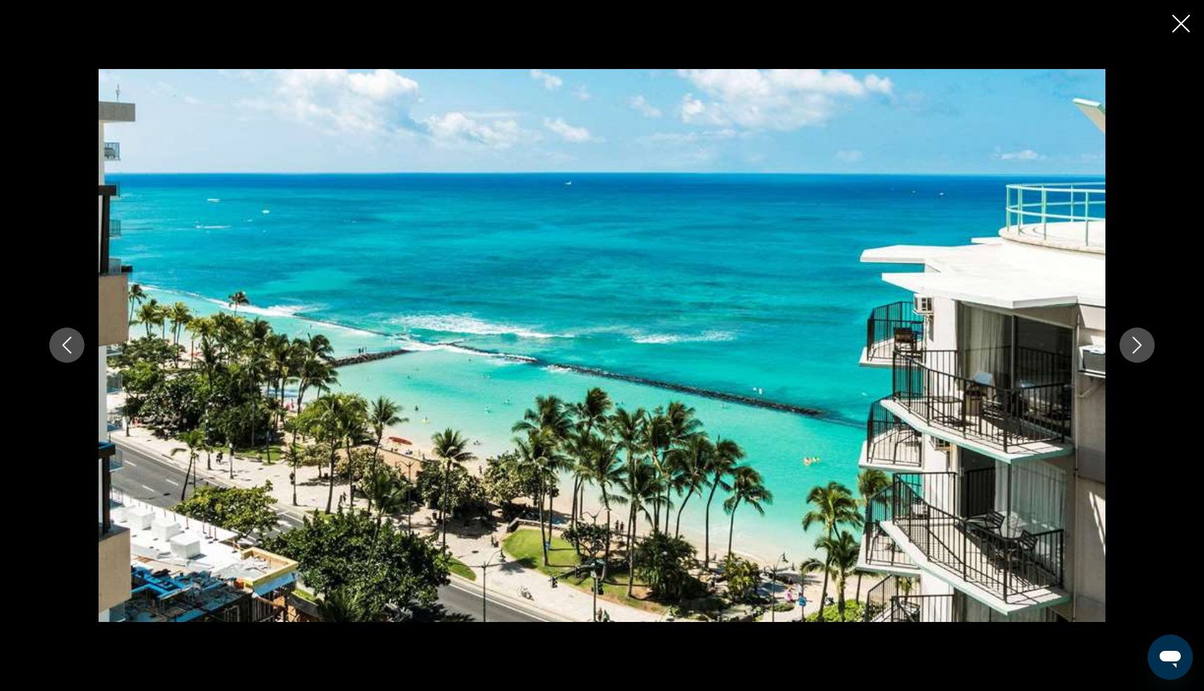
click at [1124, 351] on button "Next image" at bounding box center [1136, 344] width 35 height 35
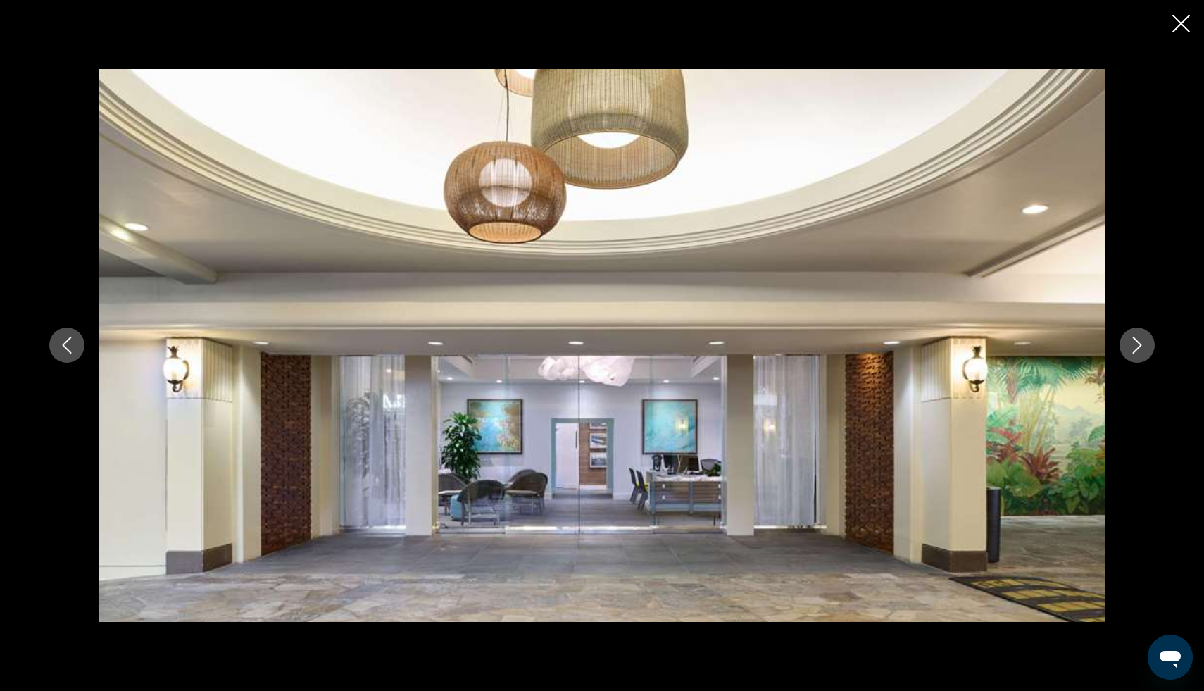
click at [1124, 351] on button "Next image" at bounding box center [1136, 344] width 35 height 35
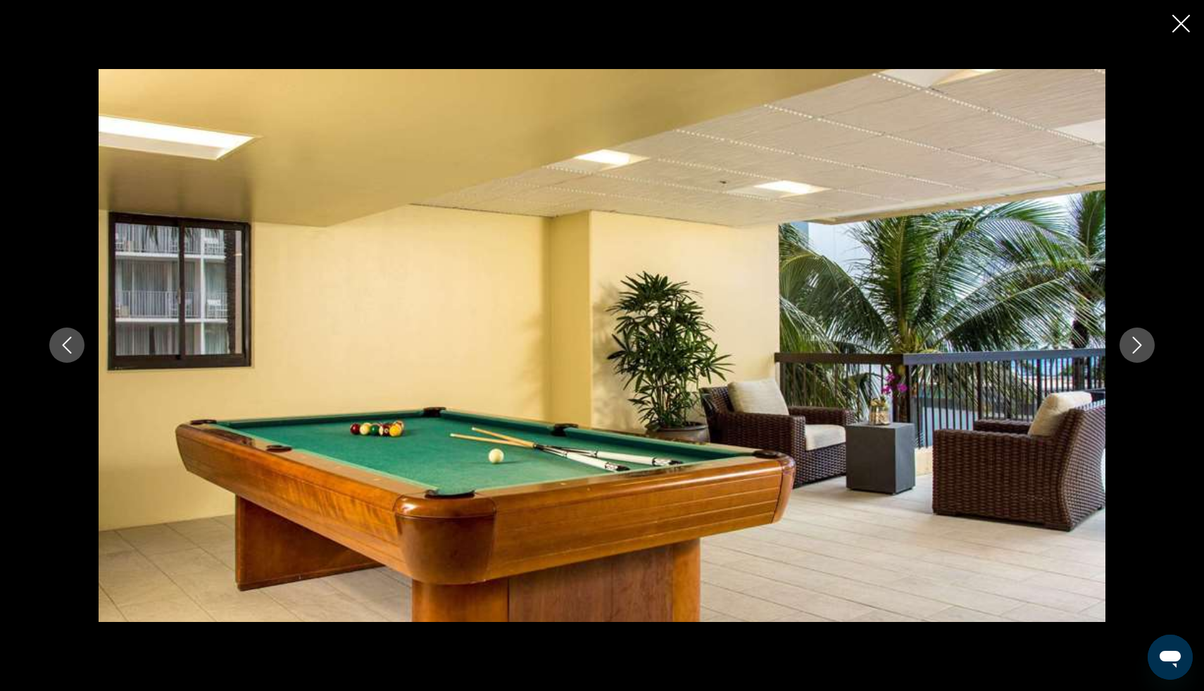
click at [1124, 351] on button "Next image" at bounding box center [1136, 344] width 35 height 35
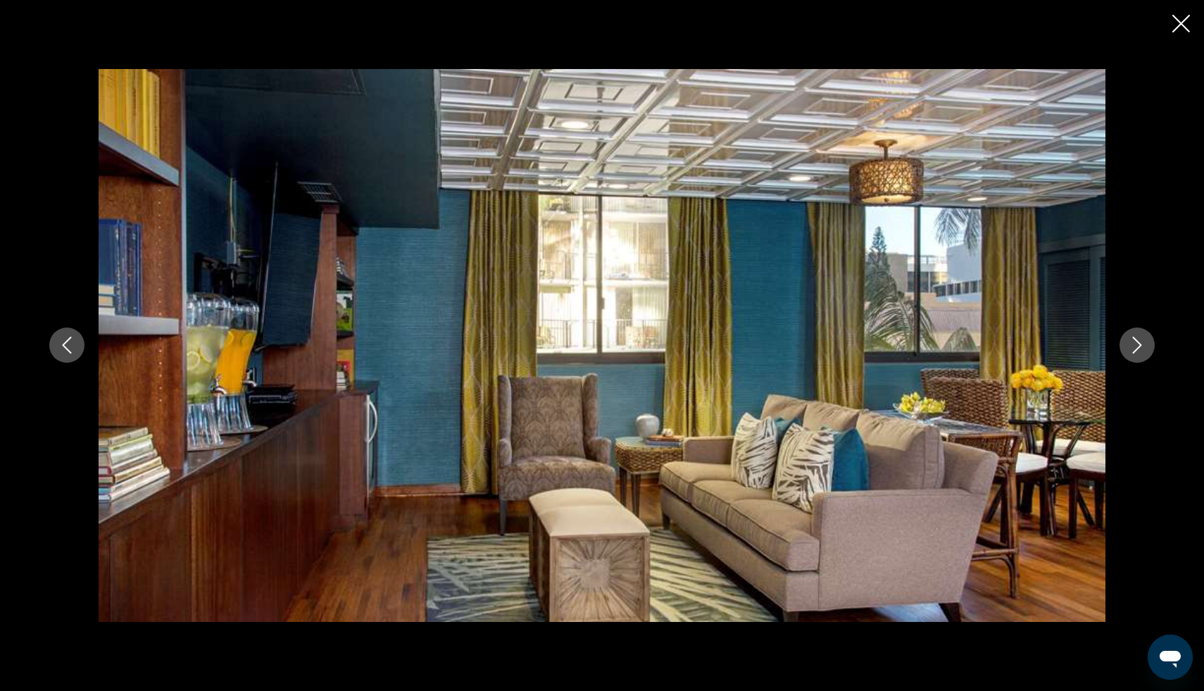
click at [1124, 351] on button "Next image" at bounding box center [1136, 344] width 35 height 35
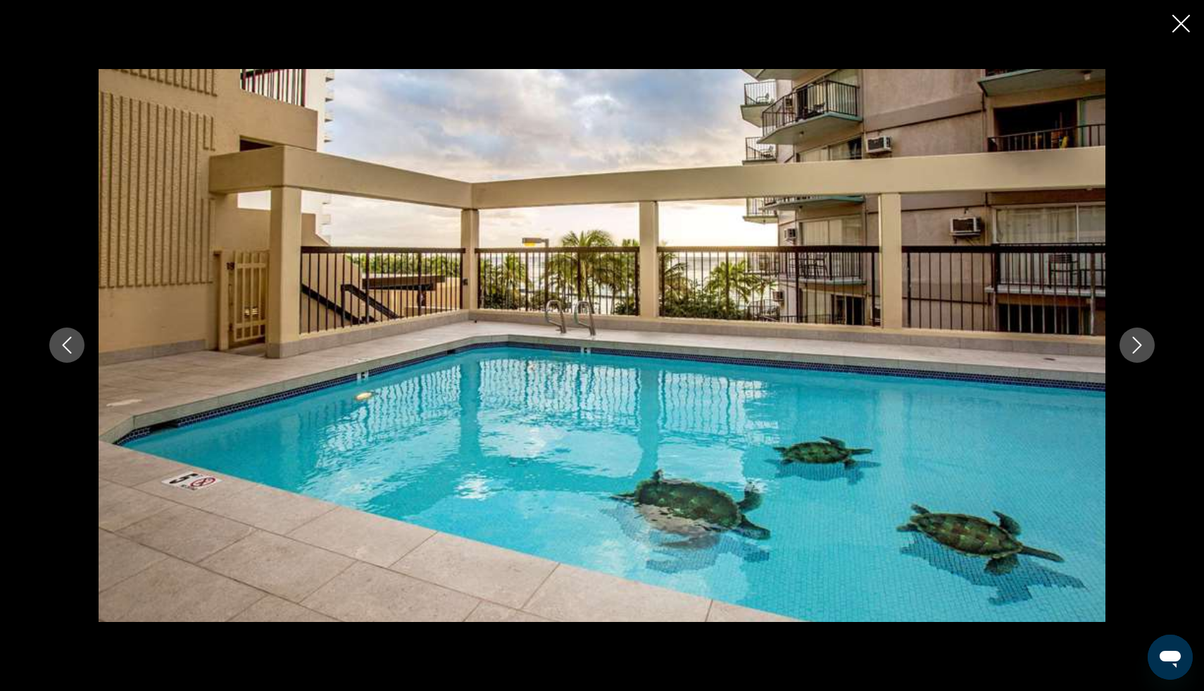
click at [1124, 351] on button "Next image" at bounding box center [1136, 344] width 35 height 35
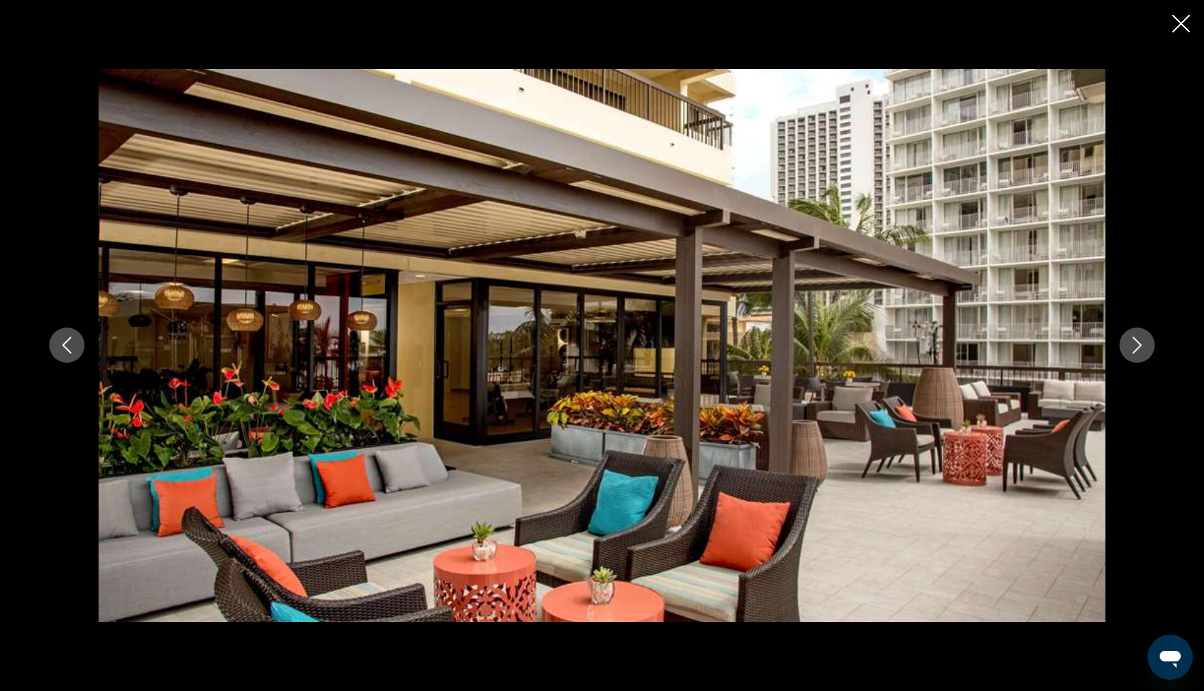
click at [1124, 351] on button "Next image" at bounding box center [1136, 344] width 35 height 35
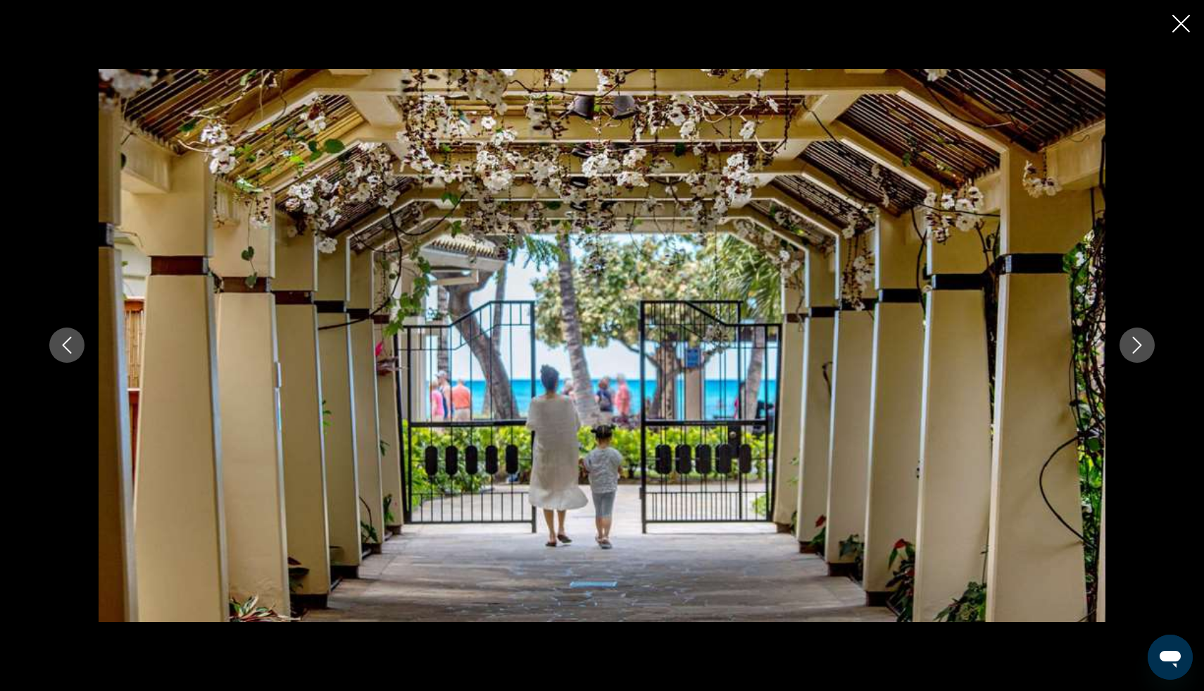
click at [1124, 351] on button "Next image" at bounding box center [1136, 344] width 35 height 35
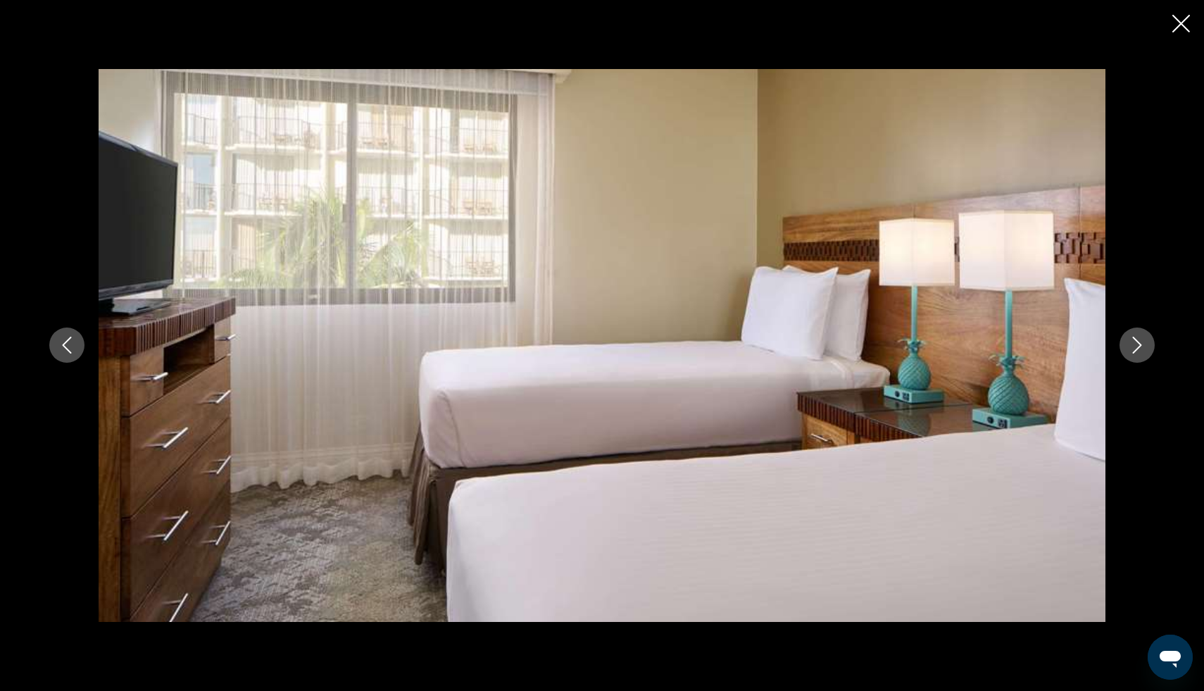
click at [1124, 351] on button "Next image" at bounding box center [1136, 344] width 35 height 35
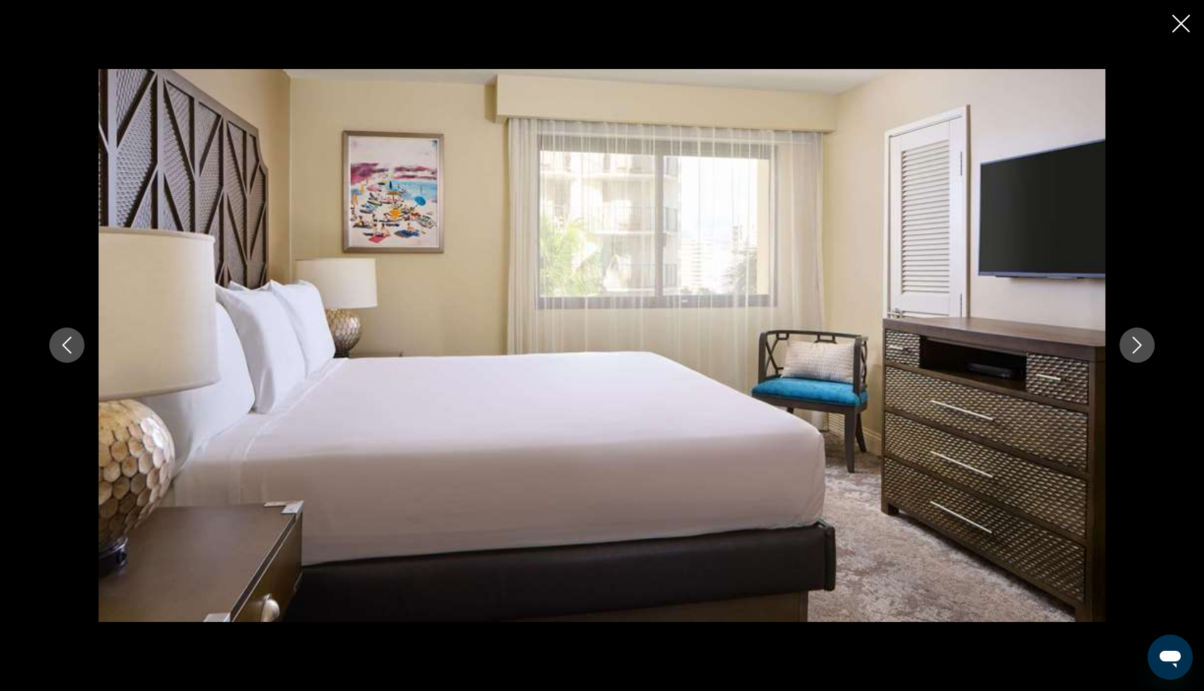
click at [1124, 351] on button "Next image" at bounding box center [1136, 344] width 35 height 35
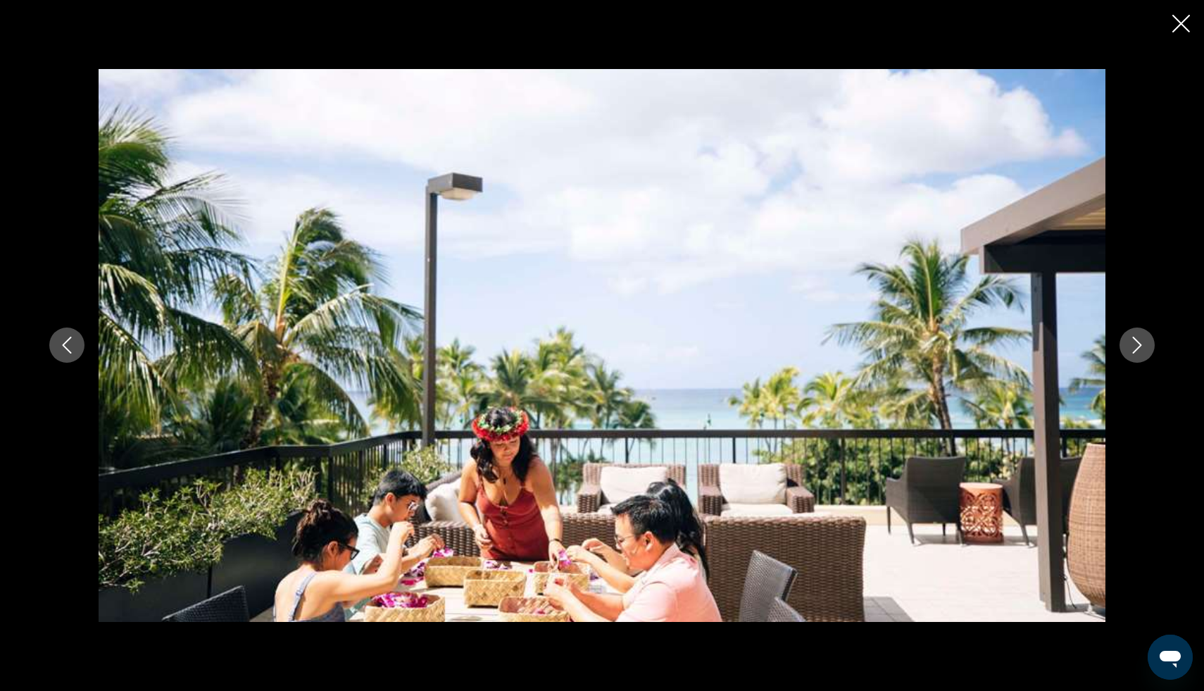
click at [1124, 351] on button "Next image" at bounding box center [1136, 344] width 35 height 35
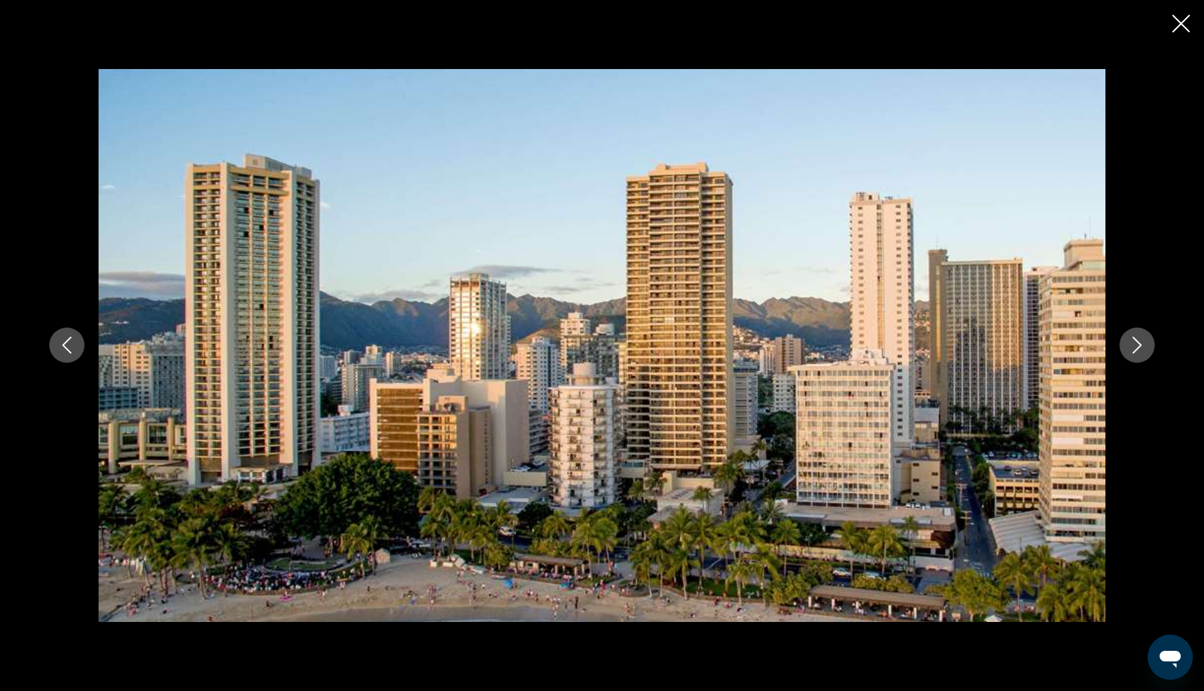
click at [1124, 351] on button "Next image" at bounding box center [1136, 344] width 35 height 35
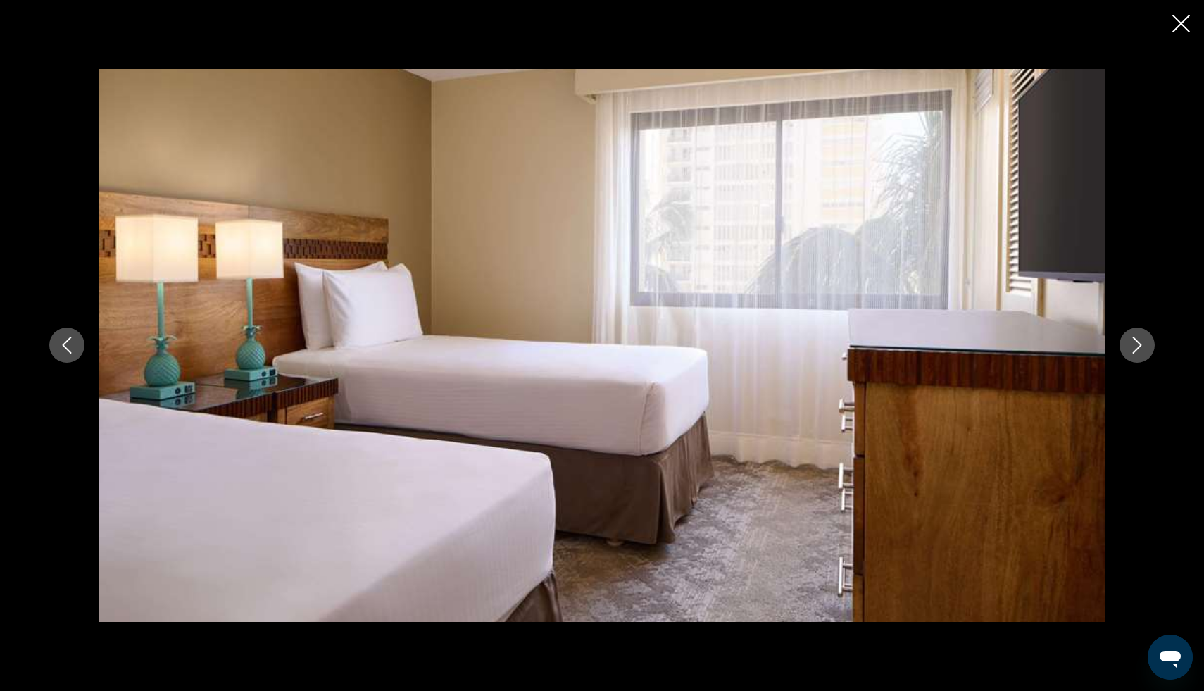
click at [1124, 351] on button "Next image" at bounding box center [1136, 344] width 35 height 35
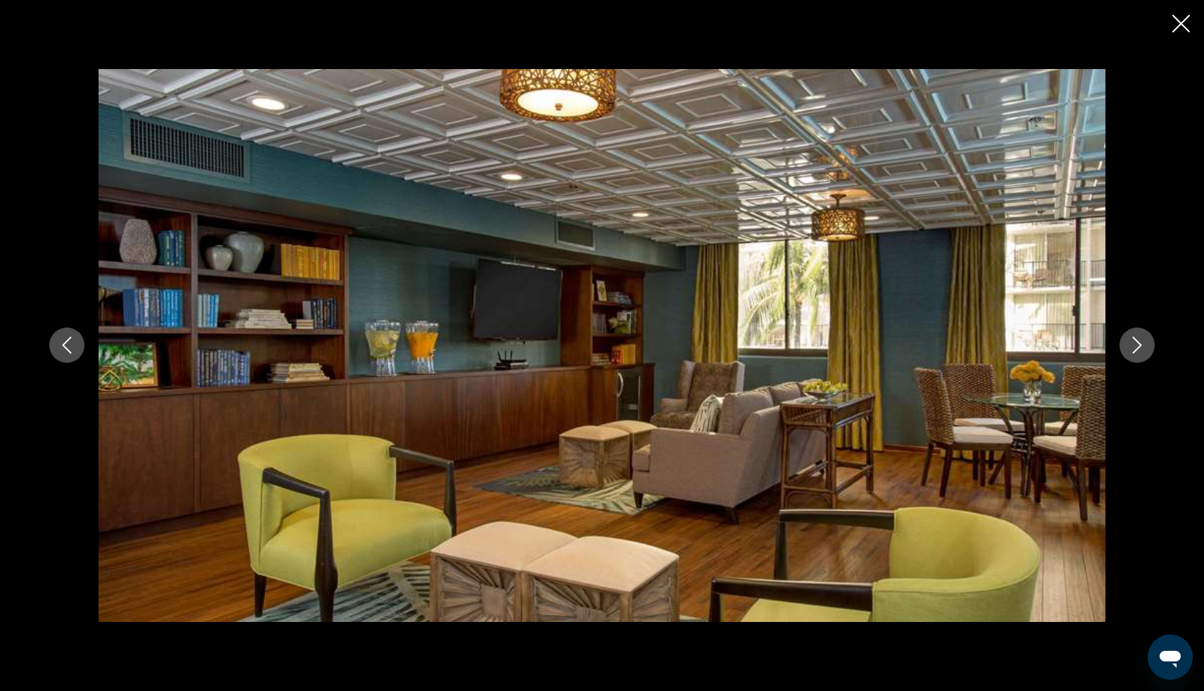
click at [1124, 351] on button "Next image" at bounding box center [1136, 344] width 35 height 35
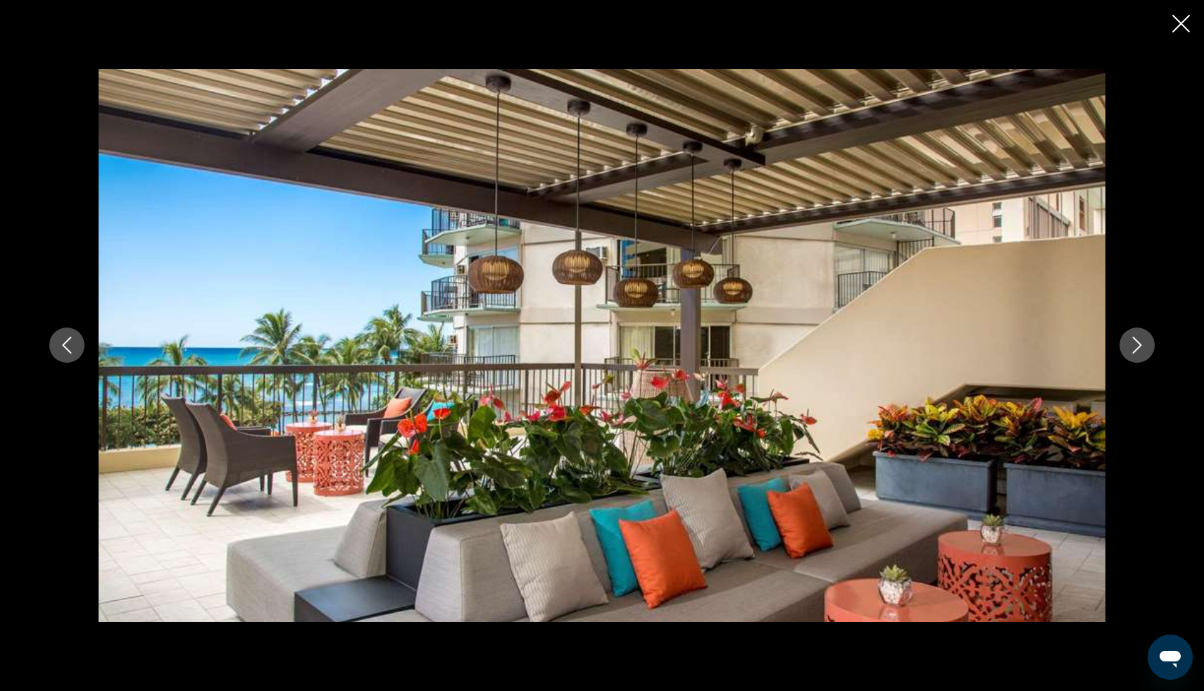
click at [1124, 351] on button "Next image" at bounding box center [1136, 344] width 35 height 35
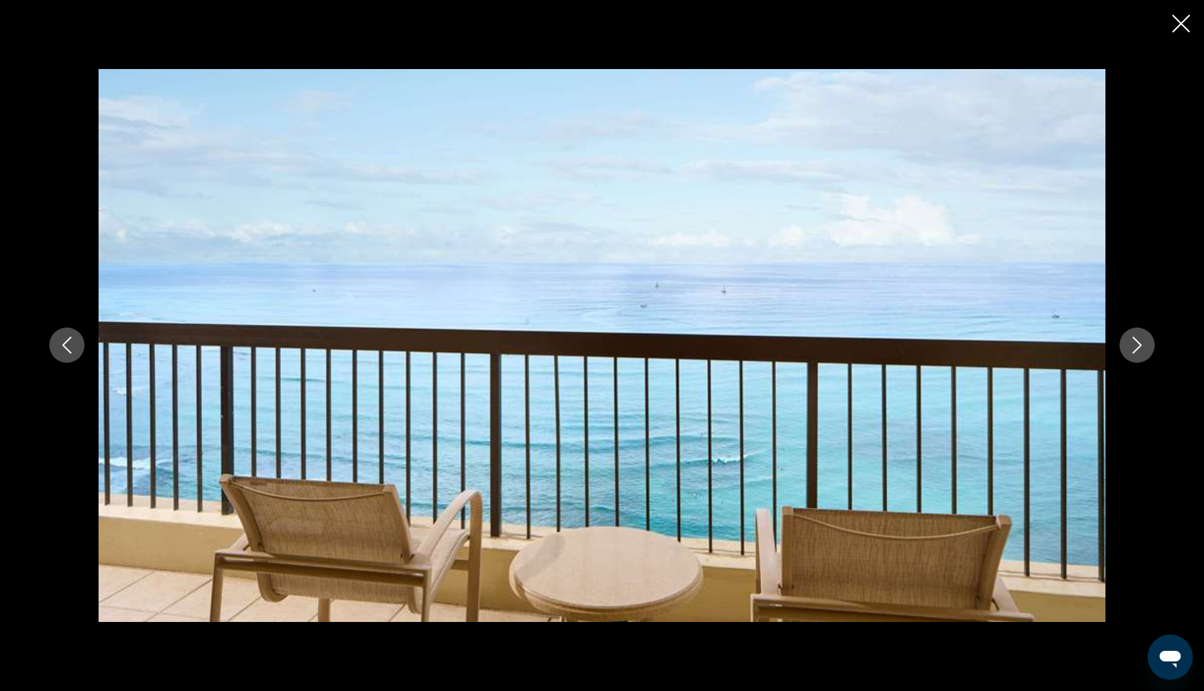
click at [1124, 351] on button "Next image" at bounding box center [1136, 344] width 35 height 35
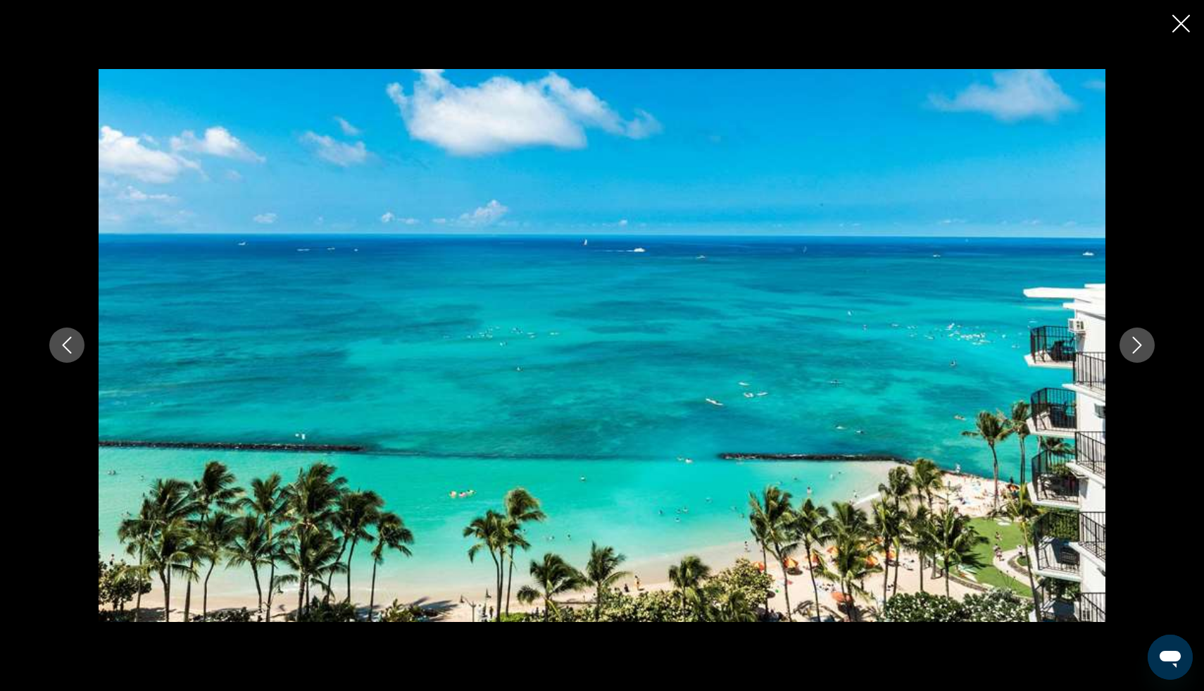
click at [1124, 351] on button "Next image" at bounding box center [1136, 344] width 35 height 35
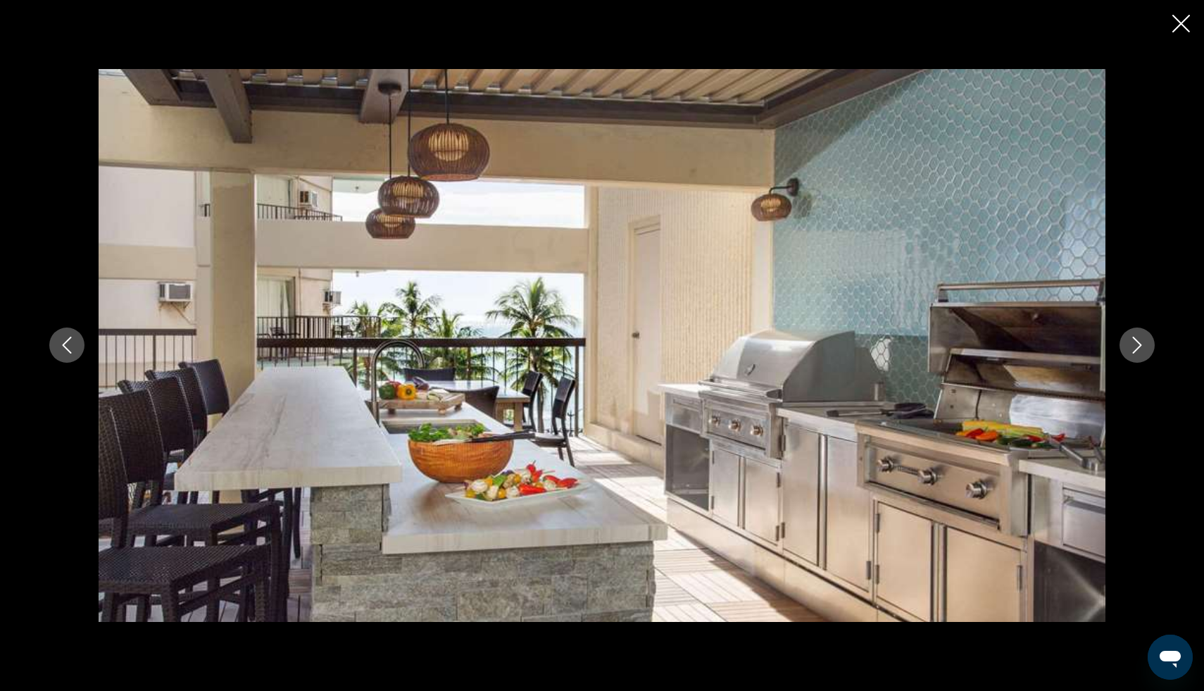
click at [1124, 351] on button "Next image" at bounding box center [1136, 344] width 35 height 35
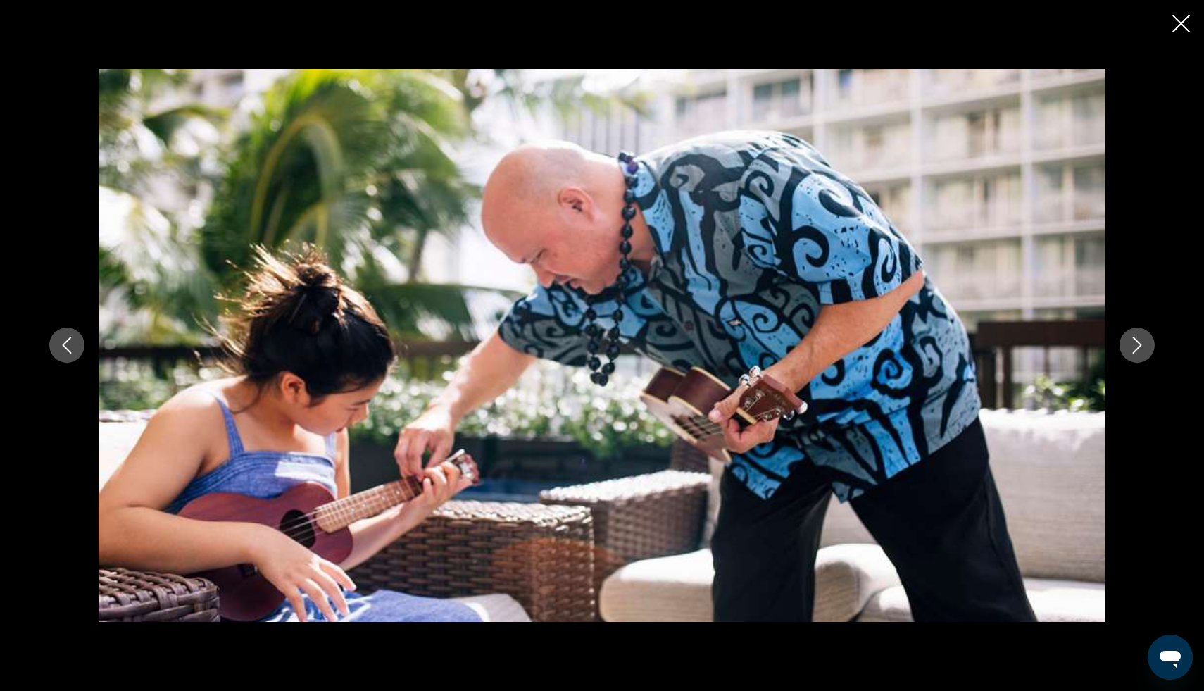
click at [63, 346] on icon "Previous image" at bounding box center [66, 345] width 17 height 17
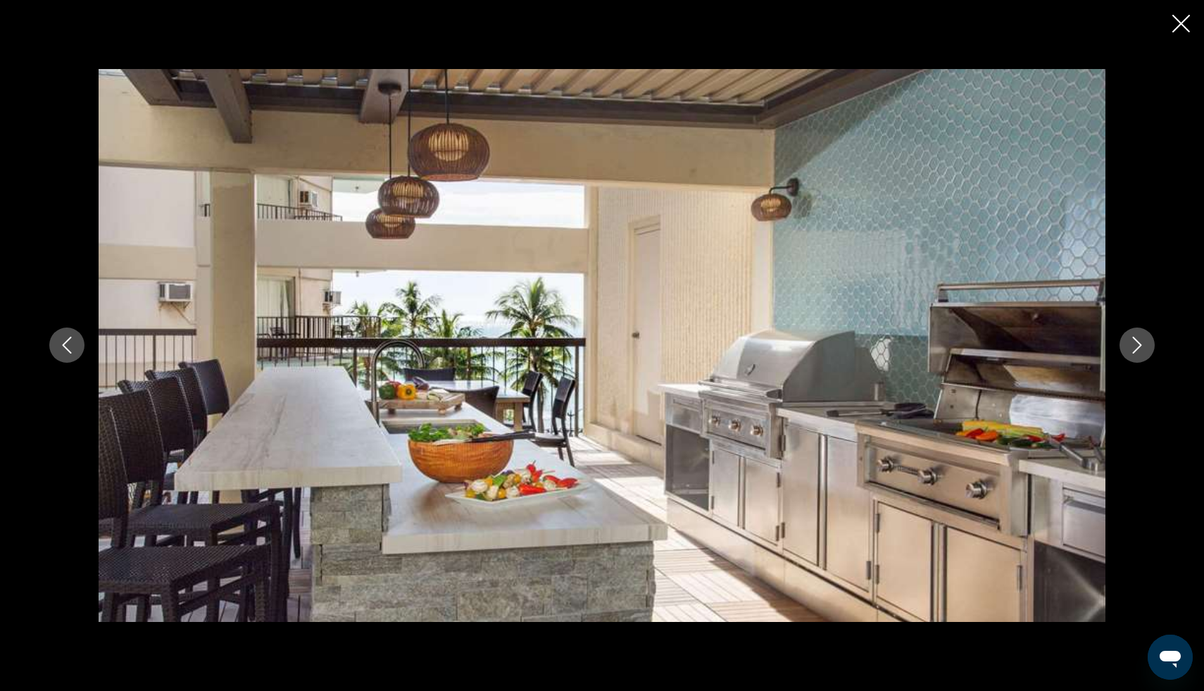
click at [1140, 349] on icon "Next image" at bounding box center [1137, 345] width 17 height 17
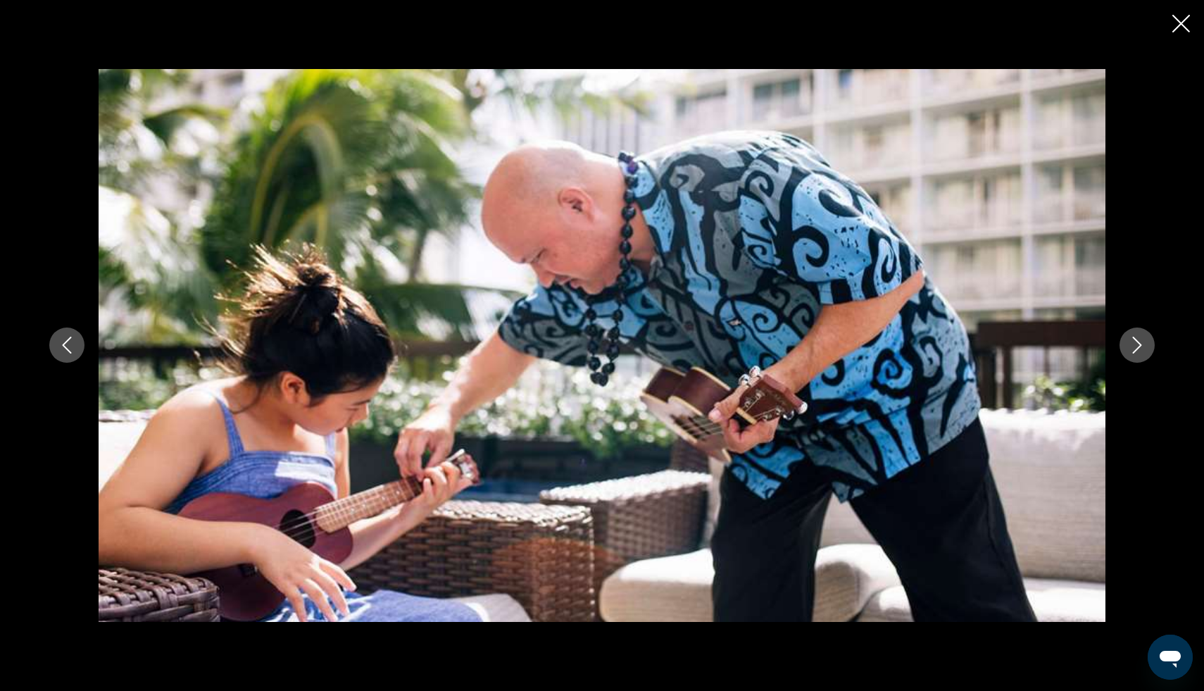
click at [1140, 349] on icon "Next image" at bounding box center [1137, 345] width 17 height 17
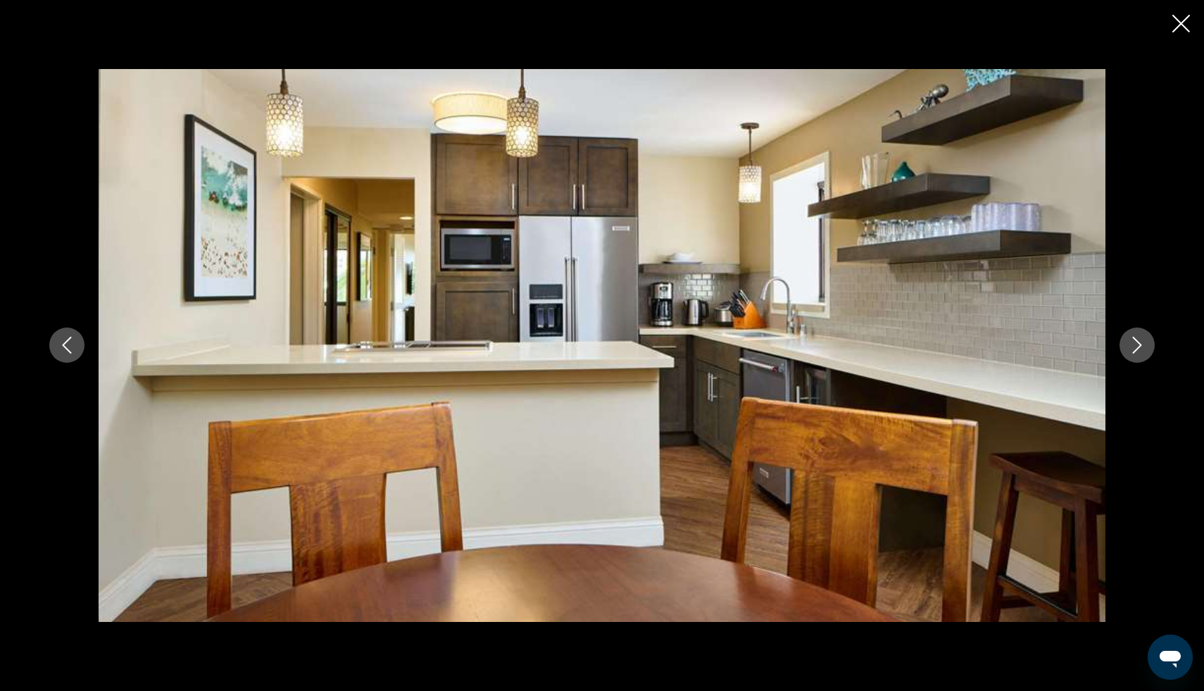
click at [1140, 349] on icon "Next image" at bounding box center [1137, 345] width 17 height 17
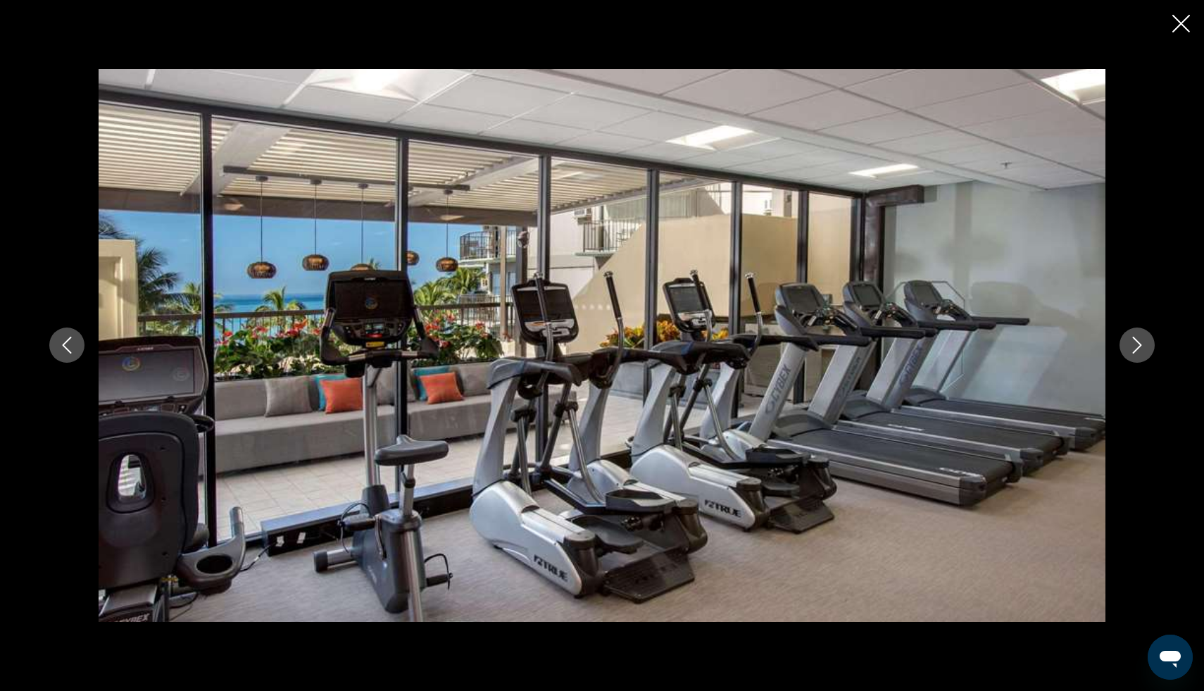
click at [59, 344] on icon "Previous image" at bounding box center [66, 345] width 17 height 17
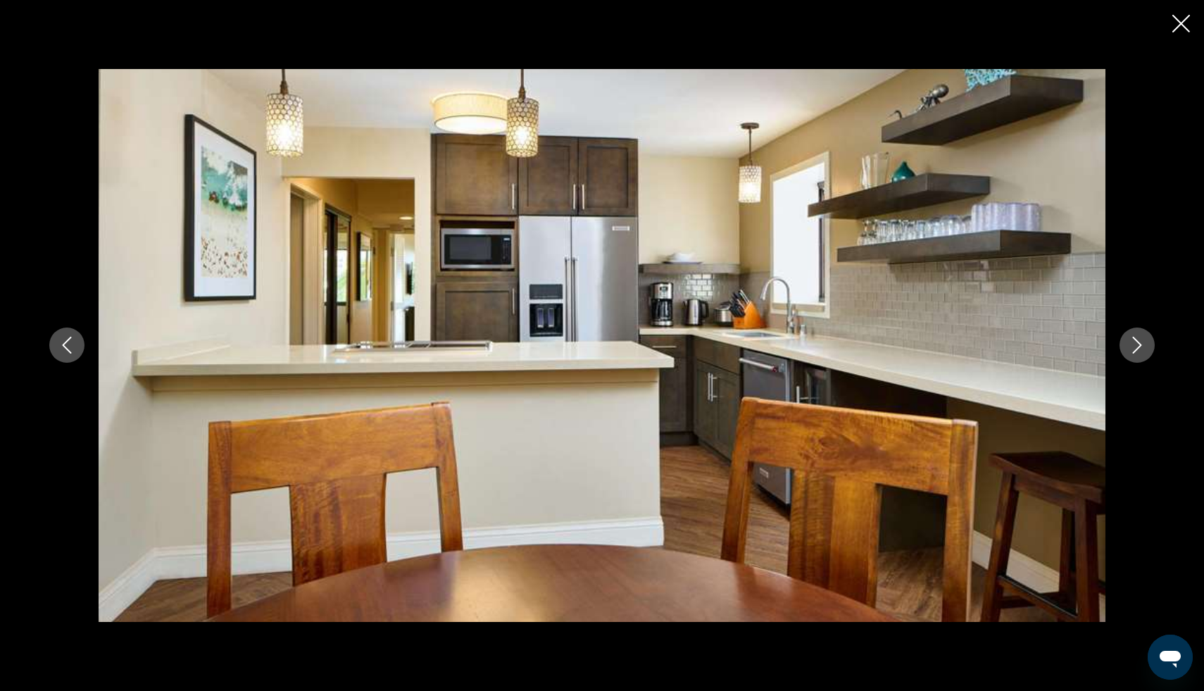
click at [1148, 348] on button "Next image" at bounding box center [1136, 344] width 35 height 35
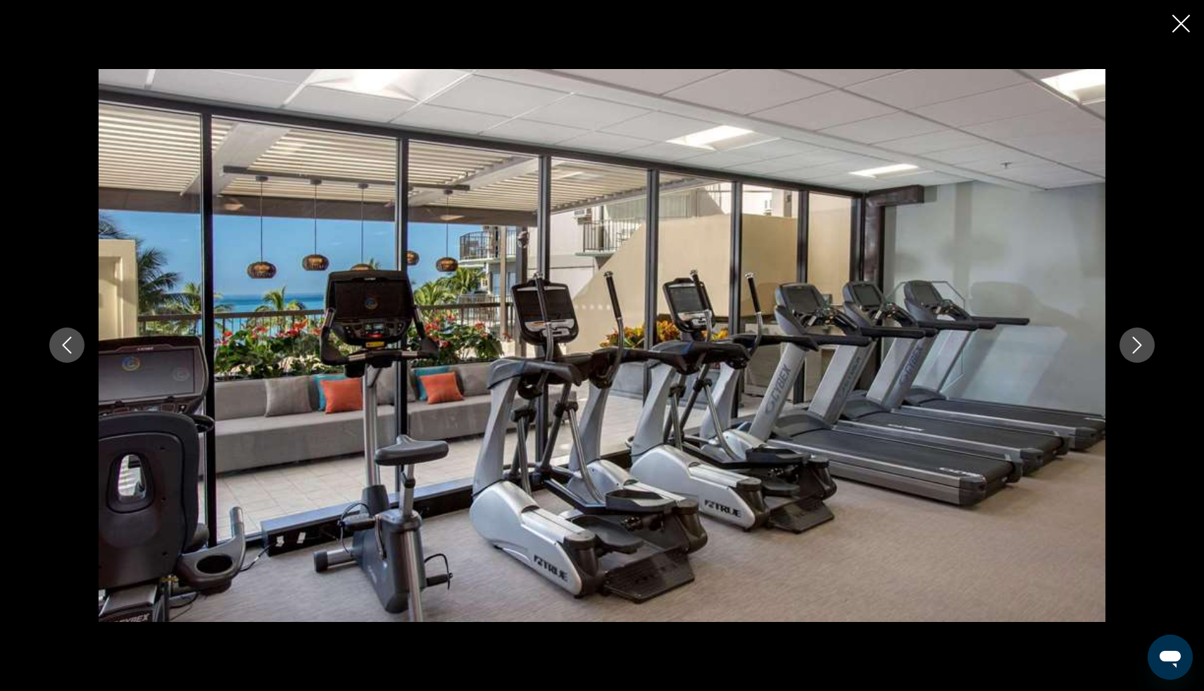
click at [1148, 348] on button "Next image" at bounding box center [1136, 344] width 35 height 35
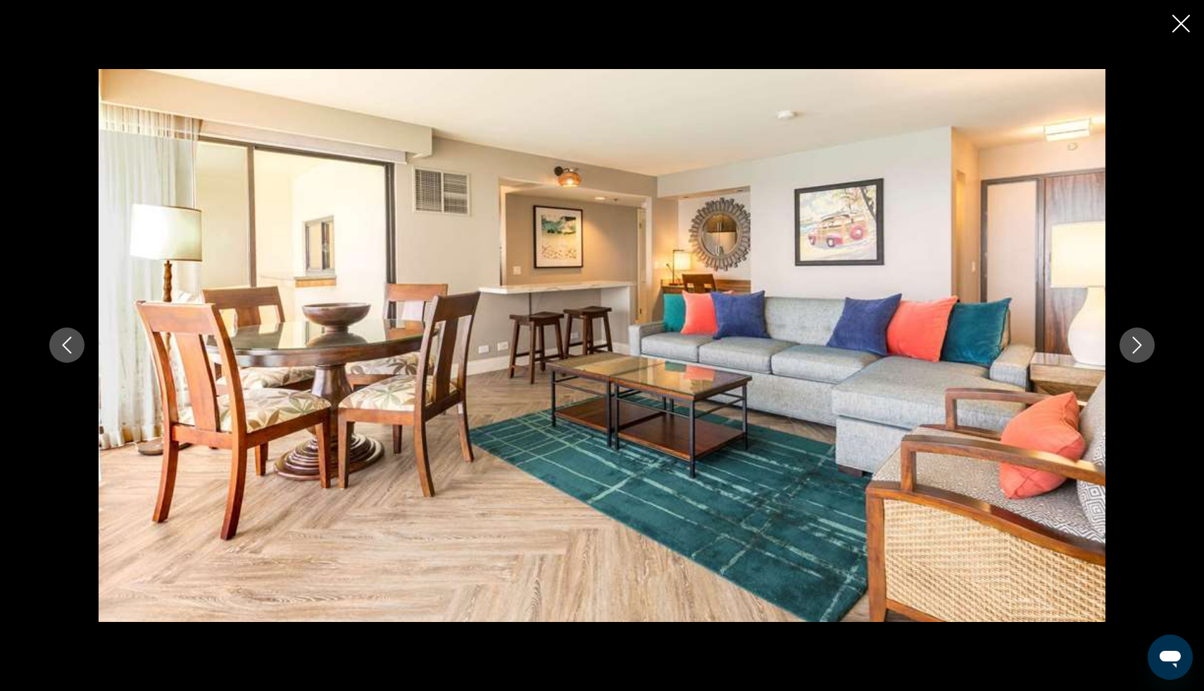
click at [1148, 348] on button "Next image" at bounding box center [1136, 344] width 35 height 35
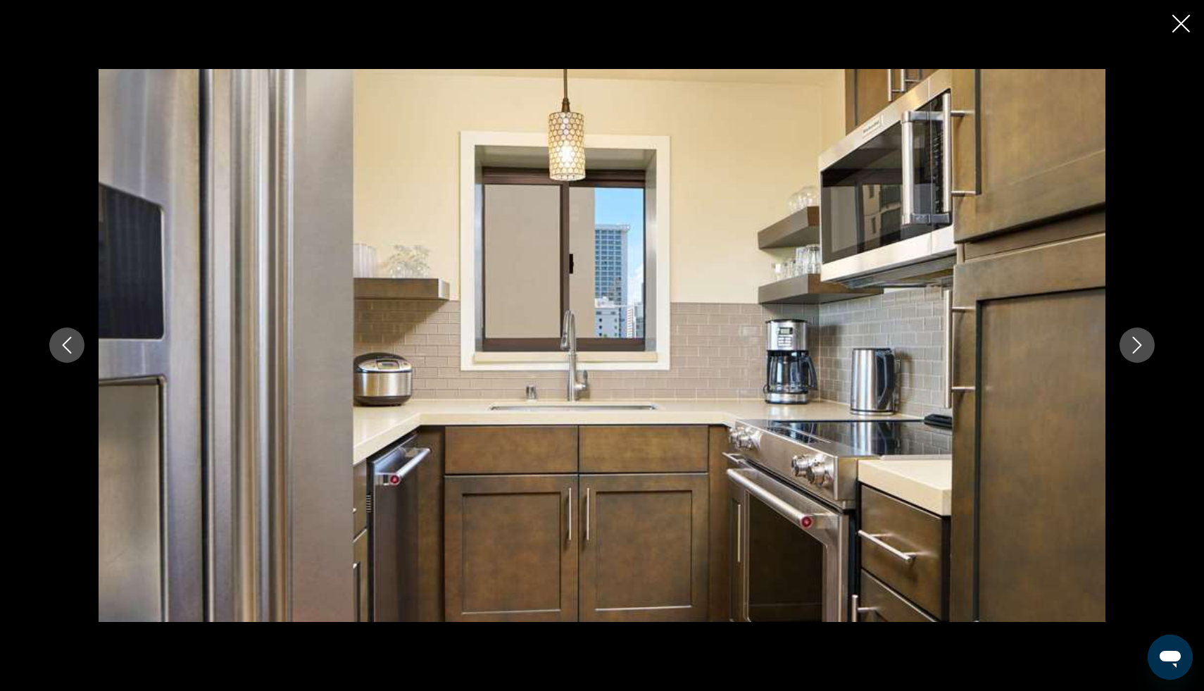
click at [1148, 348] on button "Next image" at bounding box center [1136, 344] width 35 height 35
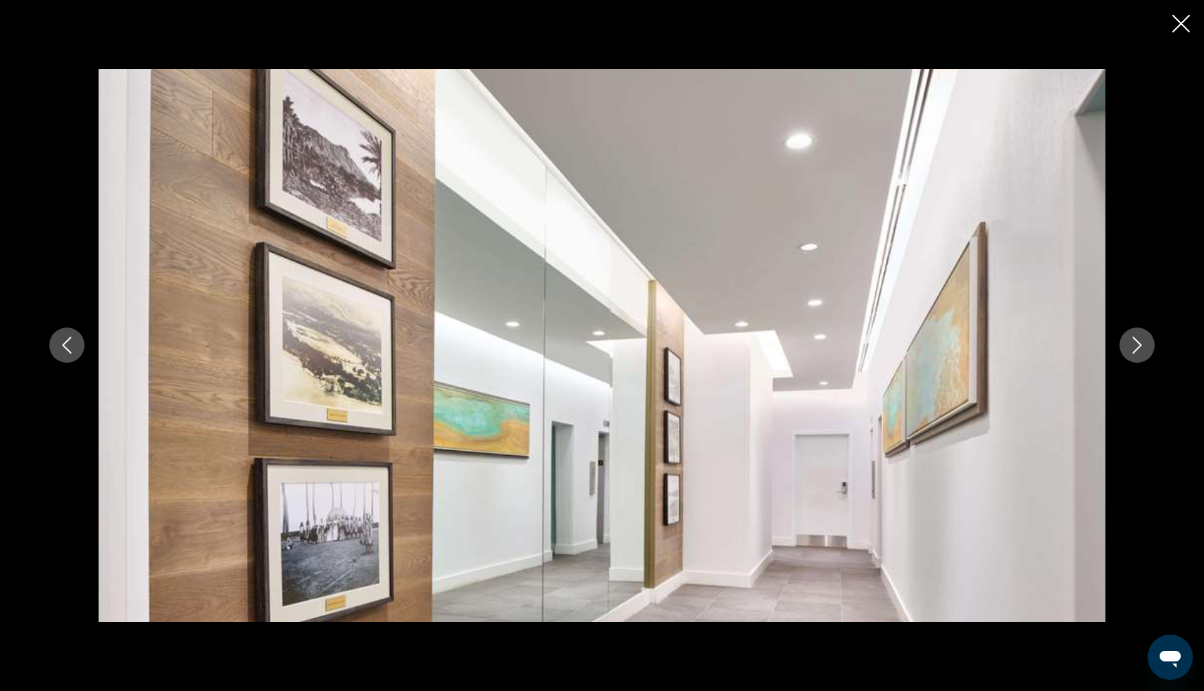
click at [1148, 348] on button "Next image" at bounding box center [1136, 344] width 35 height 35
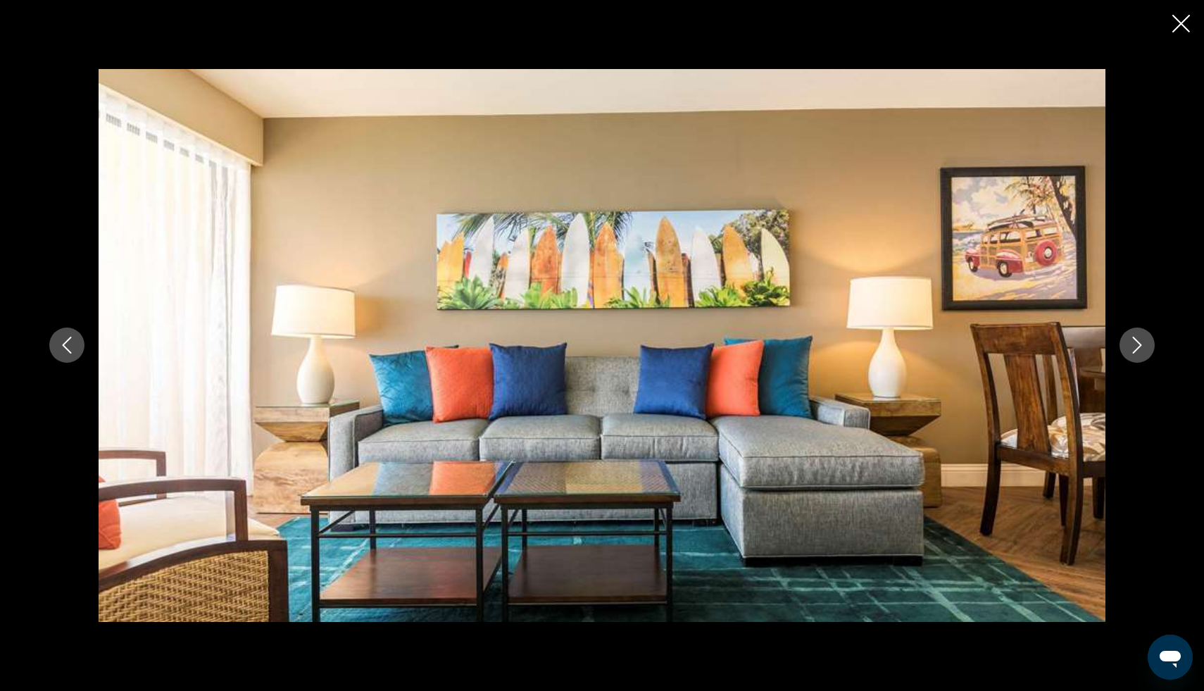
click at [1148, 348] on button "Next image" at bounding box center [1136, 344] width 35 height 35
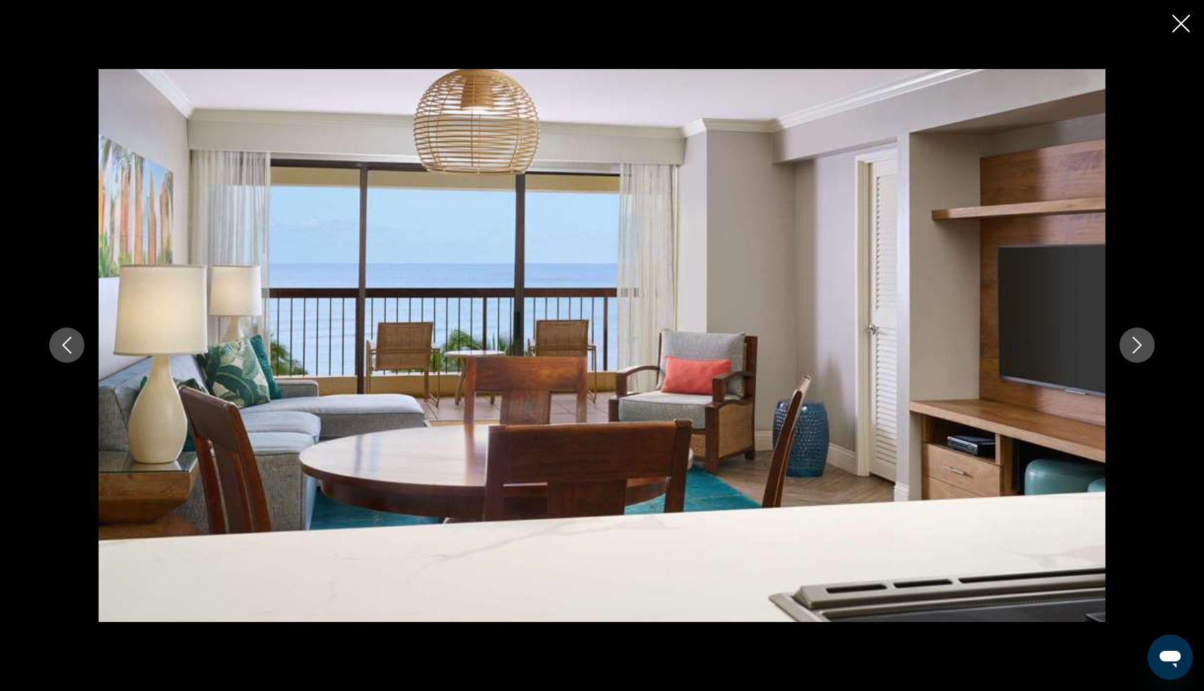
click at [1148, 348] on button "Next image" at bounding box center [1136, 344] width 35 height 35
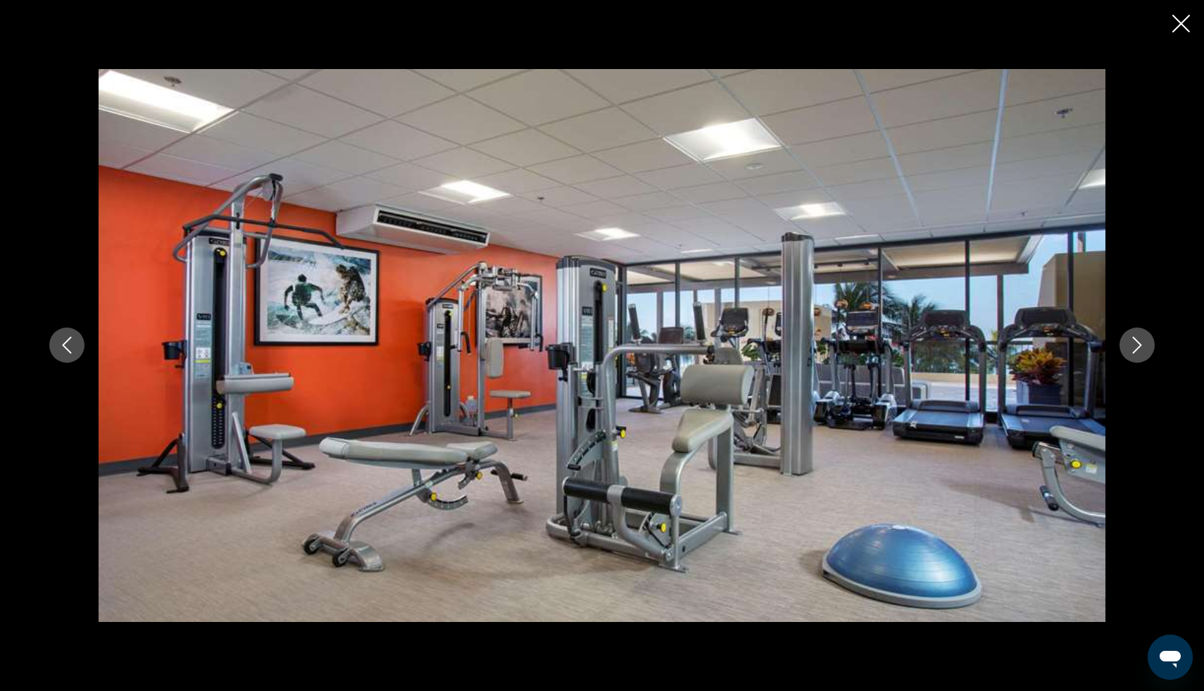
click at [1183, 18] on icon "Close slideshow" at bounding box center [1181, 24] width 18 height 18
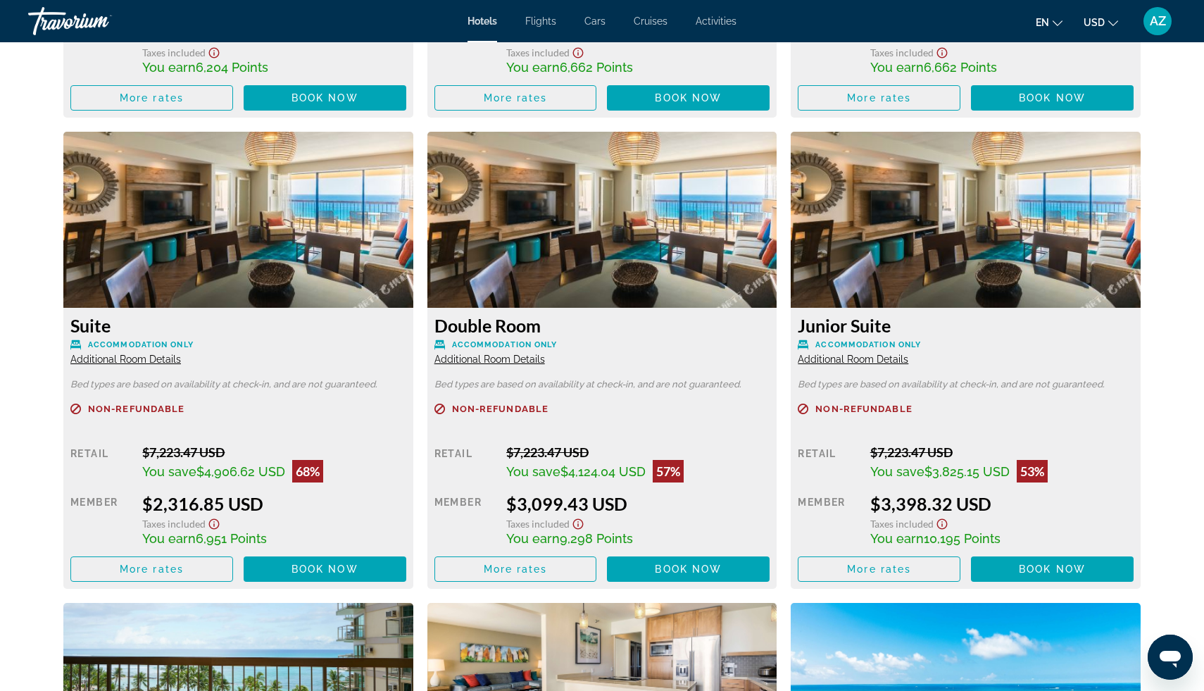
scroll to position [3330, 0]
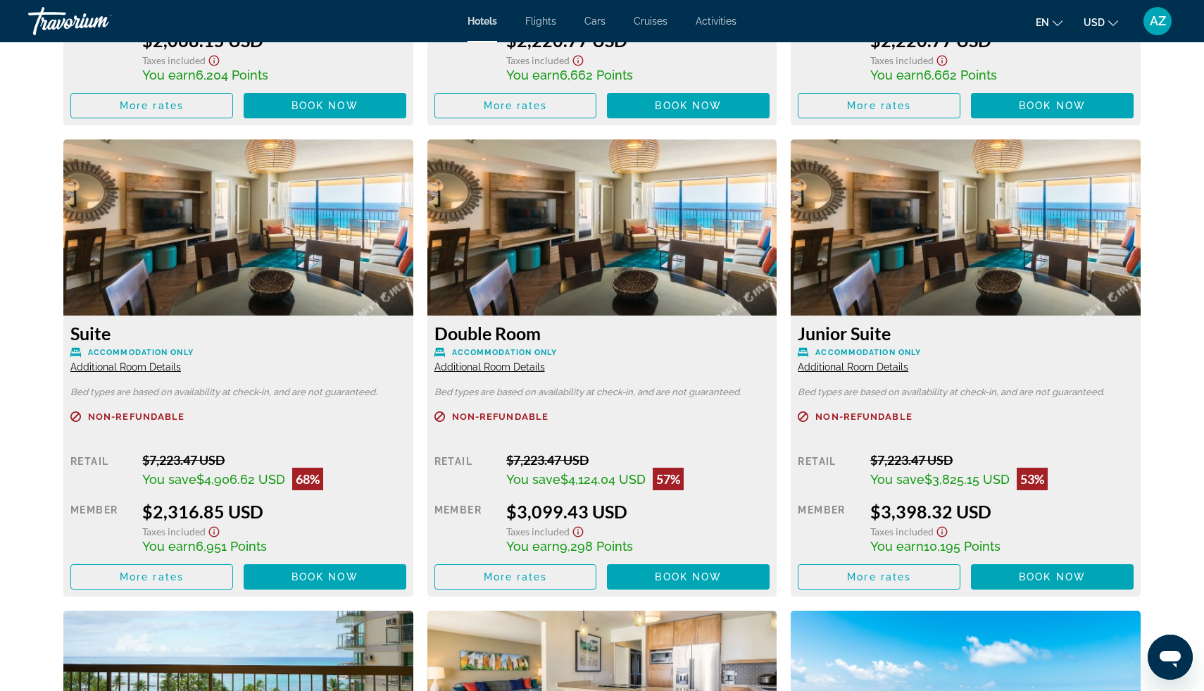
click at [875, 373] on div "Junior Suite Accommodation Only Additional Room Details Bed types are based on …" at bounding box center [966, 455] width 350 height 281
click at [879, 370] on span "Additional Room Details" at bounding box center [853, 366] width 111 height 11
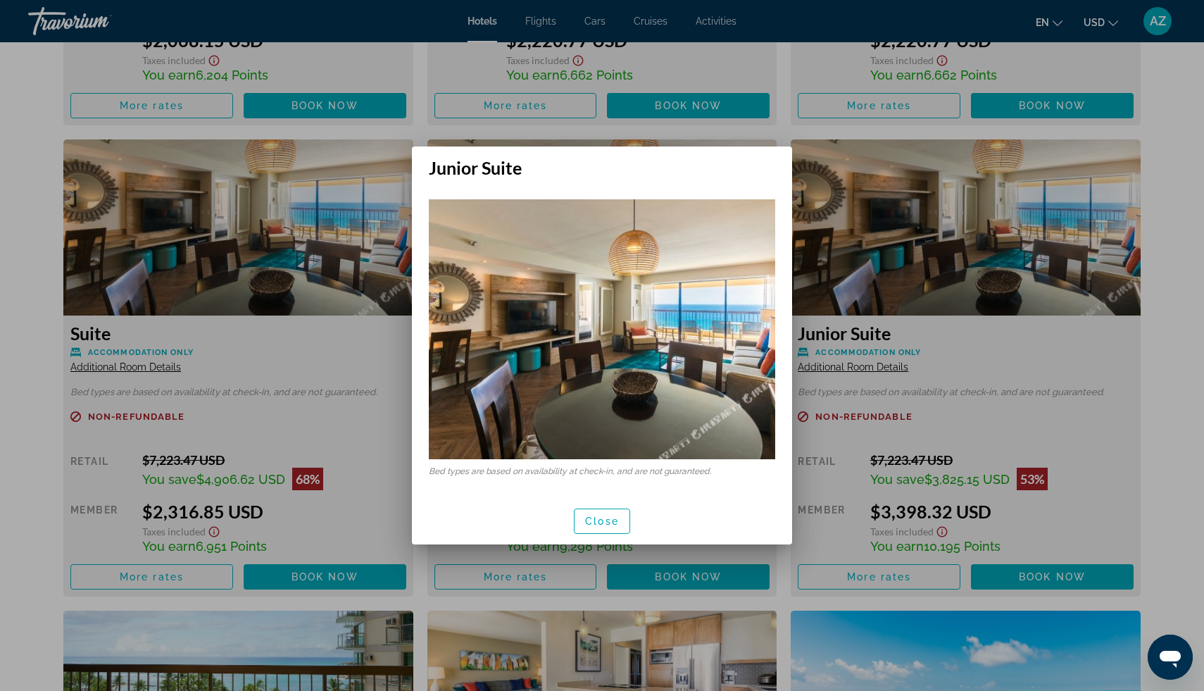
scroll to position [0, 0]
click at [591, 512] on span "button" at bounding box center [601, 521] width 55 height 34
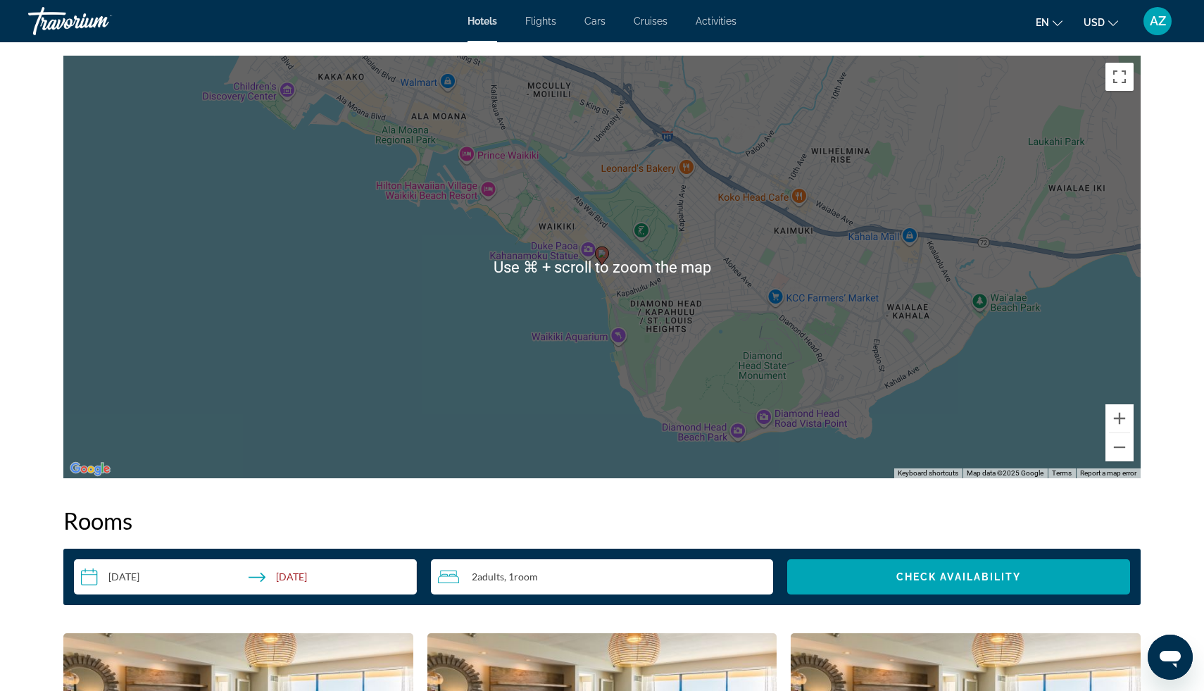
scroll to position [1395, 0]
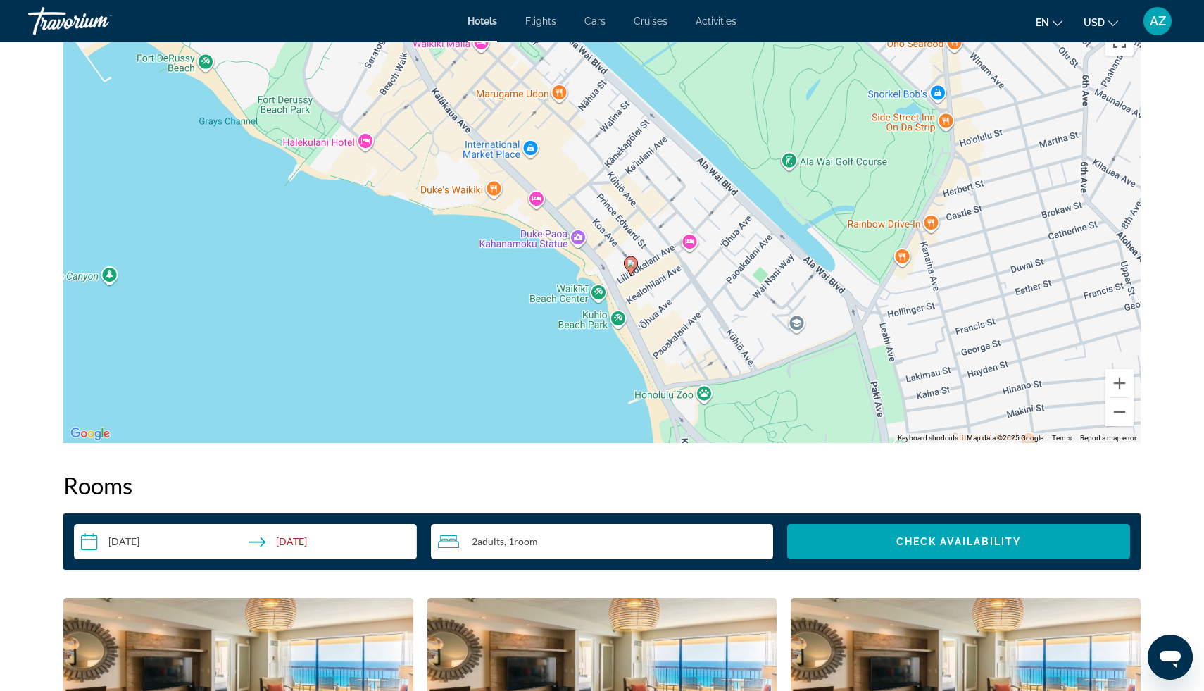
drag, startPoint x: 277, startPoint y: 306, endPoint x: 558, endPoint y: 392, distance: 293.7
click at [558, 392] on div "To activate drag with keyboard, press Alt + Enter. Once in keyboard drag state,…" at bounding box center [601, 231] width 1077 height 422
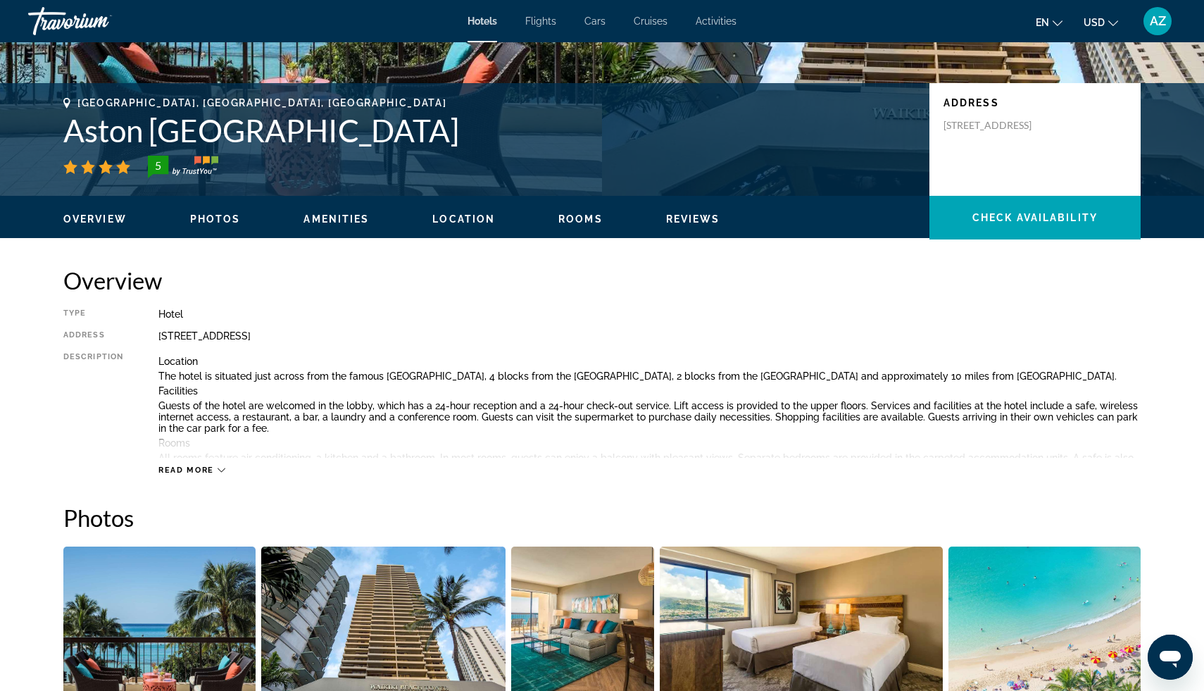
scroll to position [0, 0]
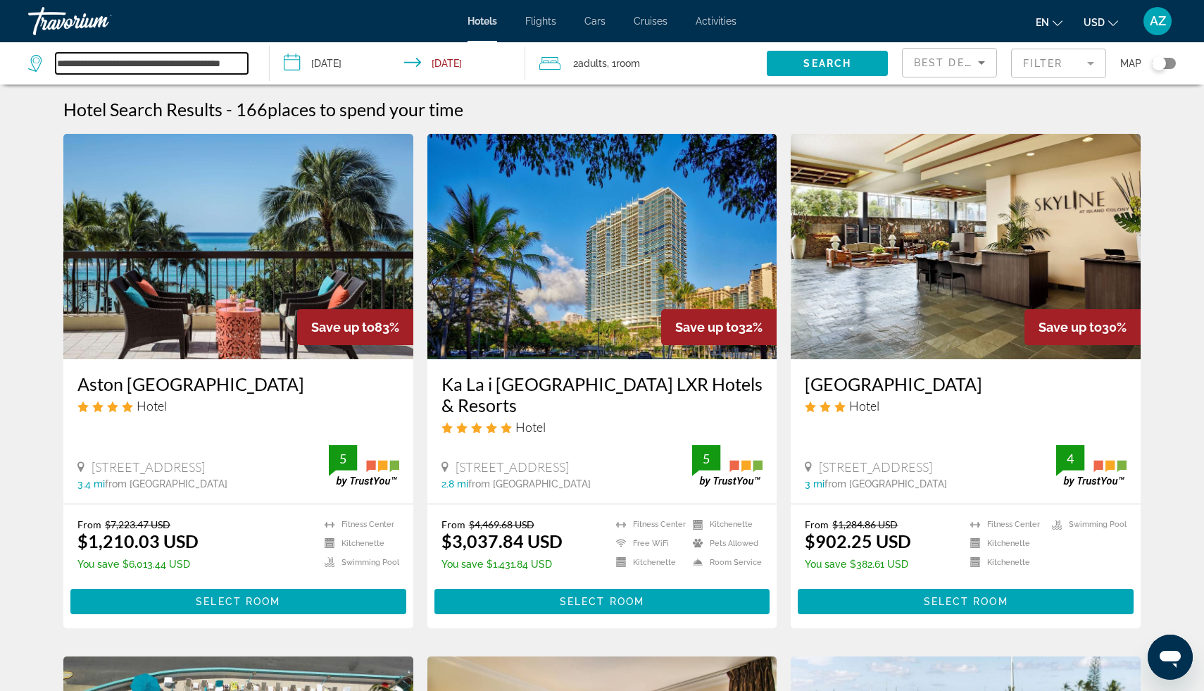
click at [237, 63] on input "**********" at bounding box center [152, 63] width 192 height 21
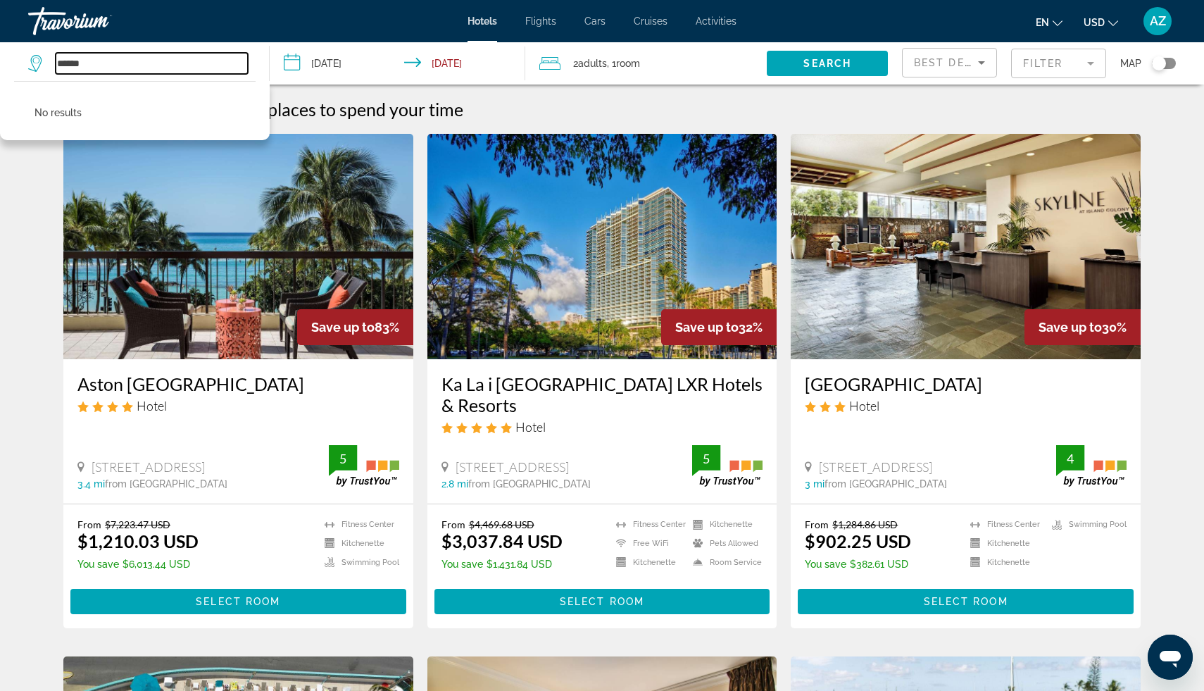
click at [213, 63] on input "*****" at bounding box center [152, 63] width 192 height 21
type input "*"
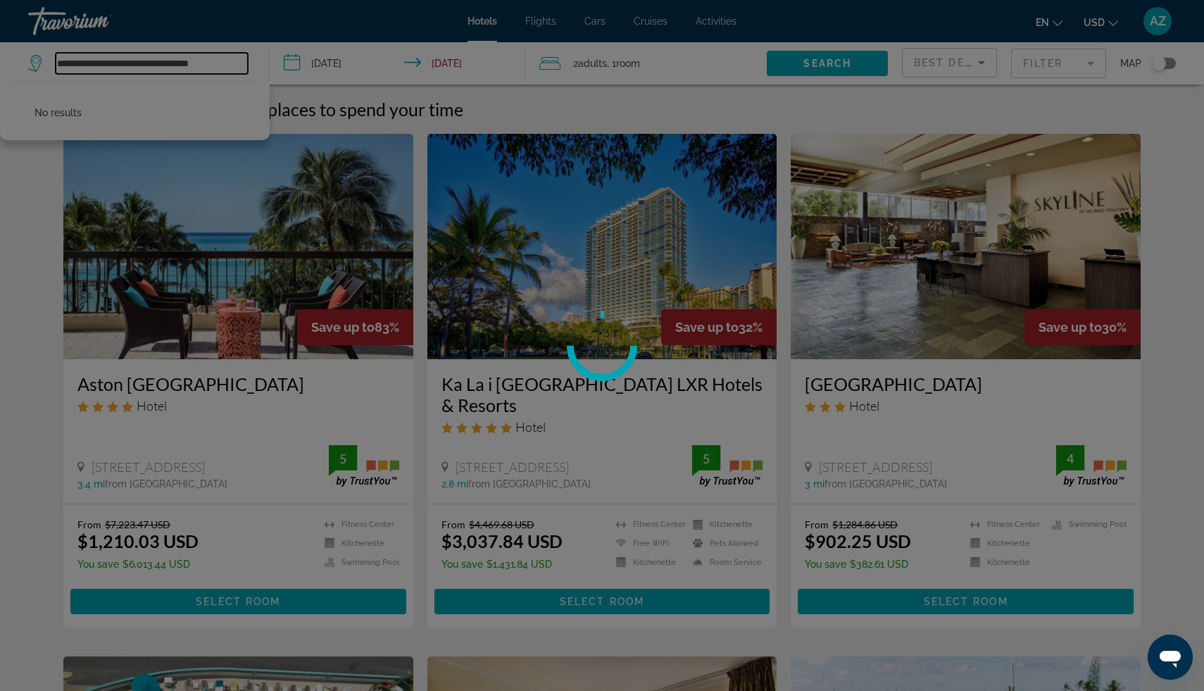
type input "**********"
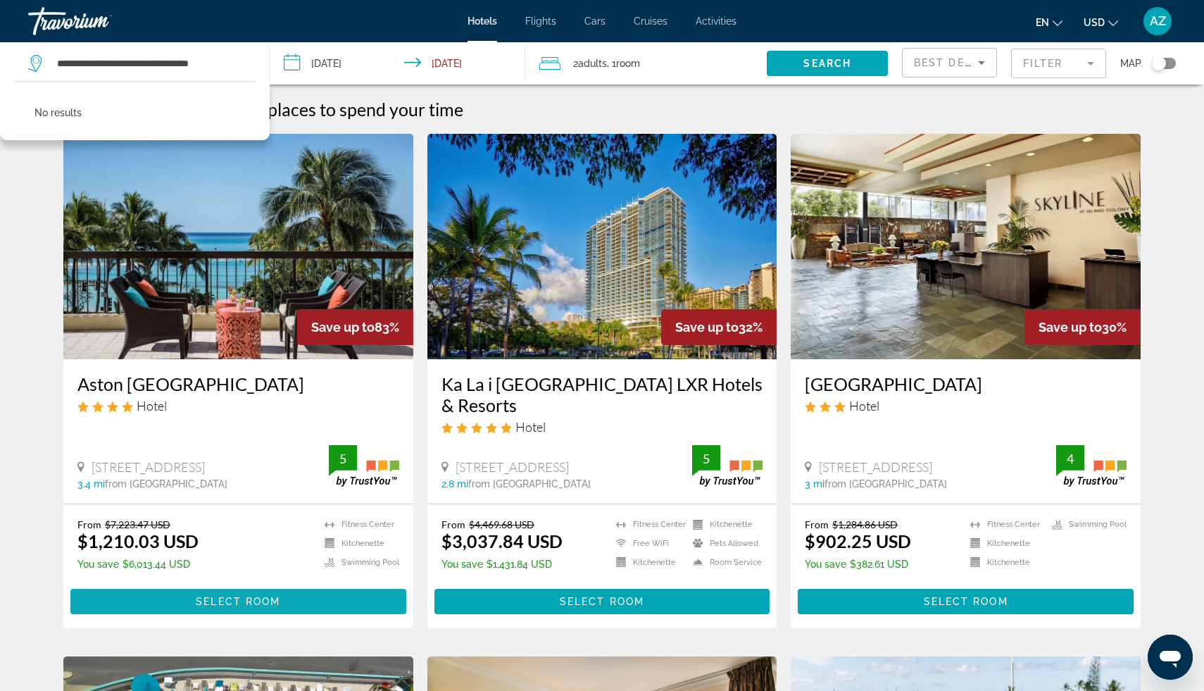
click at [287, 595] on span "Main content" at bounding box center [238, 601] width 336 height 34
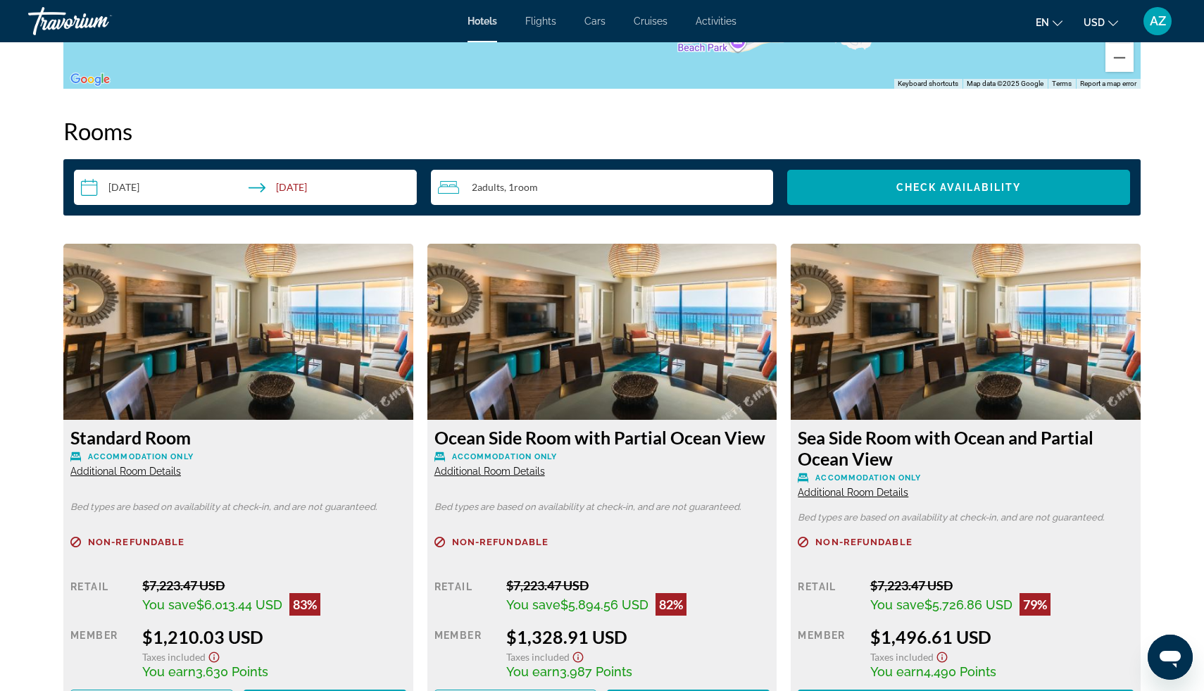
scroll to position [1738, 0]
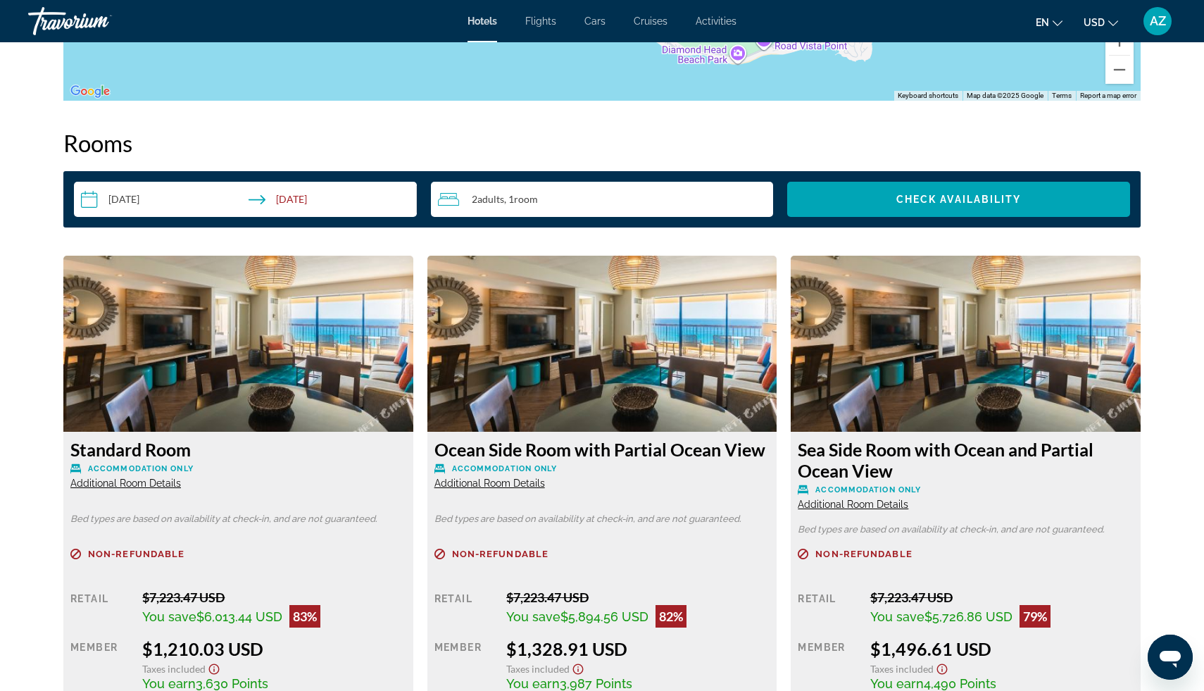
click at [183, 197] on input "**********" at bounding box center [248, 201] width 348 height 39
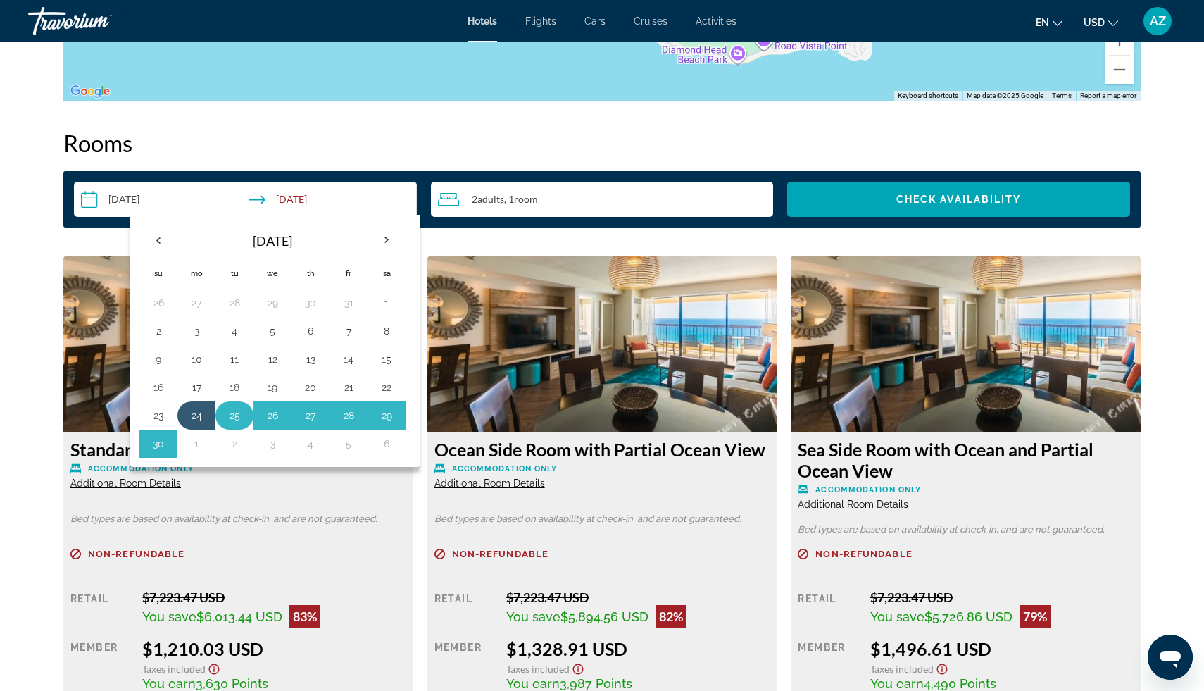
click at [238, 417] on button "25" at bounding box center [234, 416] width 23 height 20
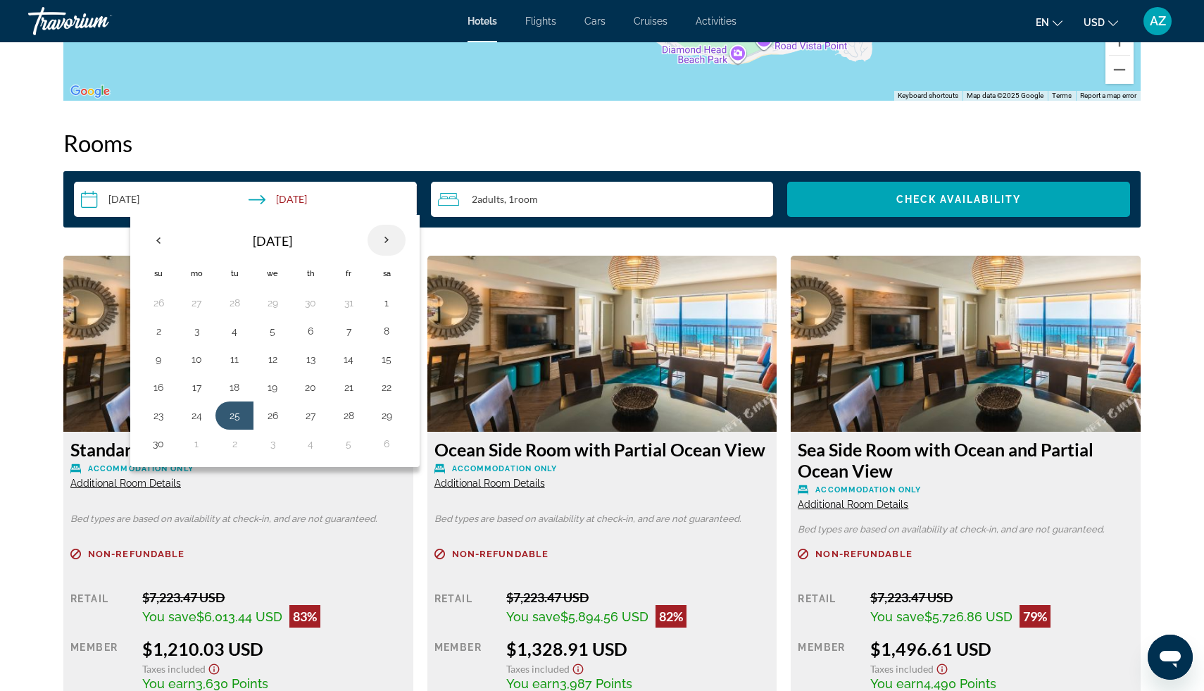
click at [391, 237] on th "Next month" at bounding box center [387, 240] width 38 height 31
click at [235, 301] on button "2" at bounding box center [234, 303] width 23 height 20
type input "**********"
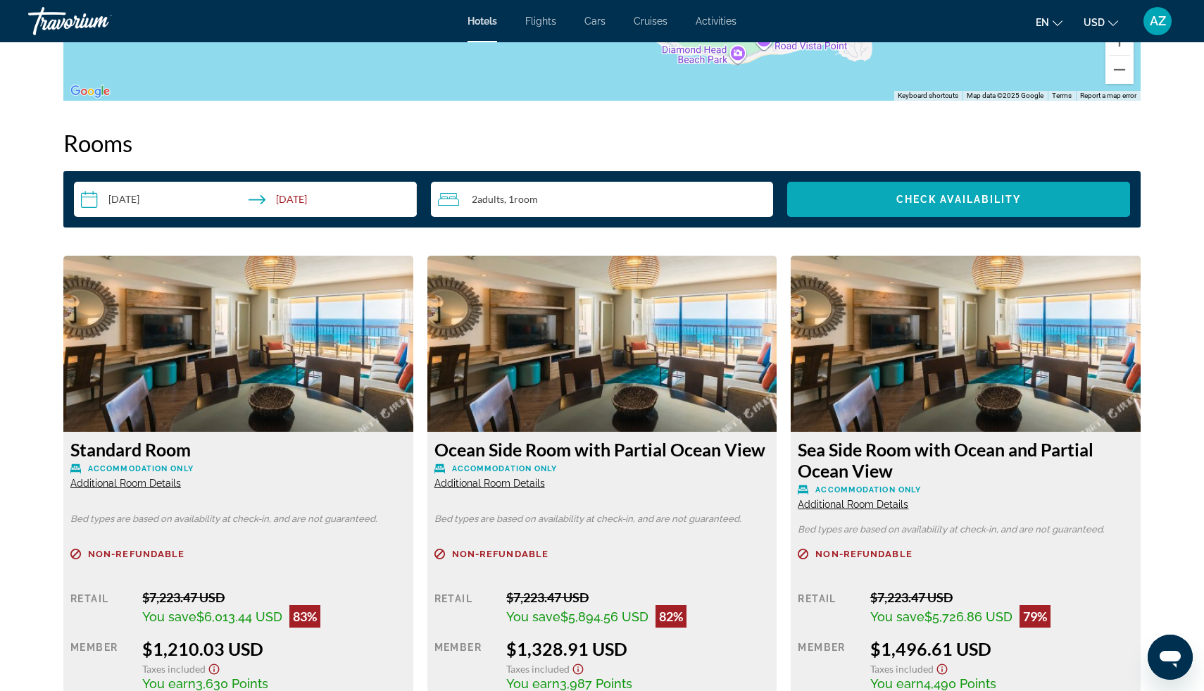
click at [881, 198] on span "Search widget" at bounding box center [958, 199] width 343 height 34
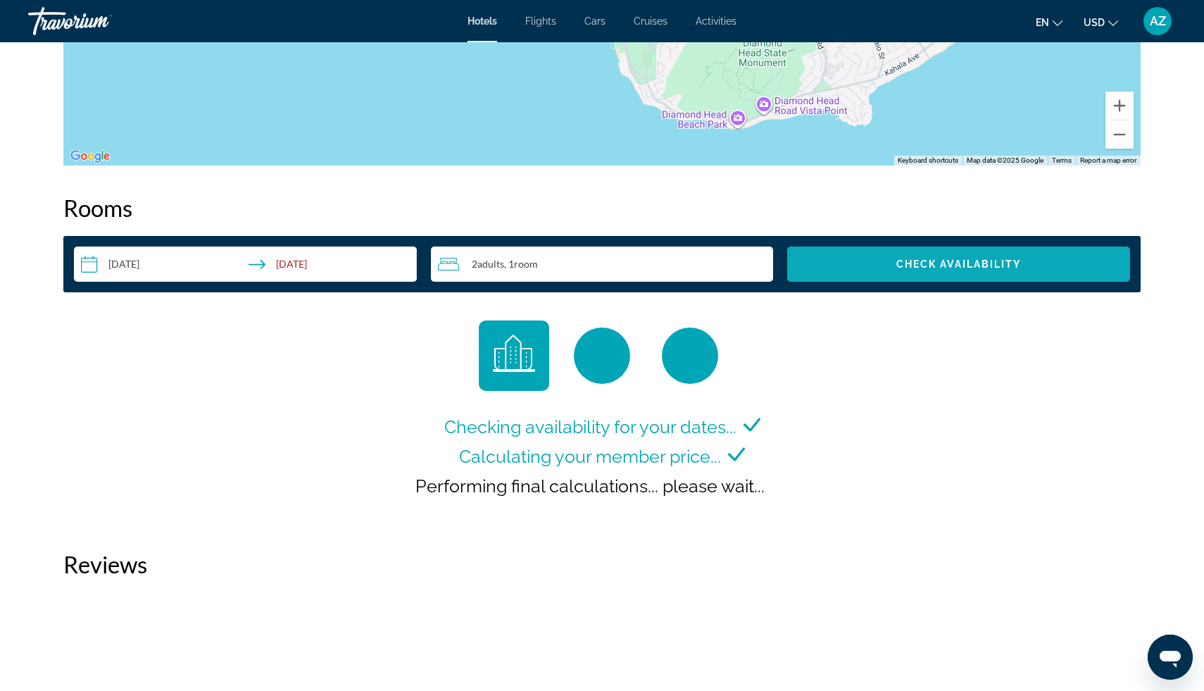
scroll to position [1681, 0]
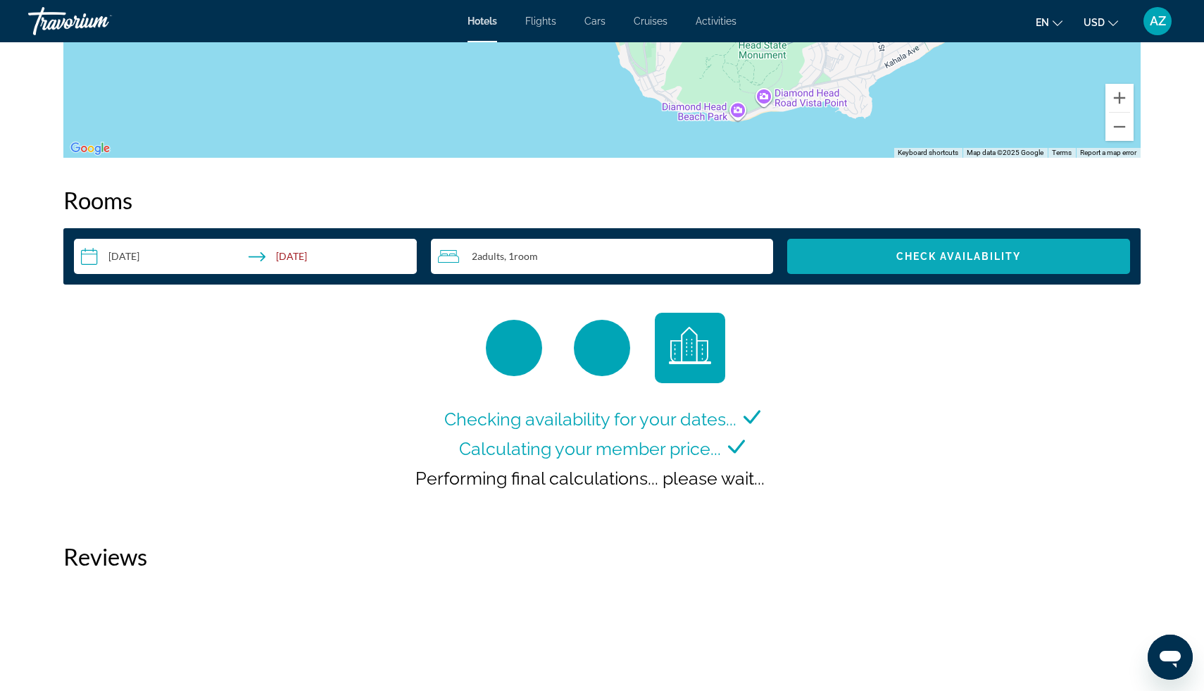
click at [965, 265] on span "Search widget" at bounding box center [958, 256] width 343 height 34
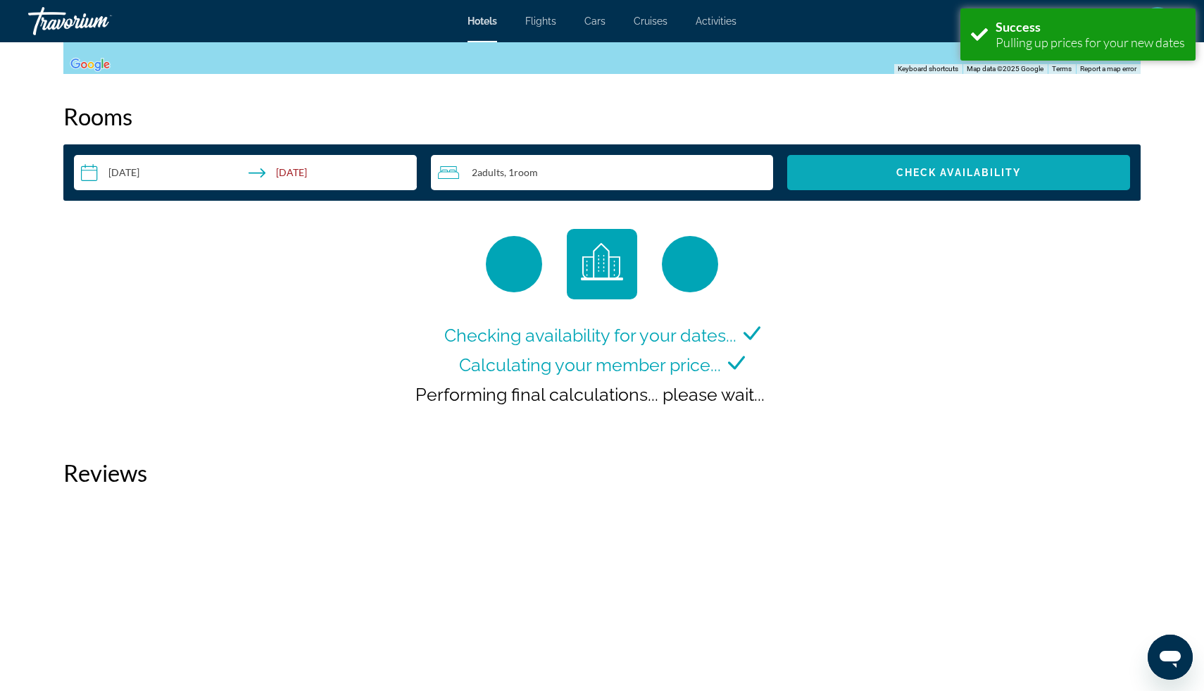
scroll to position [1782, 0]
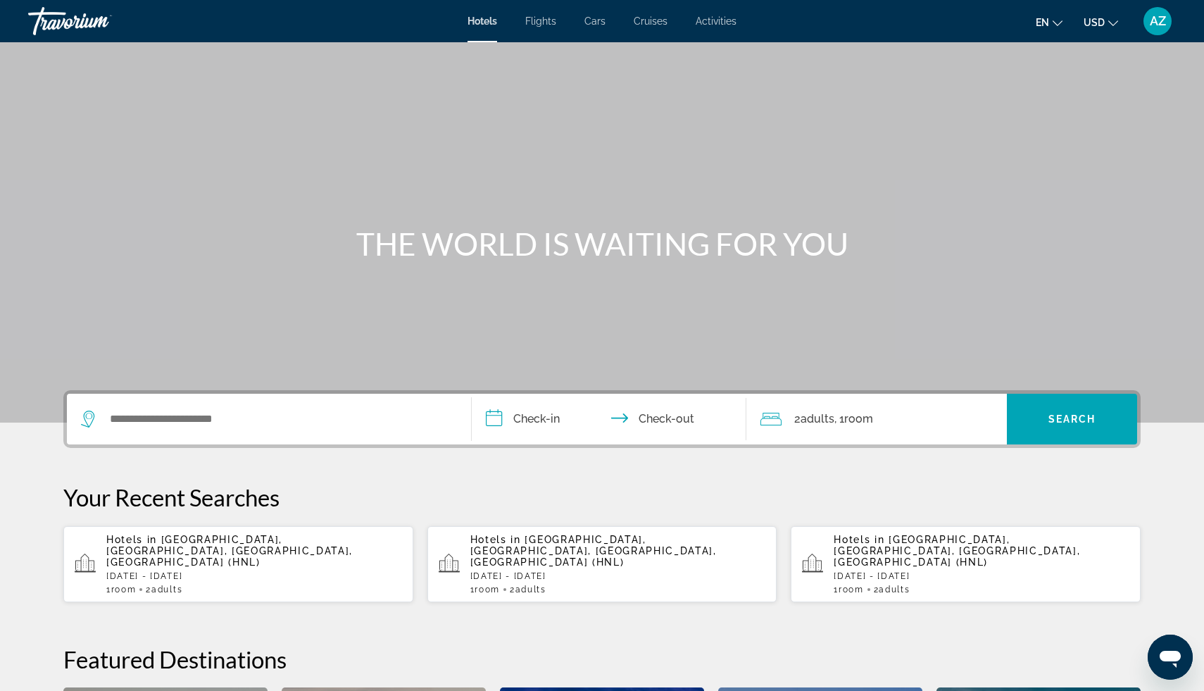
click at [282, 554] on p "Hotels in Honolulu, Oahu Island, HI, United States (HNL)" at bounding box center [254, 551] width 296 height 34
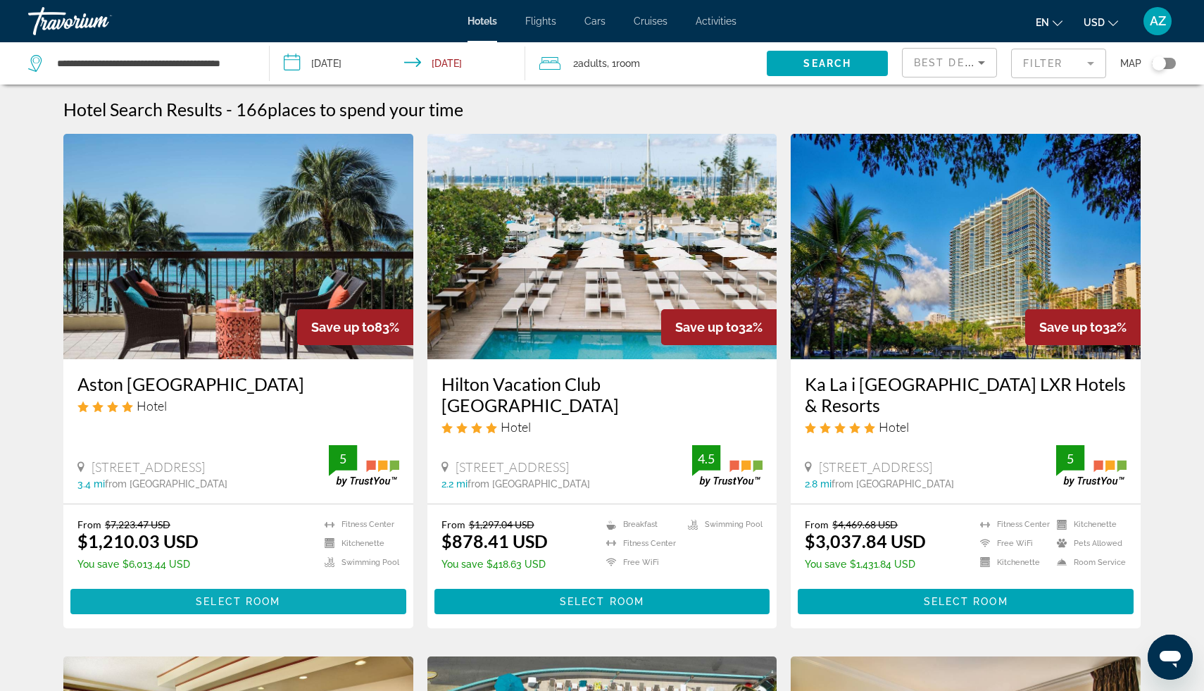
click at [301, 593] on span "Main content" at bounding box center [238, 601] width 336 height 34
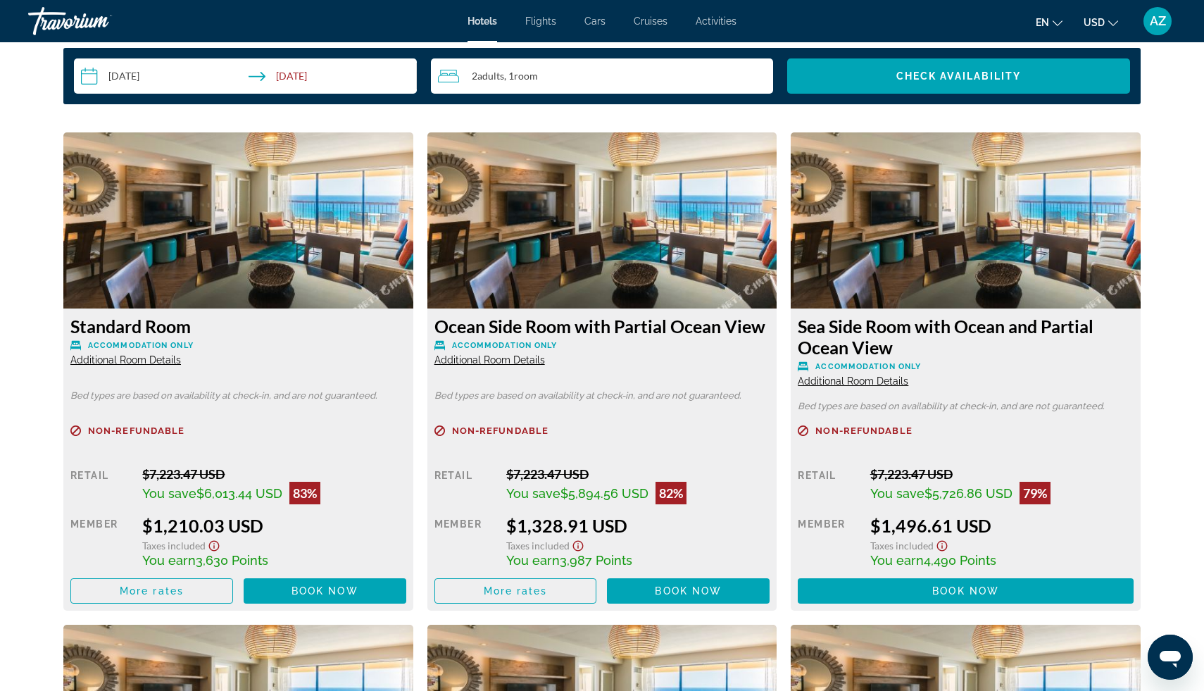
scroll to position [1861, 0]
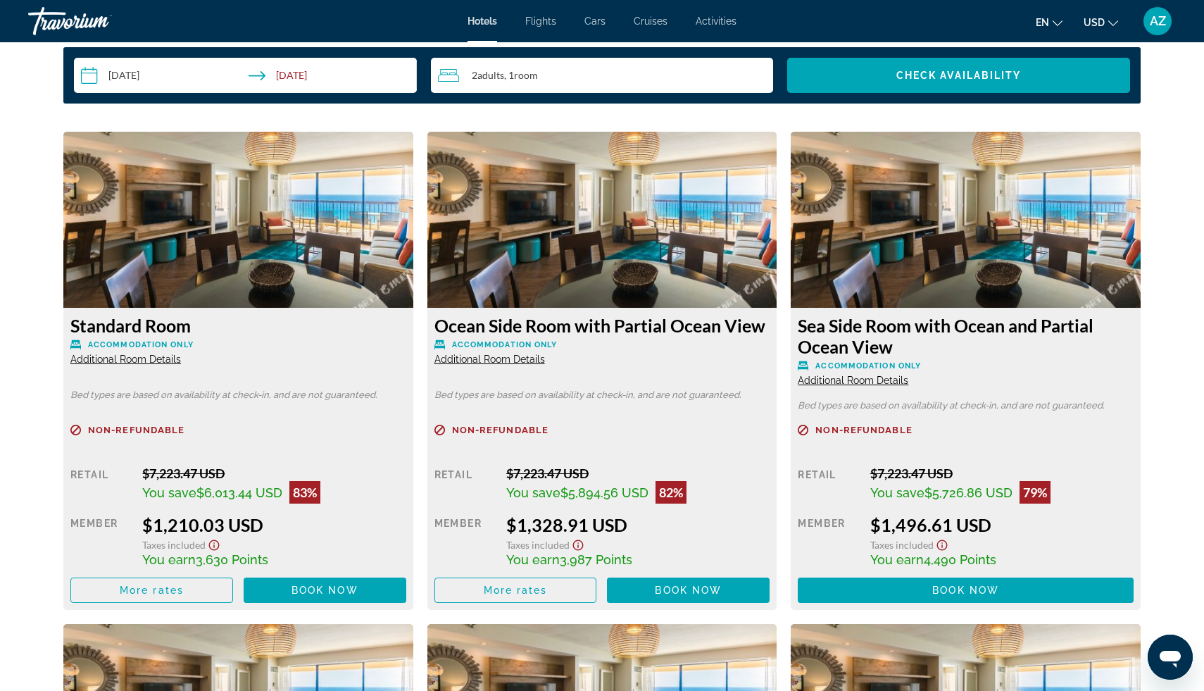
click at [507, 361] on span "Additional Room Details" at bounding box center [489, 358] width 111 height 11
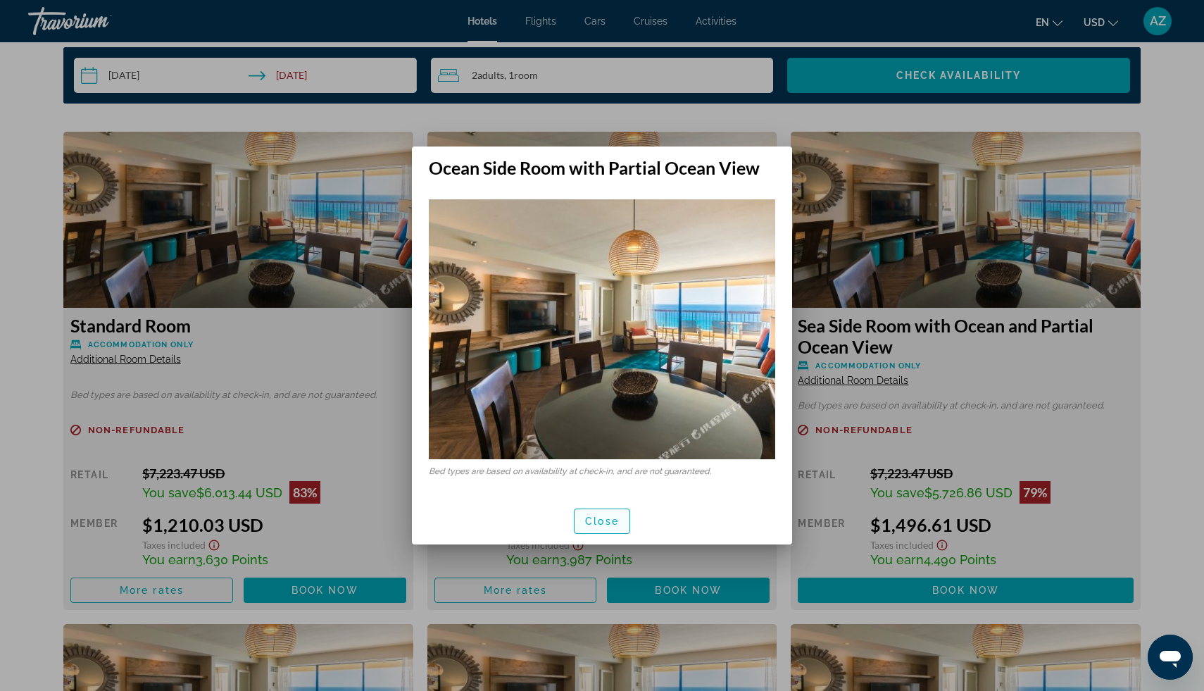
click at [612, 525] on span "Close" at bounding box center [602, 520] width 34 height 11
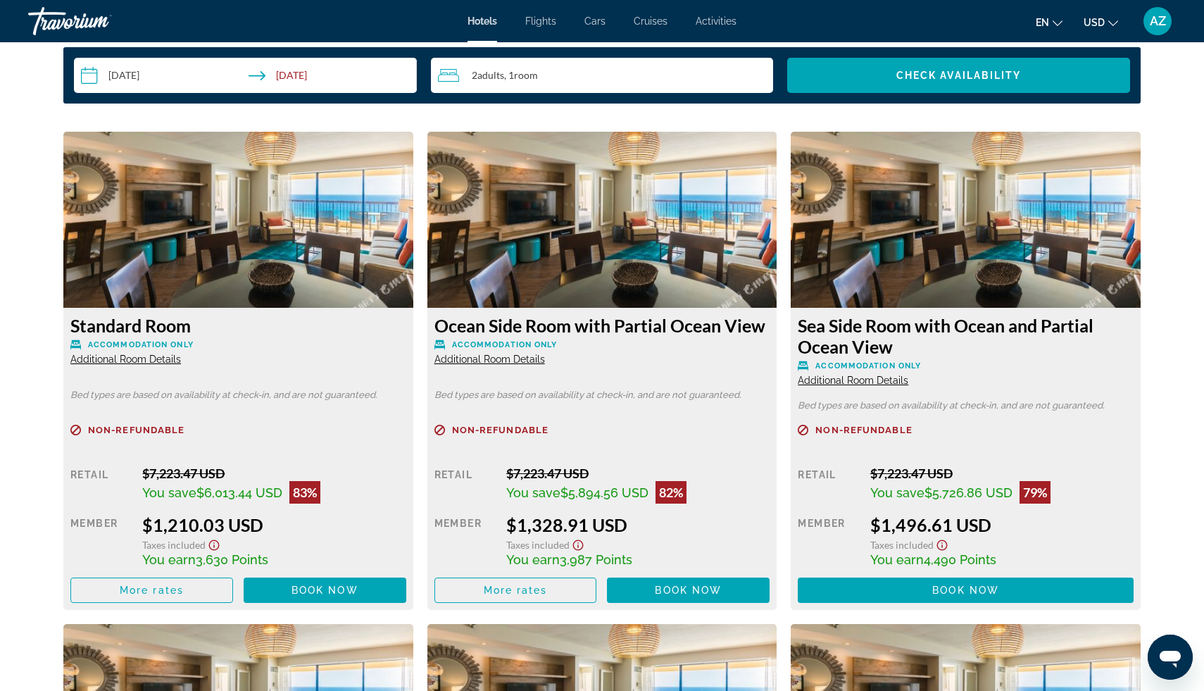
scroll to position [1862, 0]
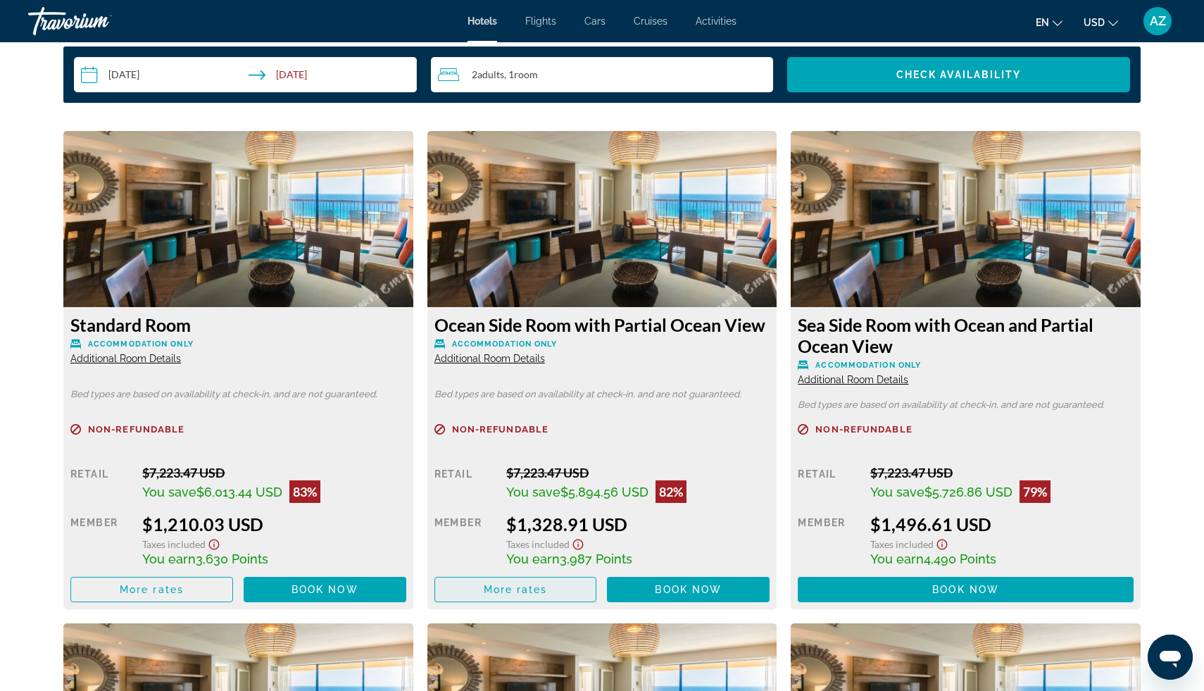
click at [555, 579] on span "Main content" at bounding box center [515, 589] width 161 height 34
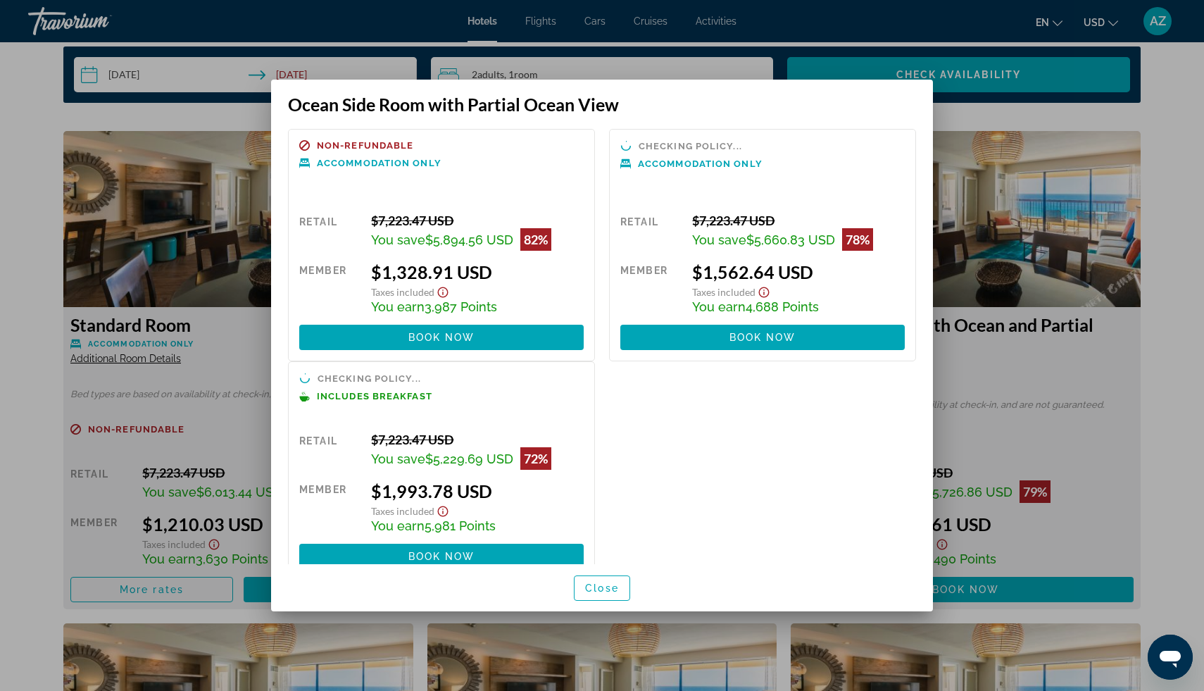
scroll to position [0, 0]
click at [599, 582] on span "Close" at bounding box center [602, 587] width 34 height 11
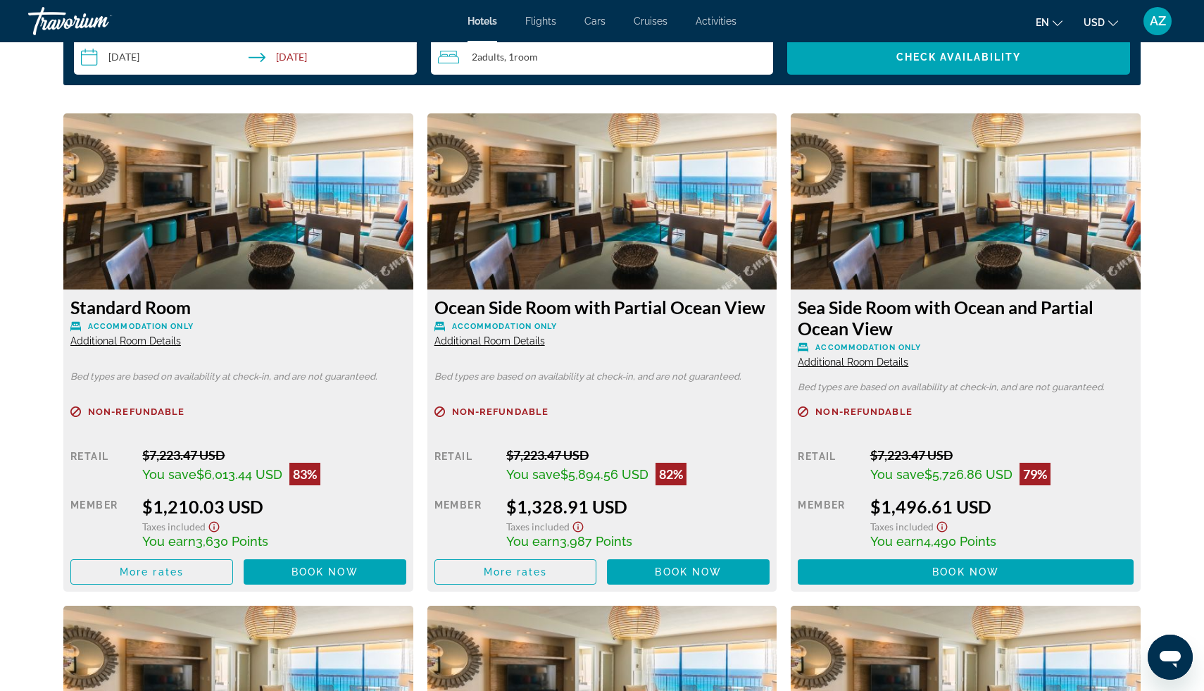
scroll to position [1873, 0]
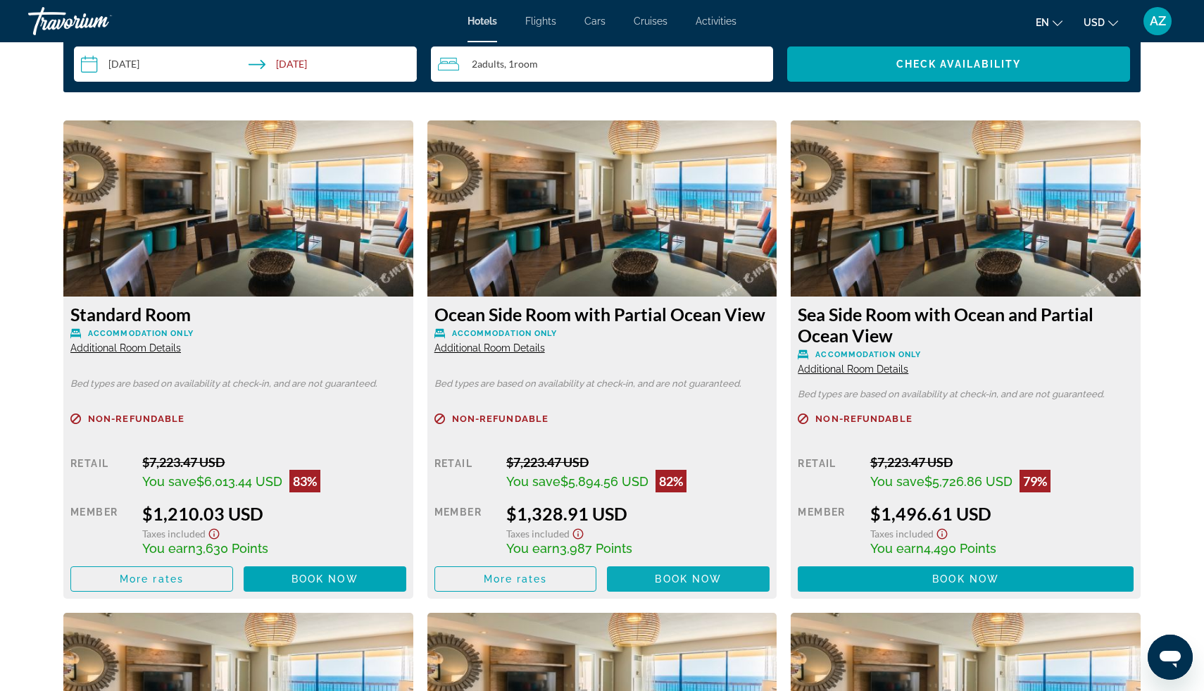
click at [647, 580] on span "Main content" at bounding box center [688, 579] width 163 height 34
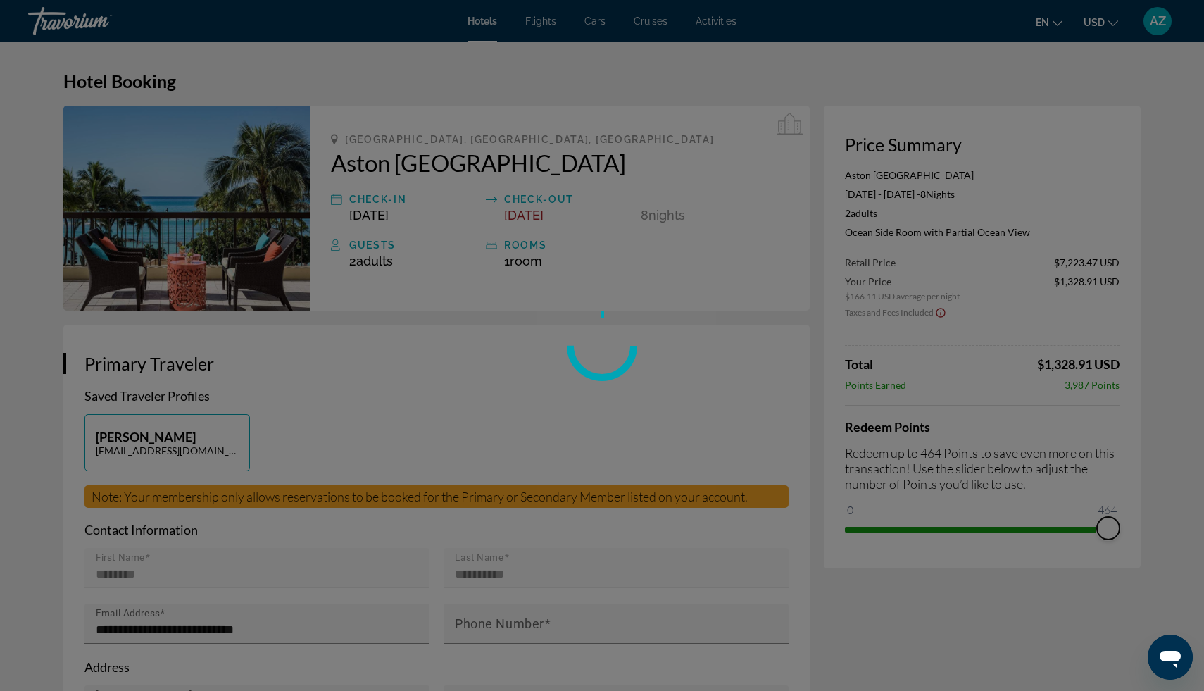
drag, startPoint x: 853, startPoint y: 513, endPoint x: 1203, endPoint y: 510, distance: 349.9
click at [1203, 513] on div "Skip to main content Hotels Flights Cars Cruises Activities Hotels Flights Cars…" at bounding box center [602, 345] width 1204 height 691
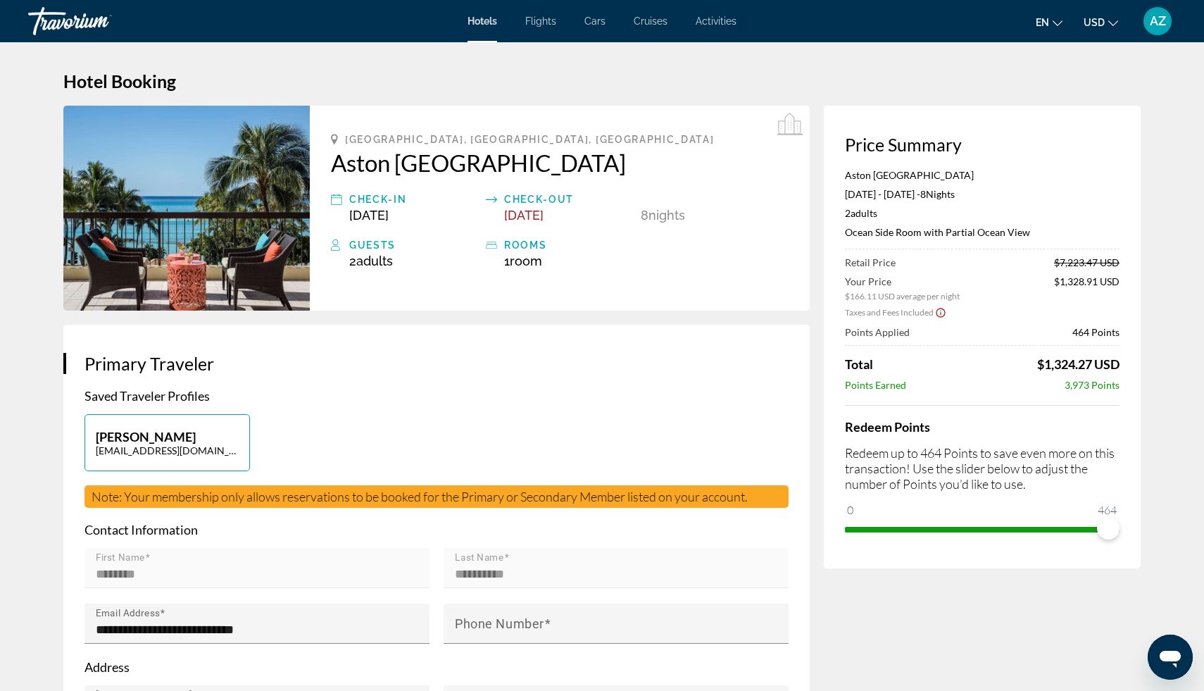
click at [245, 252] on img "Main content" at bounding box center [186, 208] width 246 height 205
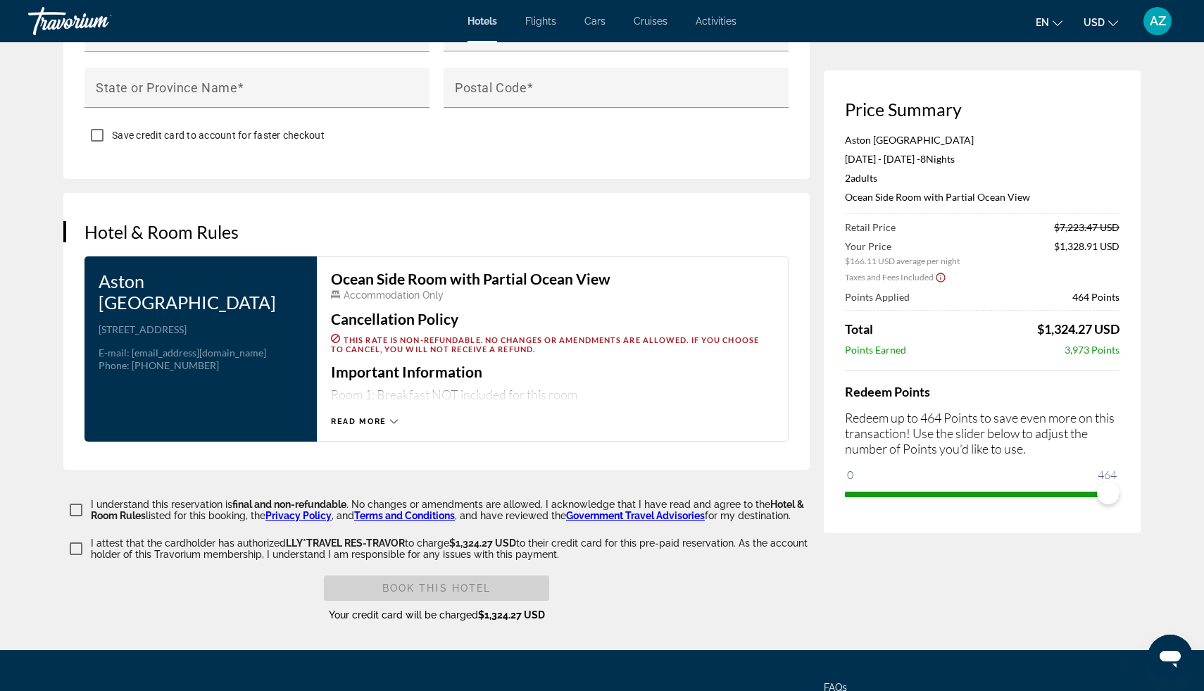
scroll to position [1574, 0]
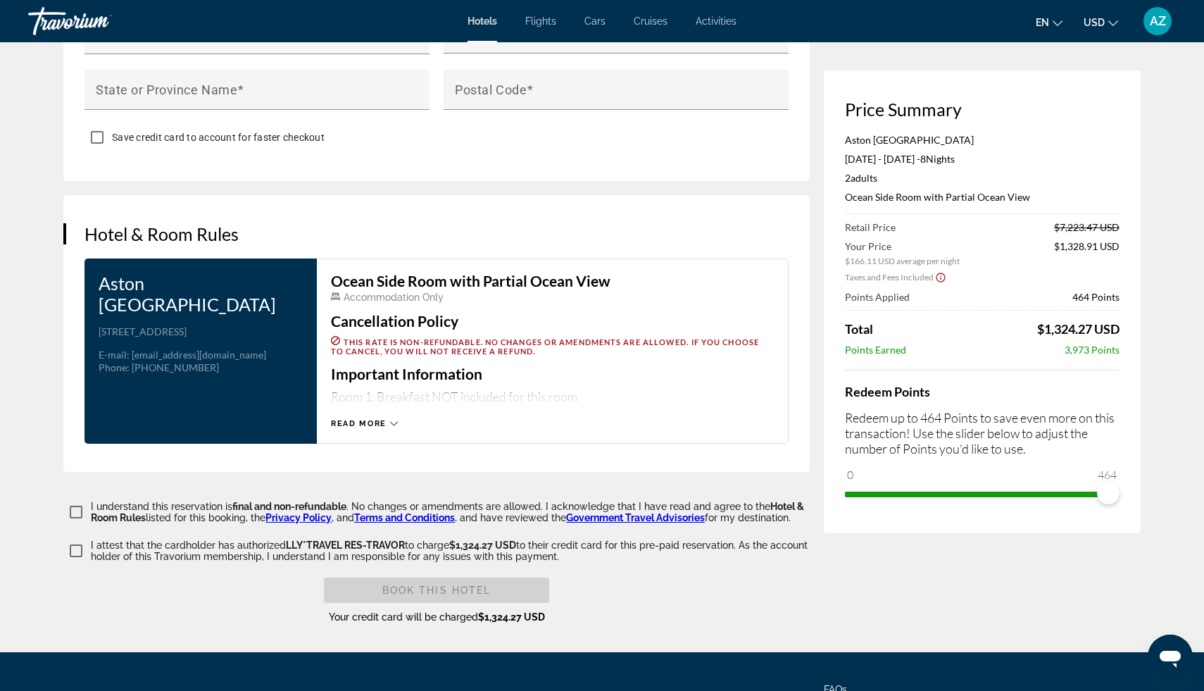
click at [377, 419] on span "Read more" at bounding box center [359, 423] width 56 height 9
click at [387, 420] on icon "Main content" at bounding box center [391, 424] width 8 height 8
click at [386, 419] on div "Read more" at bounding box center [364, 423] width 67 height 9
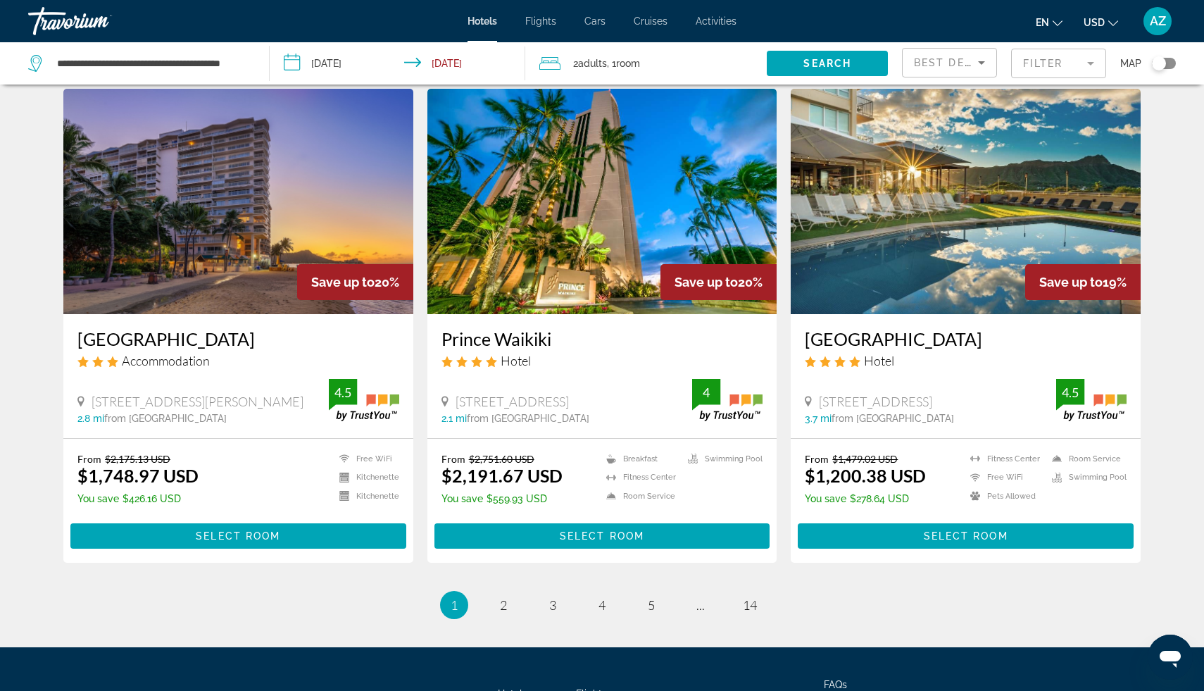
scroll to position [1619, 0]
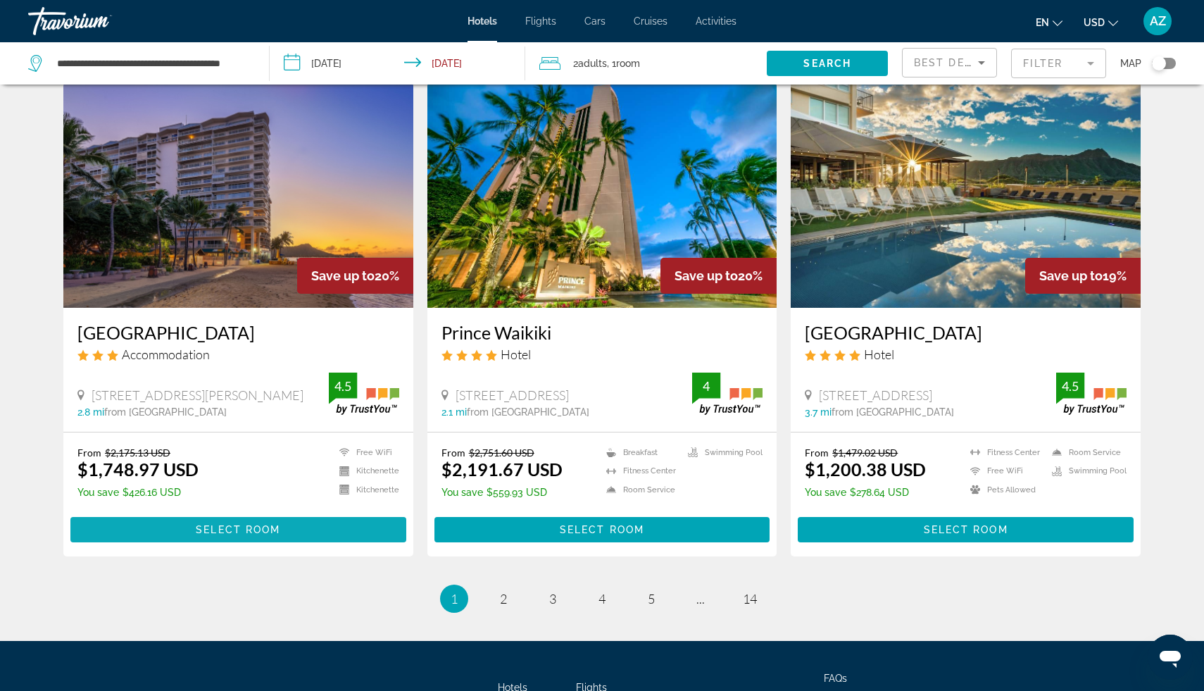
click at [339, 513] on span "Main content" at bounding box center [238, 530] width 336 height 34
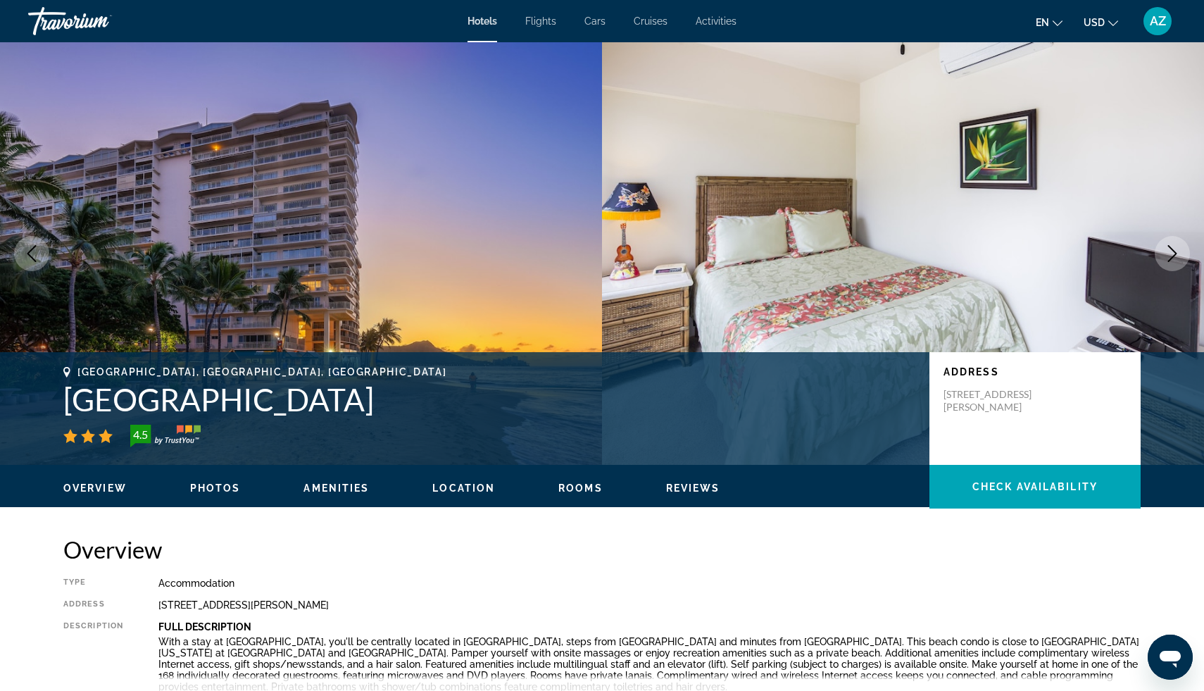
click at [303, 337] on img "Main content" at bounding box center [301, 253] width 602 height 422
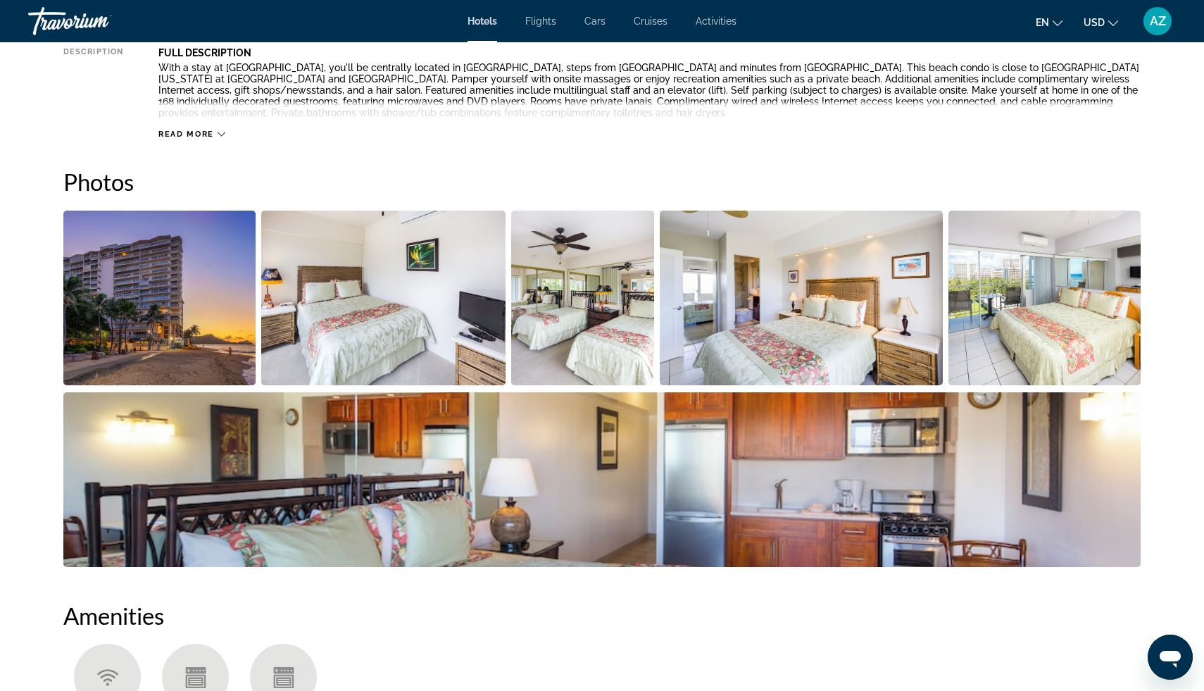
scroll to position [576, 0]
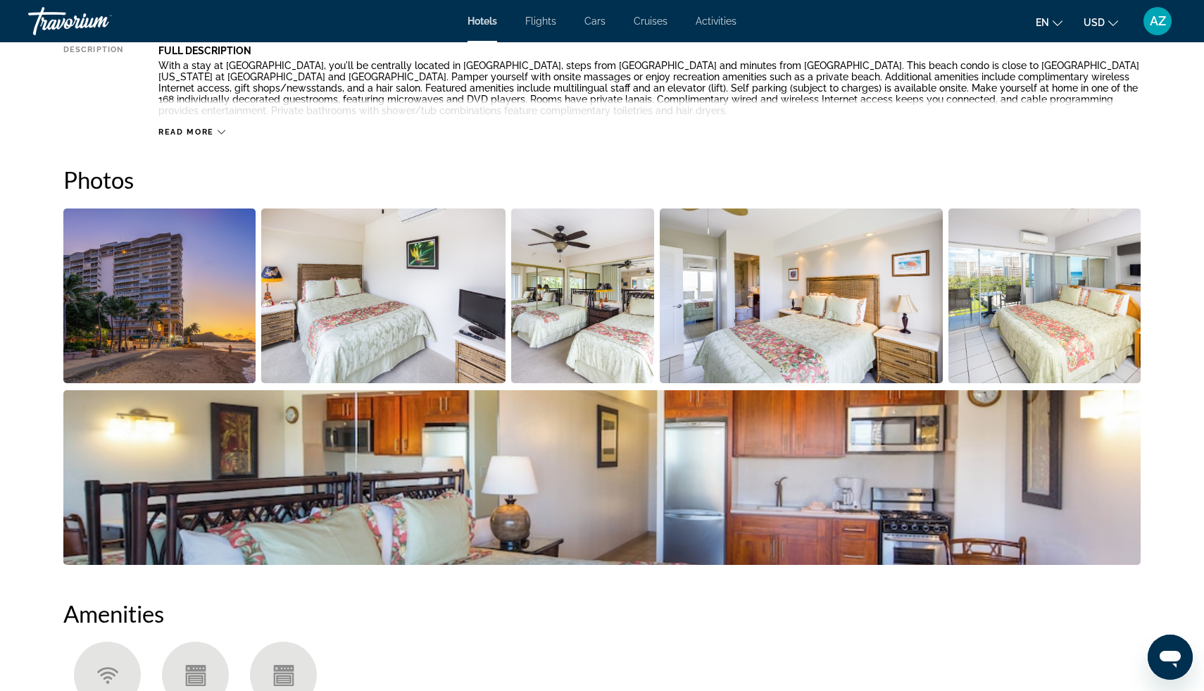
click at [191, 351] on img "Open full-screen image slider" at bounding box center [159, 295] width 192 height 175
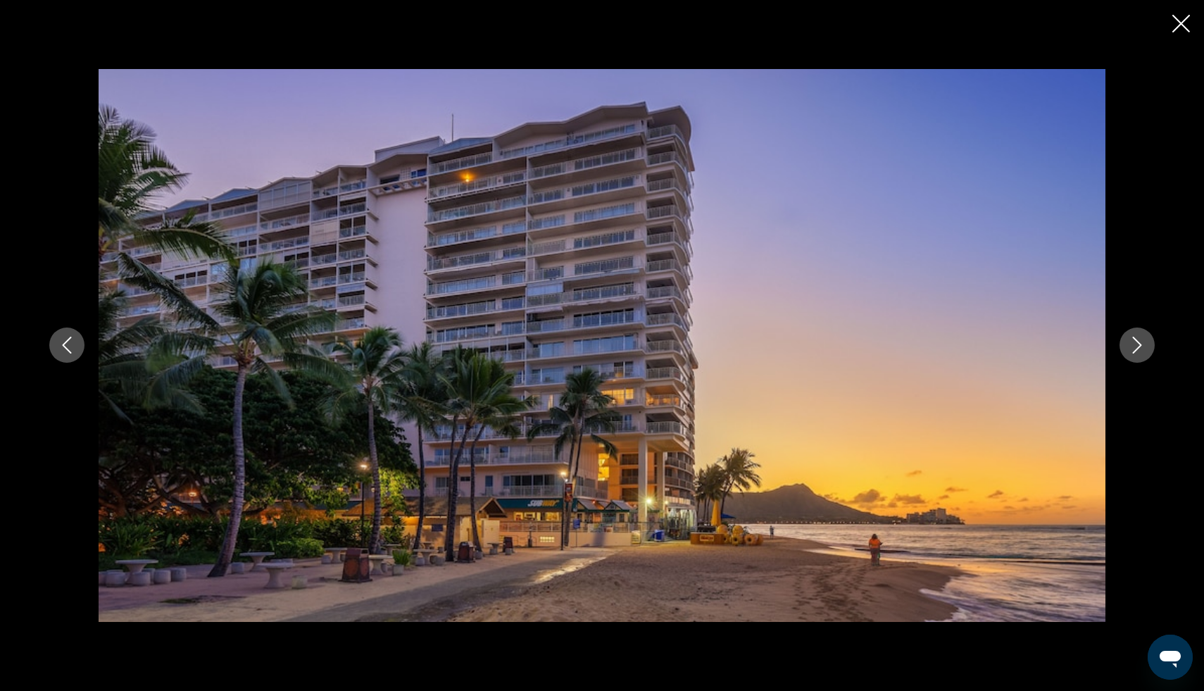
click at [1141, 348] on icon "Next image" at bounding box center [1137, 345] width 17 height 17
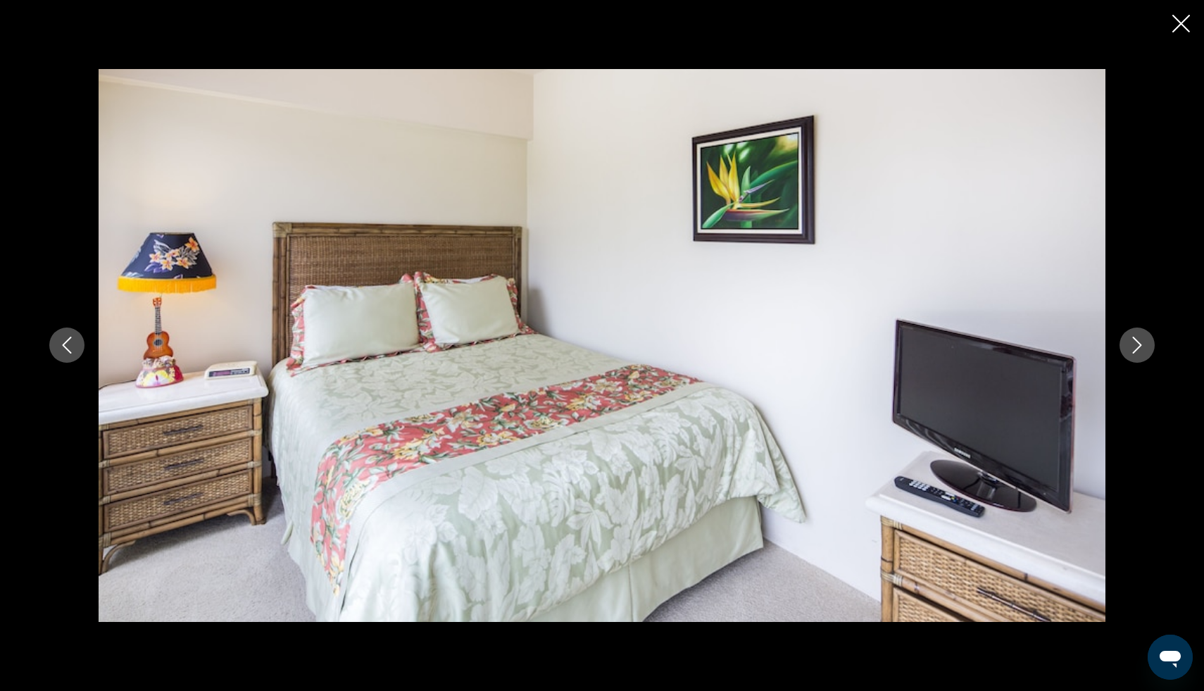
click at [1141, 348] on icon "Next image" at bounding box center [1137, 345] width 17 height 17
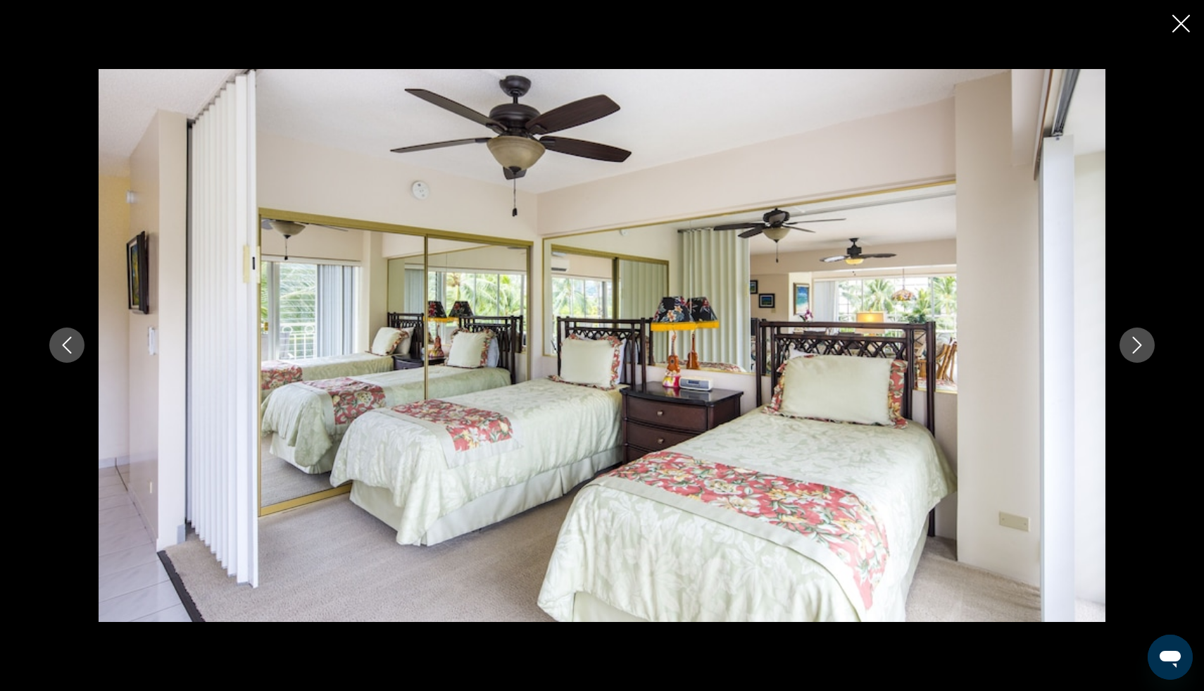
click at [1183, 15] on icon "Close slideshow" at bounding box center [1181, 24] width 18 height 18
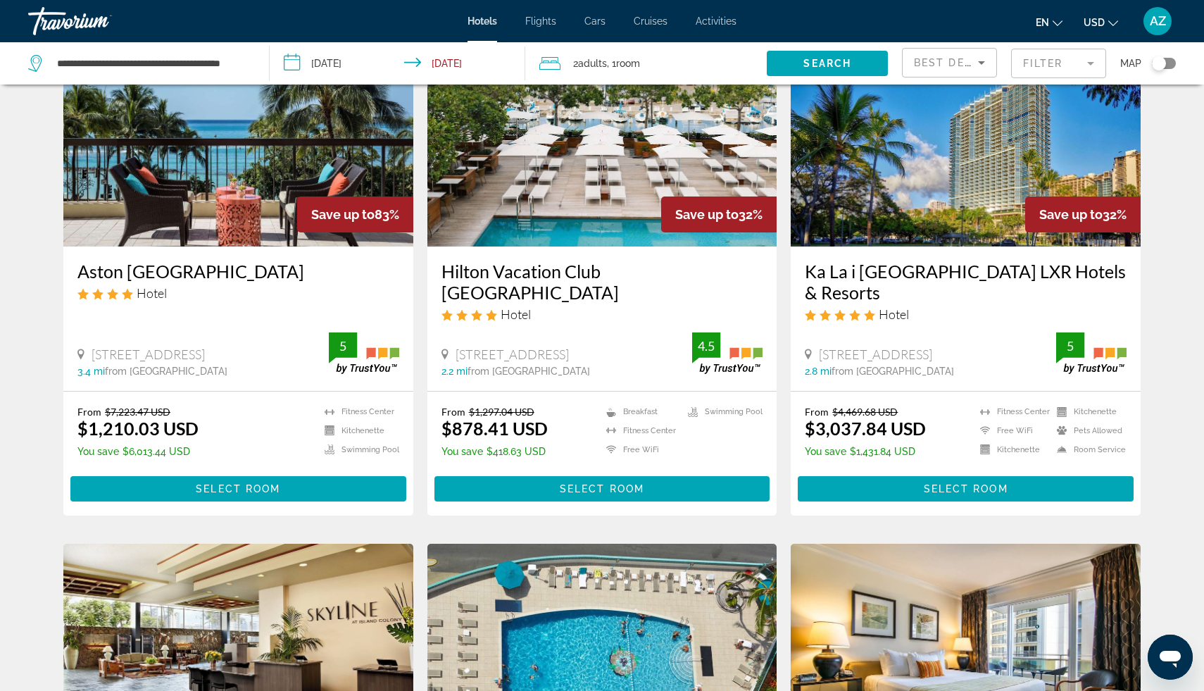
scroll to position [113, 0]
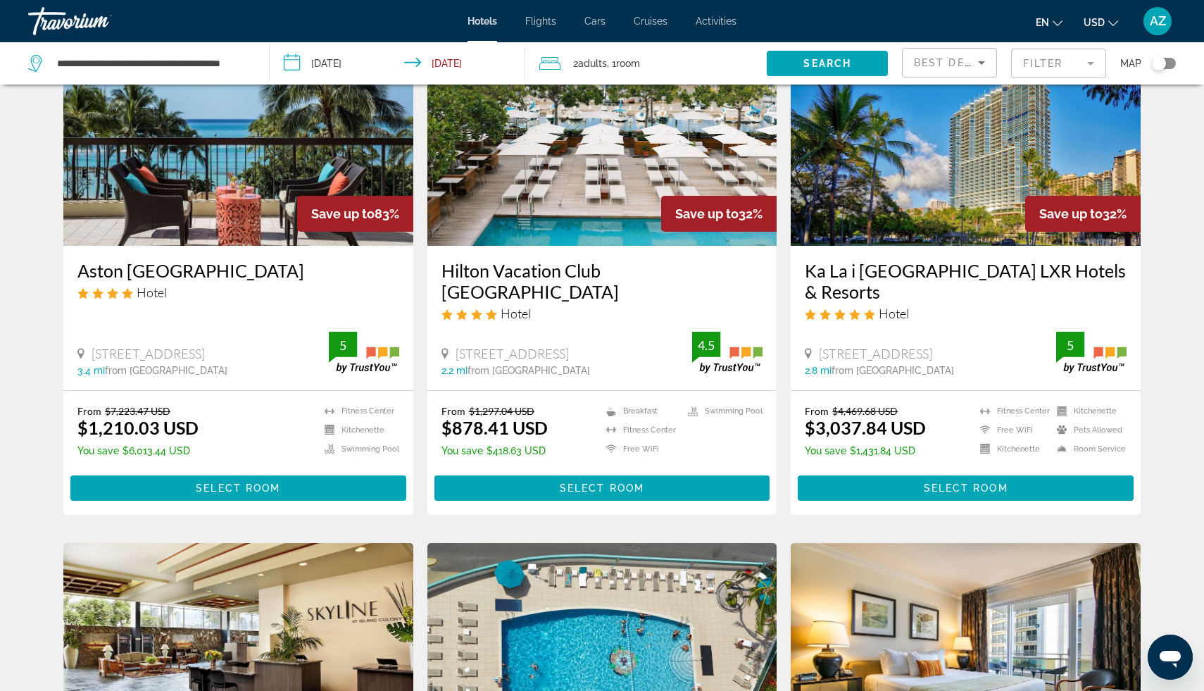
click at [610, 270] on h3 "Hilton Vacation Club The Modern Honolulu" at bounding box center [602, 281] width 322 height 42
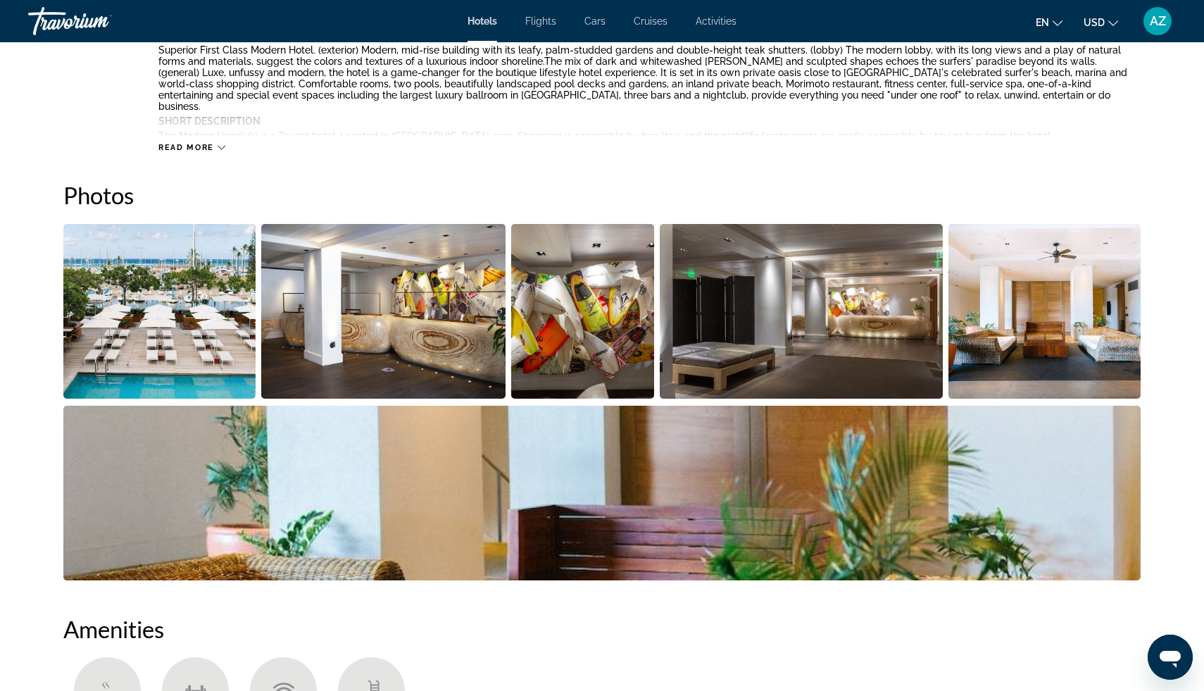
scroll to position [586, 0]
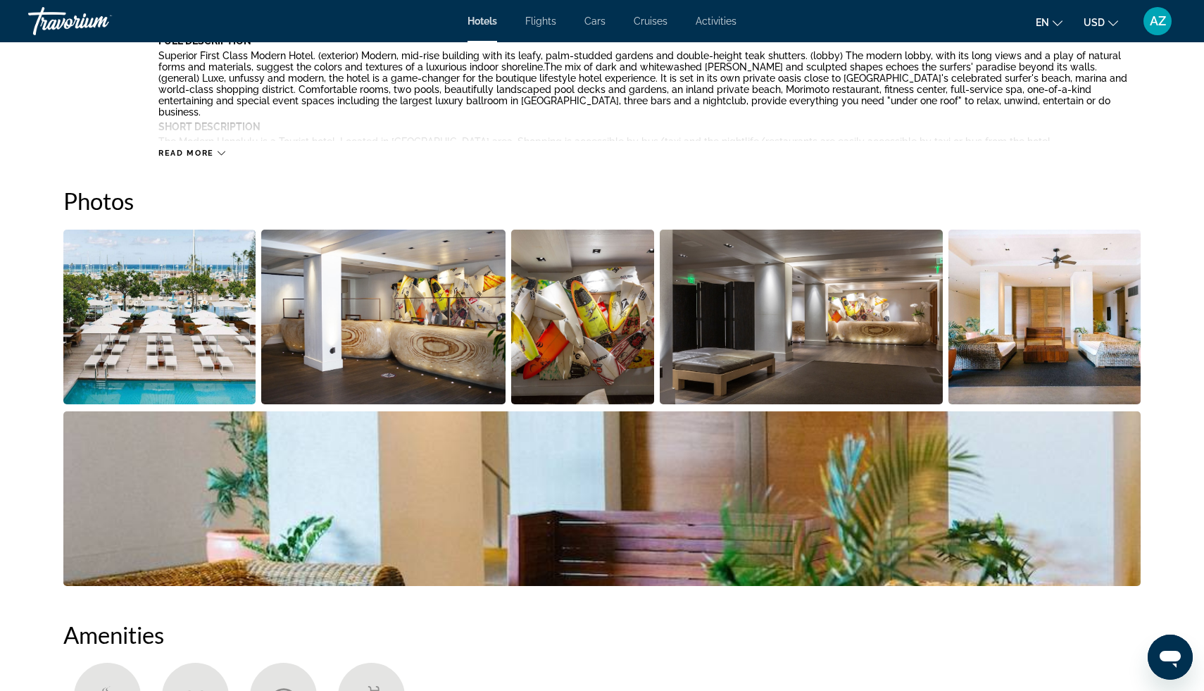
click at [182, 301] on img "Open full-screen image slider" at bounding box center [159, 317] width 192 height 175
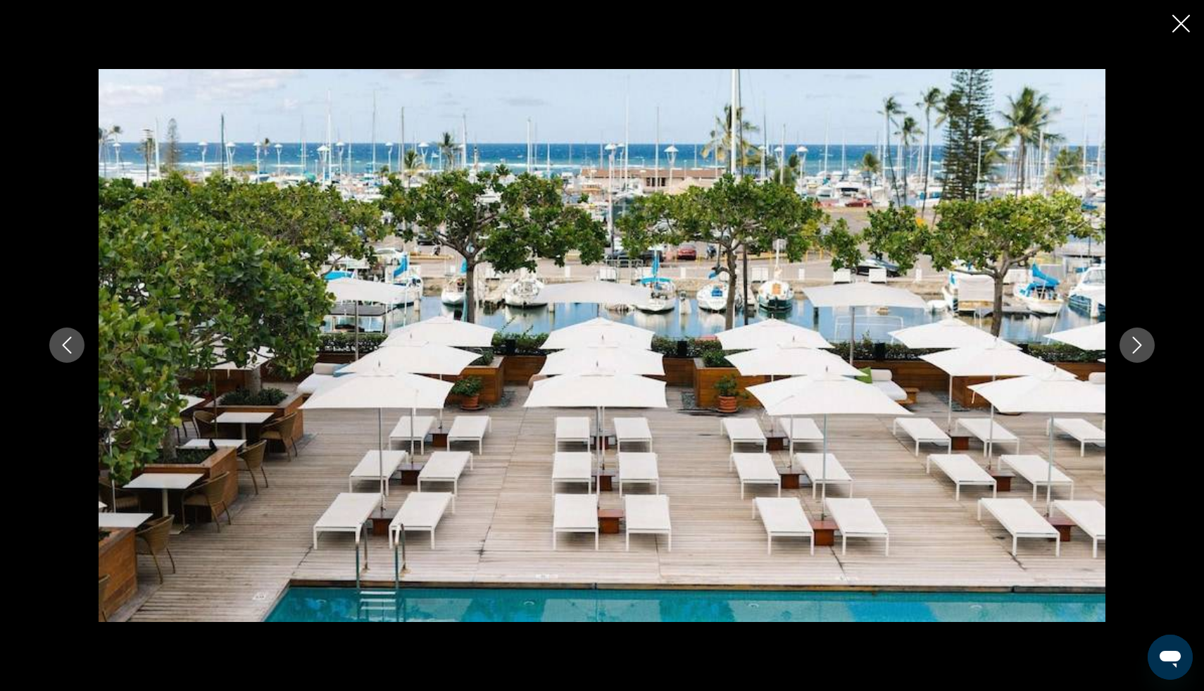
click at [1155, 350] on div "prev next" at bounding box center [601, 345] width 1133 height 553
click at [1135, 348] on icon "Next image" at bounding box center [1137, 345] width 17 height 17
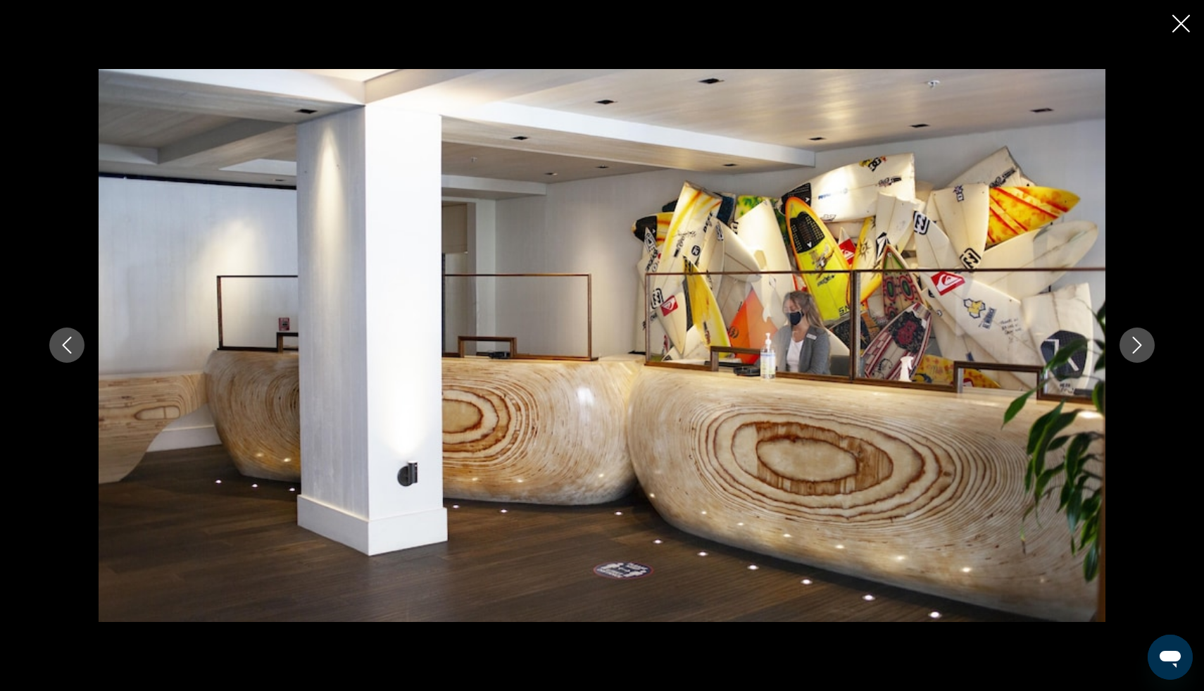
click at [1135, 348] on icon "Next image" at bounding box center [1137, 345] width 17 height 17
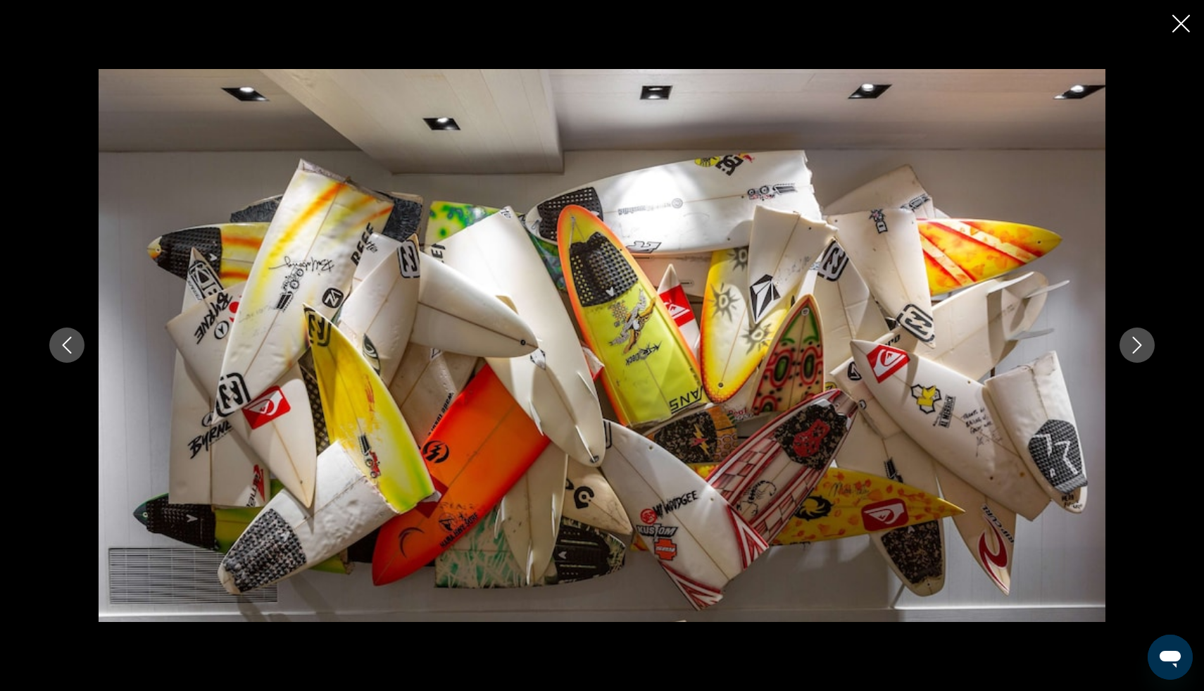
click at [1135, 348] on icon "Next image" at bounding box center [1137, 345] width 17 height 17
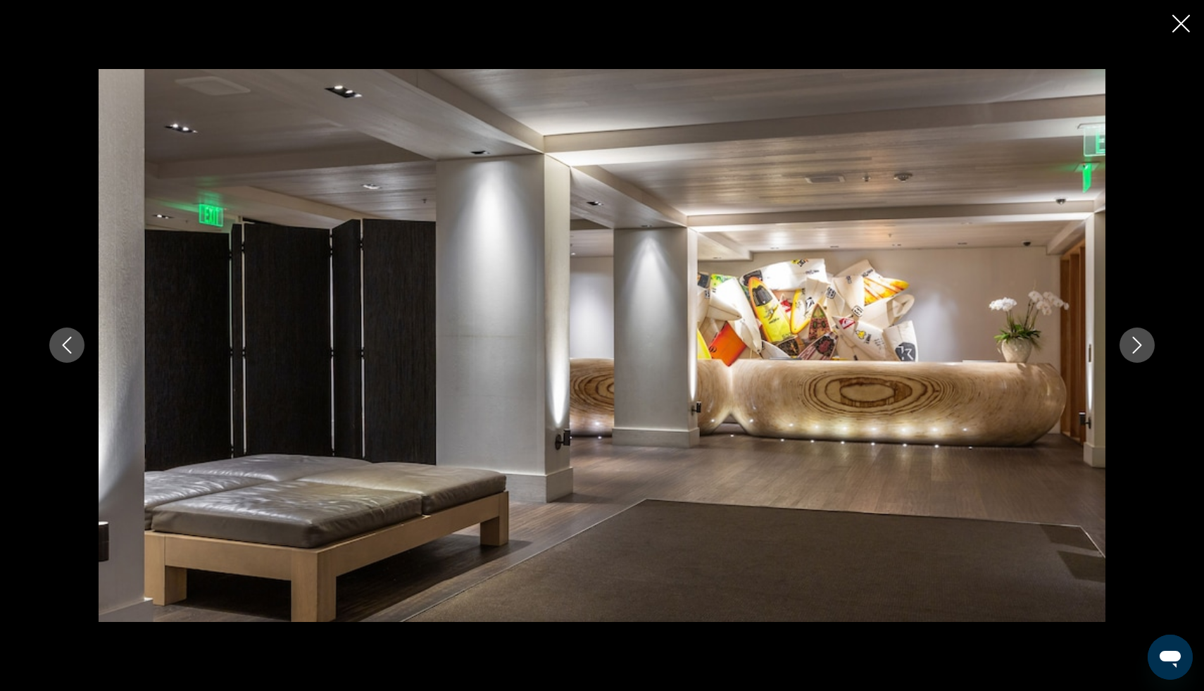
click at [1135, 348] on icon "Next image" at bounding box center [1137, 345] width 17 height 17
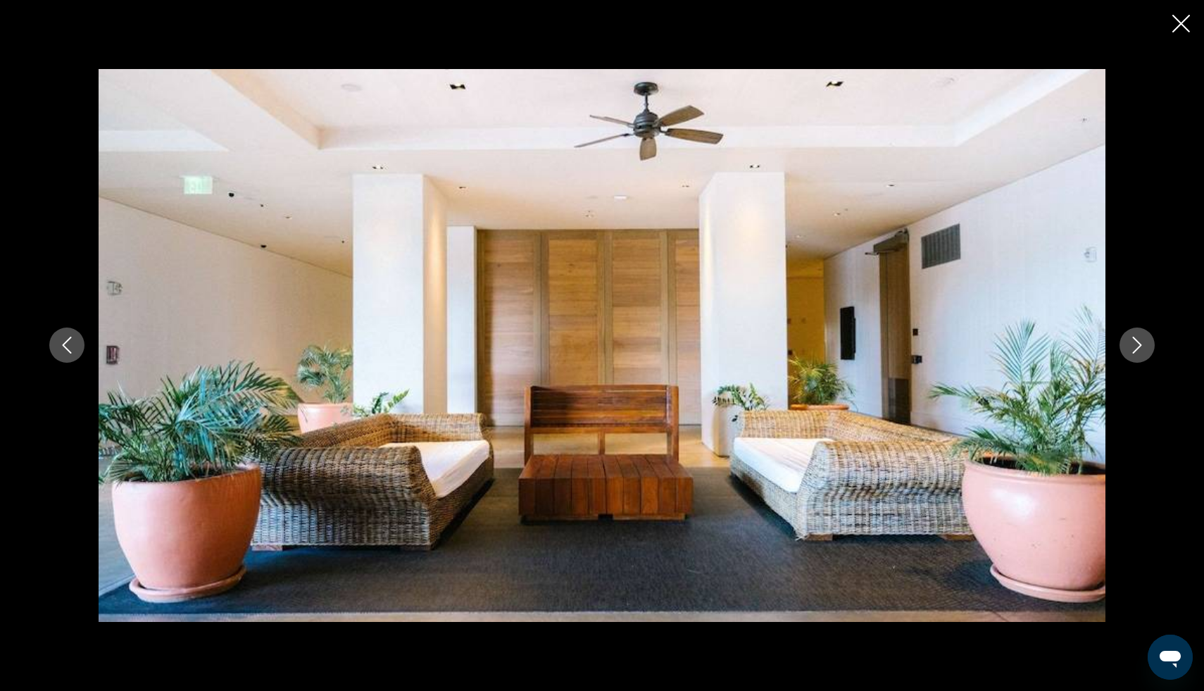
click at [1135, 348] on icon "Next image" at bounding box center [1137, 345] width 17 height 17
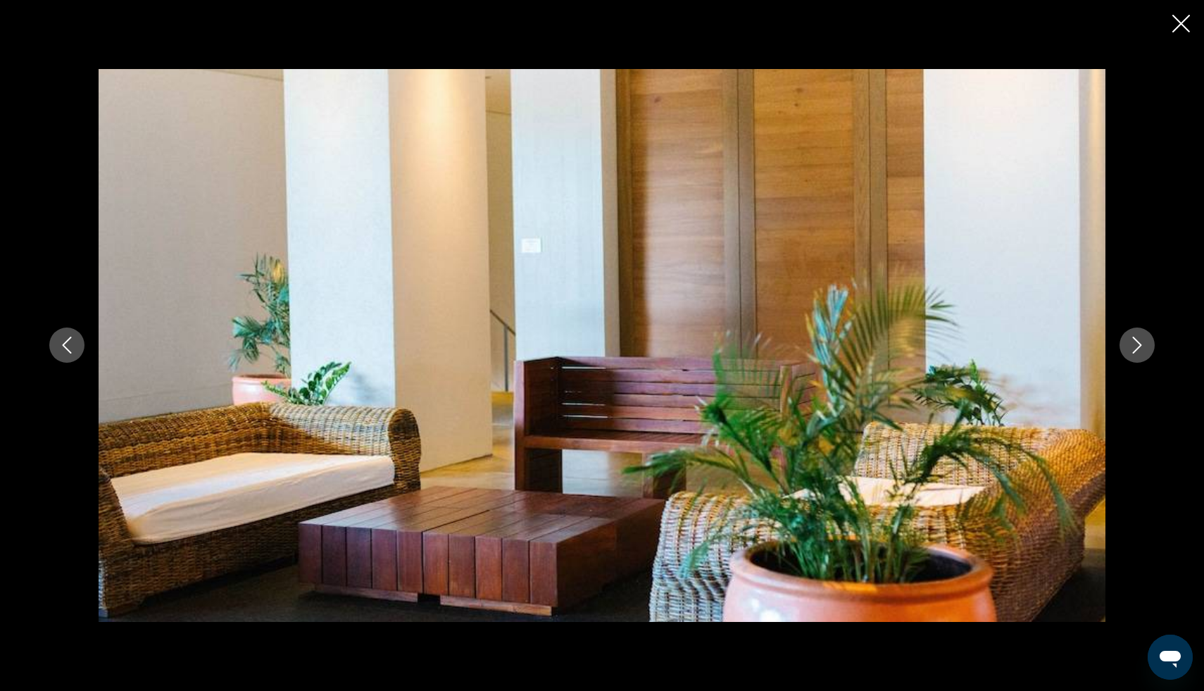
click at [1135, 348] on icon "Next image" at bounding box center [1137, 345] width 17 height 17
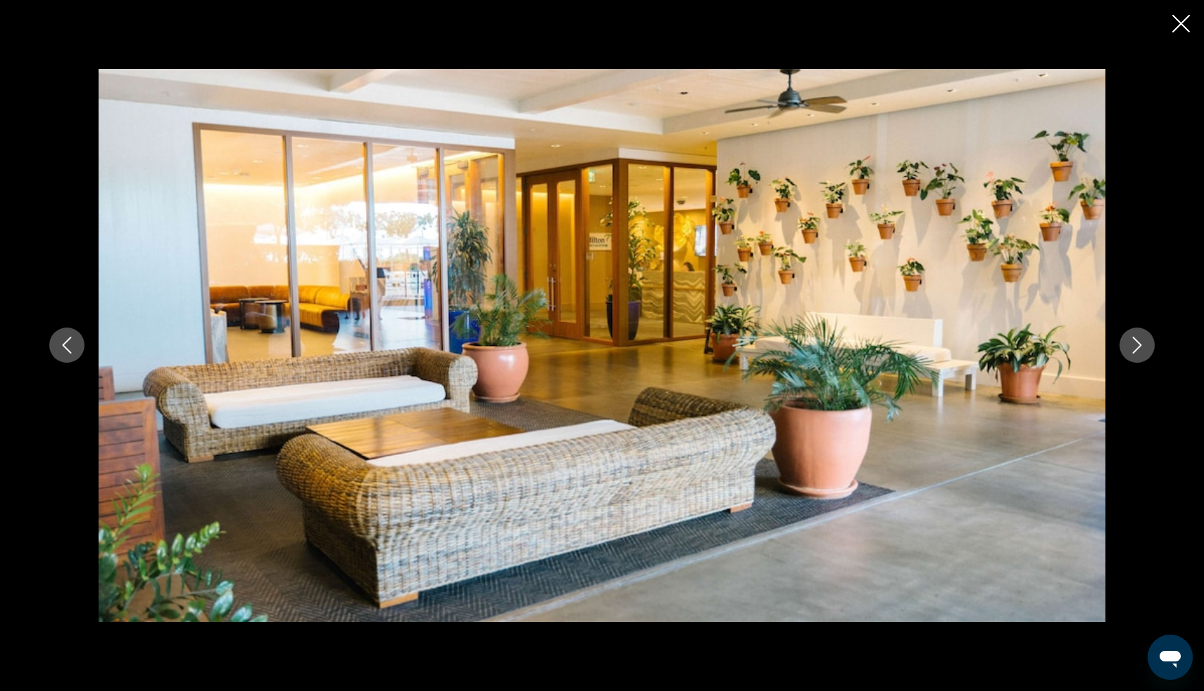
click at [1135, 348] on icon "Next image" at bounding box center [1137, 345] width 17 height 17
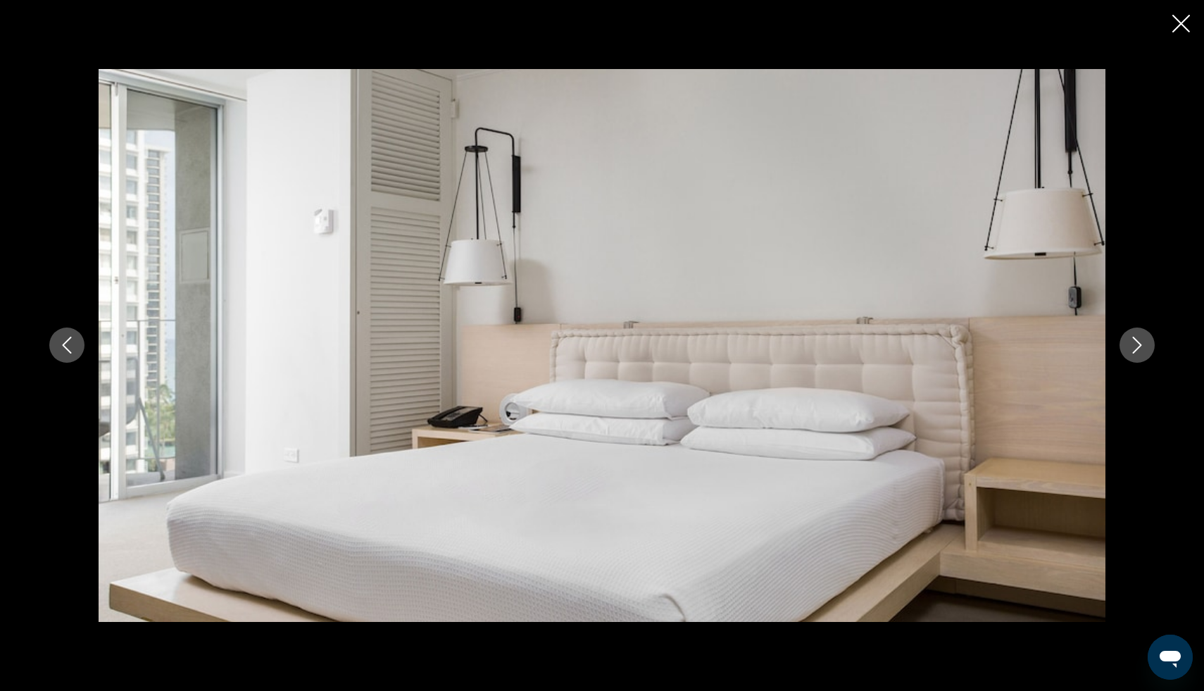
click at [1135, 348] on icon "Next image" at bounding box center [1137, 345] width 17 height 17
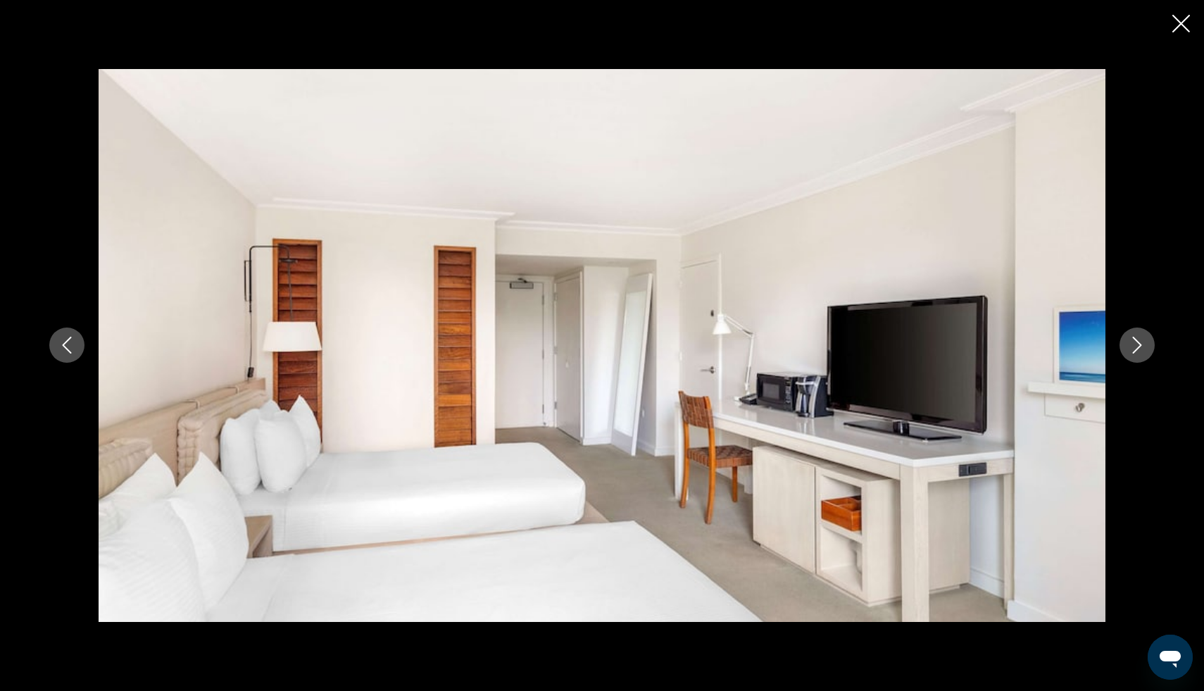
click at [1135, 348] on icon "Next image" at bounding box center [1137, 345] width 17 height 17
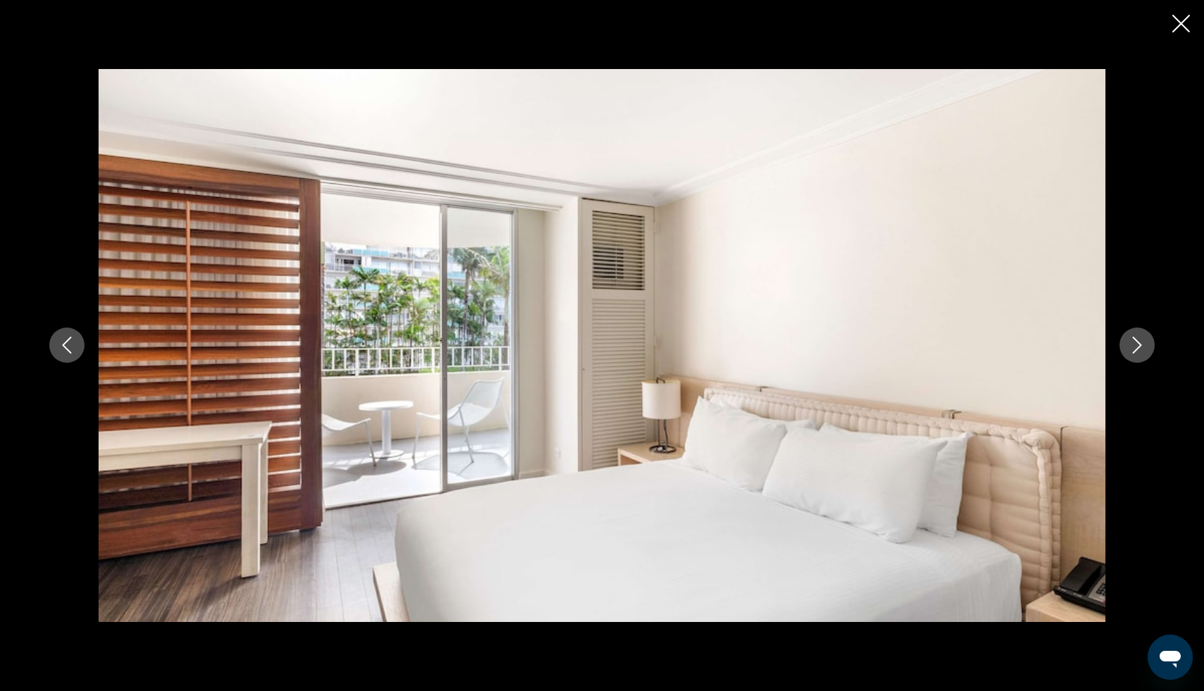
click at [1135, 348] on icon "Next image" at bounding box center [1137, 345] width 17 height 17
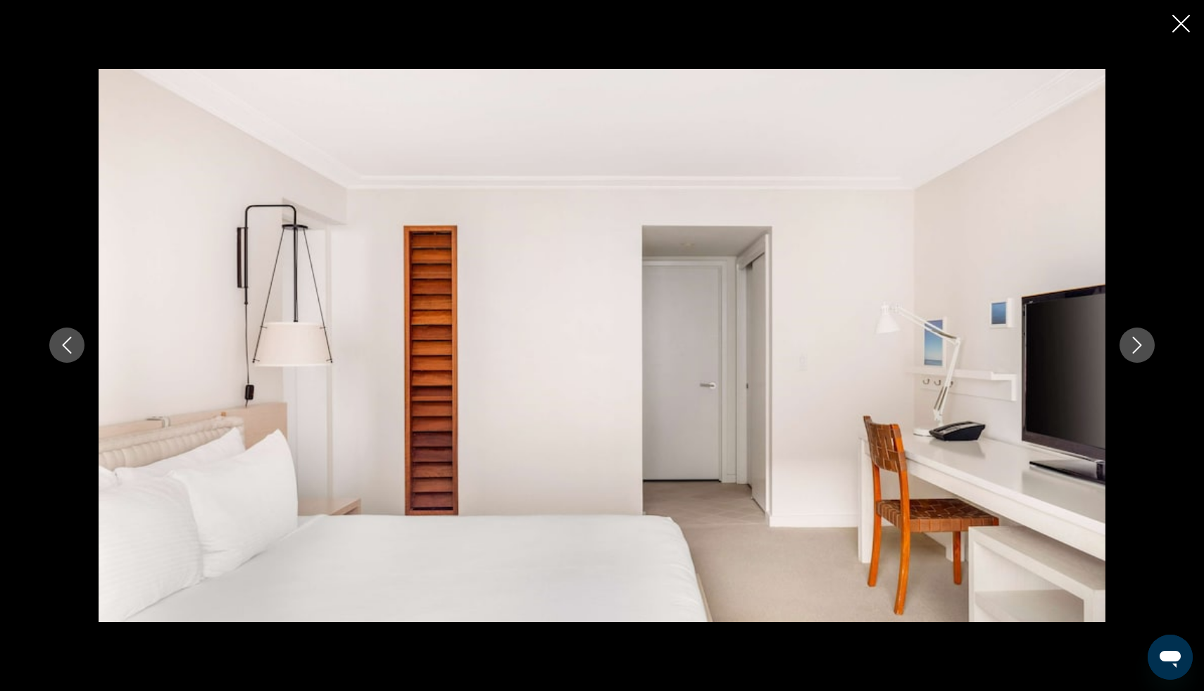
click at [1135, 348] on icon "Next image" at bounding box center [1137, 345] width 17 height 17
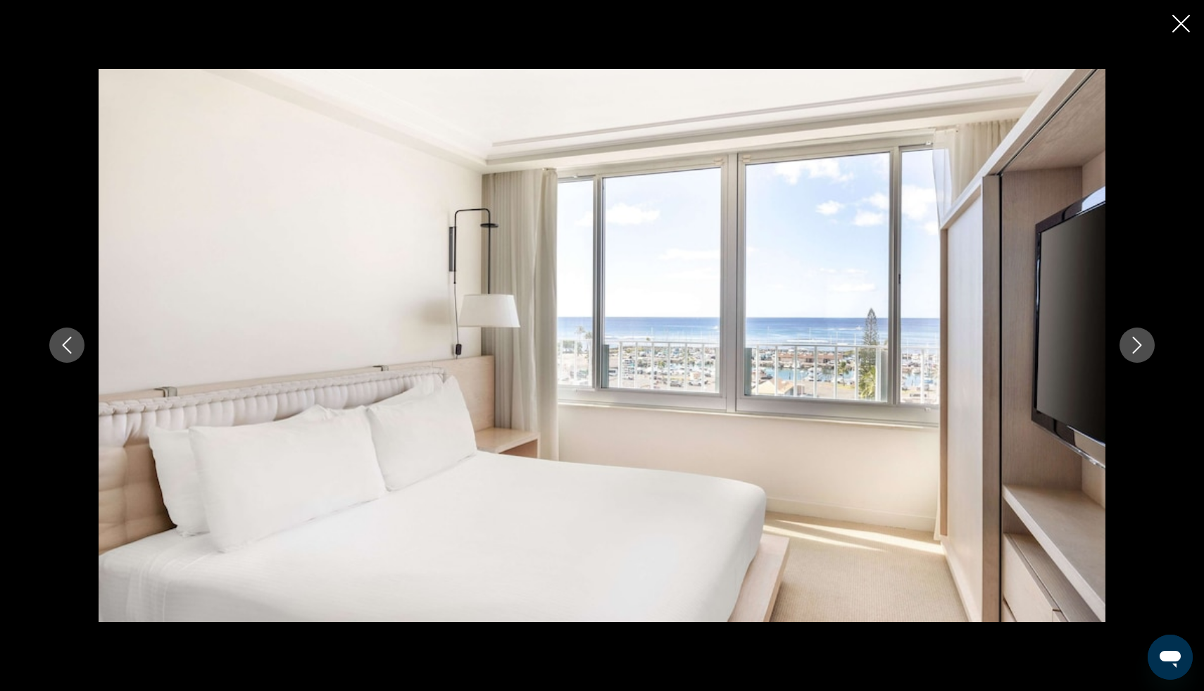
click at [1135, 348] on icon "Next image" at bounding box center [1137, 345] width 17 height 17
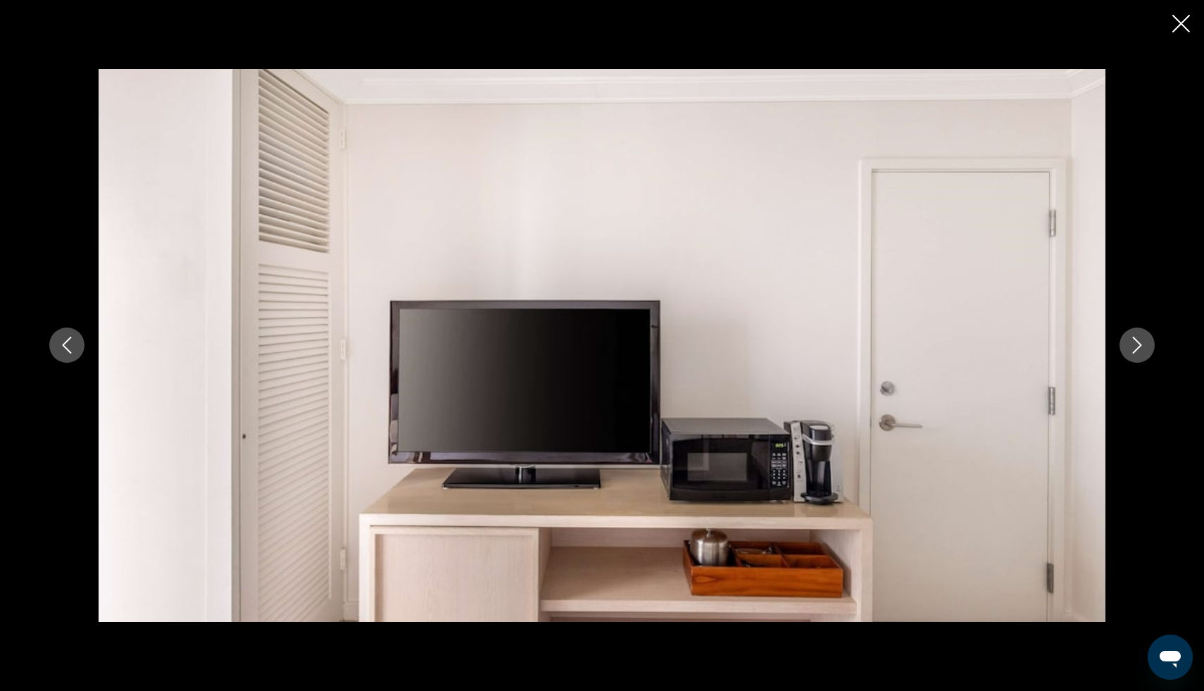
click at [1135, 348] on icon "Next image" at bounding box center [1137, 345] width 17 height 17
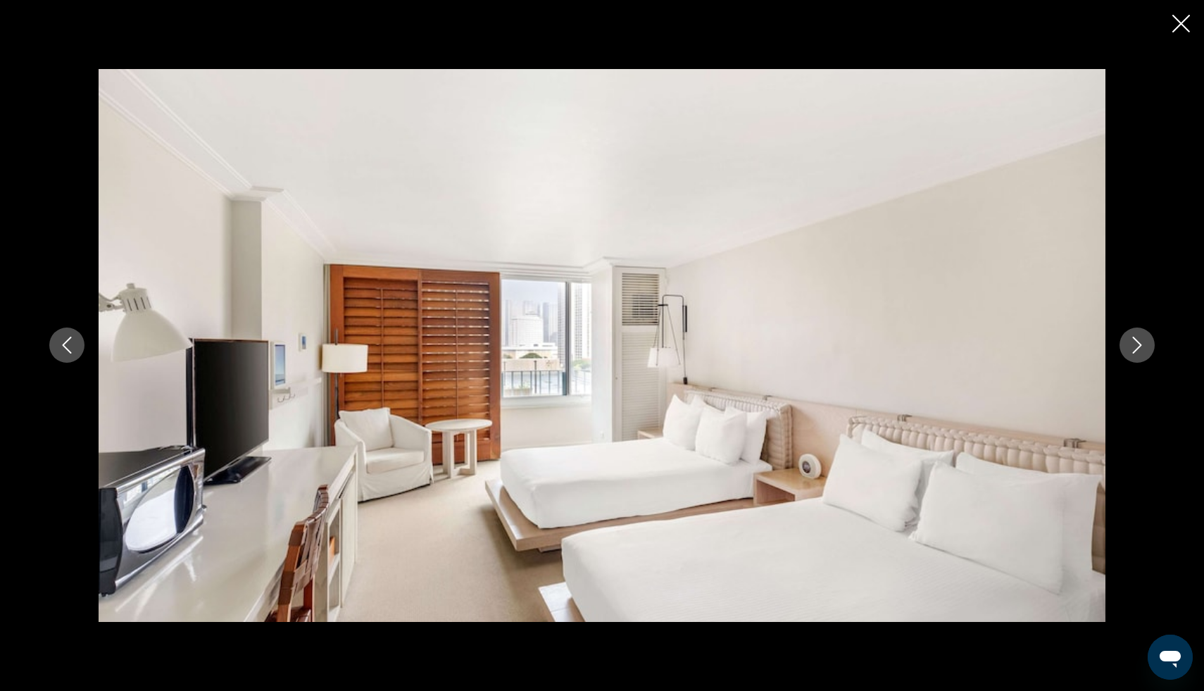
click at [1135, 348] on icon "Next image" at bounding box center [1137, 345] width 17 height 17
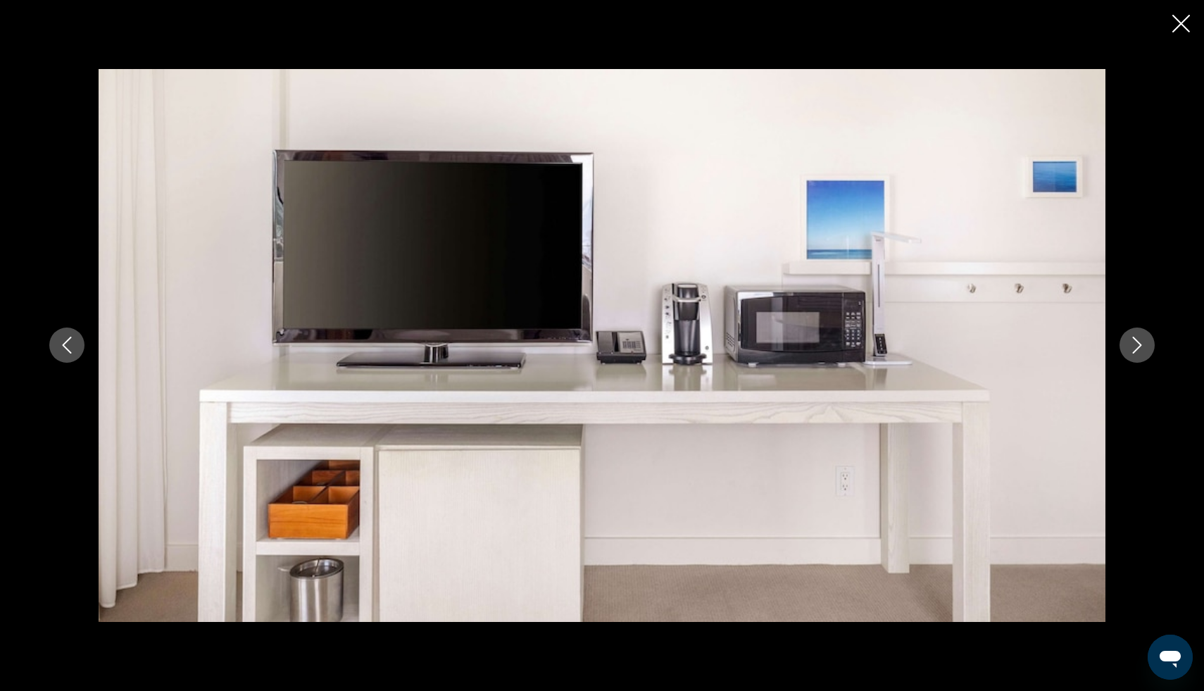
click at [1135, 348] on icon "Next image" at bounding box center [1137, 345] width 17 height 17
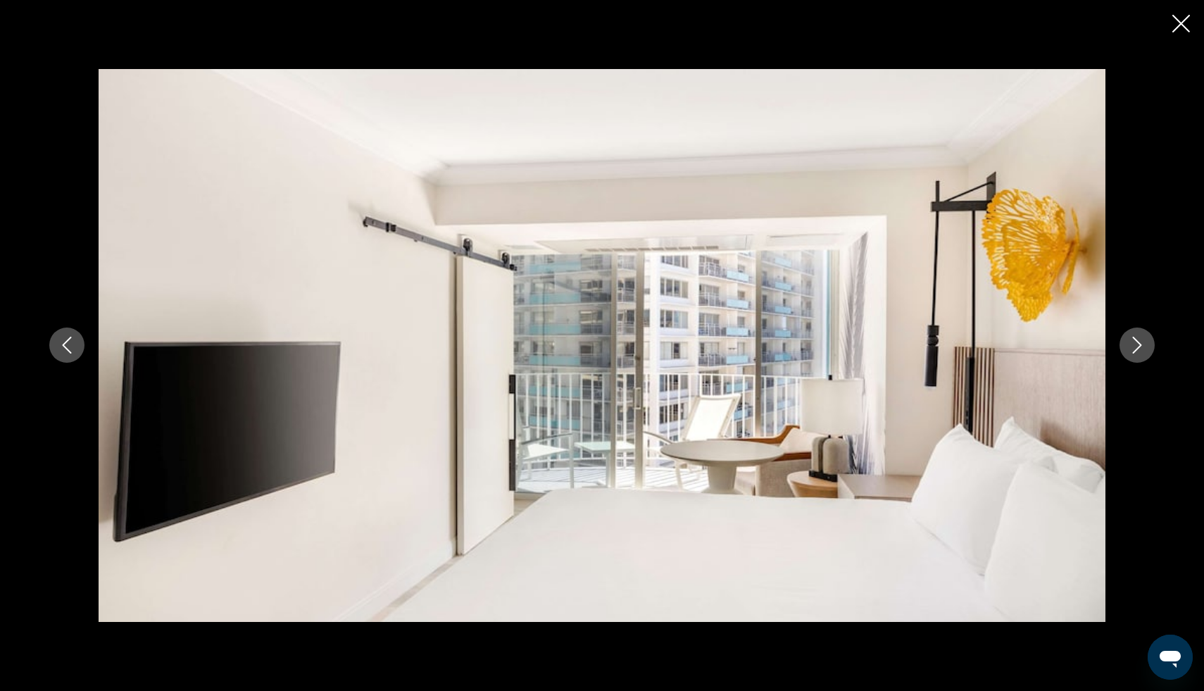
click at [1135, 348] on icon "Next image" at bounding box center [1137, 345] width 17 height 17
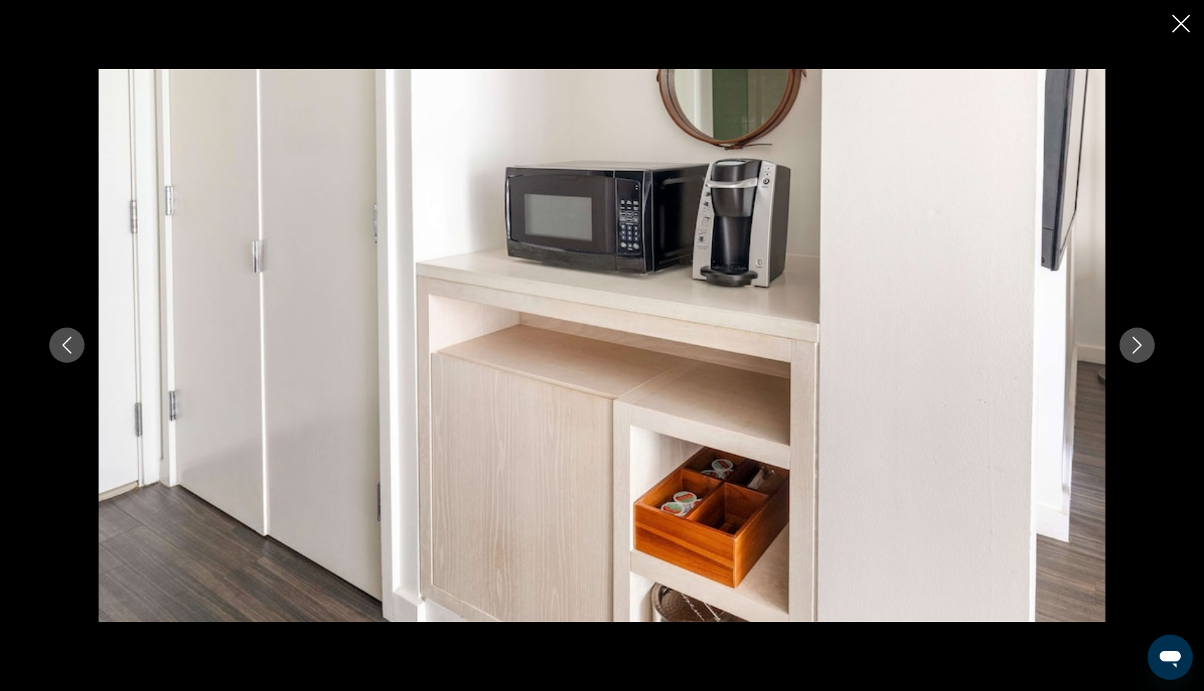
click at [1135, 348] on icon "Next image" at bounding box center [1137, 345] width 17 height 17
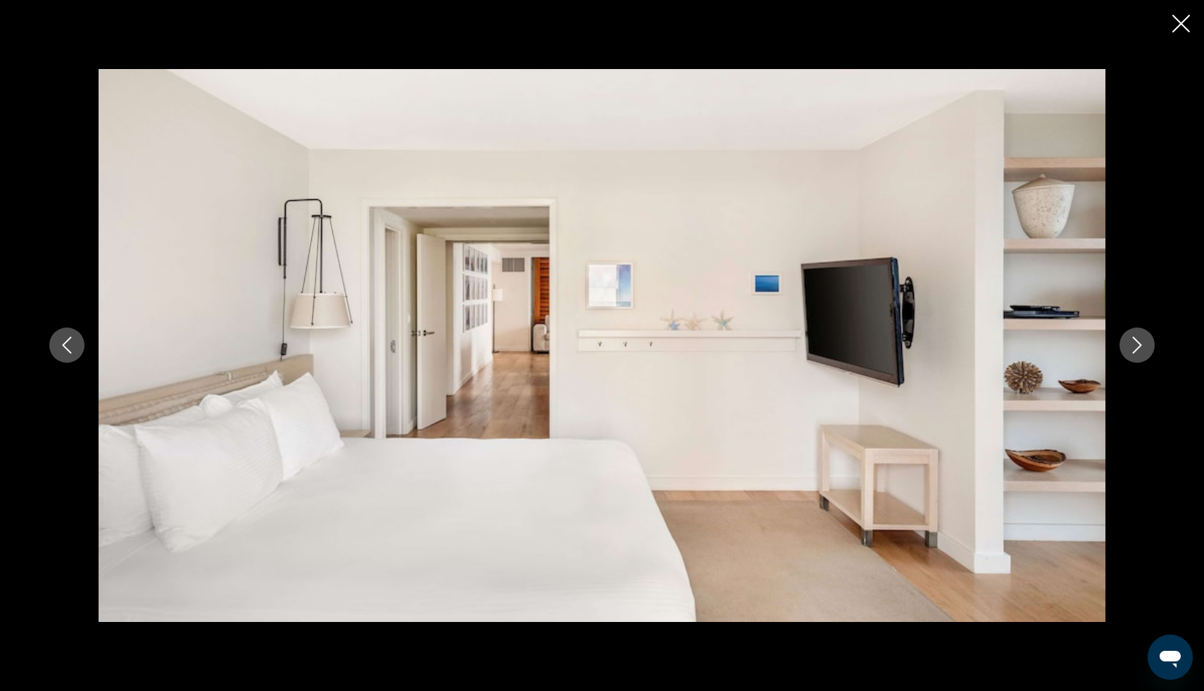
click at [1135, 348] on icon "Next image" at bounding box center [1137, 345] width 17 height 17
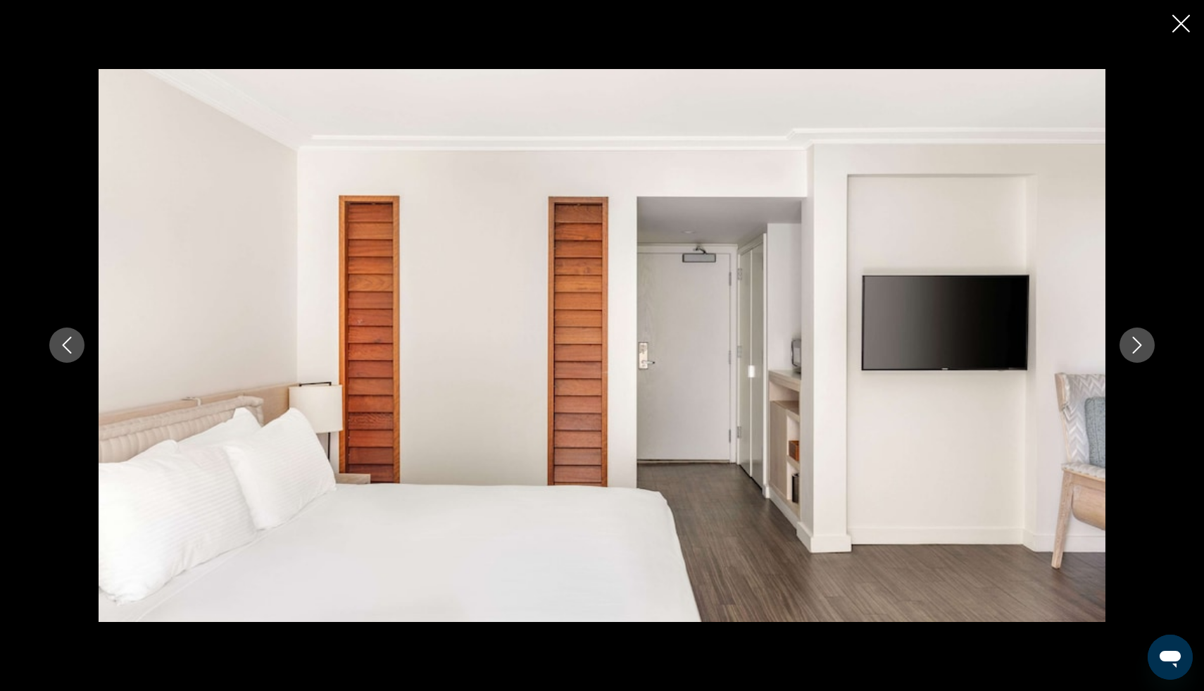
click at [1135, 348] on icon "Next image" at bounding box center [1137, 345] width 17 height 17
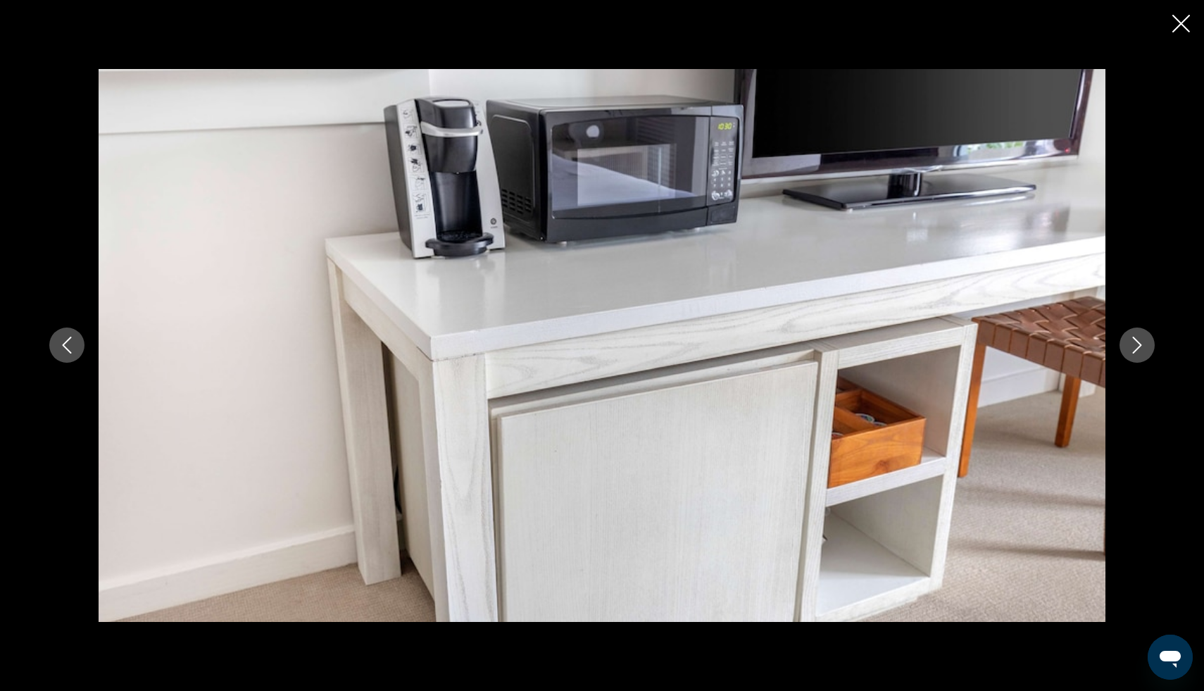
click at [1135, 348] on icon "Next image" at bounding box center [1137, 345] width 17 height 17
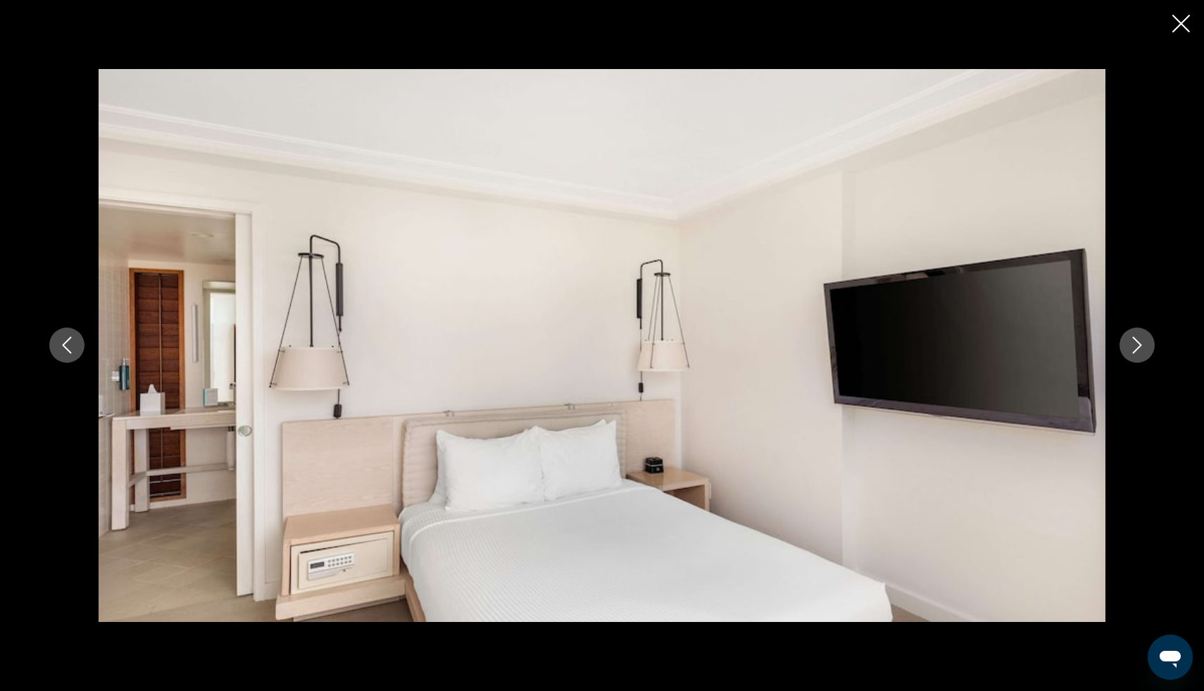
click at [1135, 348] on icon "Next image" at bounding box center [1137, 345] width 17 height 17
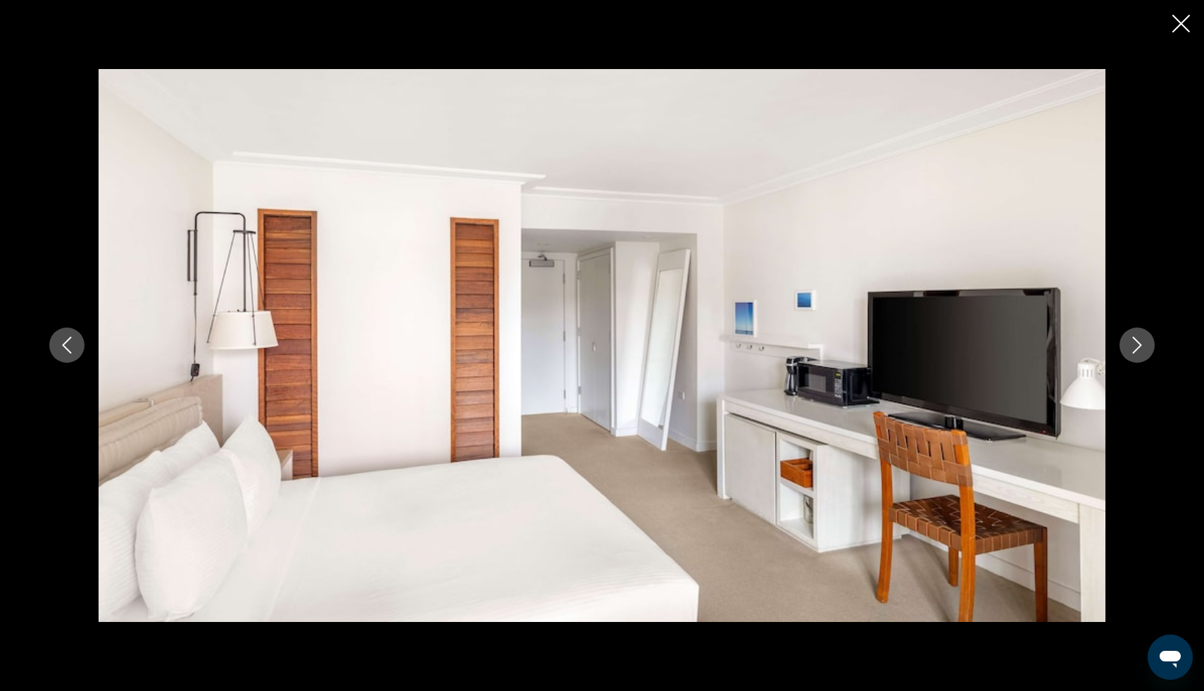
click at [1135, 348] on icon "Next image" at bounding box center [1137, 345] width 17 height 17
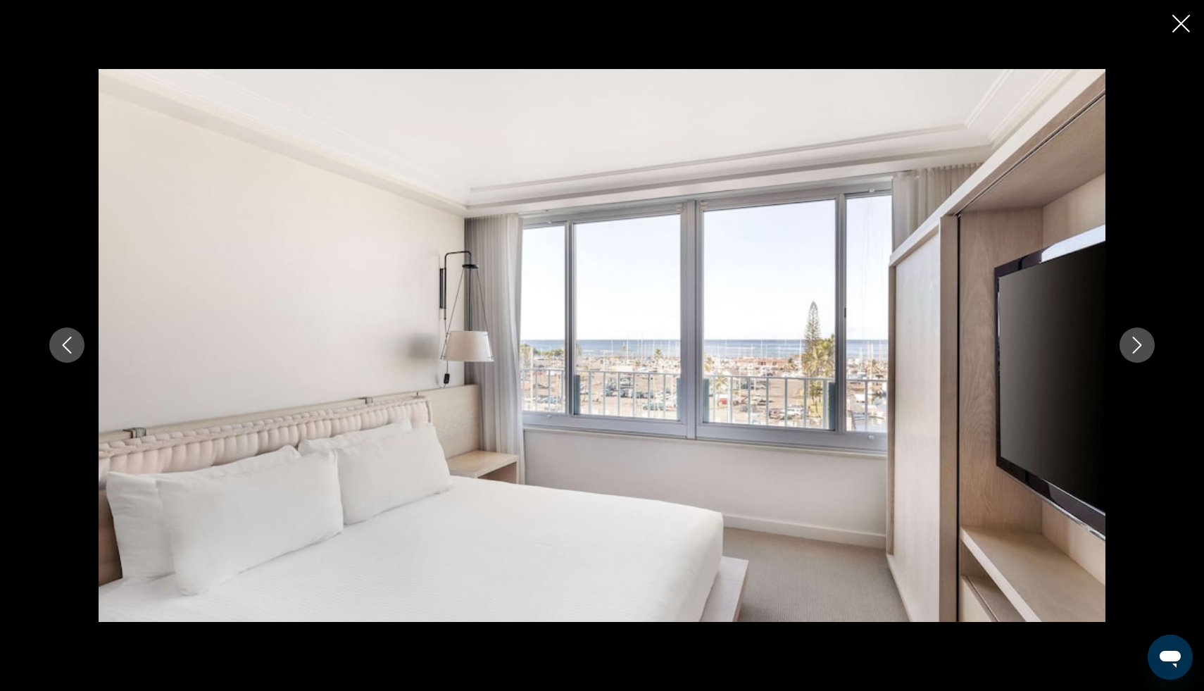
click at [1135, 348] on icon "Next image" at bounding box center [1137, 345] width 17 height 17
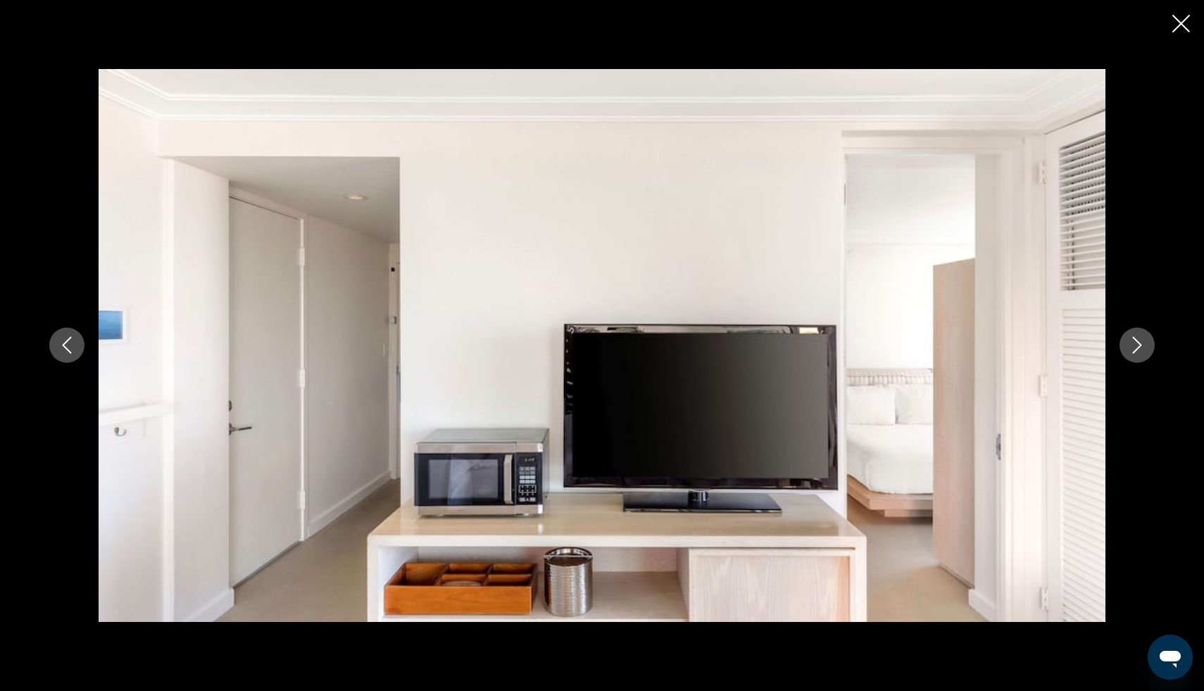
click at [1135, 348] on icon "Next image" at bounding box center [1137, 345] width 17 height 17
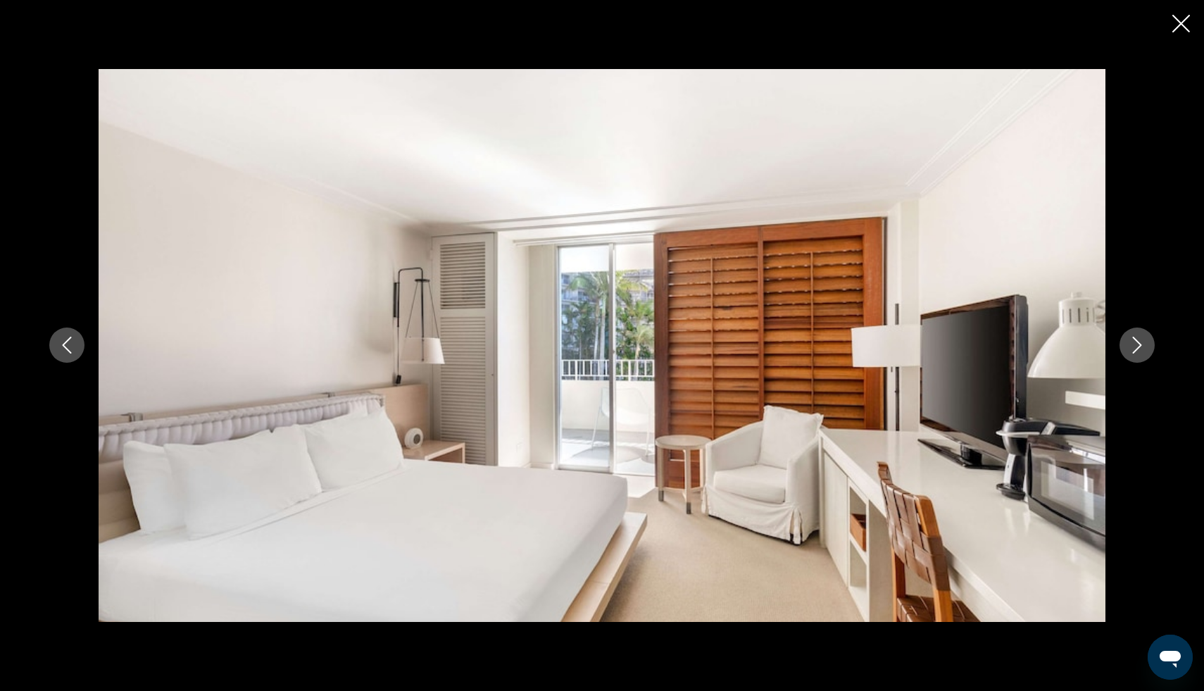
click at [1183, 18] on icon "Close slideshow" at bounding box center [1181, 24] width 18 height 18
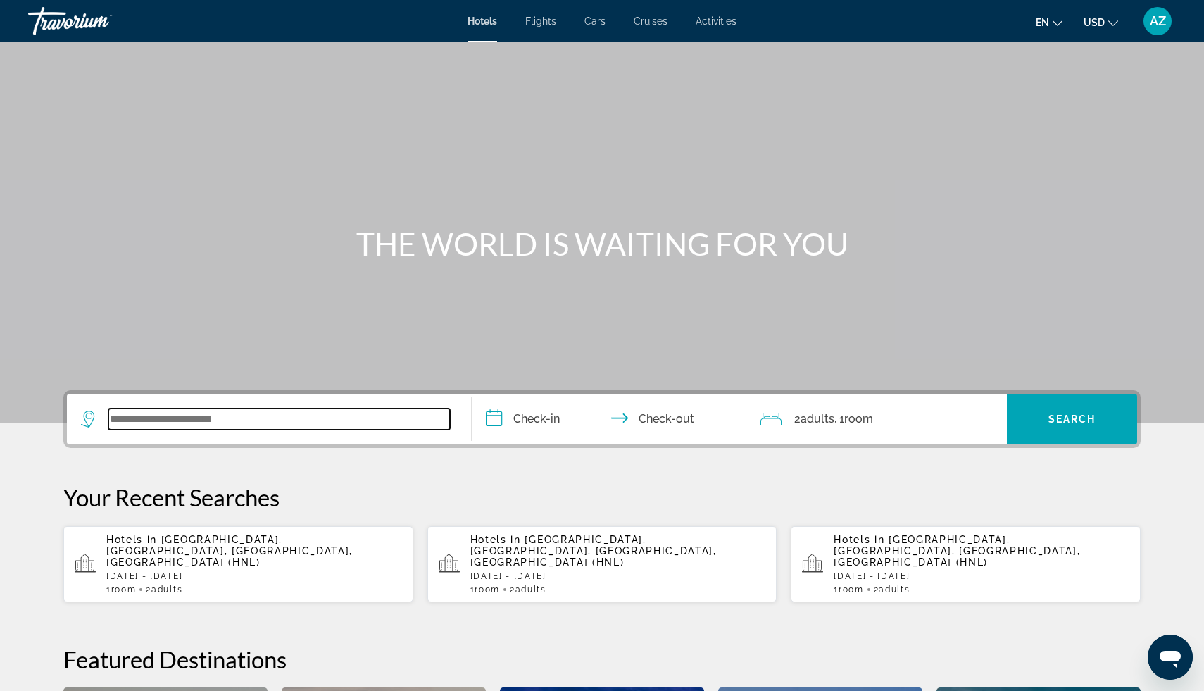
click at [291, 409] on input "Search widget" at bounding box center [278, 418] width 341 height 21
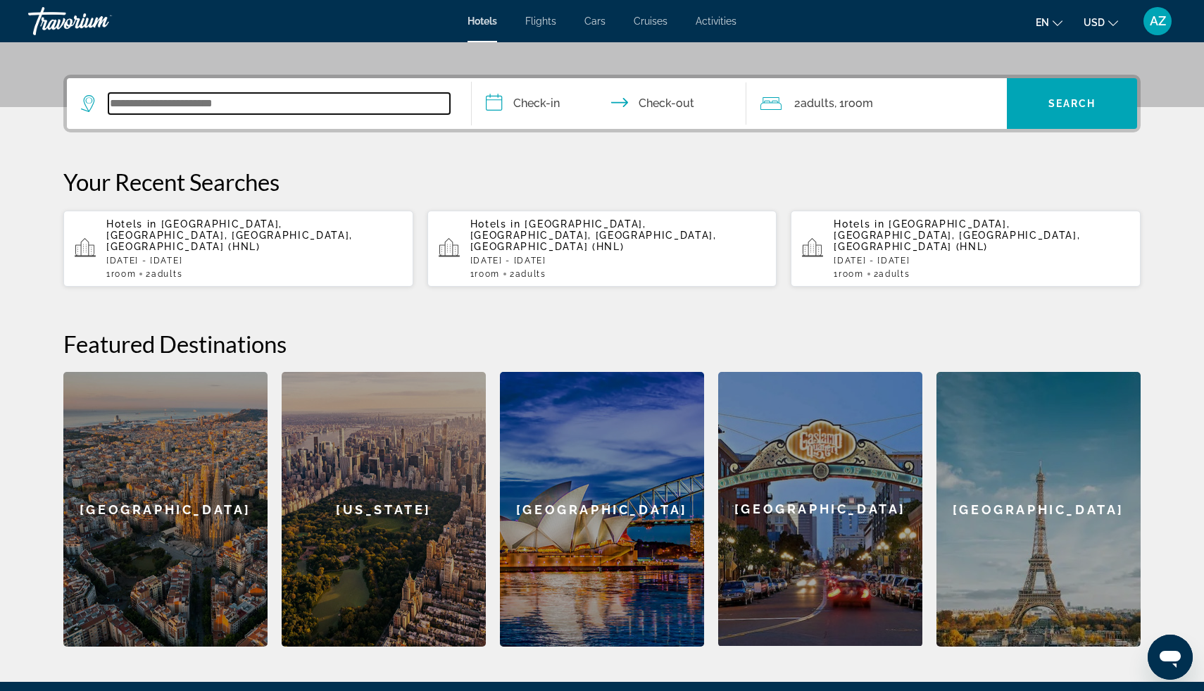
scroll to position [344, 0]
